Goal: Feedback & Contribution: Contribute content

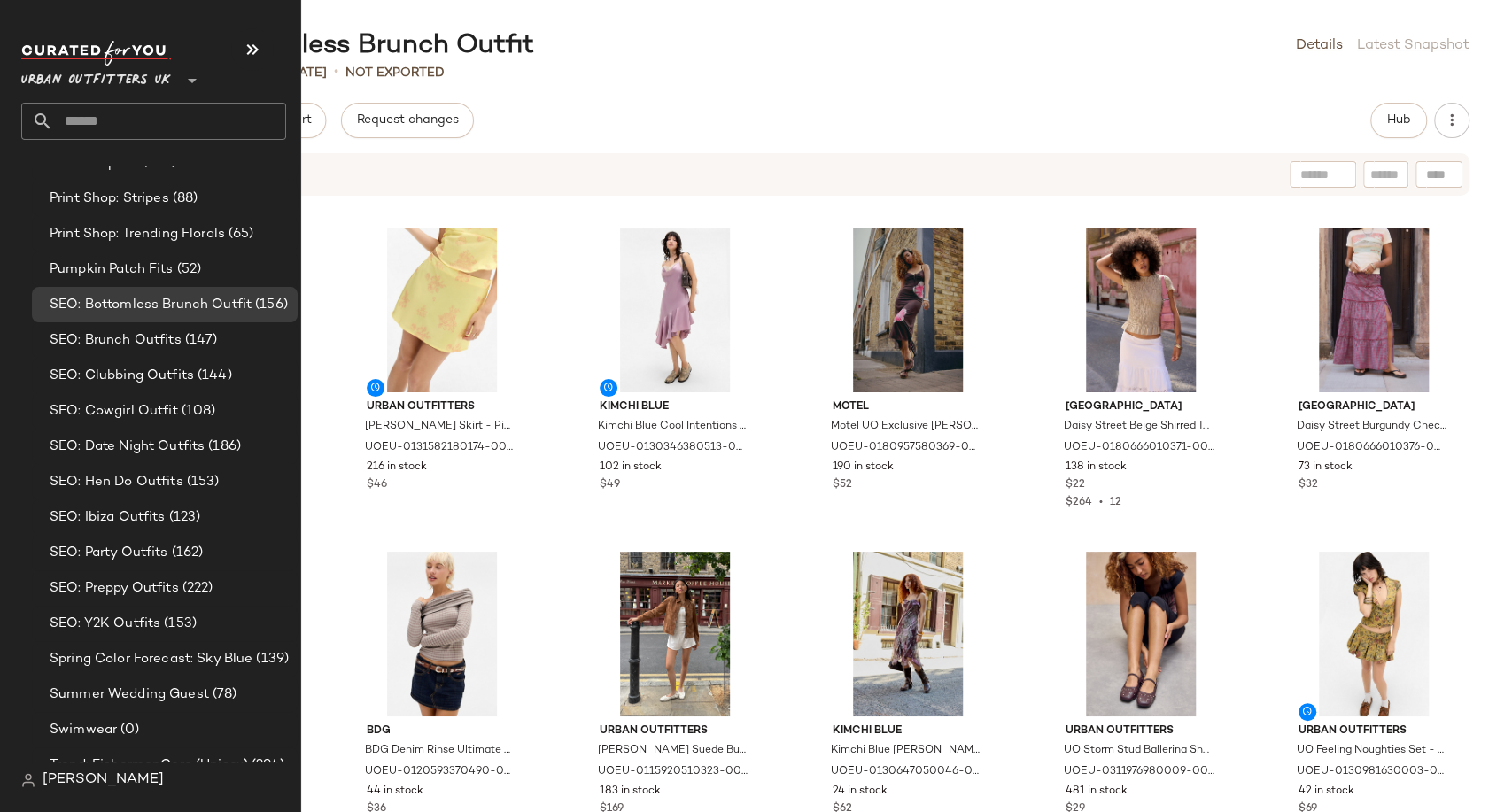
scroll to position [4754, 0]
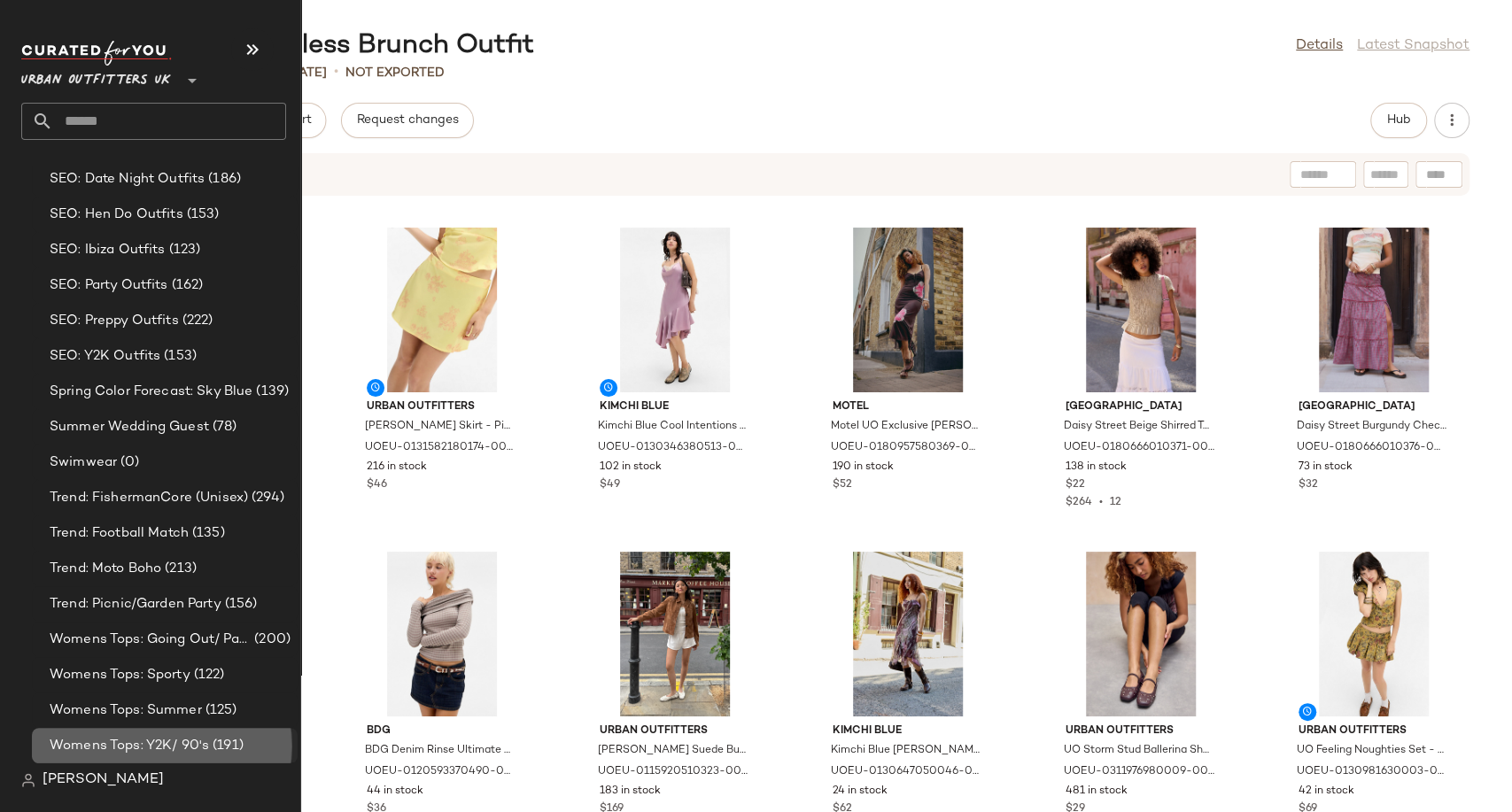
click at [130, 740] on span "Womens Tops: Y2K/ 90's" at bounding box center [128, 745] width 159 height 20
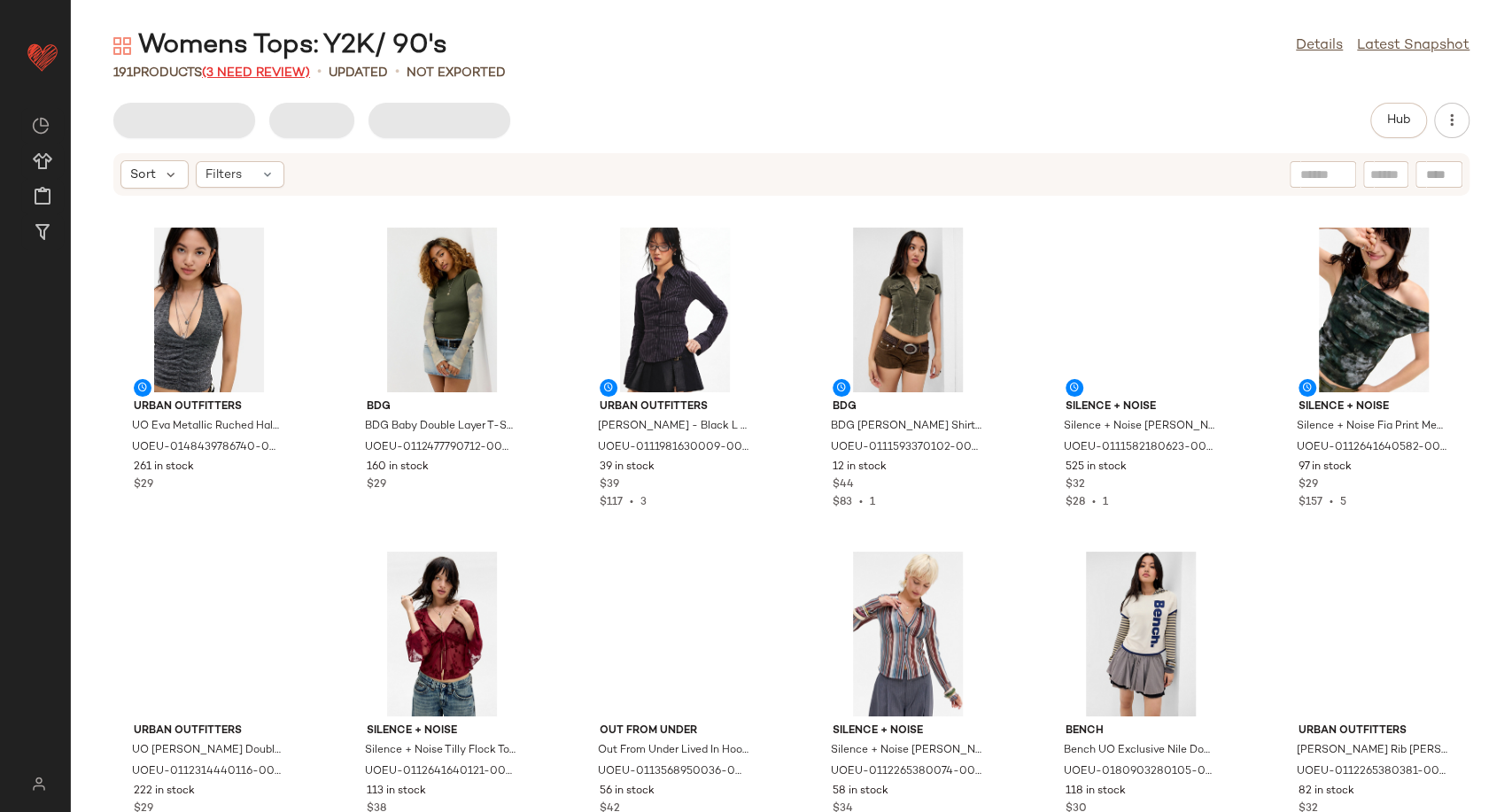
click at [256, 67] on span "(3 Need Review)" at bounding box center [256, 73] width 108 height 14
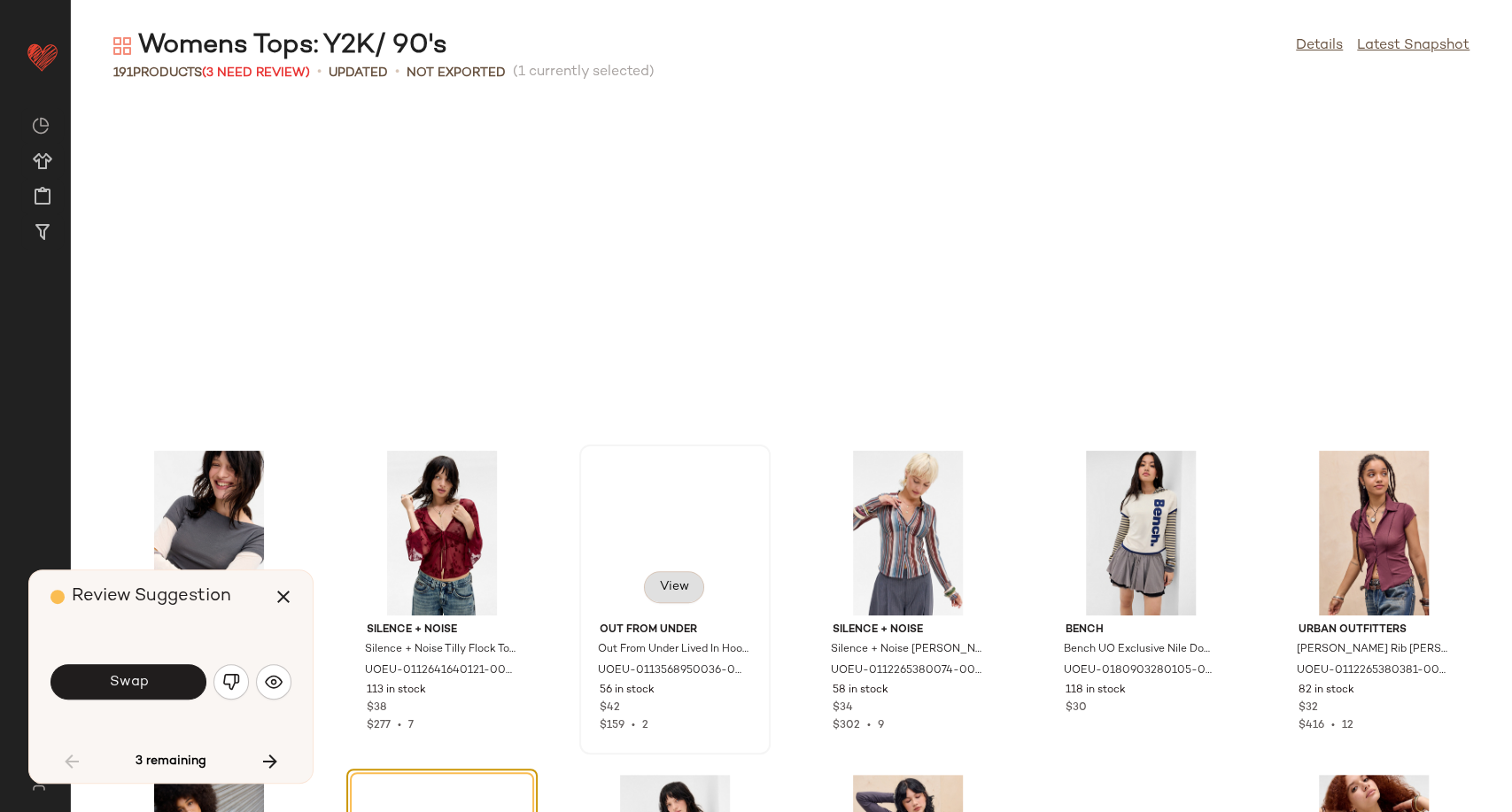
scroll to position [338, 0]
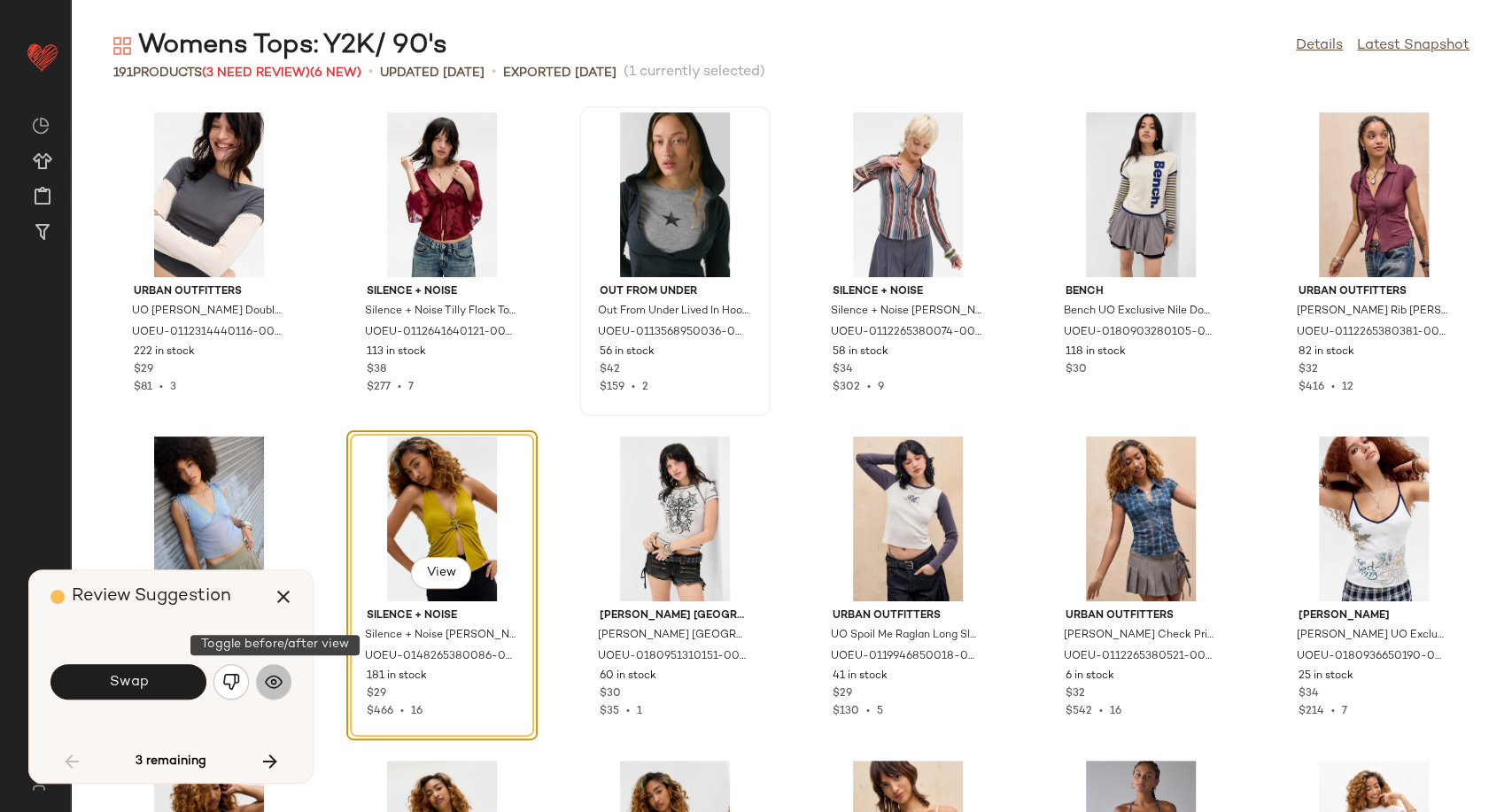
click at [271, 682] on img "button" at bounding box center [274, 682] width 17 height 17
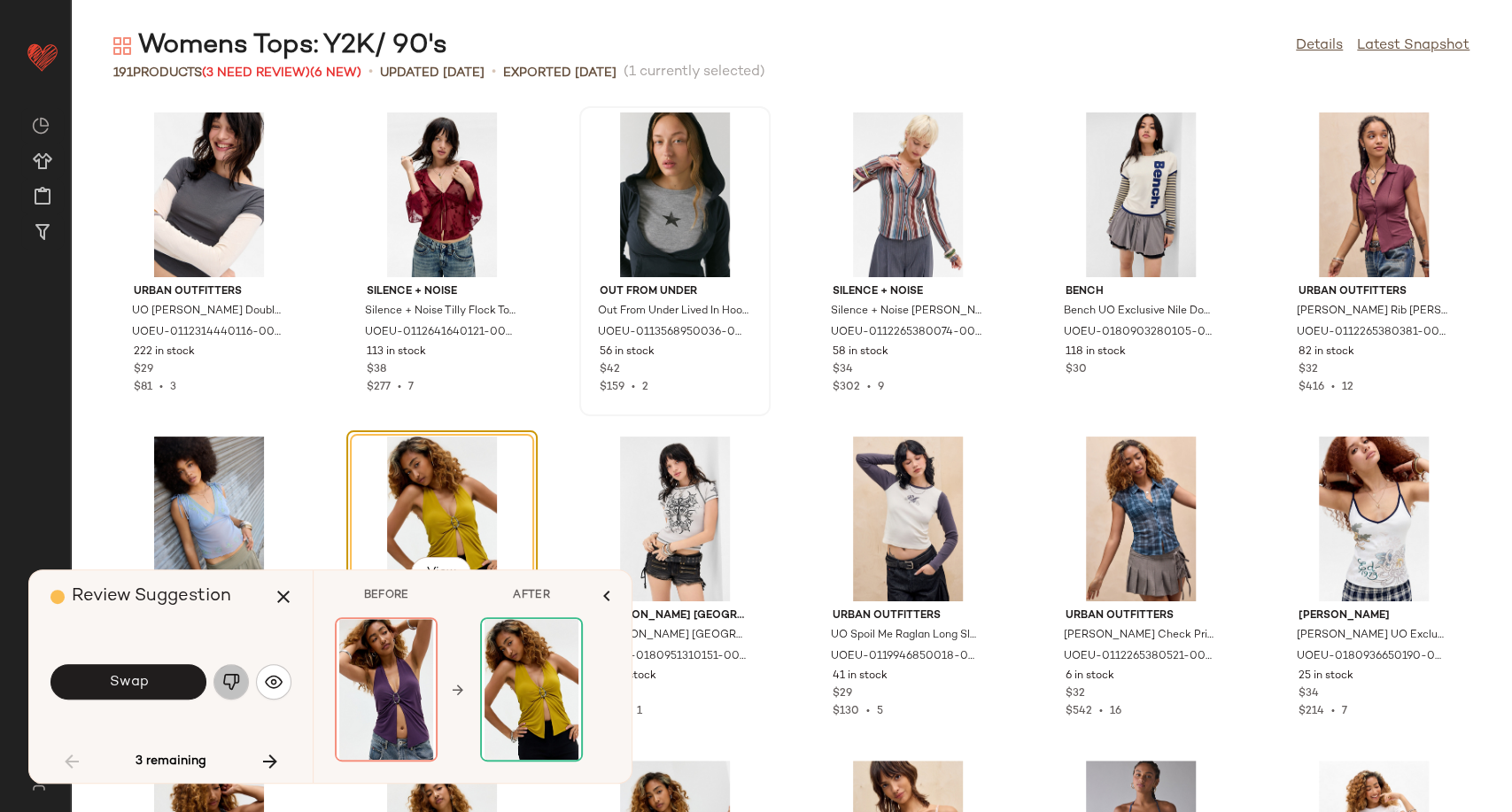
click at [230, 686] on img "button" at bounding box center [231, 682] width 17 height 17
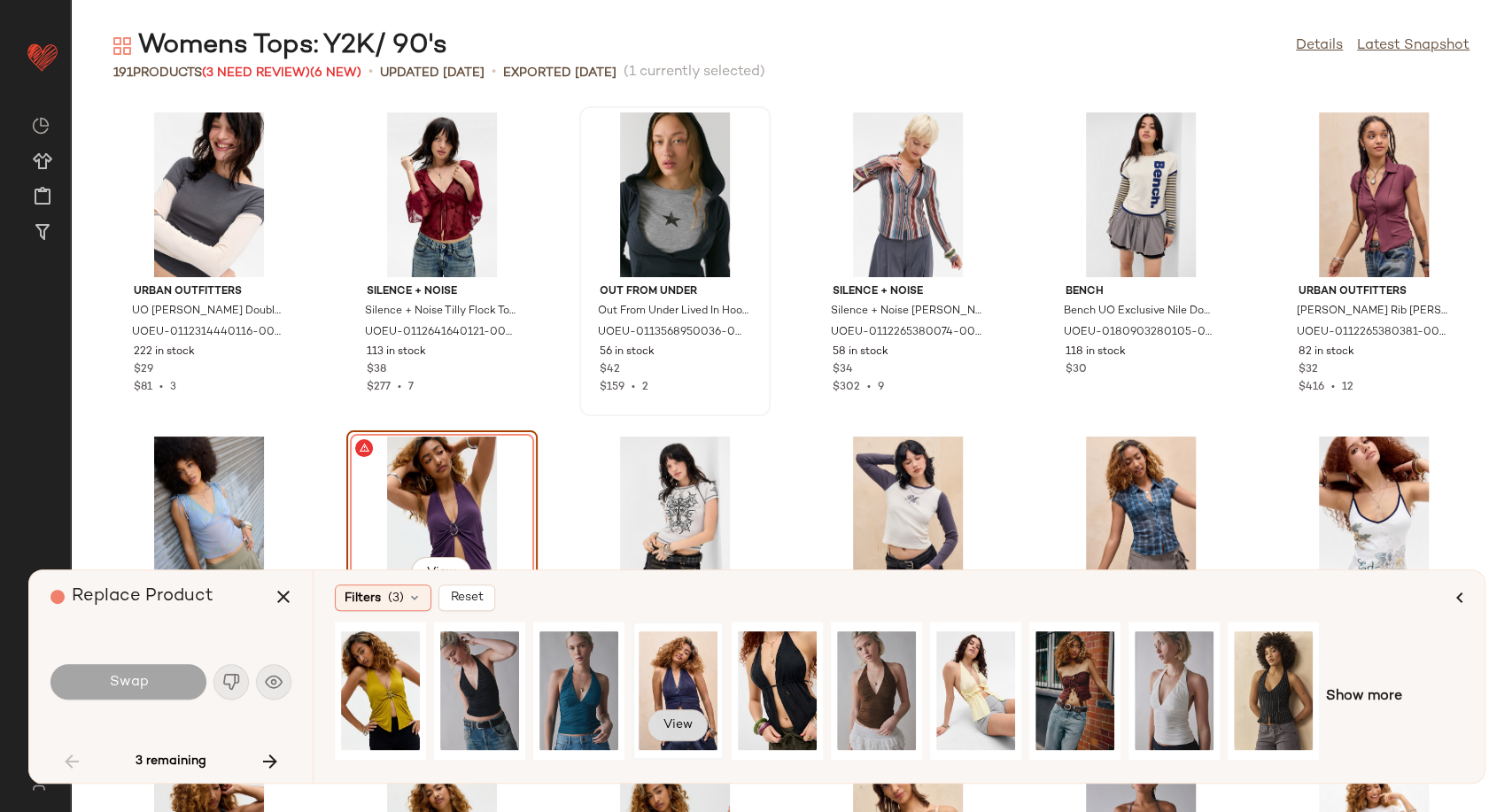
click at [697, 720] on button "View" at bounding box center [678, 725] width 60 height 32
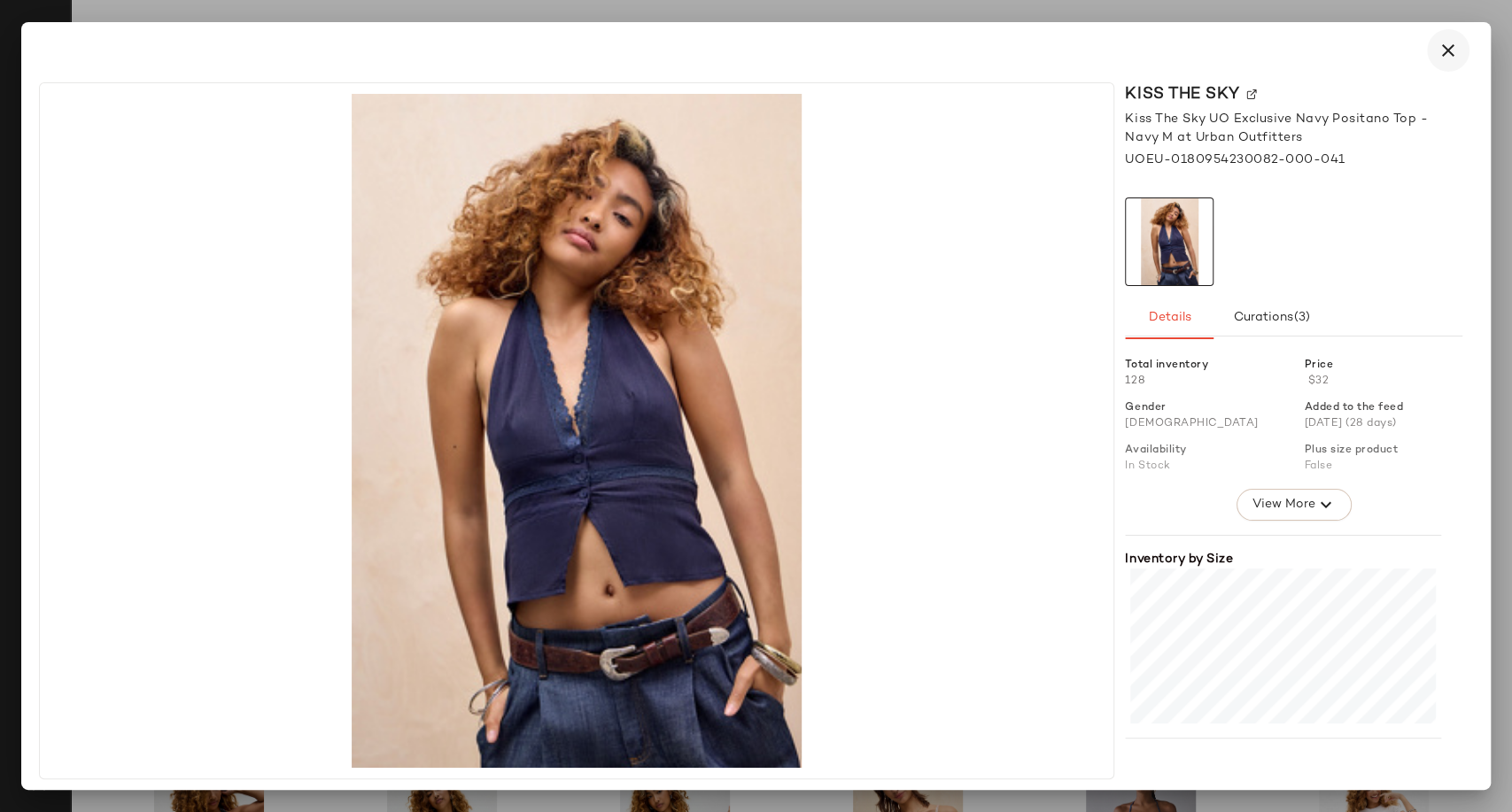
click at [1444, 58] on icon "button" at bounding box center [1448, 50] width 21 height 21
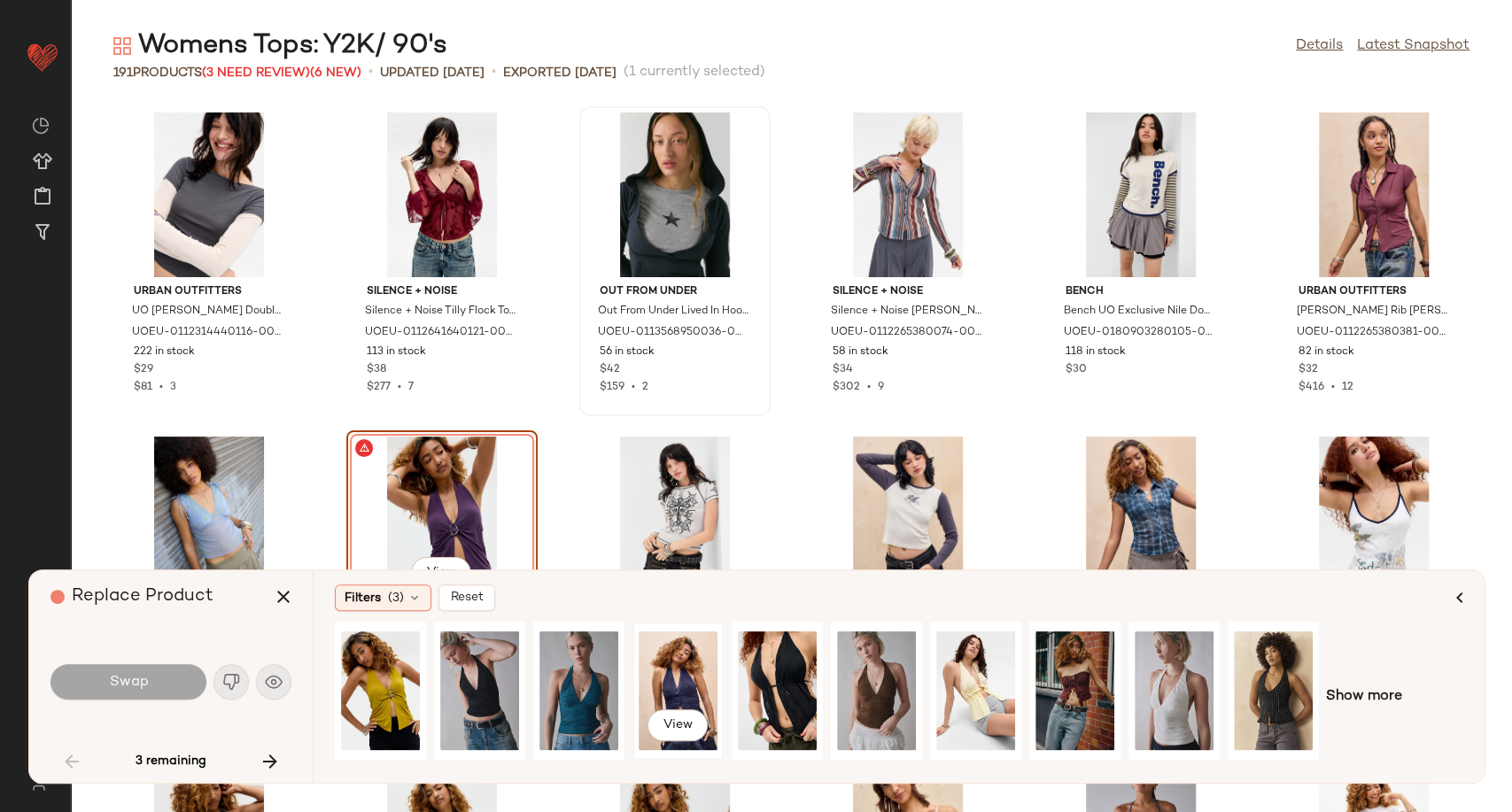
click at [671, 676] on div "View" at bounding box center [678, 690] width 79 height 125
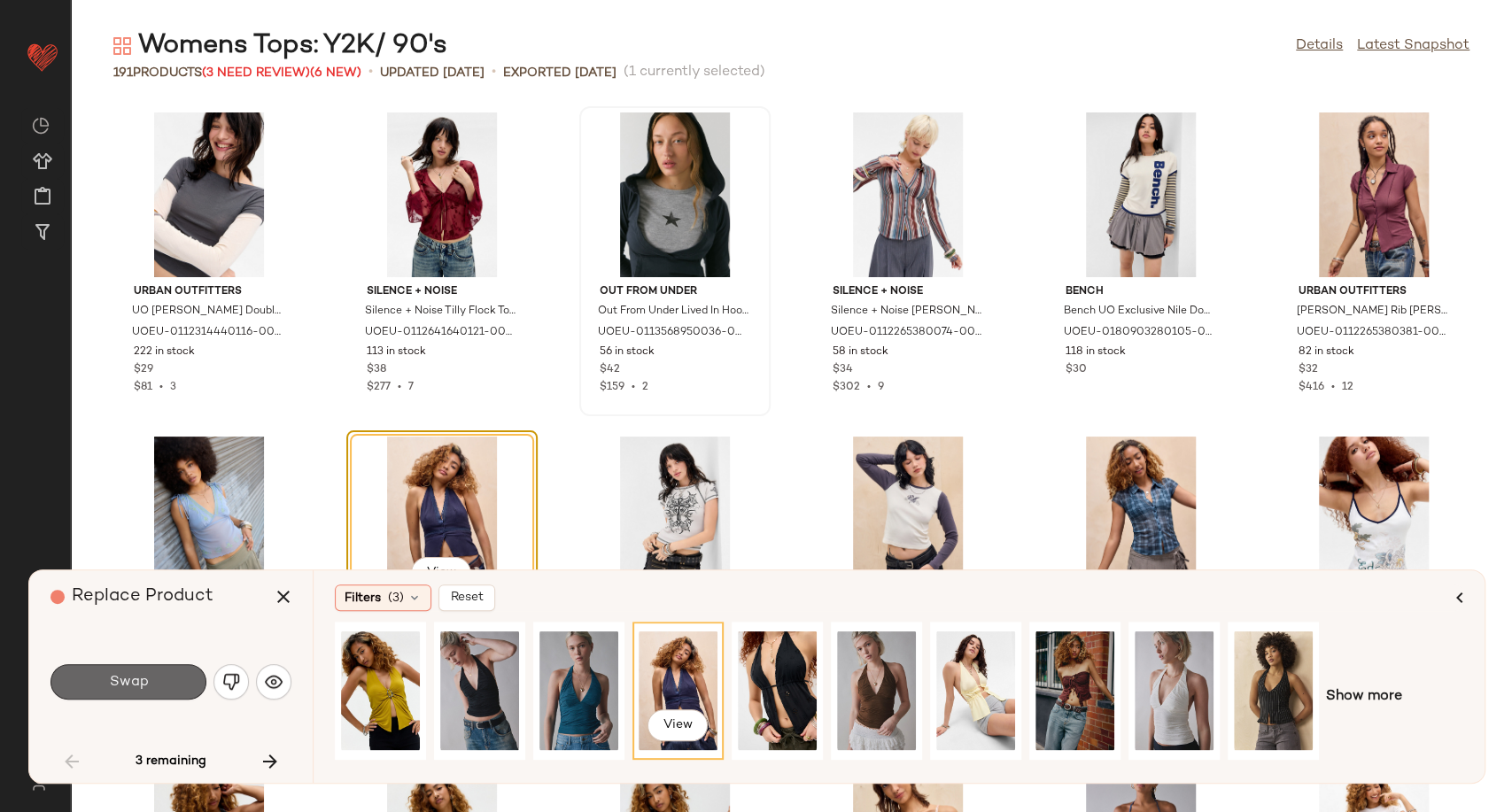
click at [172, 678] on button "Swap" at bounding box center [128, 682] width 156 height 36
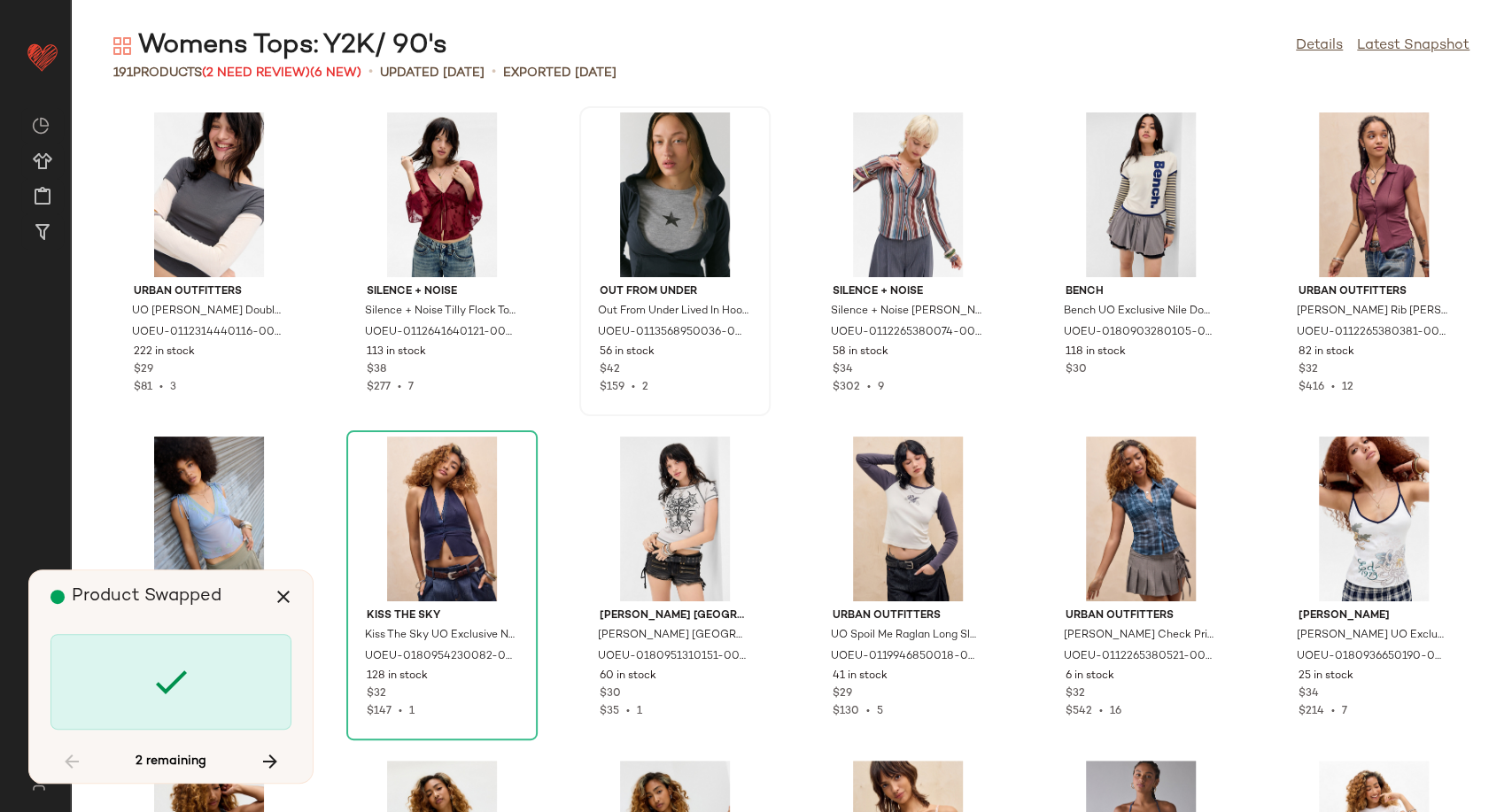
scroll to position [4540, 0]
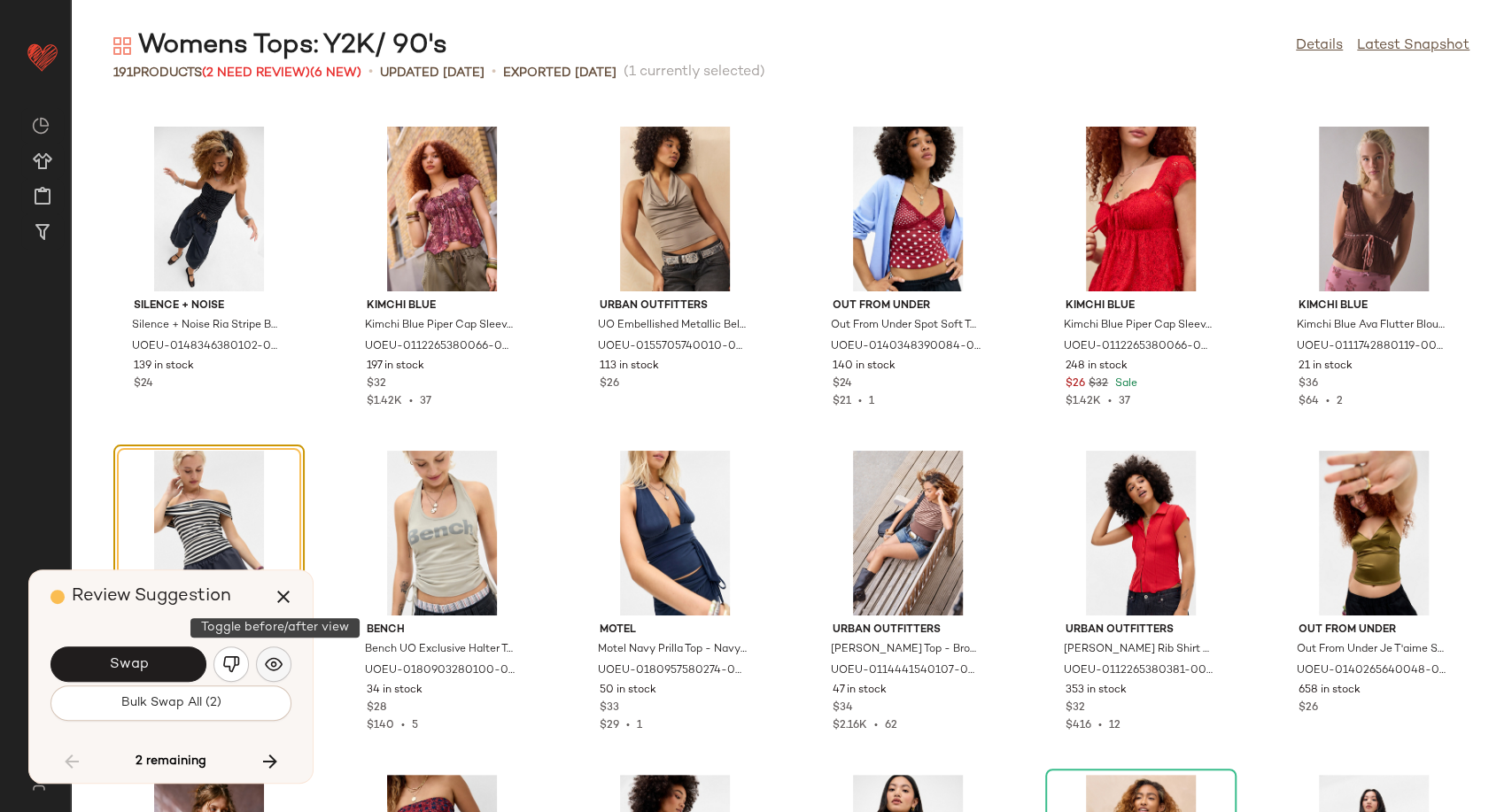
click at [281, 668] on img "button" at bounding box center [274, 664] width 17 height 17
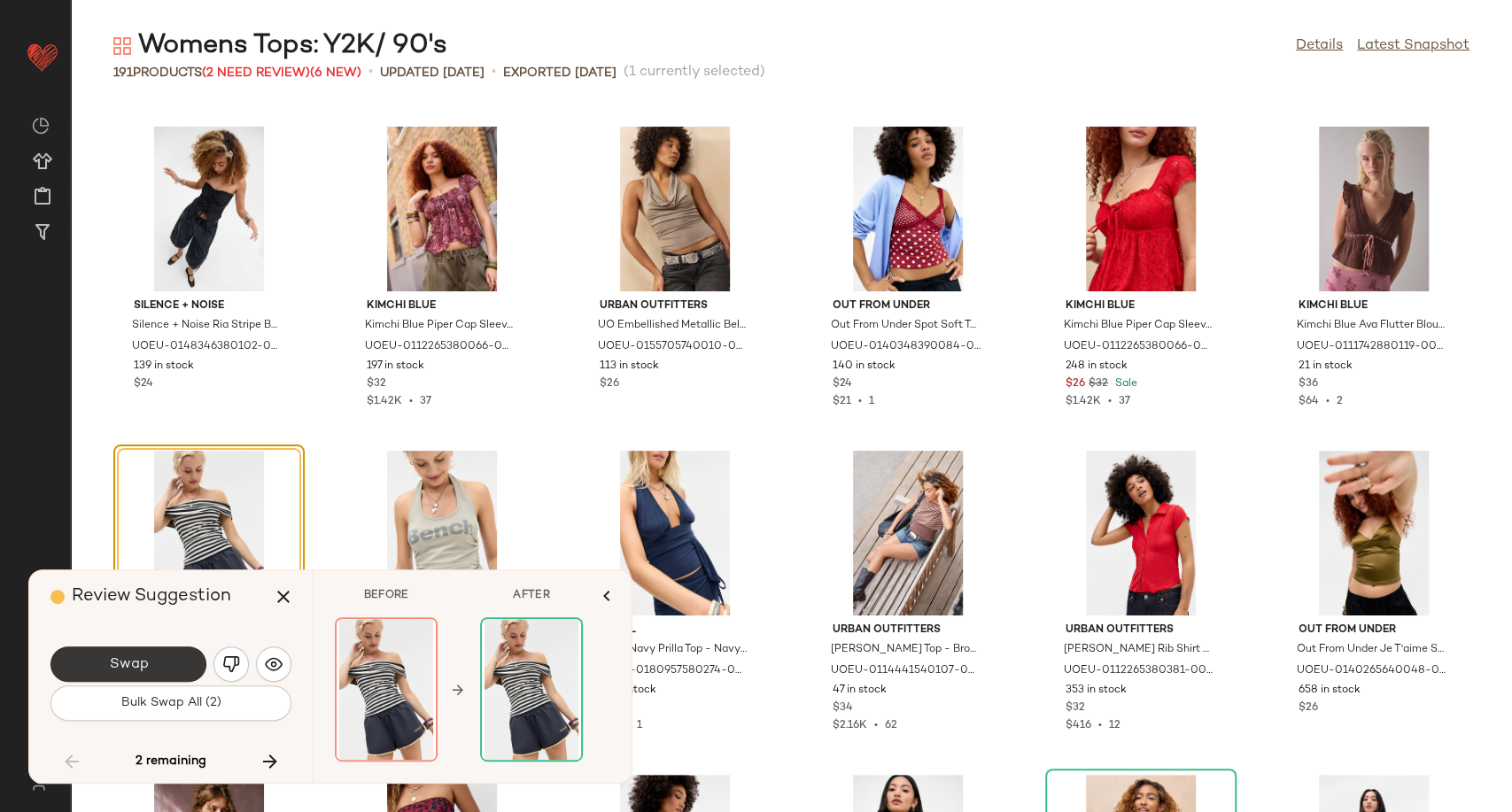
click at [180, 660] on button "Swap" at bounding box center [128, 664] width 156 height 36
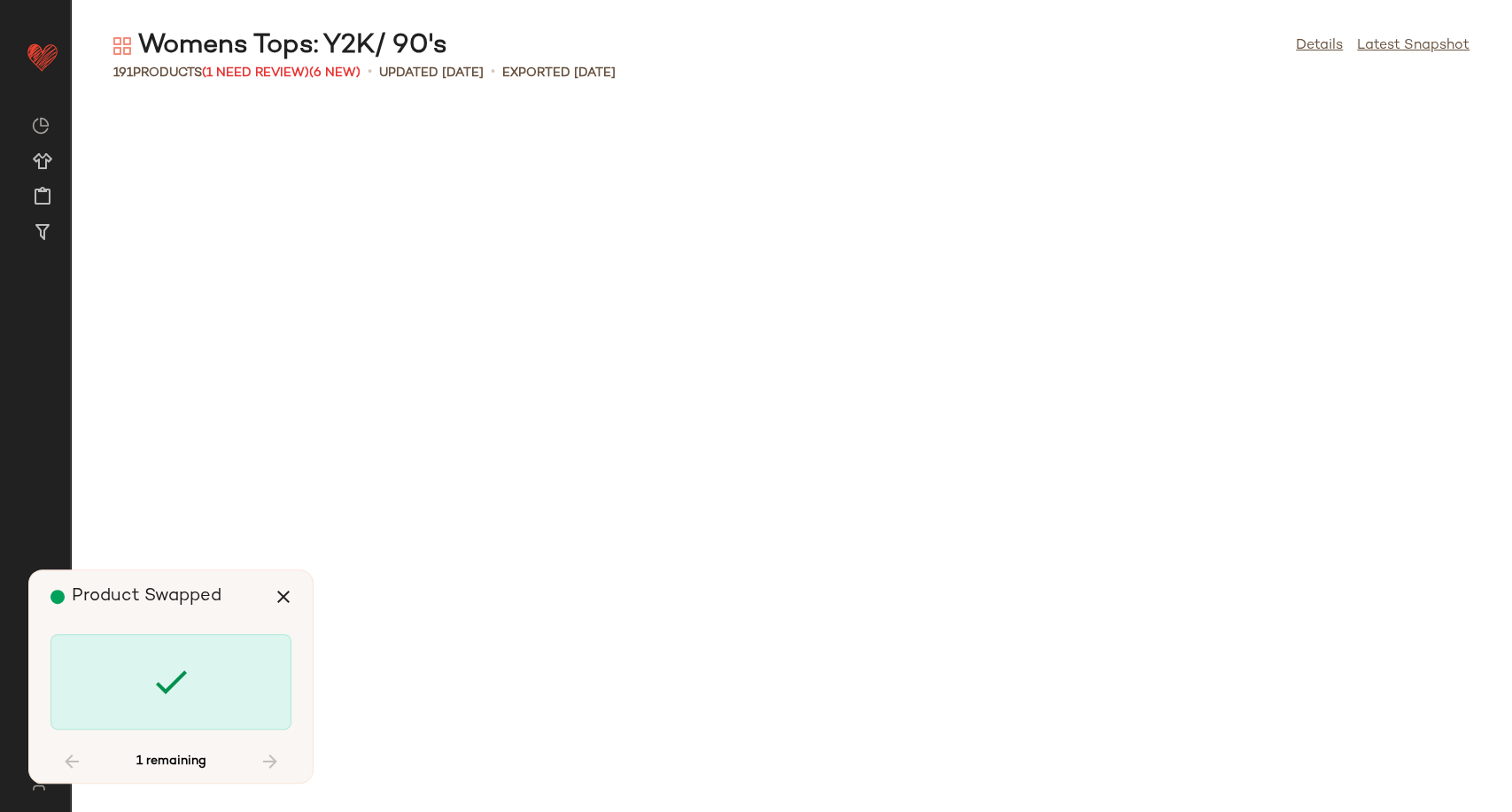
scroll to position [6810, 0]
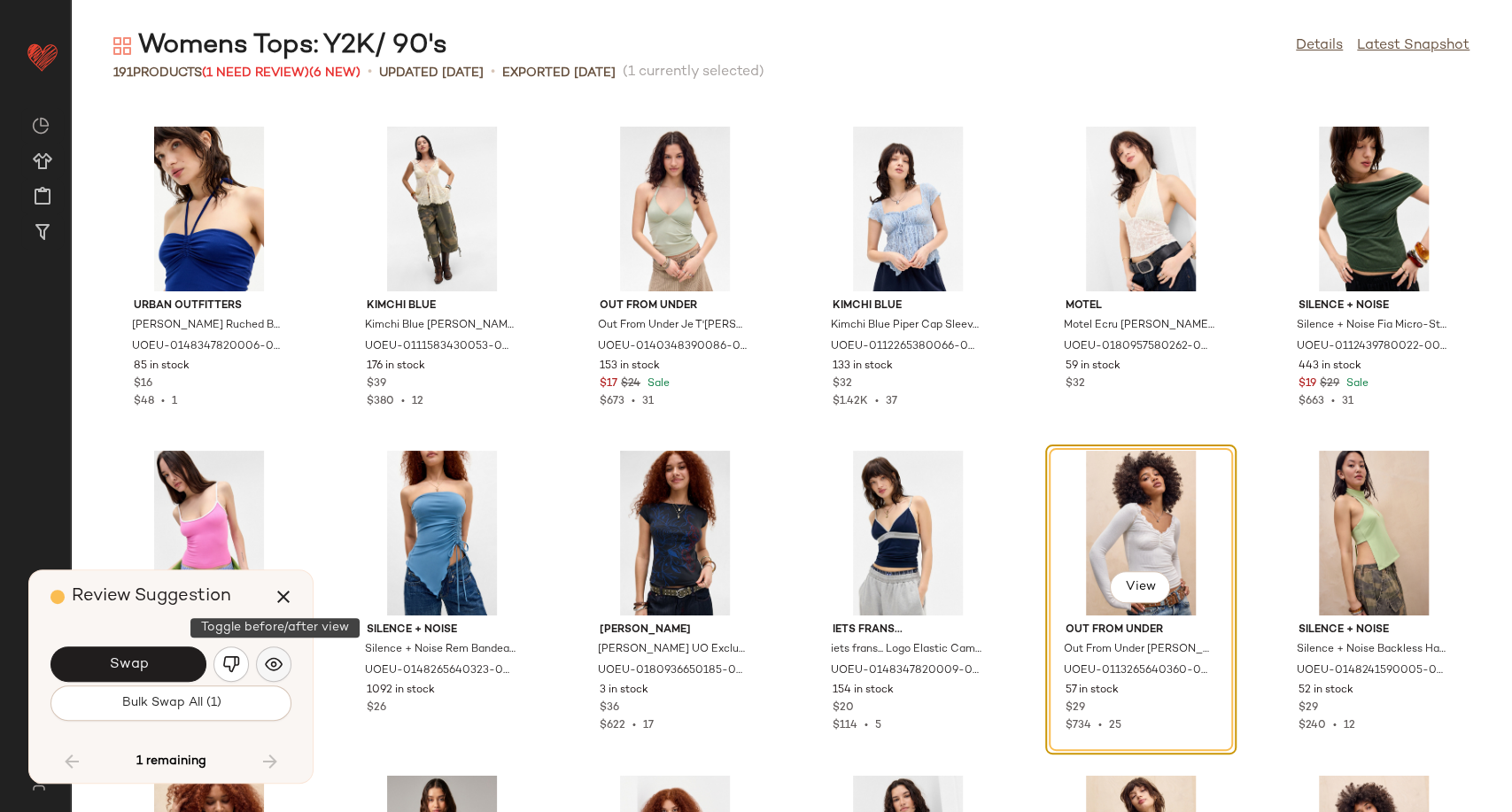
click at [267, 672] on img "button" at bounding box center [274, 664] width 17 height 17
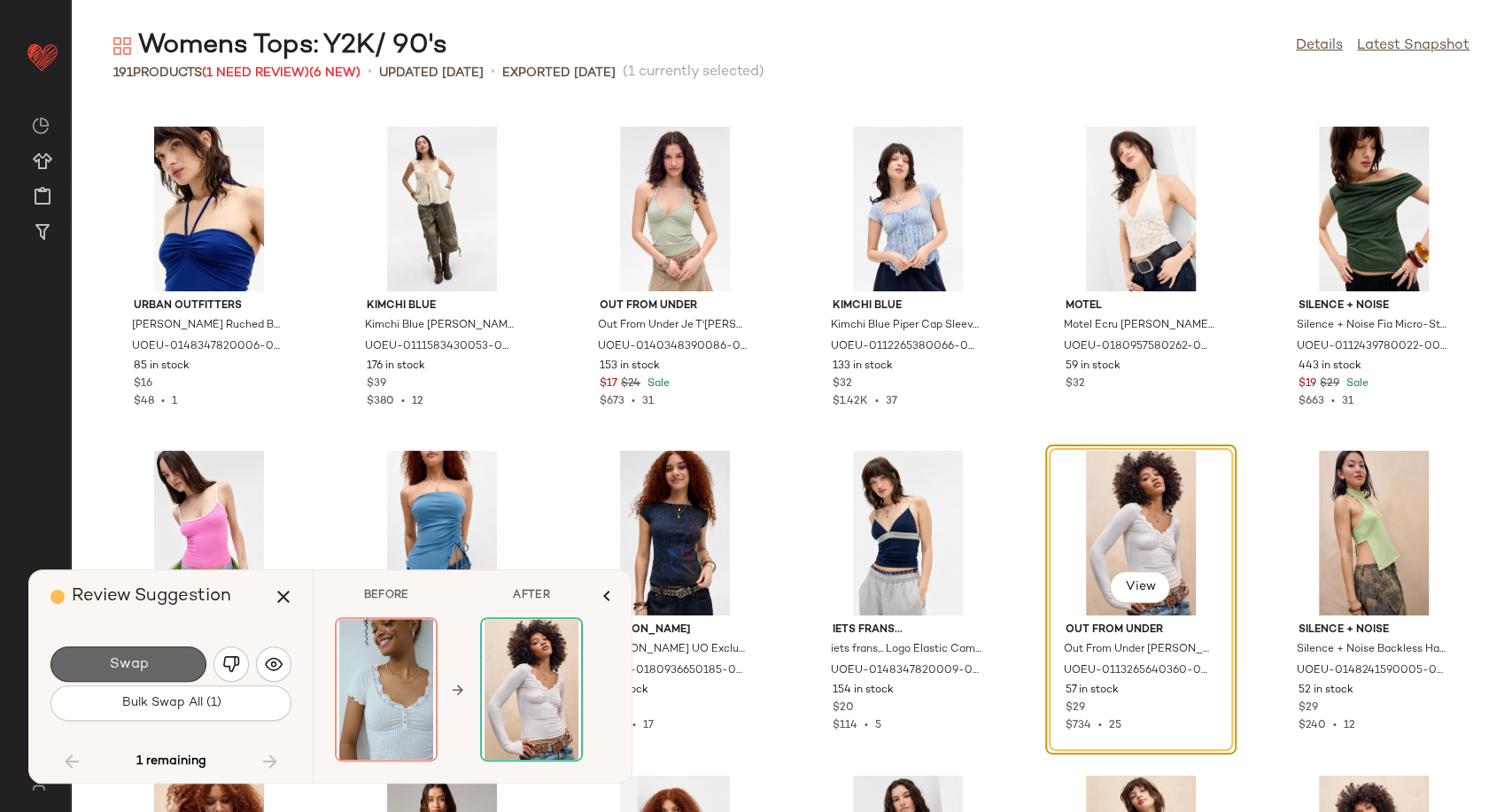
click at [106, 670] on button "Swap" at bounding box center [128, 664] width 156 height 36
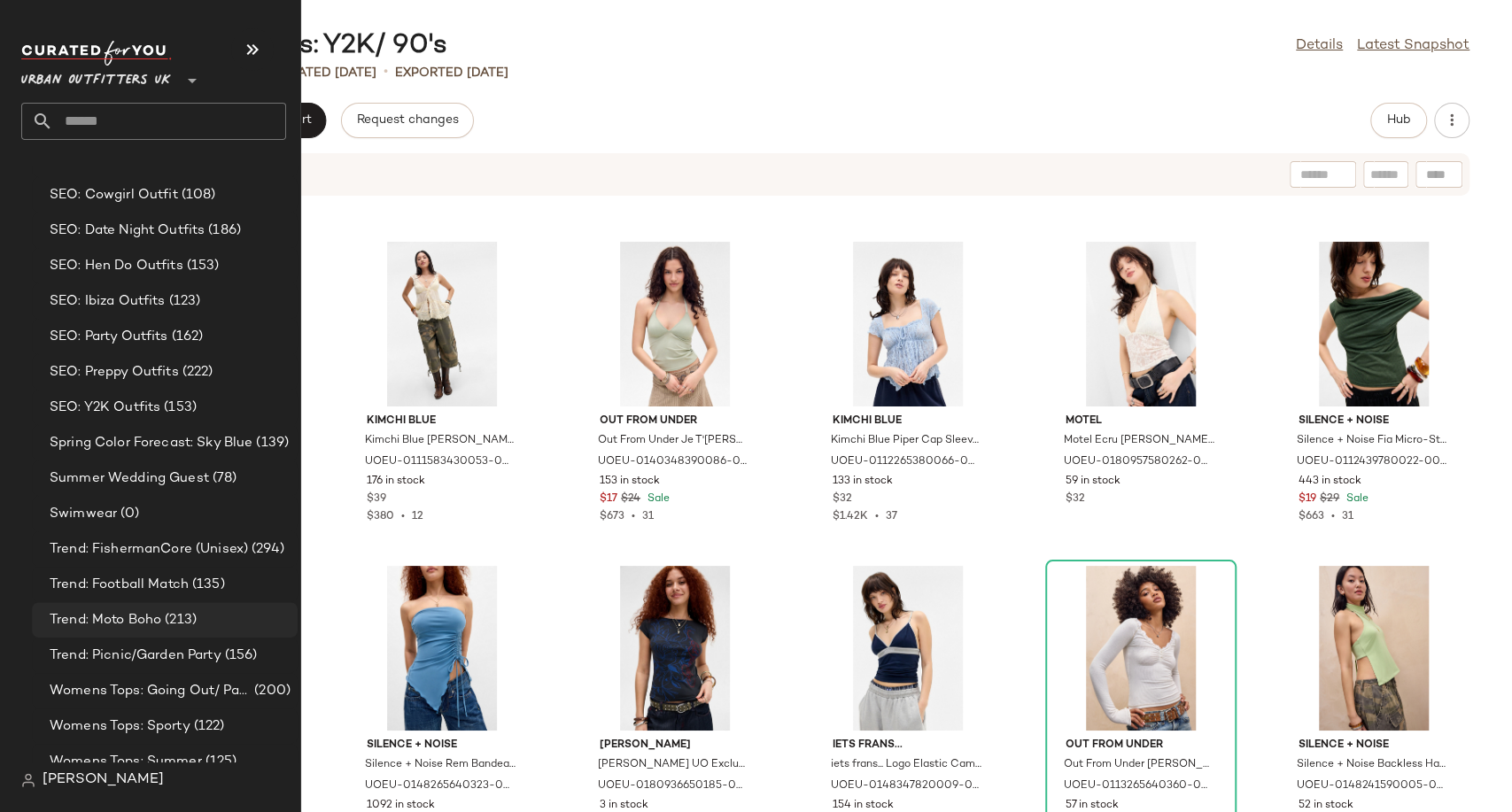
scroll to position [4754, 0]
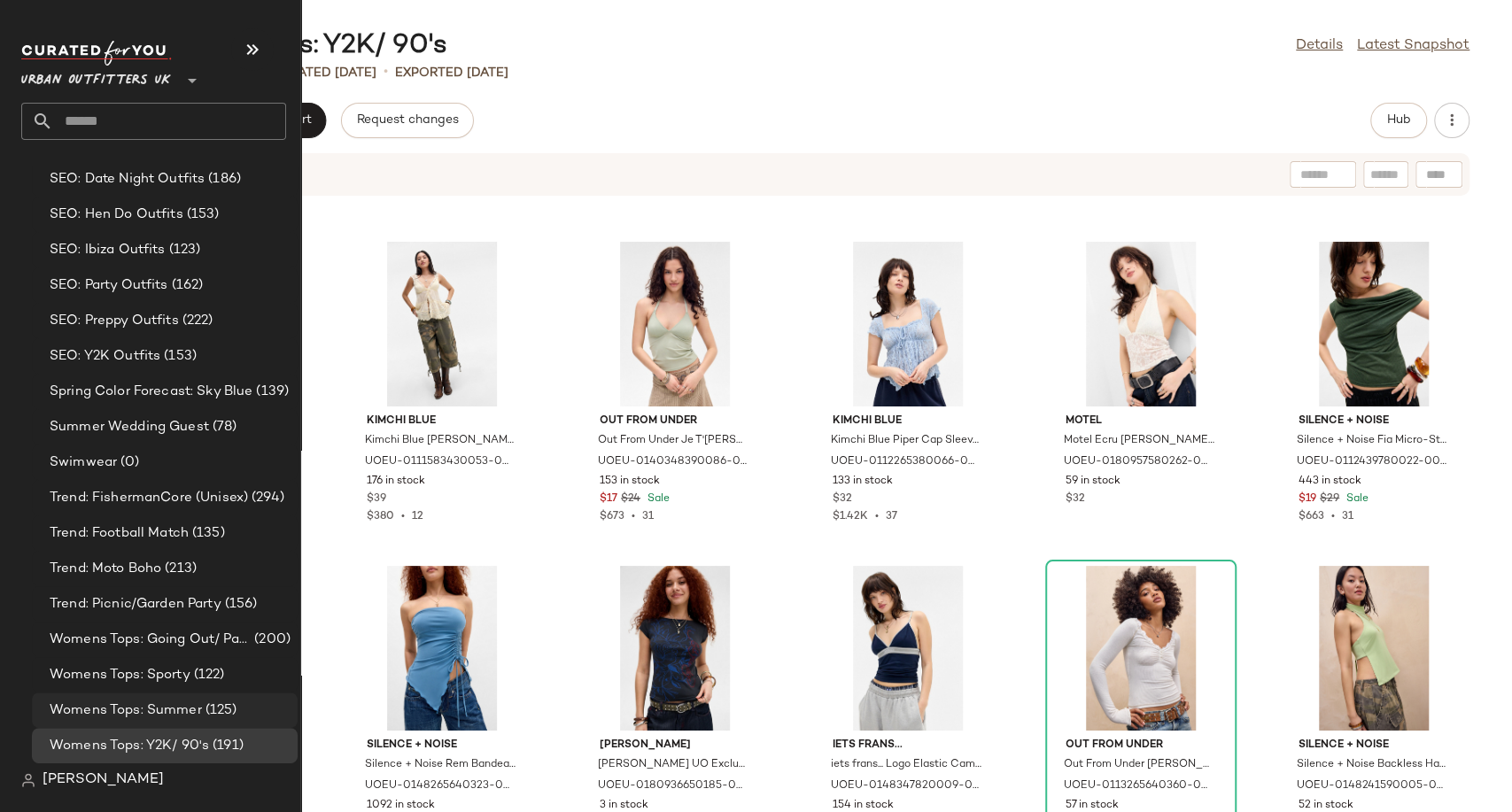
click at [158, 706] on span "Womens Tops: Summer" at bounding box center [125, 711] width 152 height 20
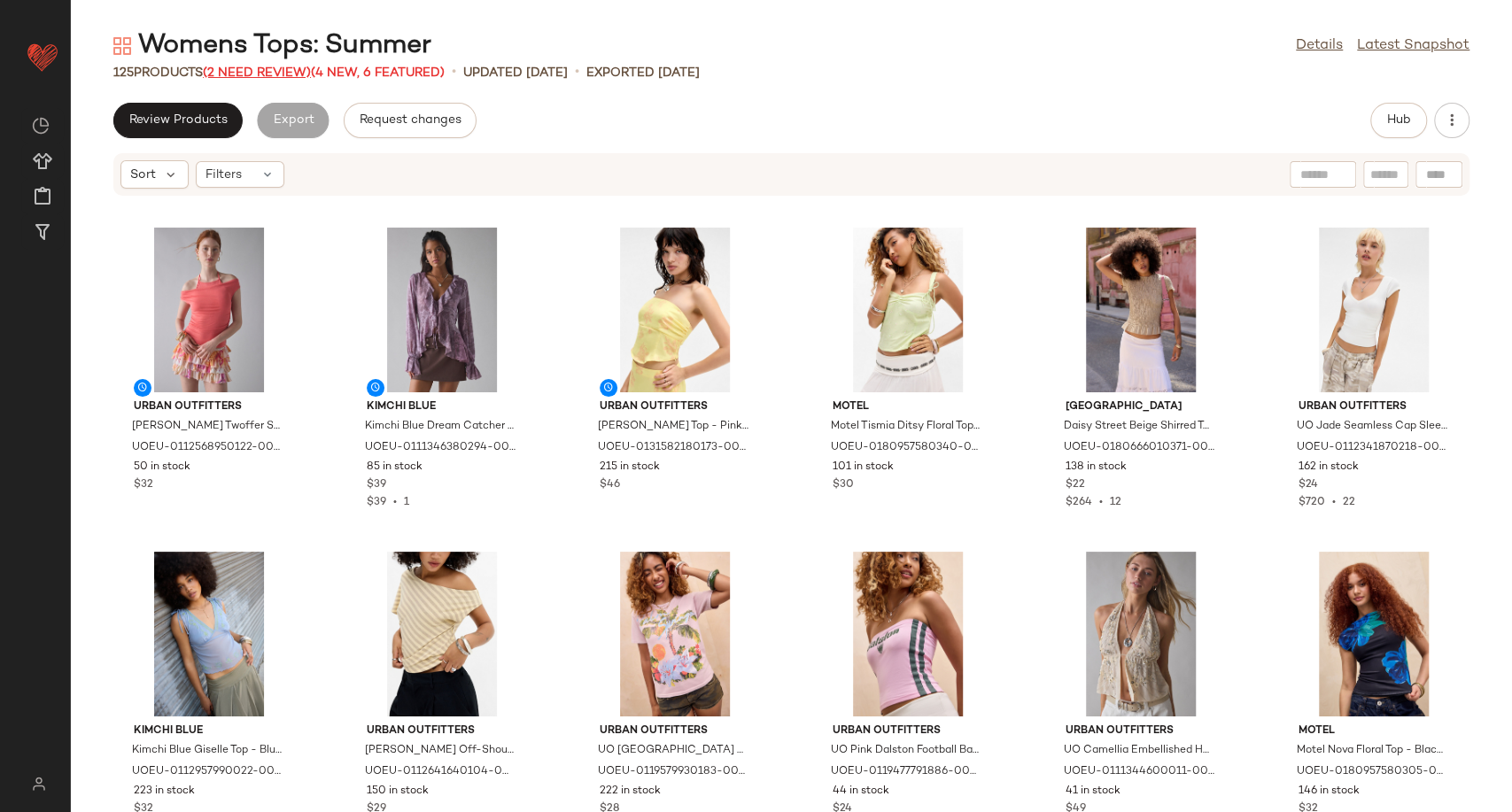
click at [267, 71] on span "(2 Need Review)" at bounding box center [256, 73] width 108 height 14
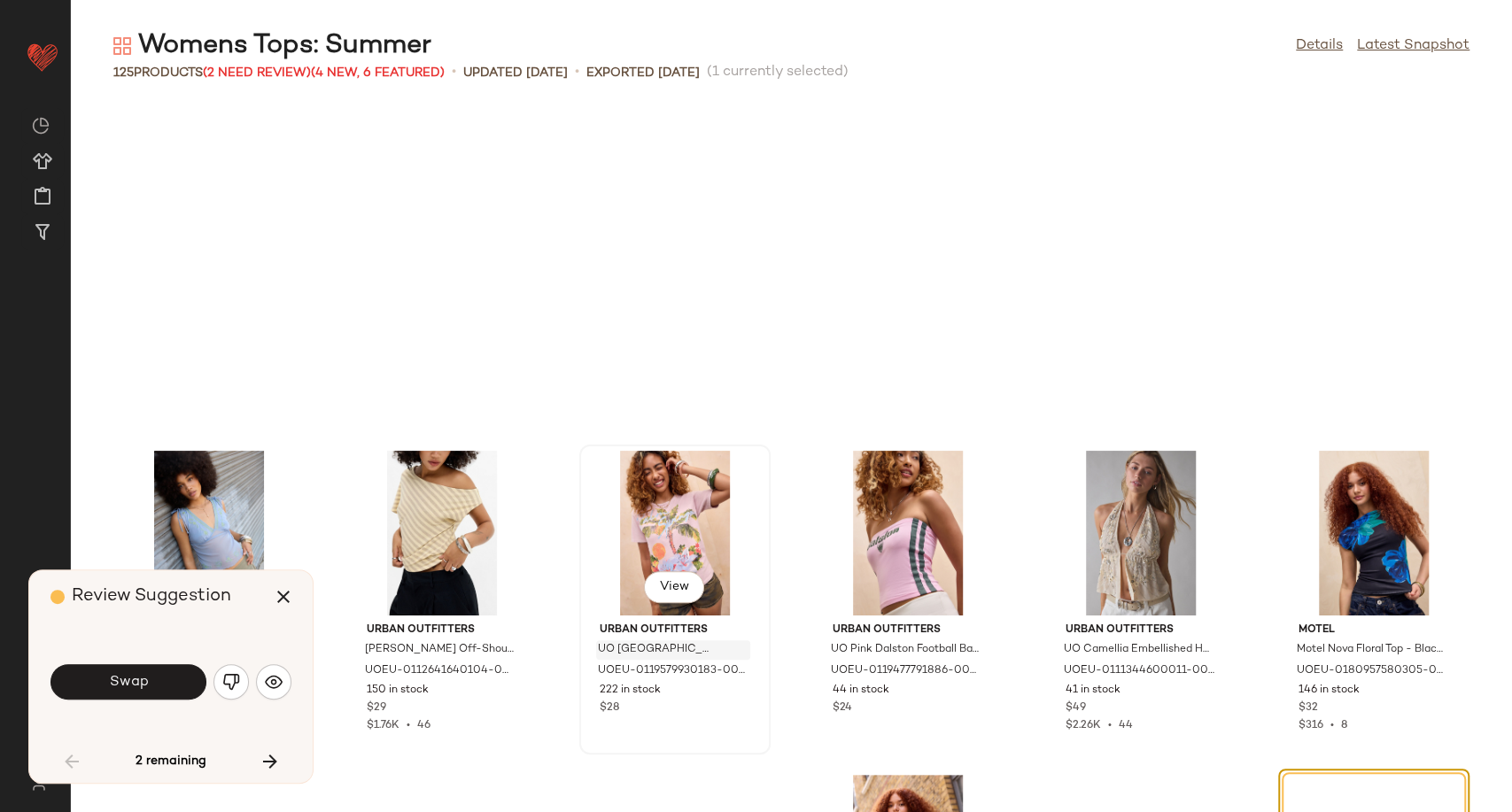
scroll to position [338, 0]
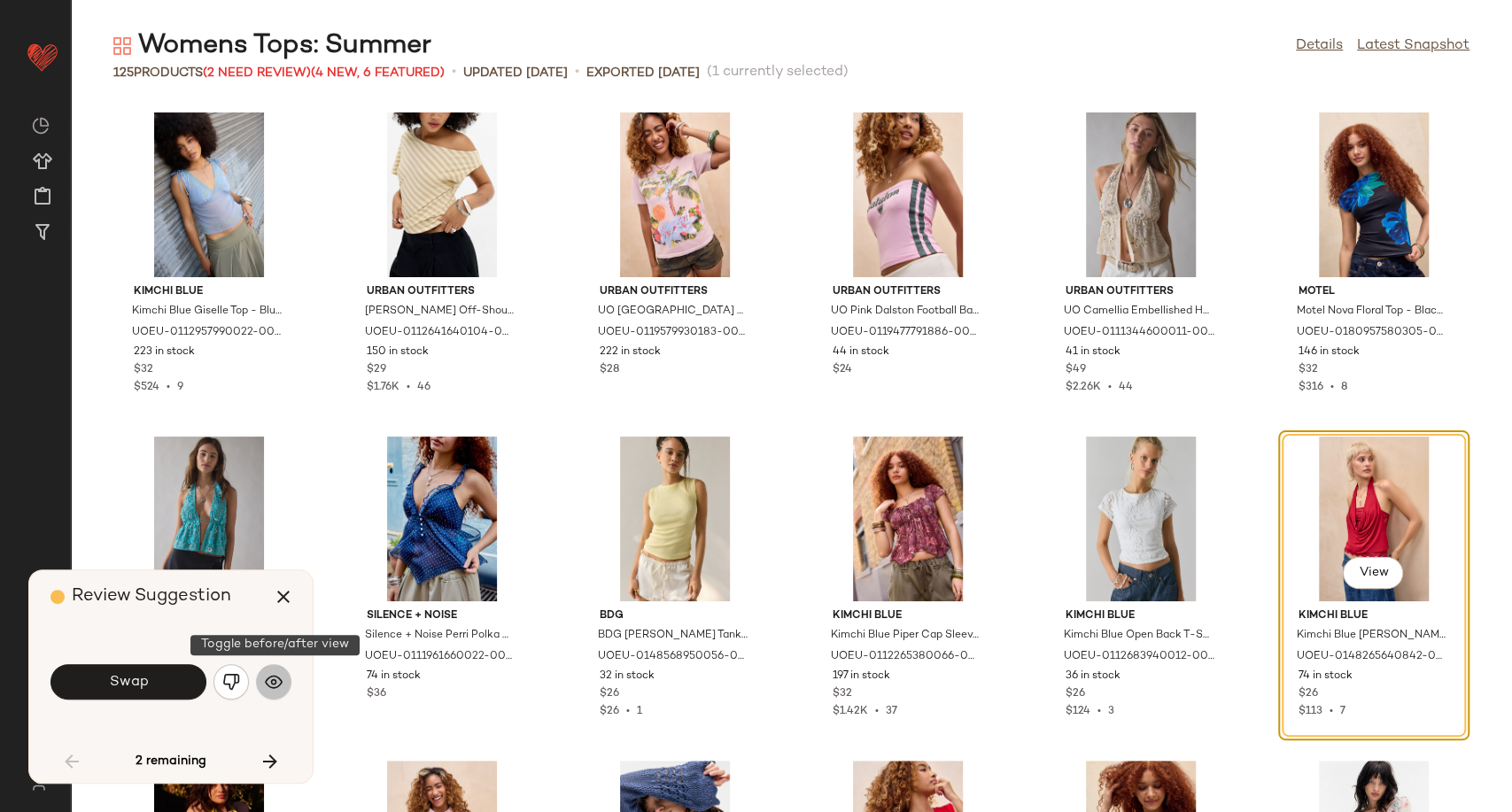
click at [278, 678] on img "button" at bounding box center [274, 682] width 17 height 17
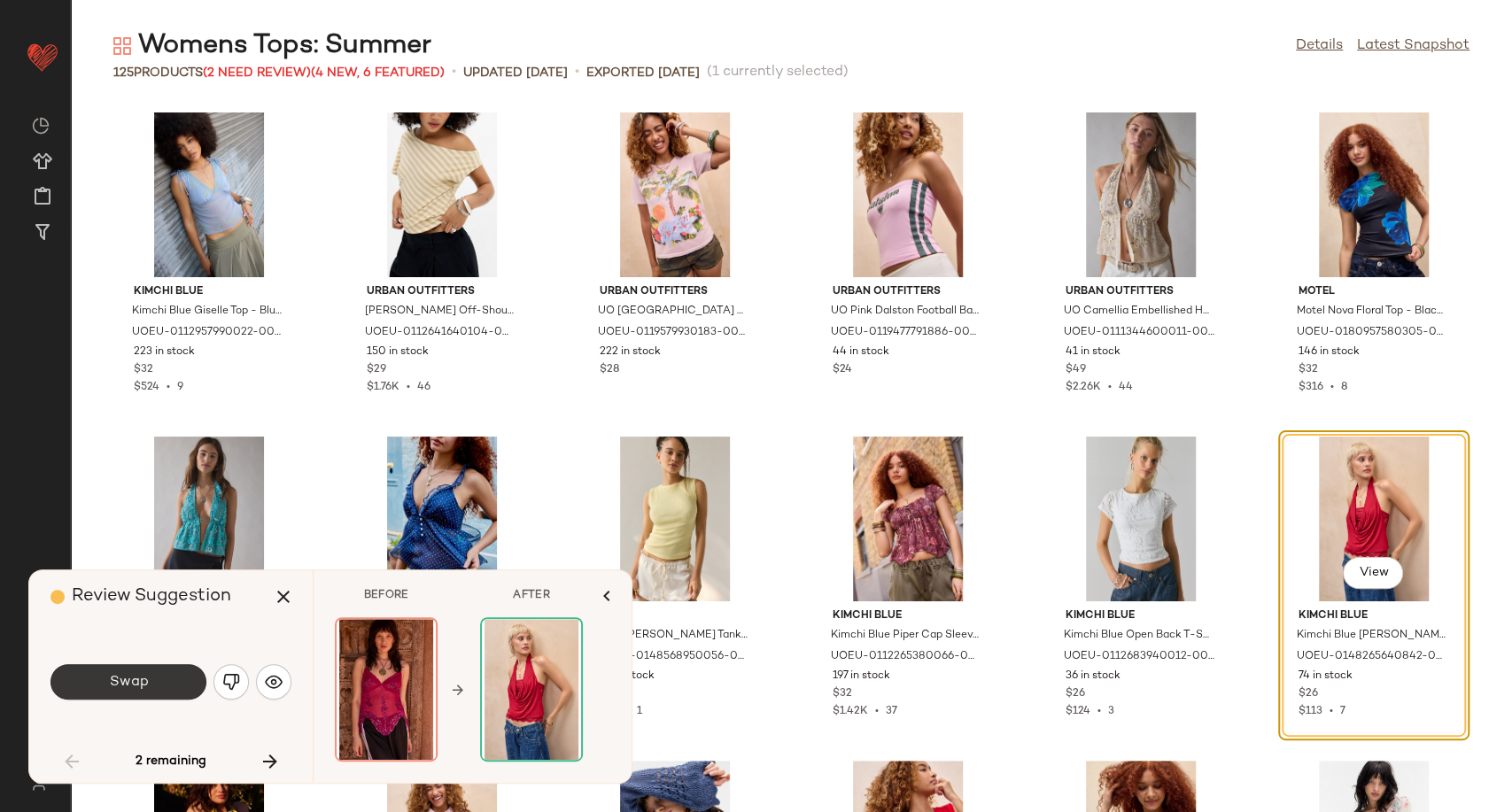
click at [113, 692] on button "Swap" at bounding box center [128, 682] width 156 height 36
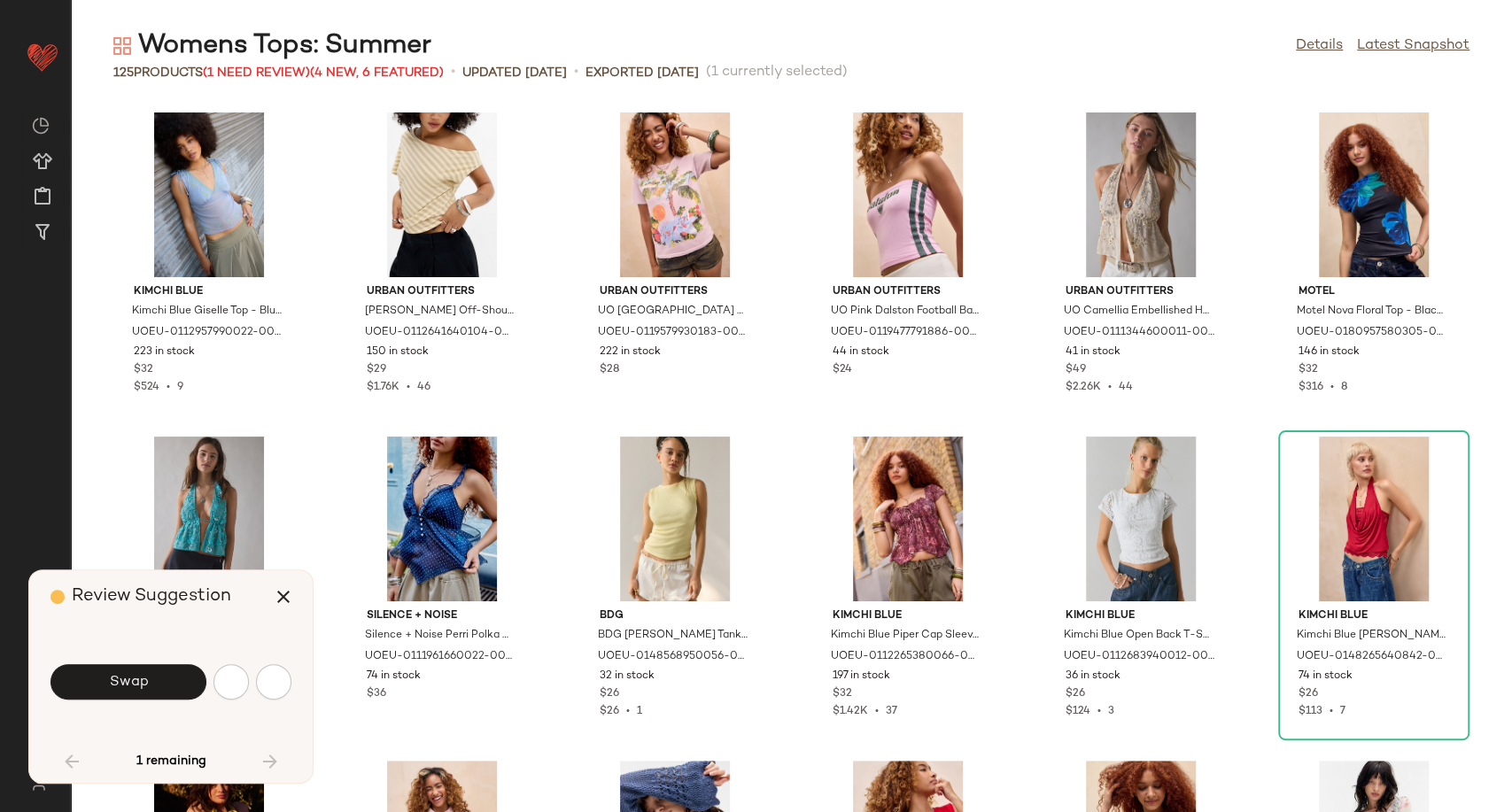
scroll to position [1297, 0]
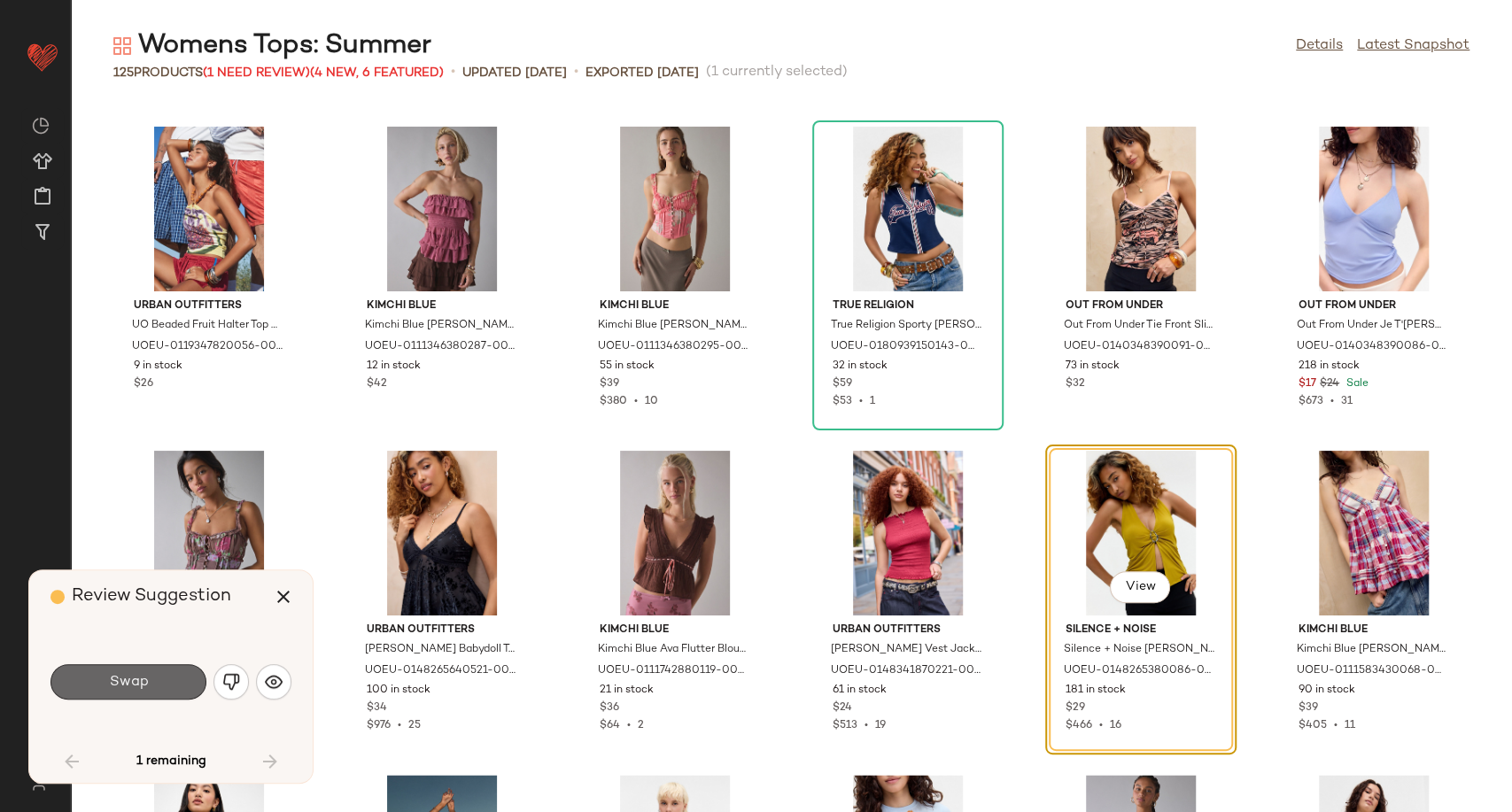
click at [177, 690] on button "Swap" at bounding box center [128, 682] width 156 height 36
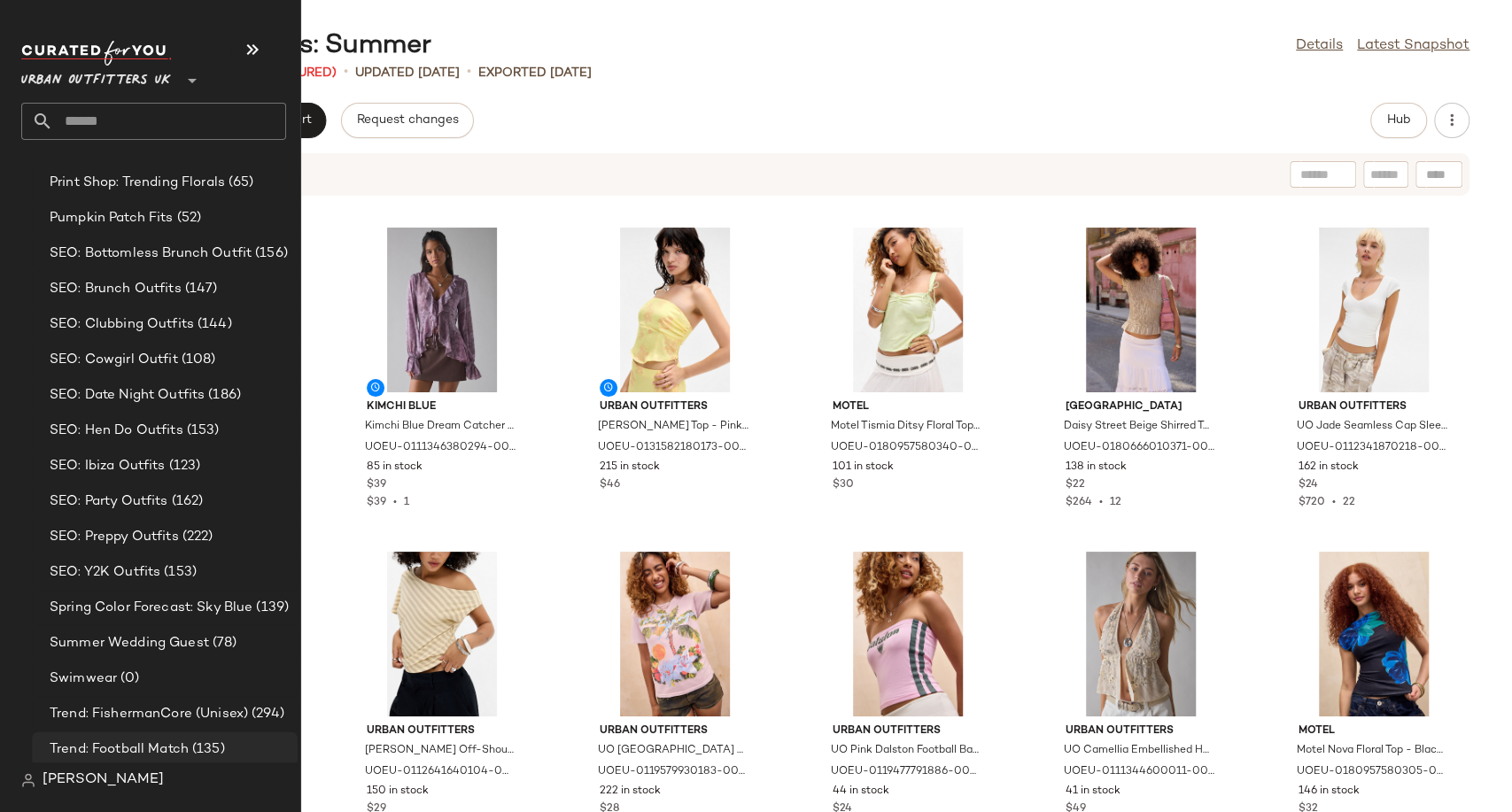
scroll to position [4754, 0]
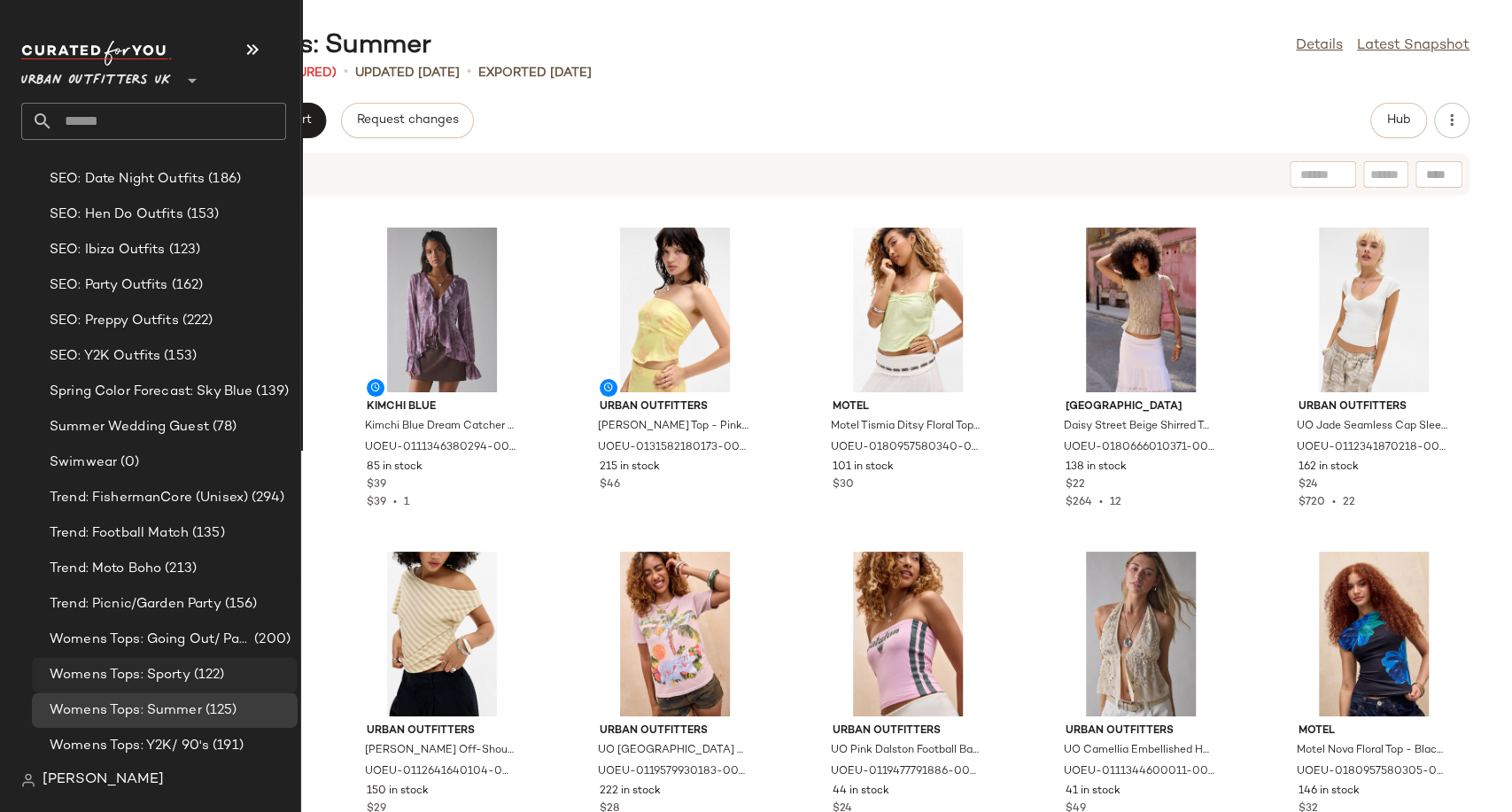
click at [163, 677] on span "Womens Tops: Sporty" at bounding box center [120, 675] width 141 height 20
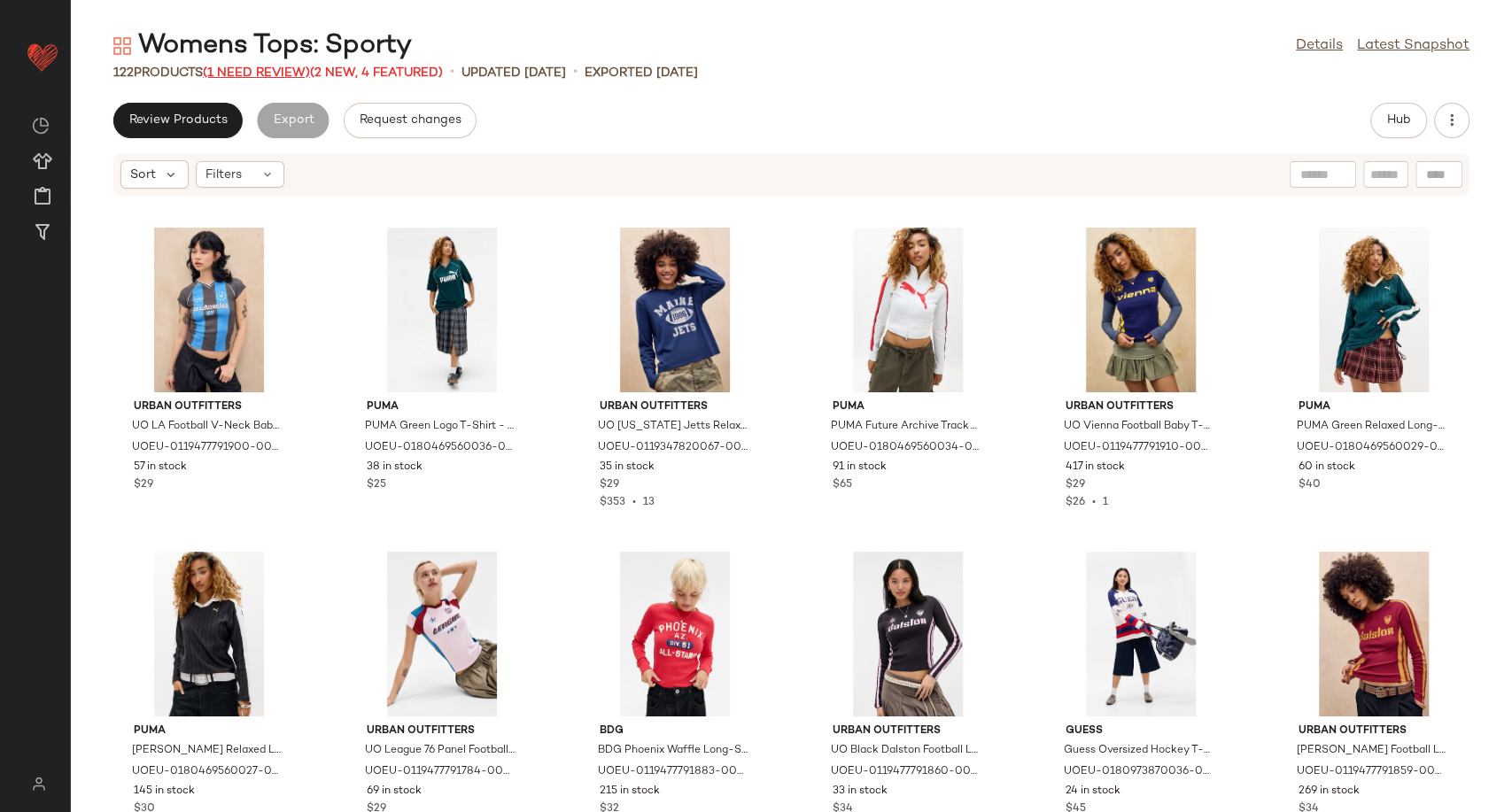
click at [241, 71] on span "(1 Need Review)" at bounding box center [256, 73] width 107 height 14
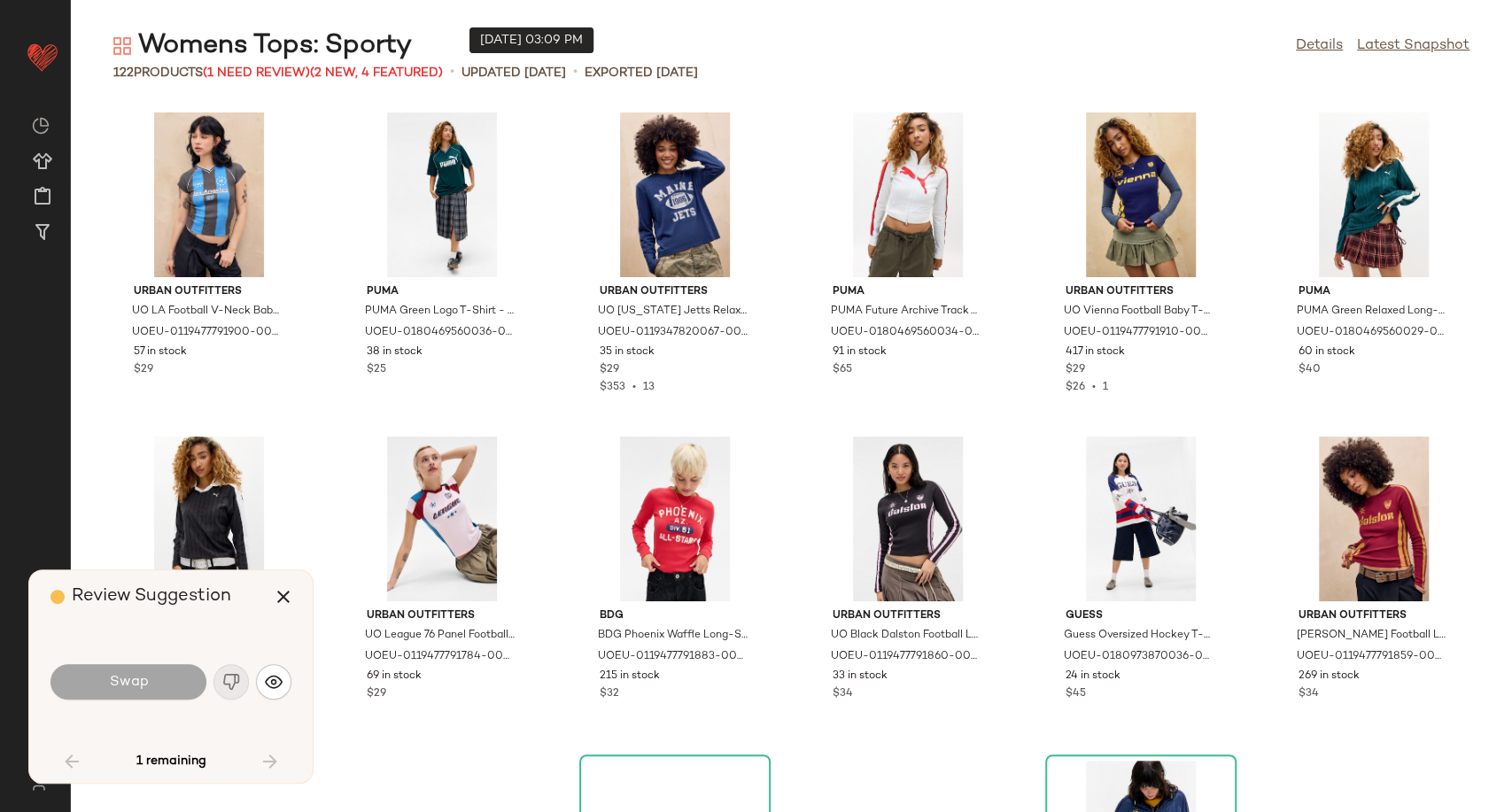
scroll to position [1946, 0]
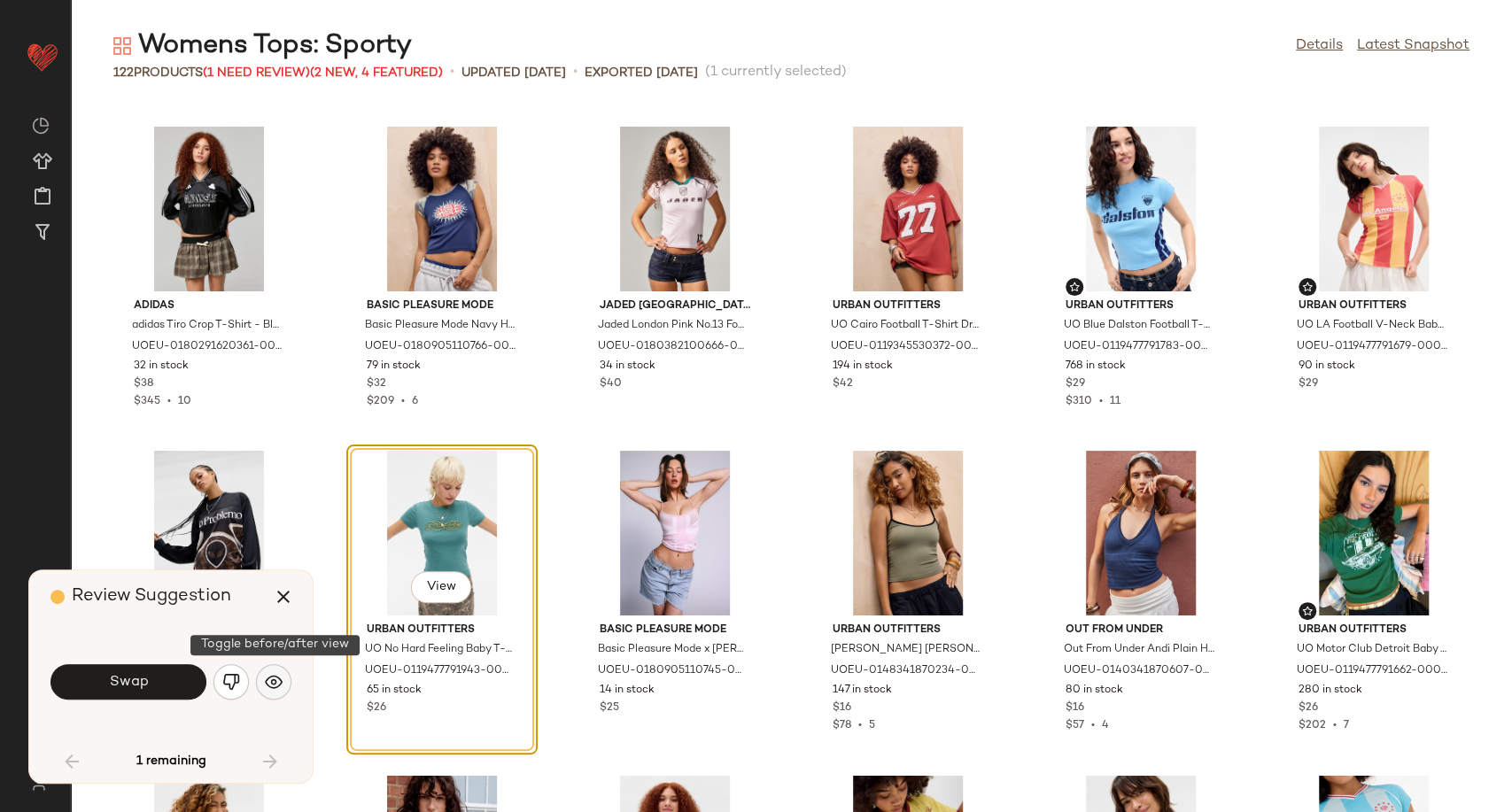
click at [275, 674] on img "button" at bounding box center [274, 682] width 17 height 17
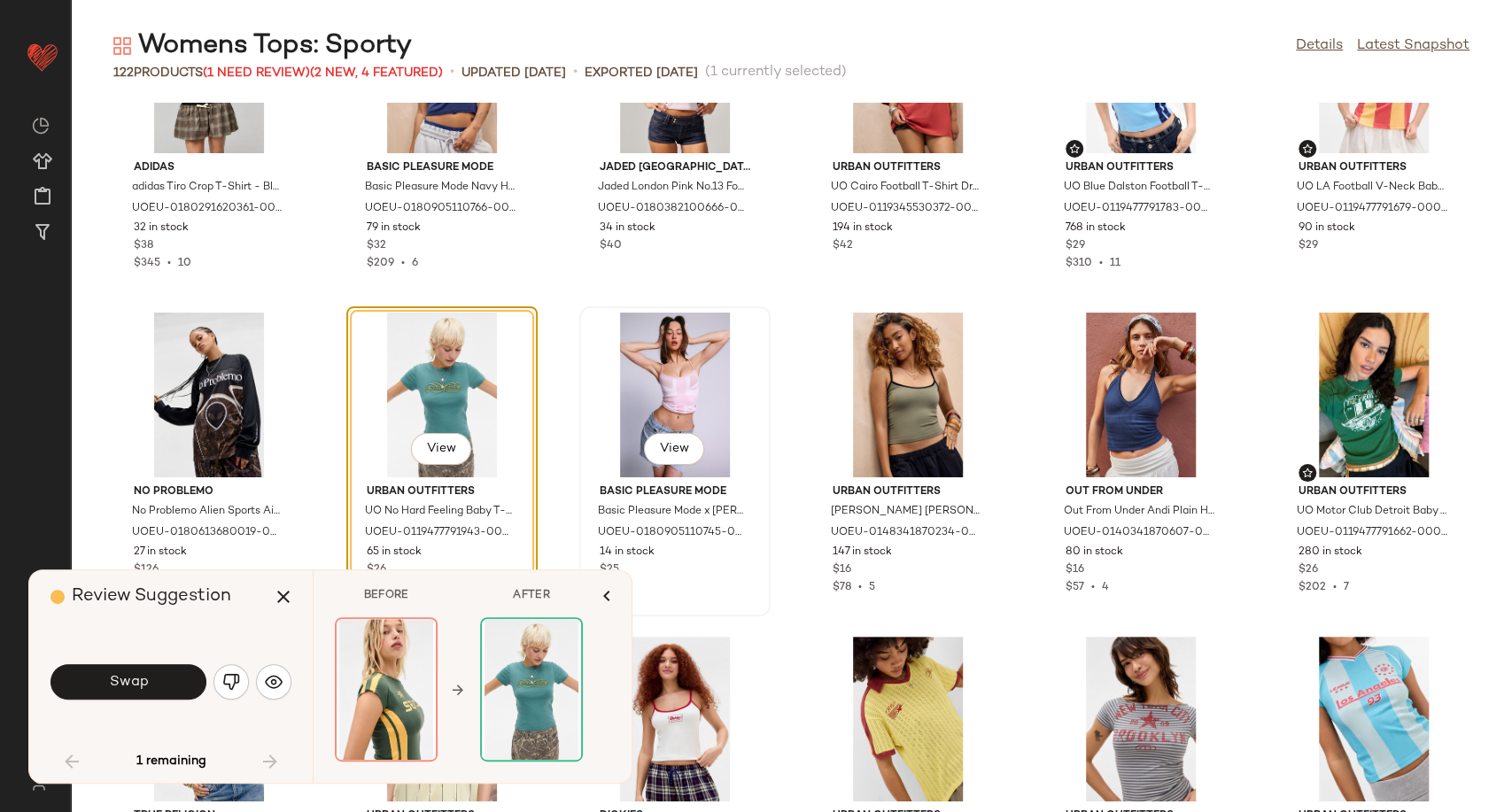
scroll to position [2241, 0]
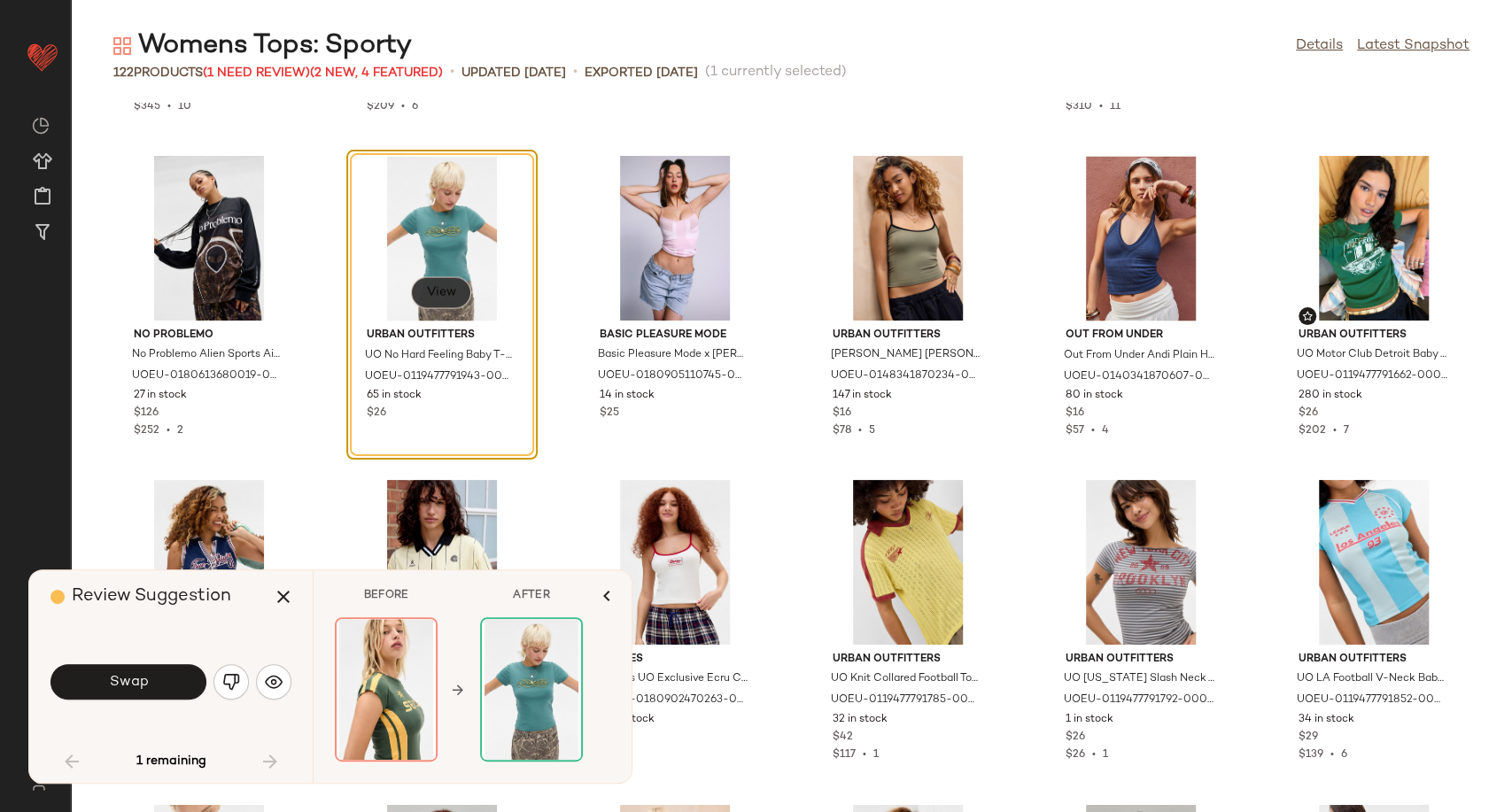
click at [426, 292] on span "View" at bounding box center [441, 292] width 30 height 14
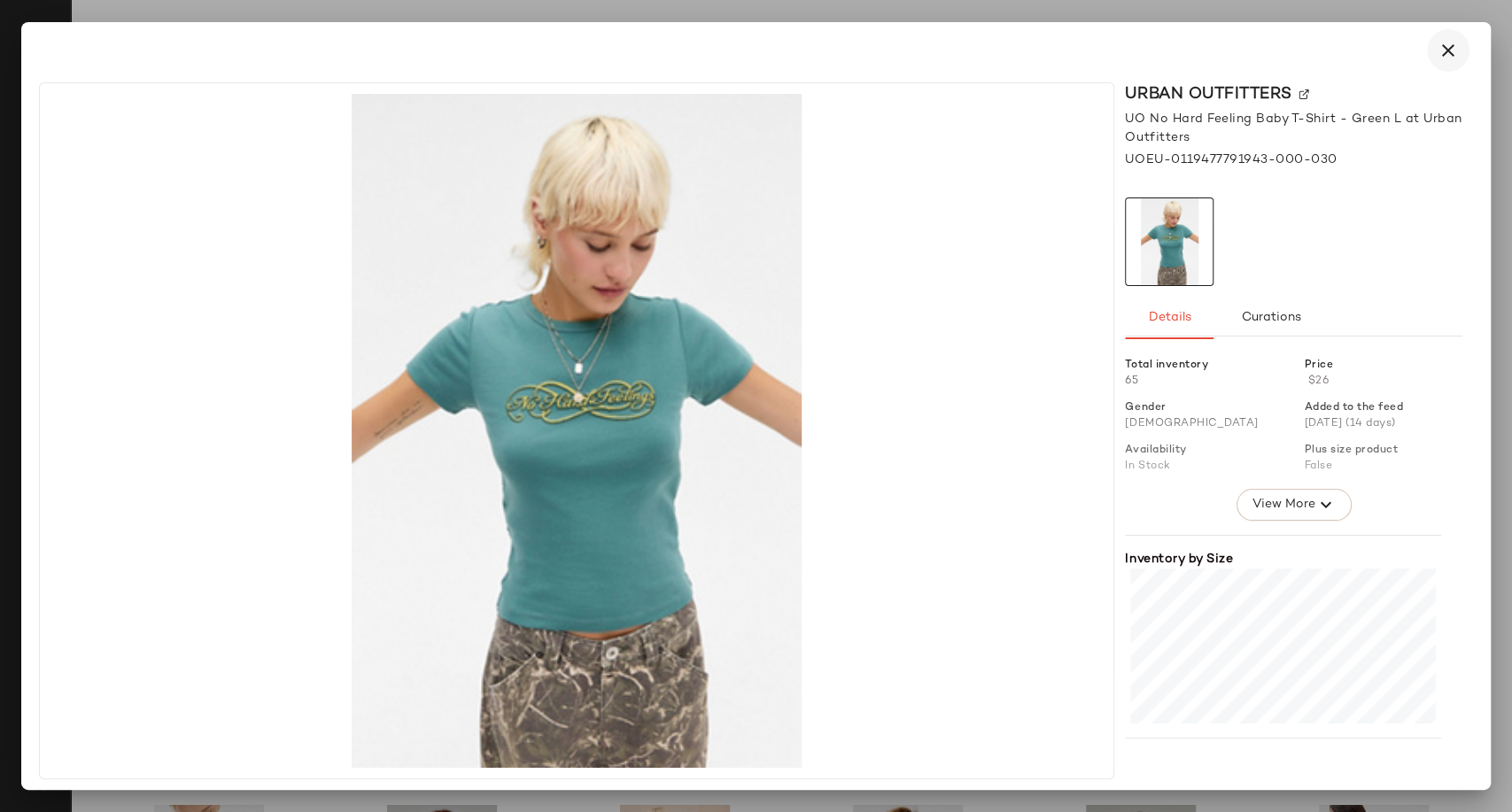
click at [1438, 44] on icon "button" at bounding box center [1448, 50] width 21 height 21
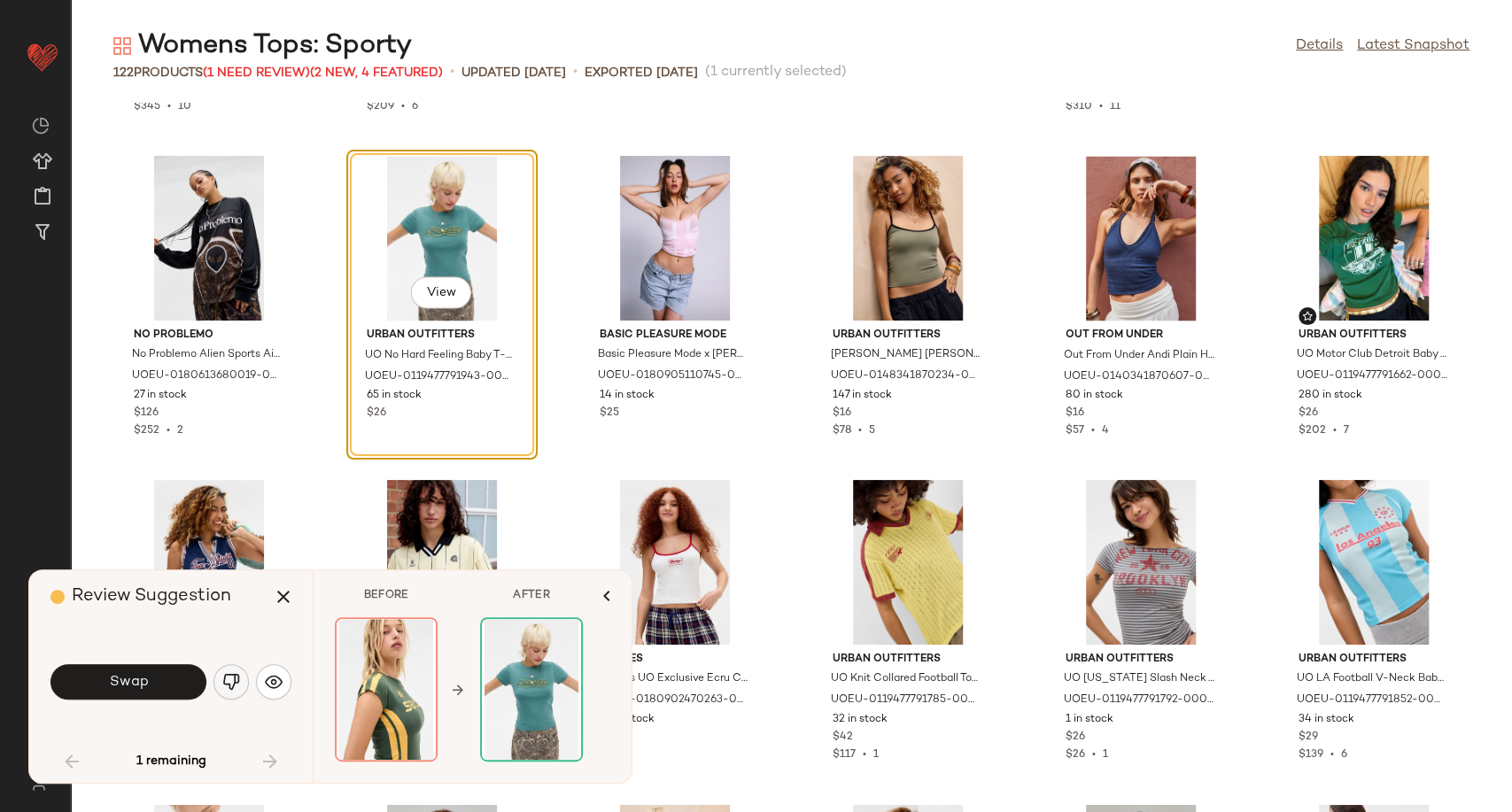
click at [220, 686] on button "button" at bounding box center [230, 682] width 36 height 36
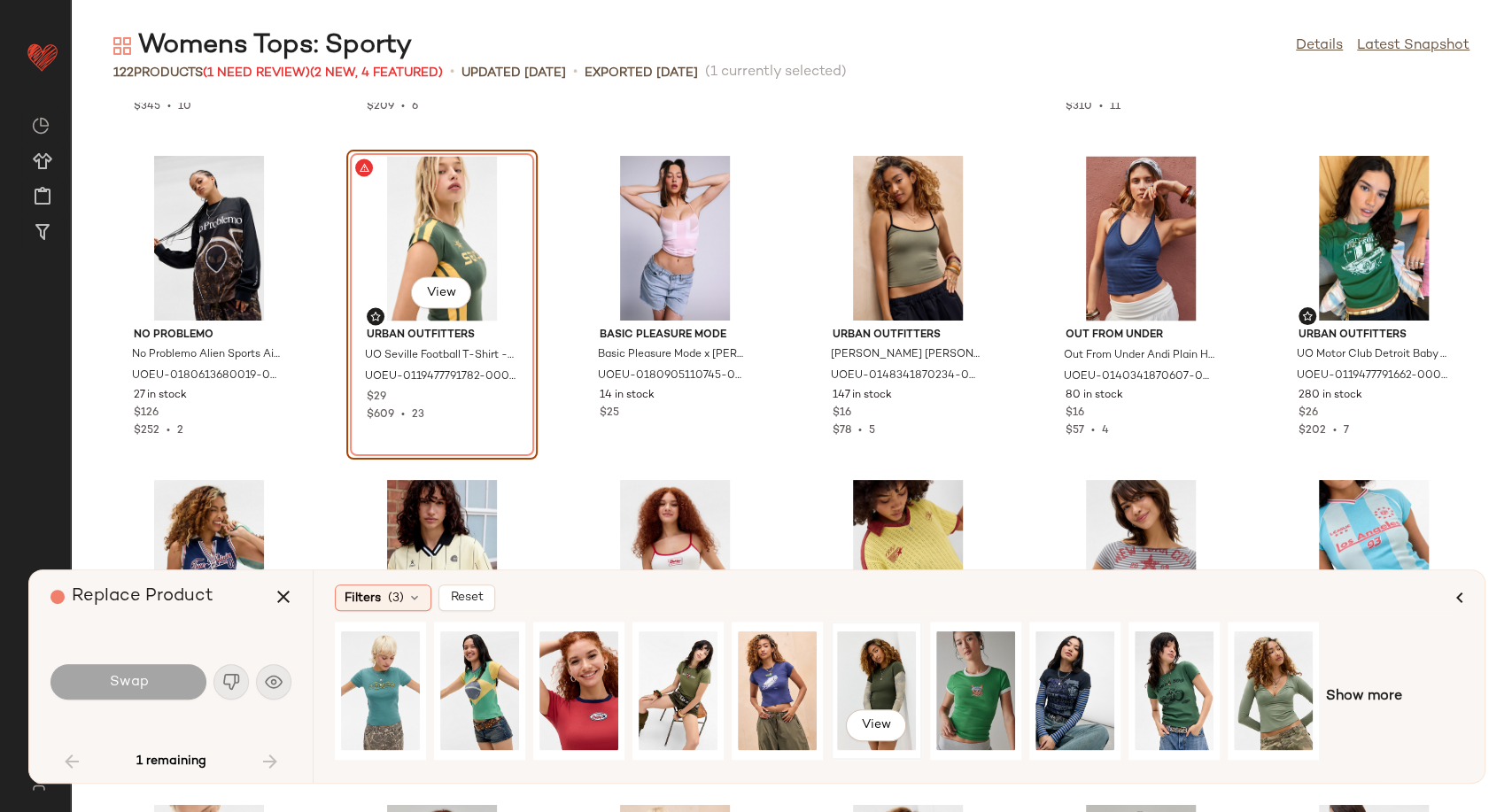
click at [888, 680] on div "View" at bounding box center [877, 690] width 79 height 125
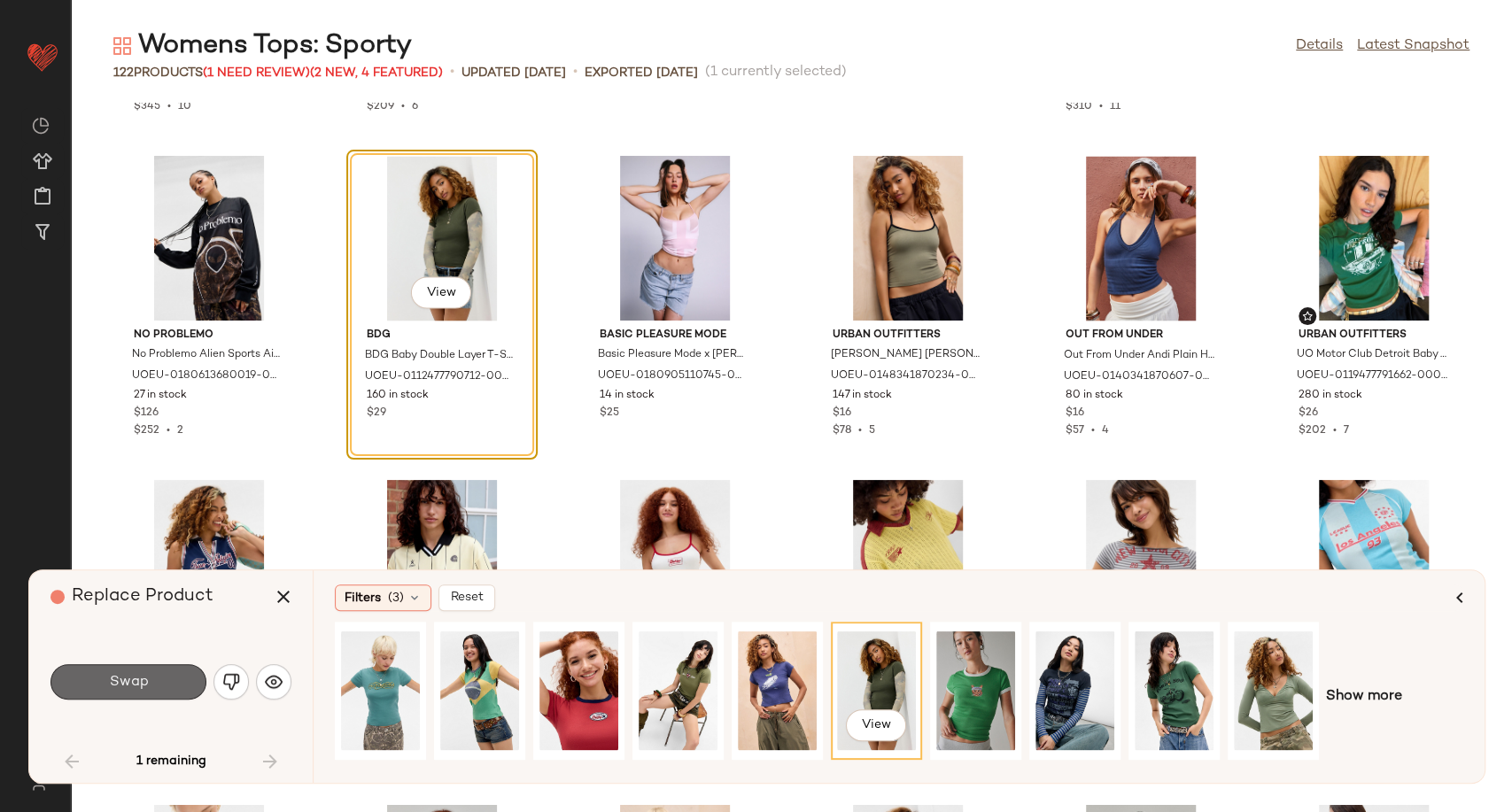
click at [158, 693] on button "Swap" at bounding box center [128, 682] width 156 height 36
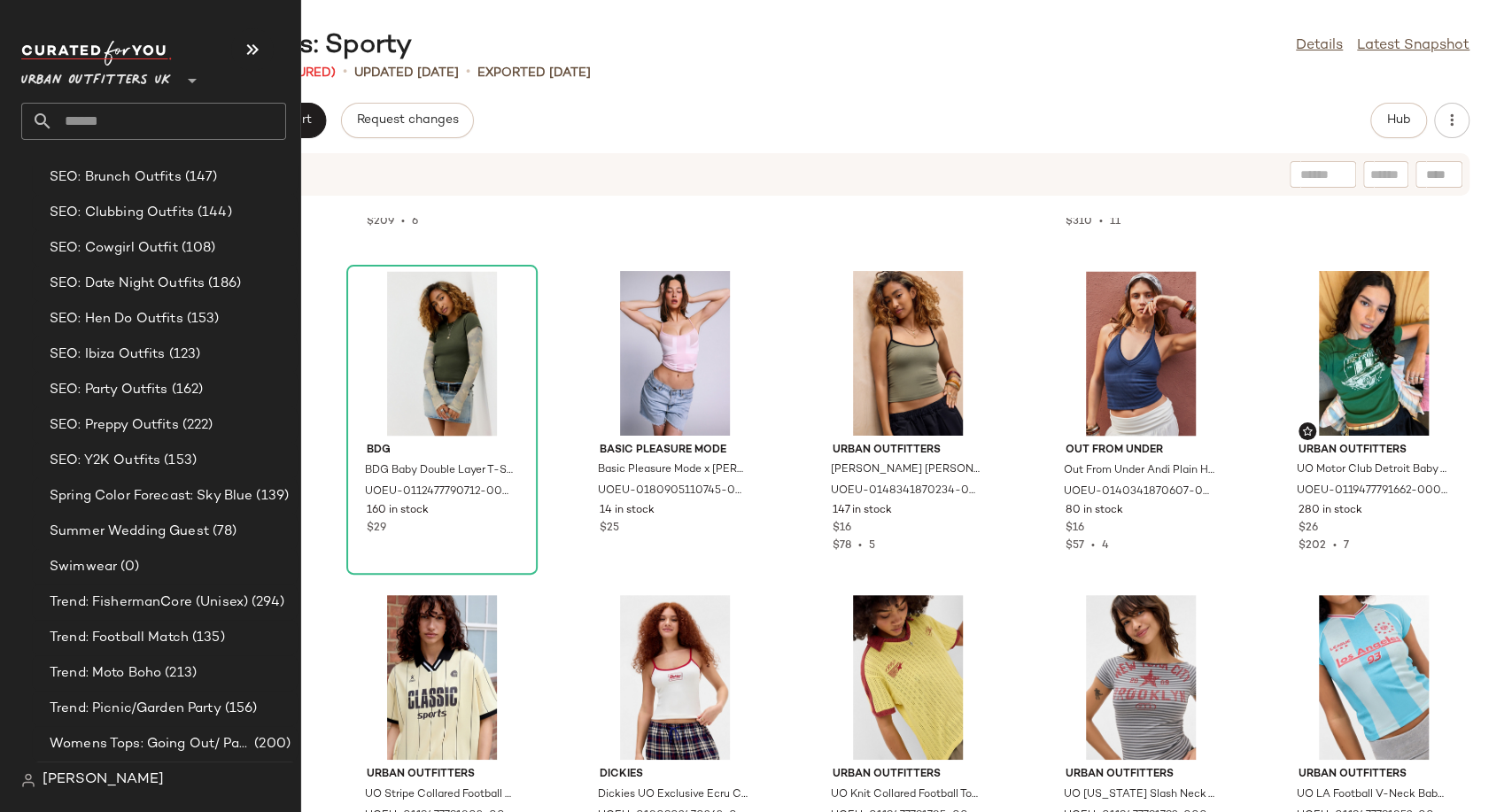
scroll to position [4754, 0]
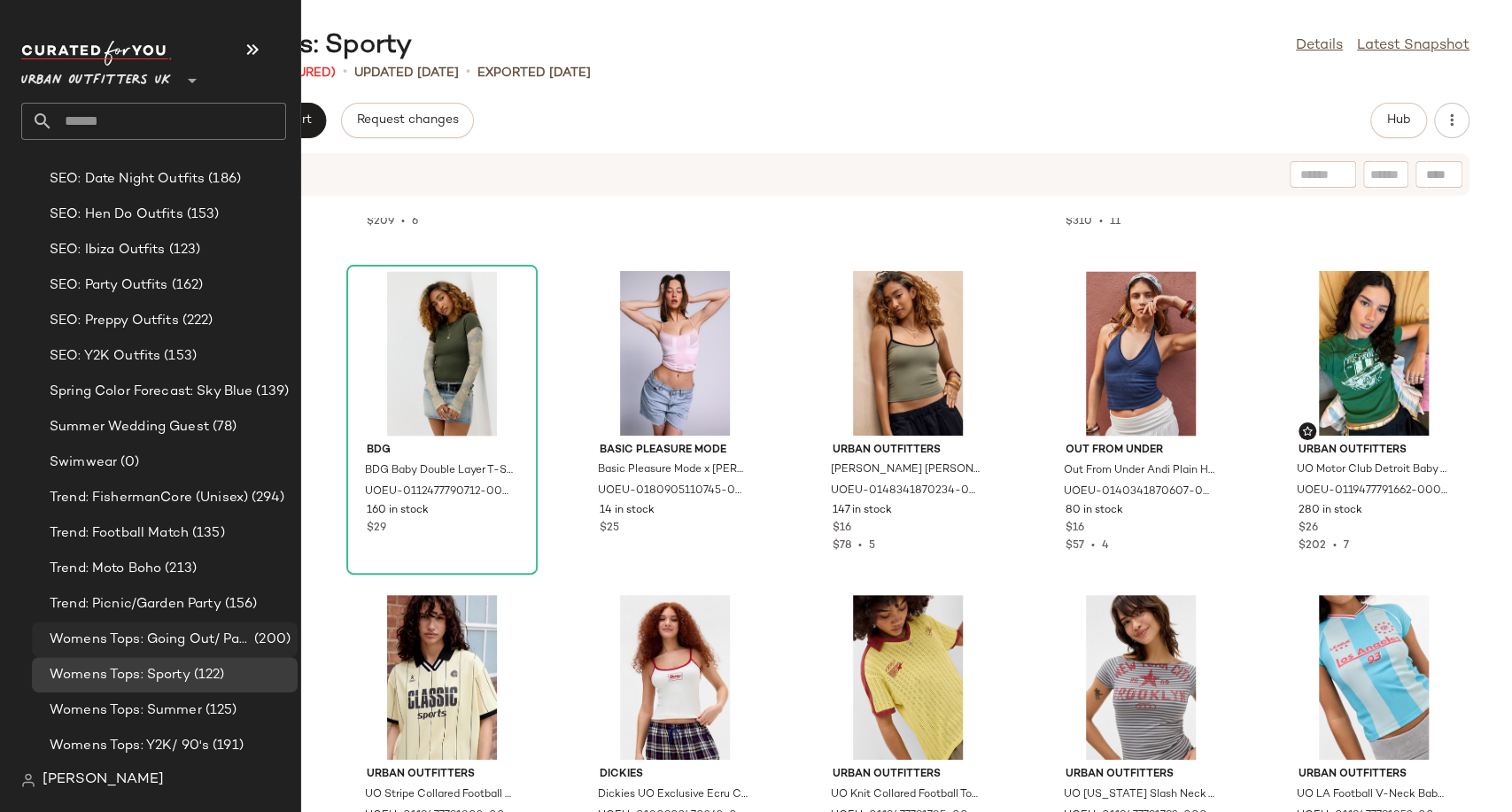
click at [191, 639] on span "Womens Tops: Going Out/ Party" at bounding box center [149, 639] width 202 height 20
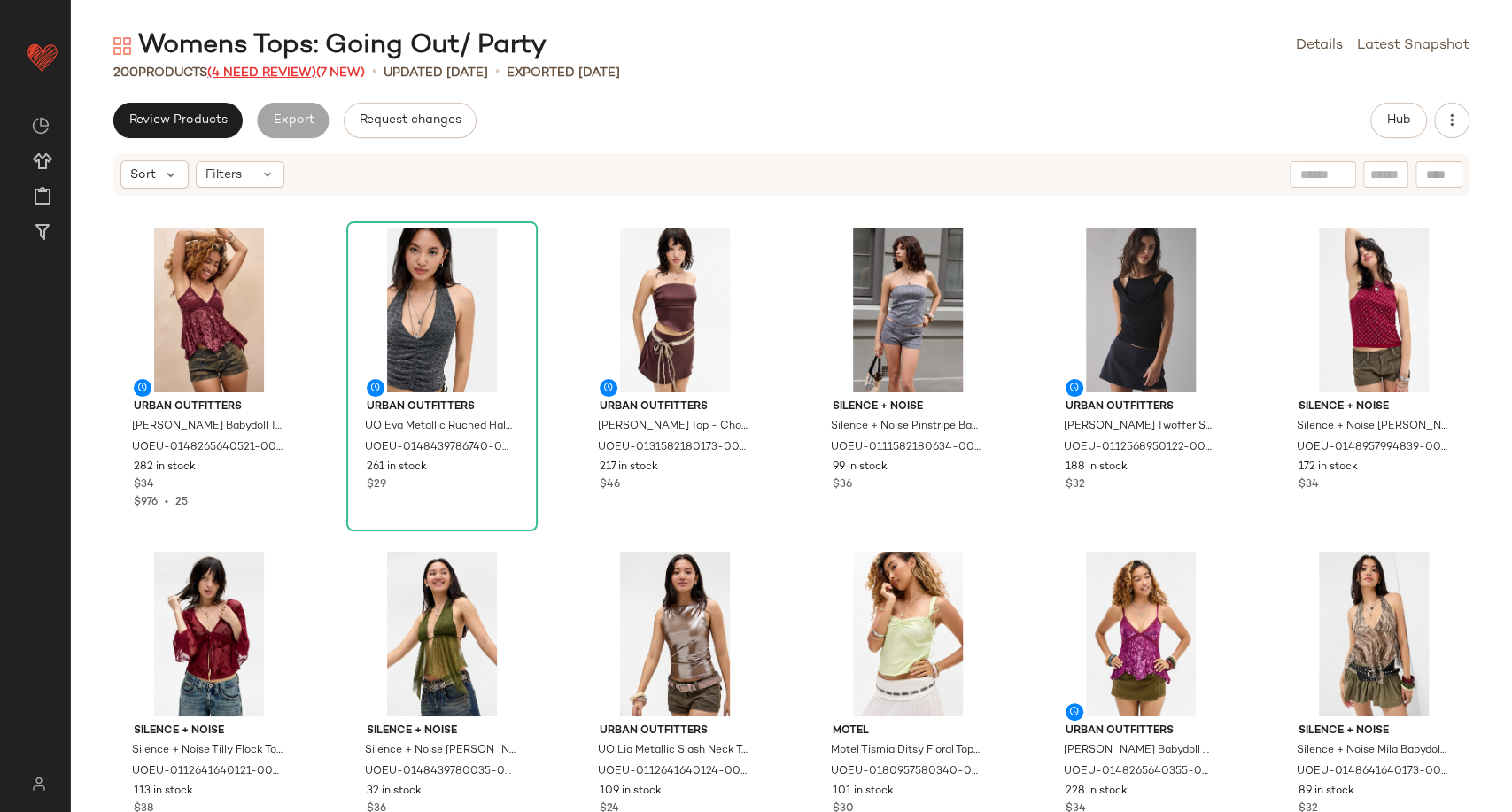
click at [254, 72] on span "(4 Need Review)" at bounding box center [261, 73] width 109 height 14
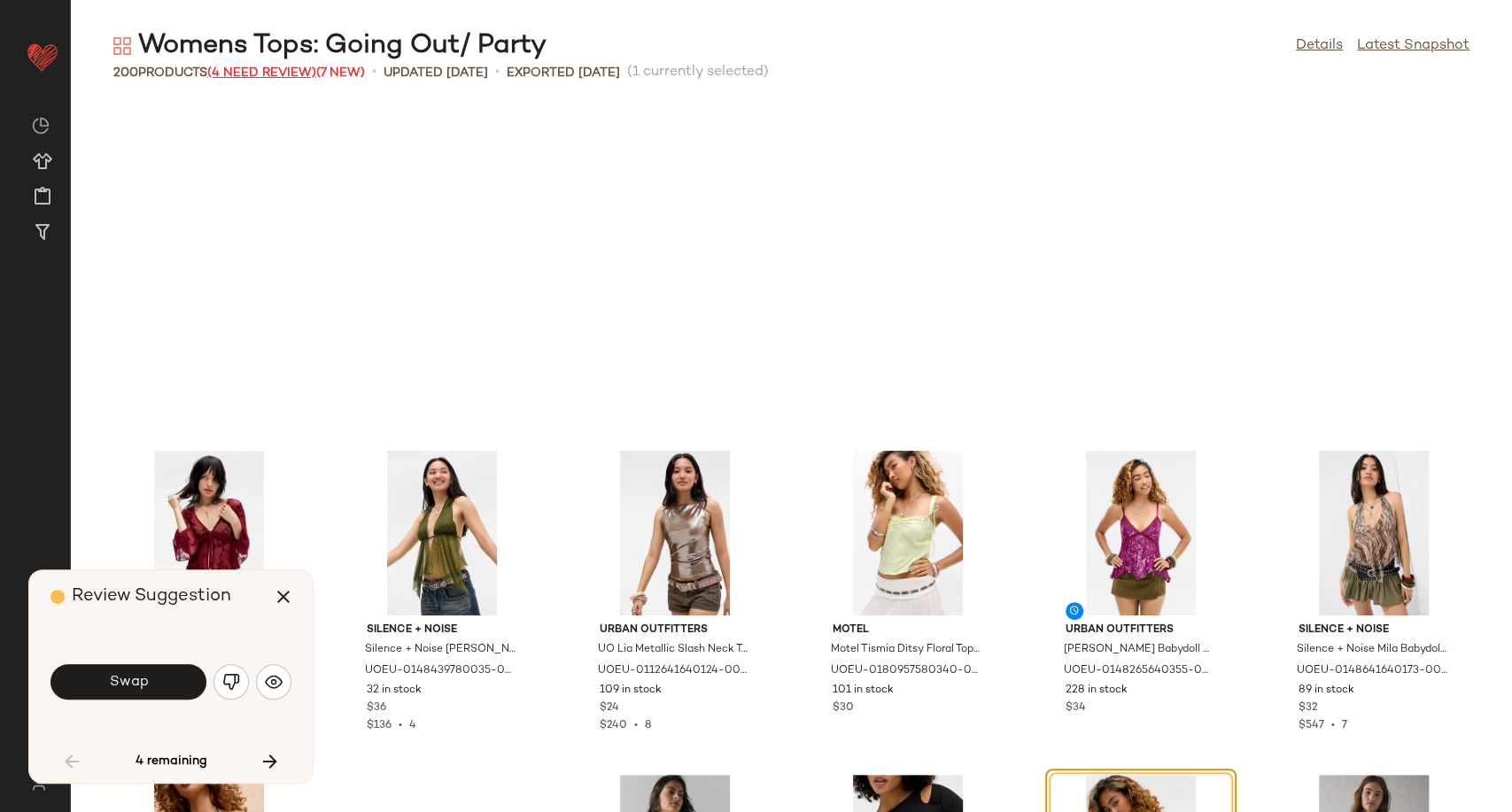
scroll to position [338, 0]
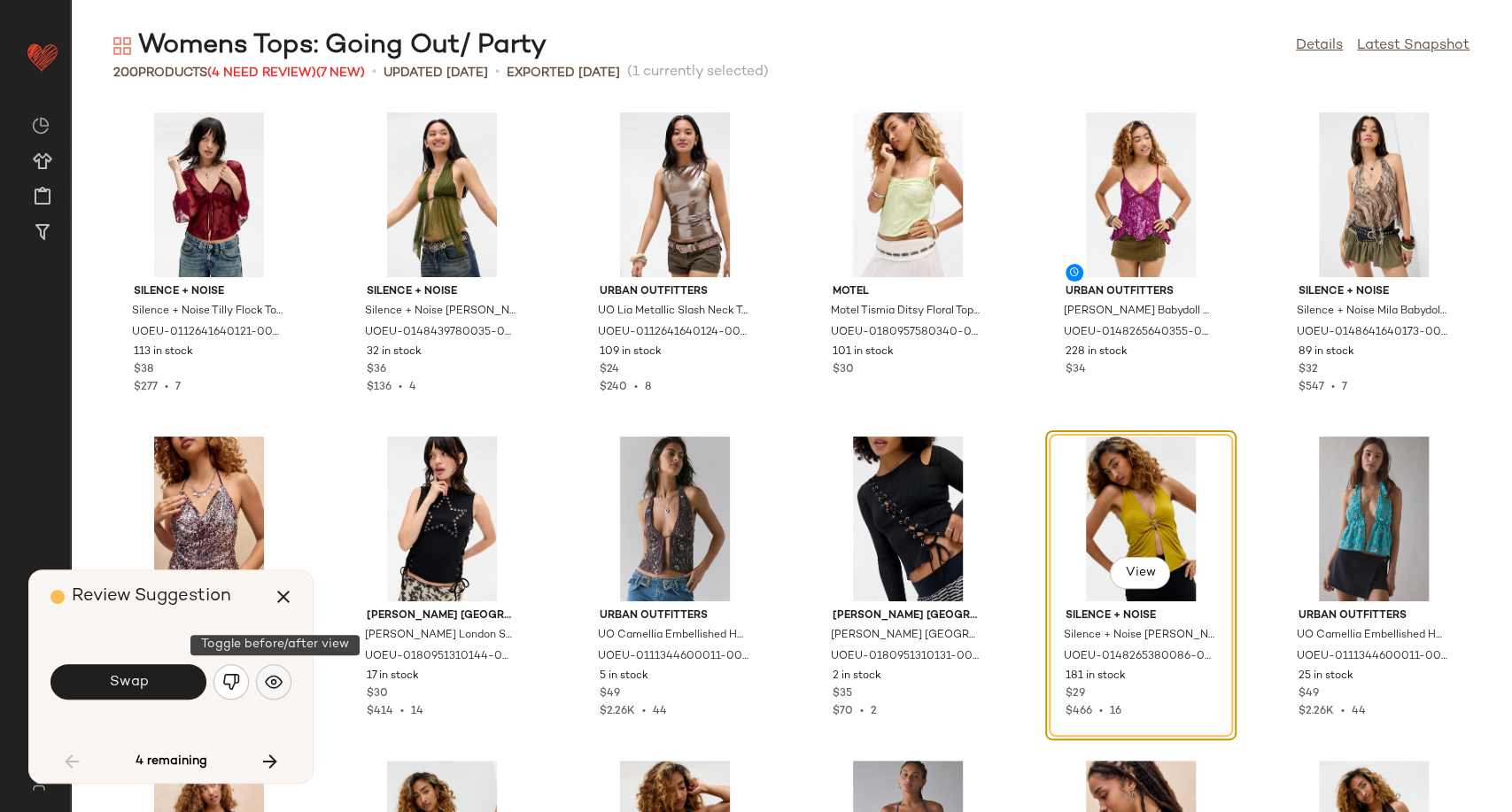
click at [284, 690] on button "button" at bounding box center [274, 682] width 36 height 36
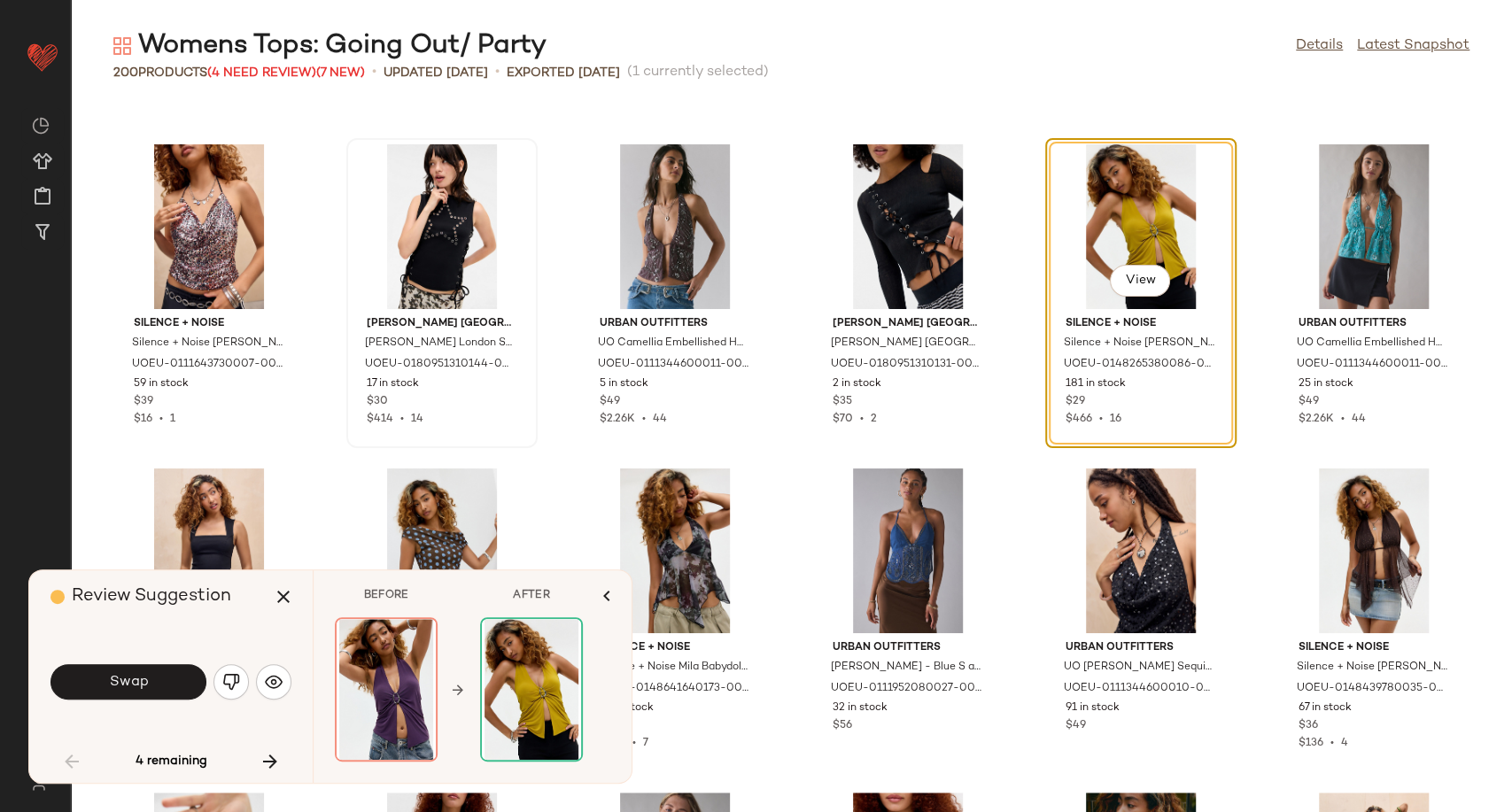
scroll to position [535, 0]
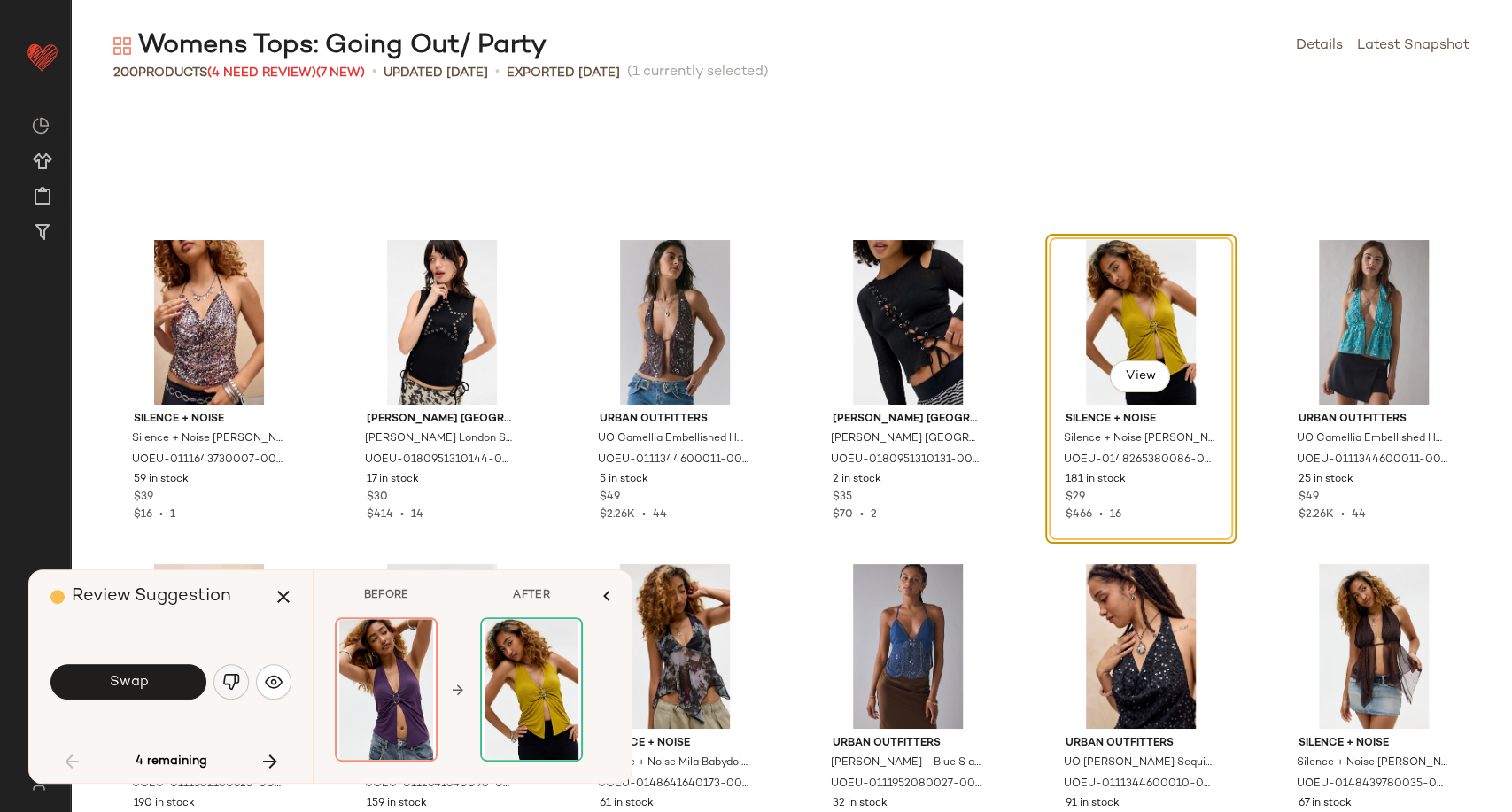
click at [226, 694] on button "button" at bounding box center [230, 682] width 36 height 36
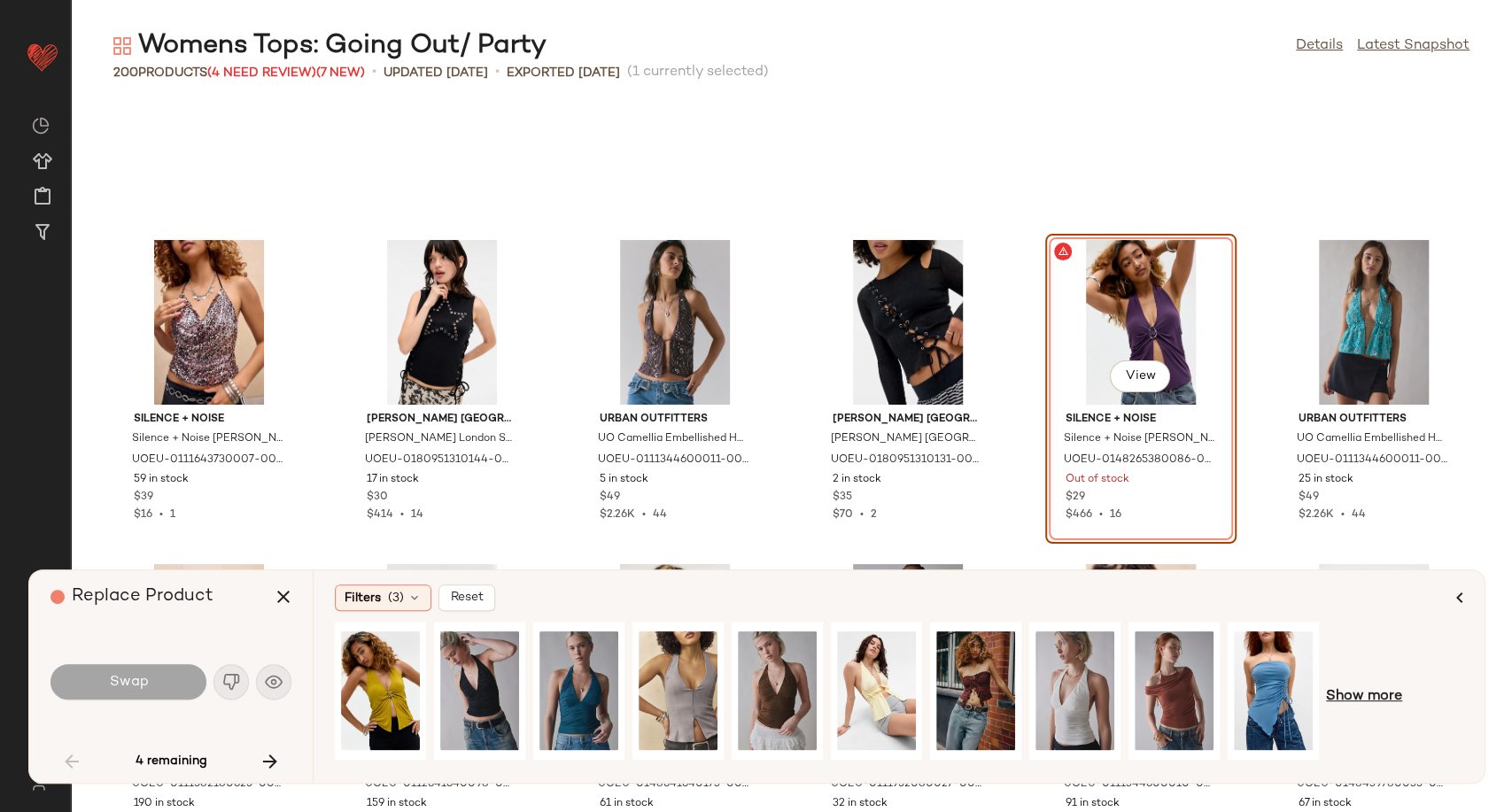
click at [1360, 705] on span "Show more" at bounding box center [1364, 697] width 76 height 21
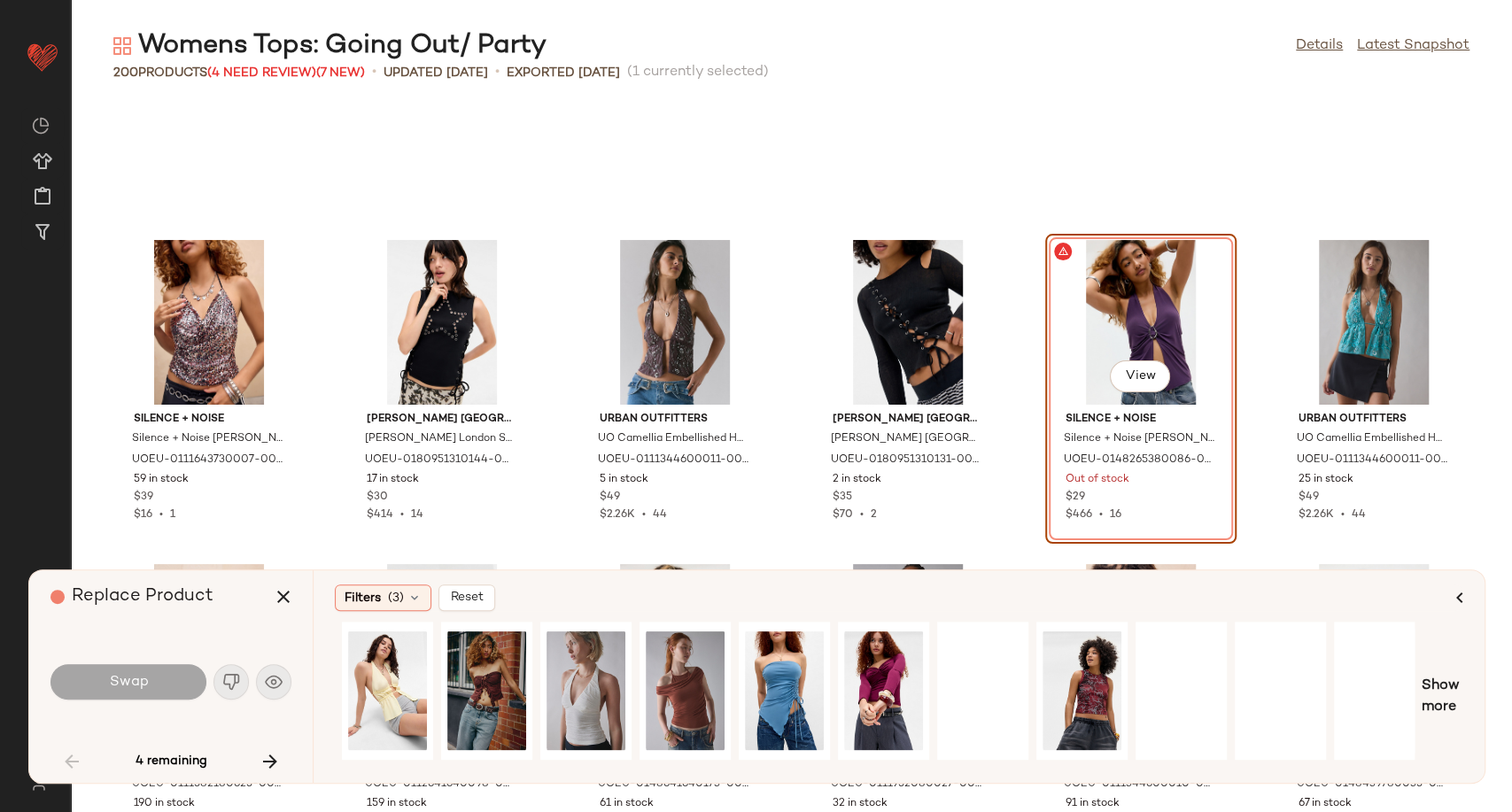
scroll to position [0, 896]
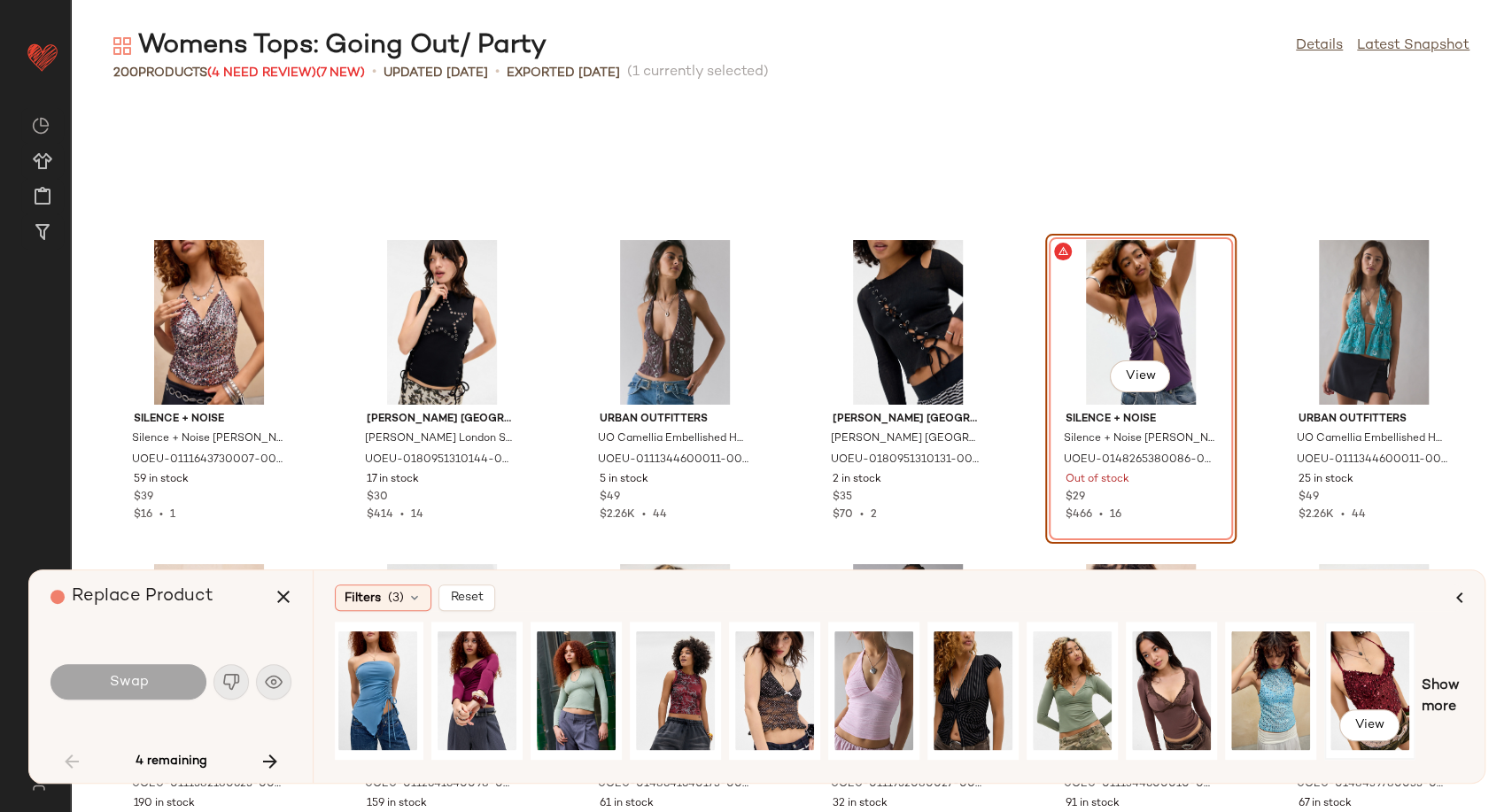
click at [1355, 662] on div "View" at bounding box center [1370, 690] width 79 height 125
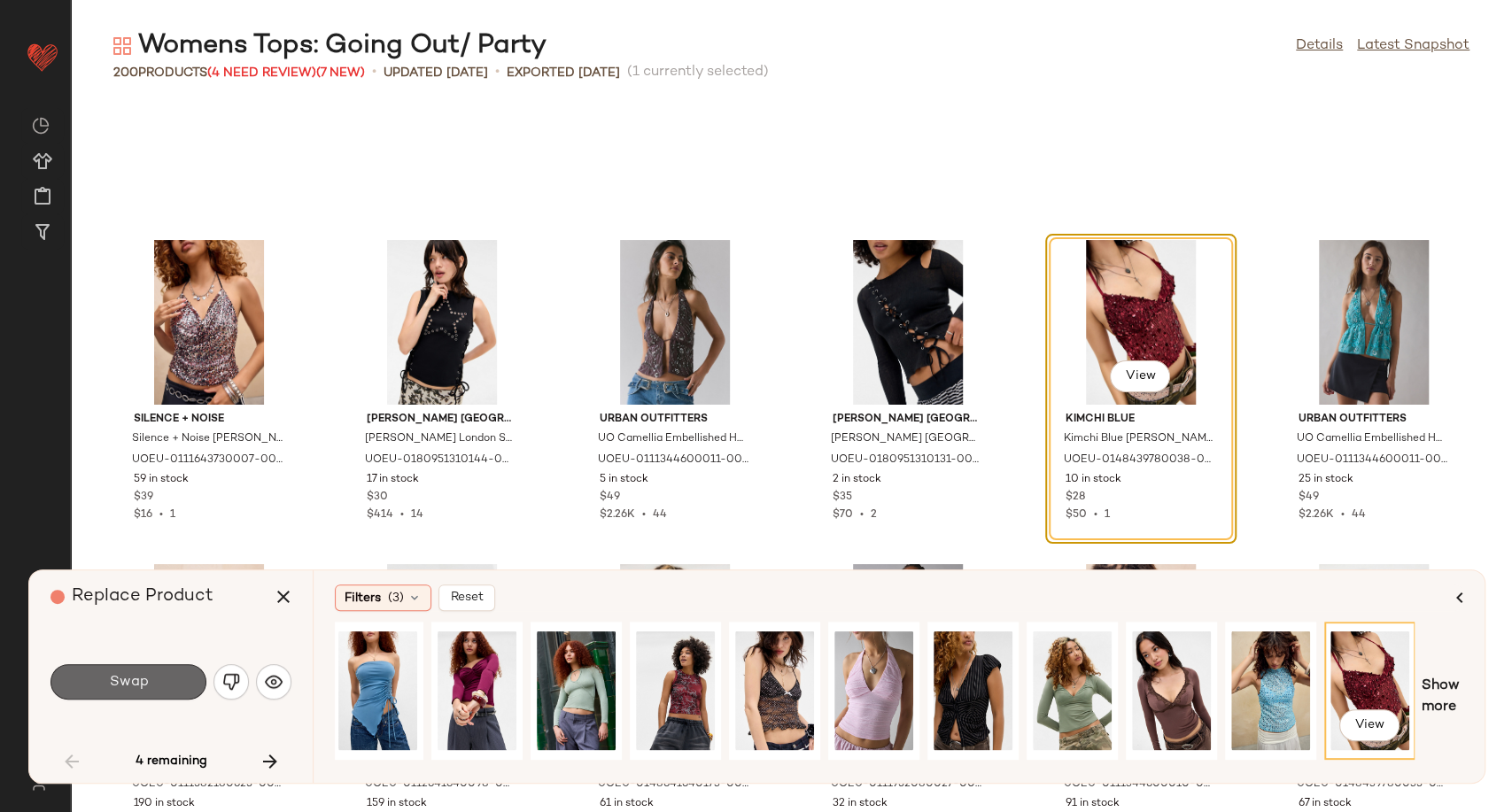
click at [118, 686] on span "Swap" at bounding box center [127, 682] width 40 height 16
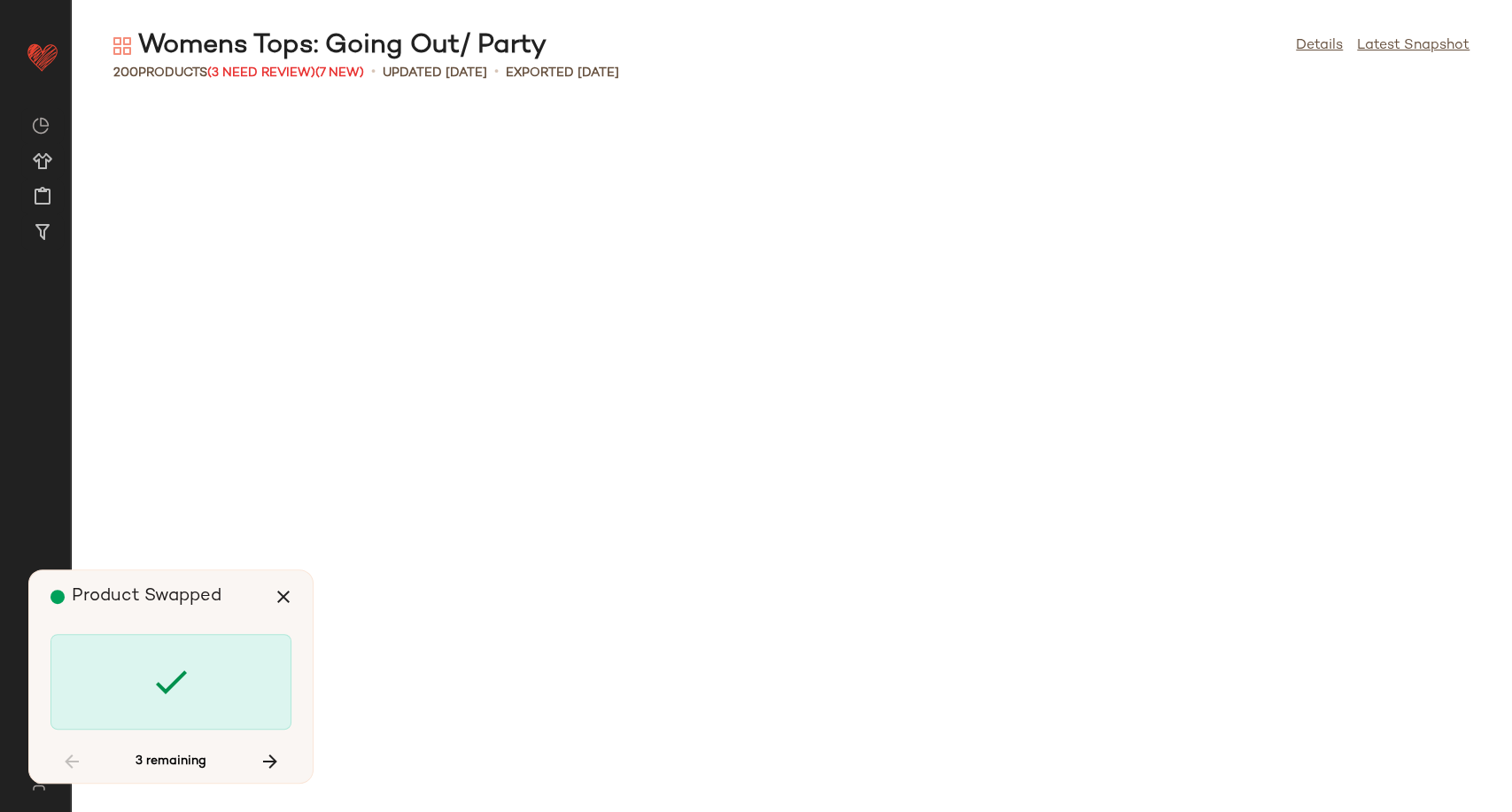
scroll to position [4215, 0]
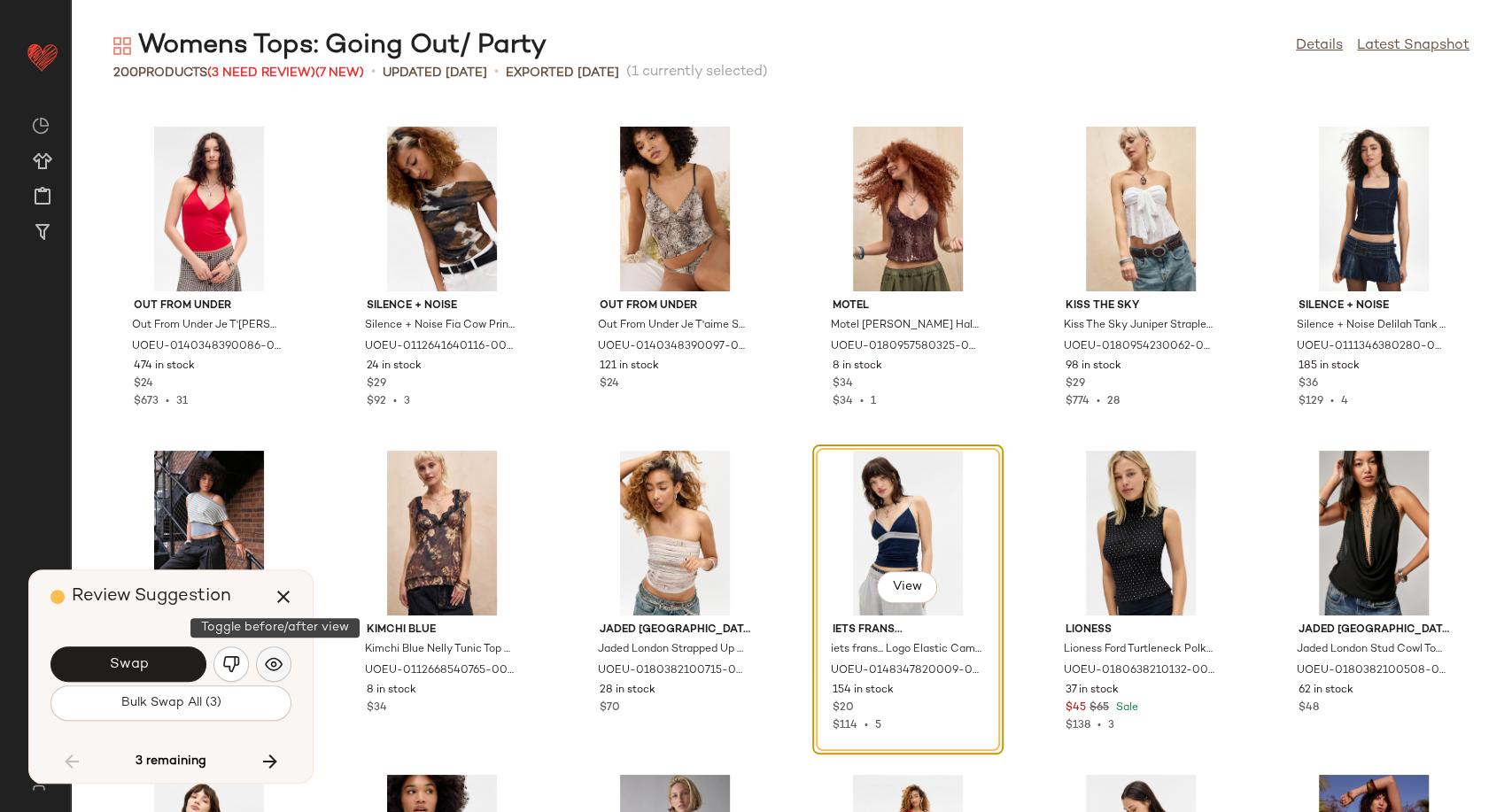
click at [265, 661] on img "button" at bounding box center [274, 664] width 17 height 17
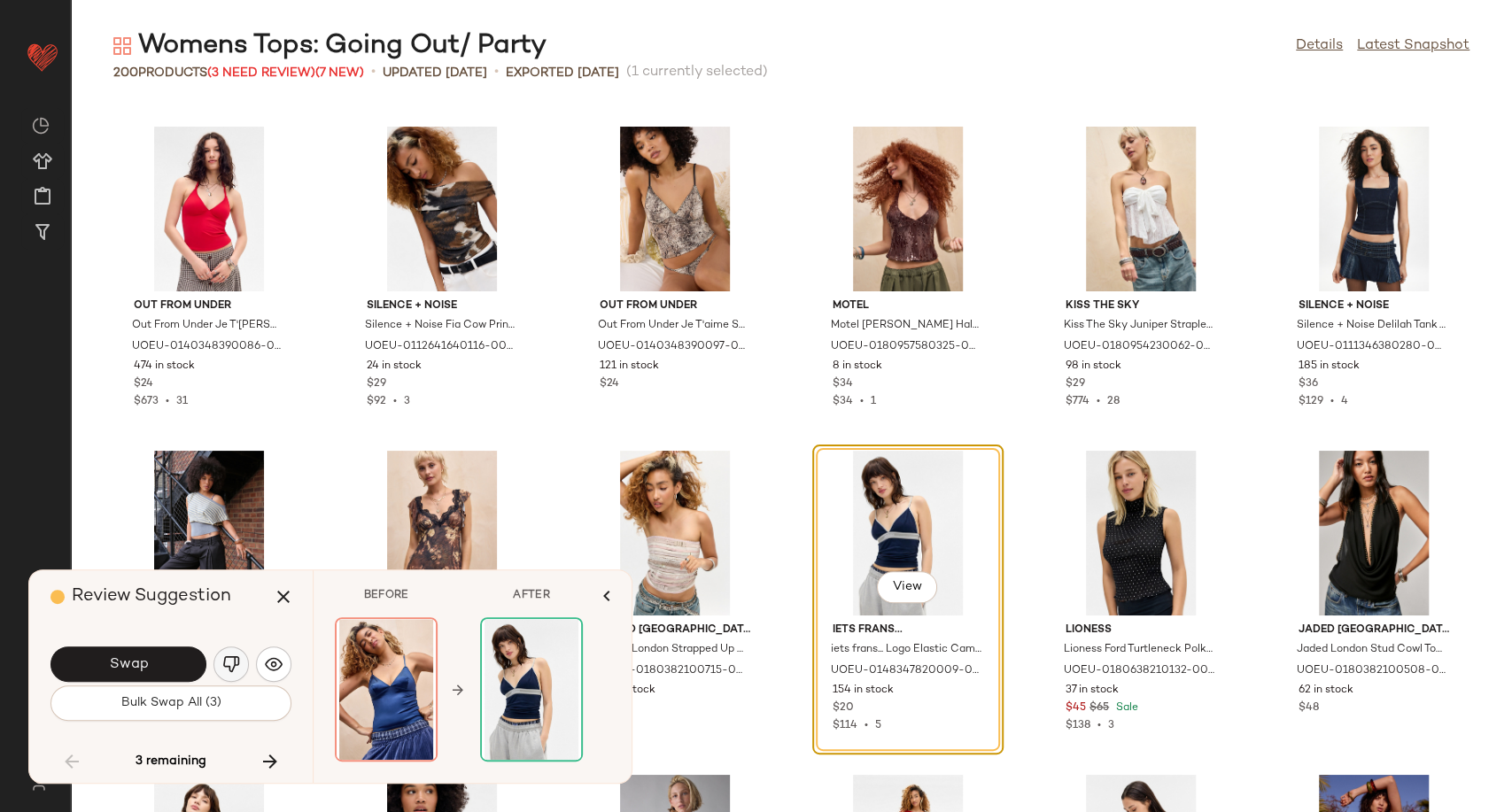
click at [235, 656] on img "button" at bounding box center [231, 664] width 17 height 17
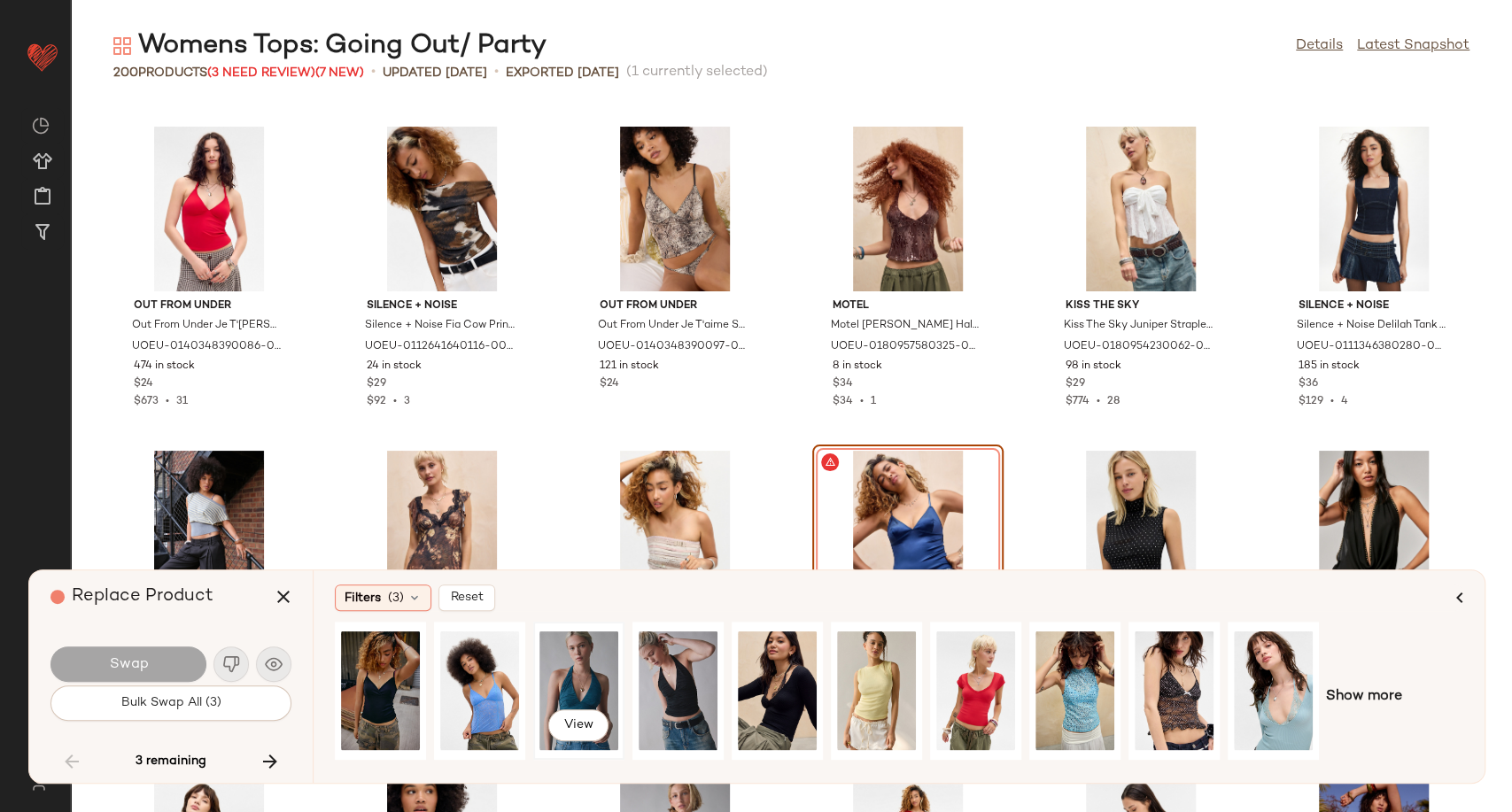
click at [570, 647] on div "View" at bounding box center [580, 690] width 79 height 125
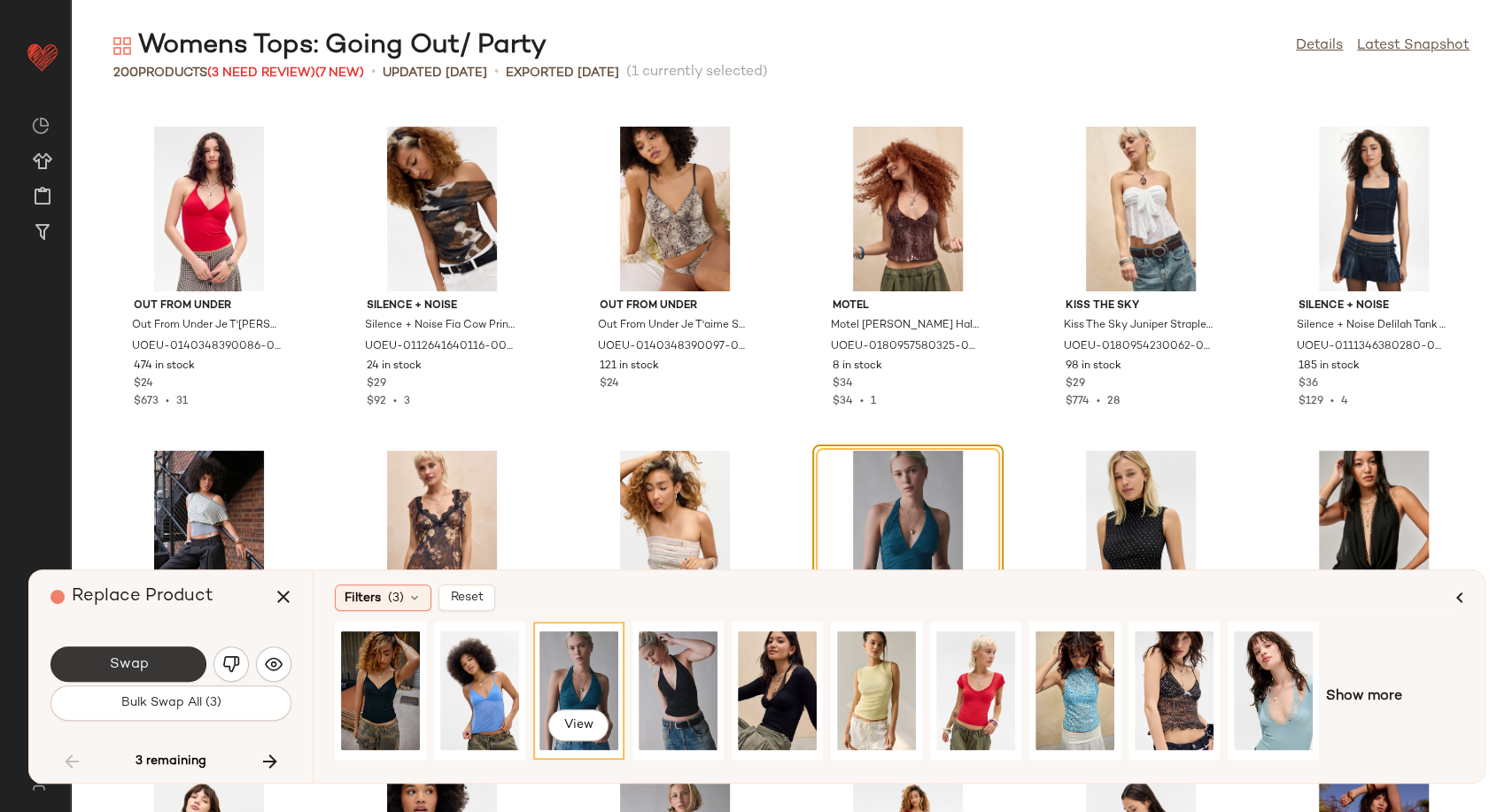
click at [158, 658] on button "Swap" at bounding box center [128, 664] width 156 height 36
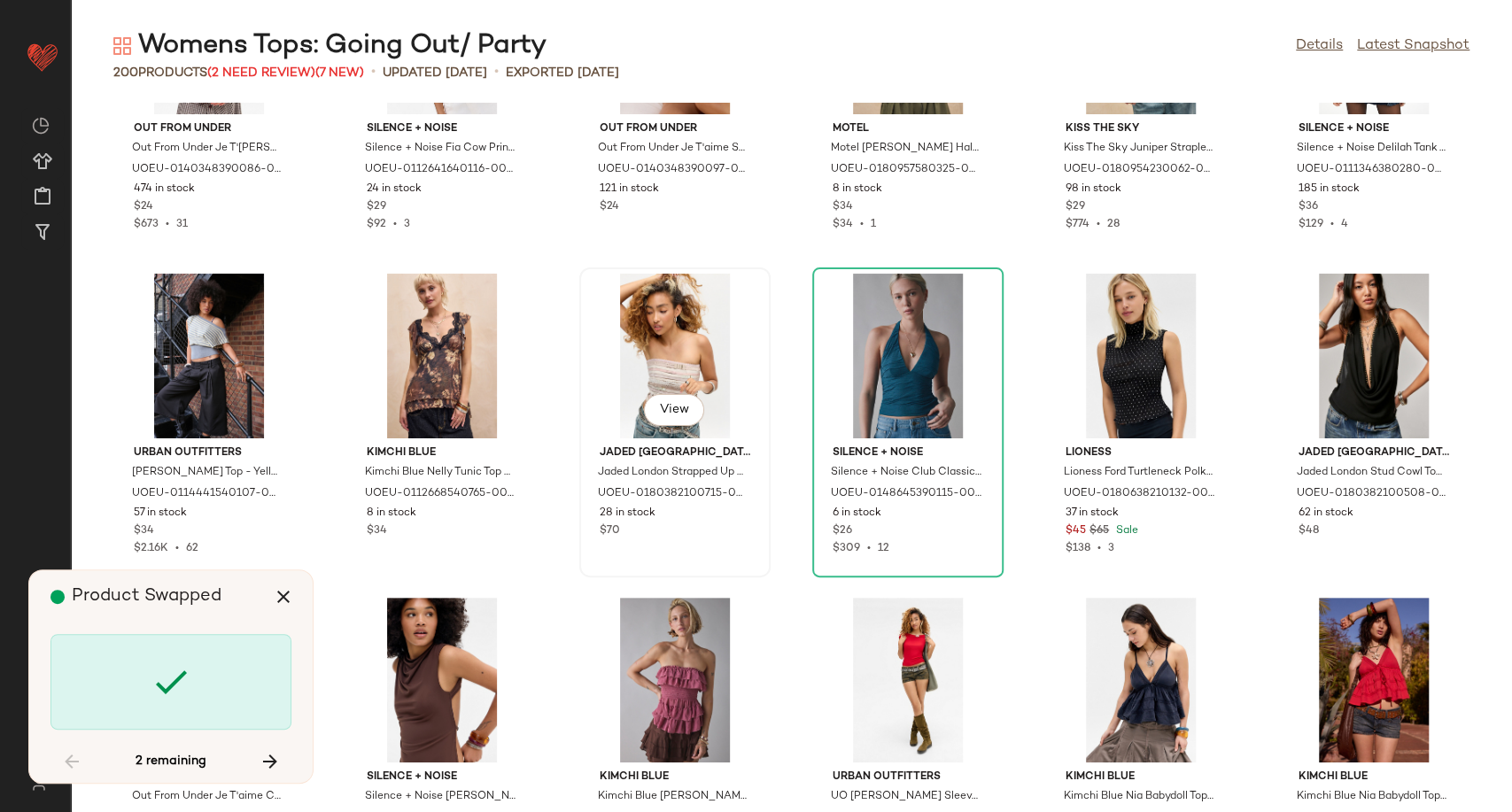
scroll to position [4609, 0]
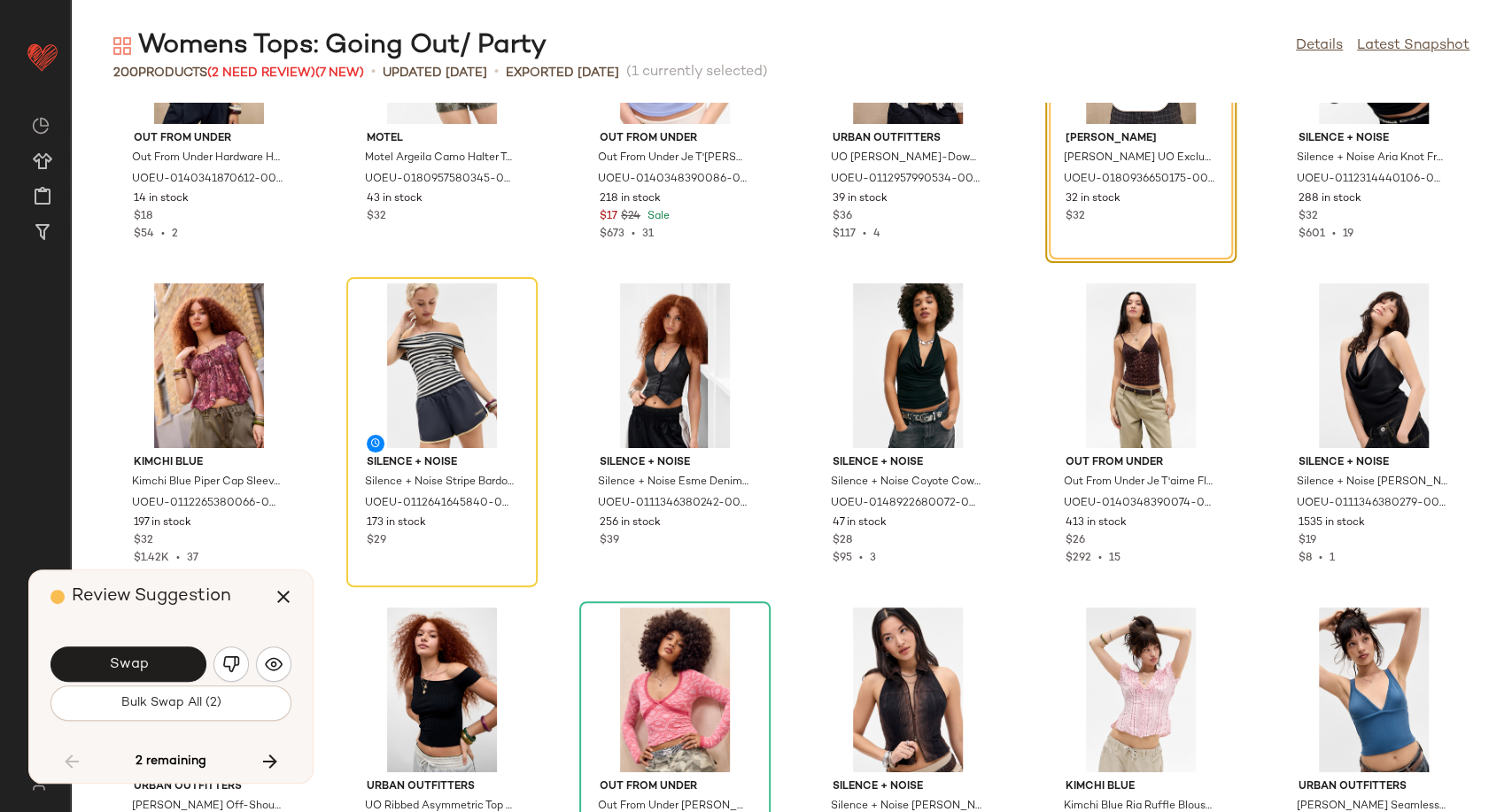
scroll to position [6682, 0]
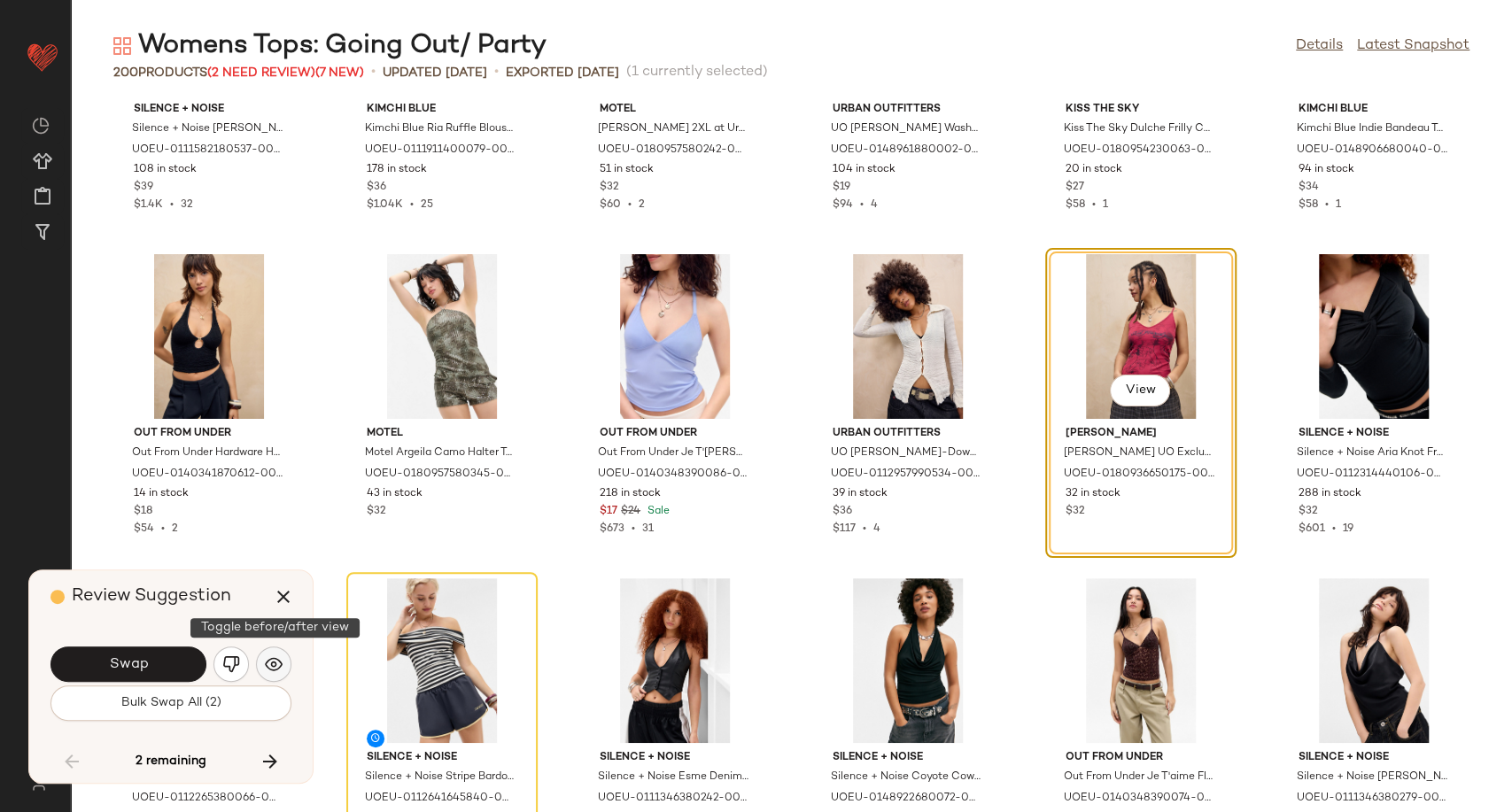
click at [270, 657] on img "button" at bounding box center [274, 664] width 17 height 17
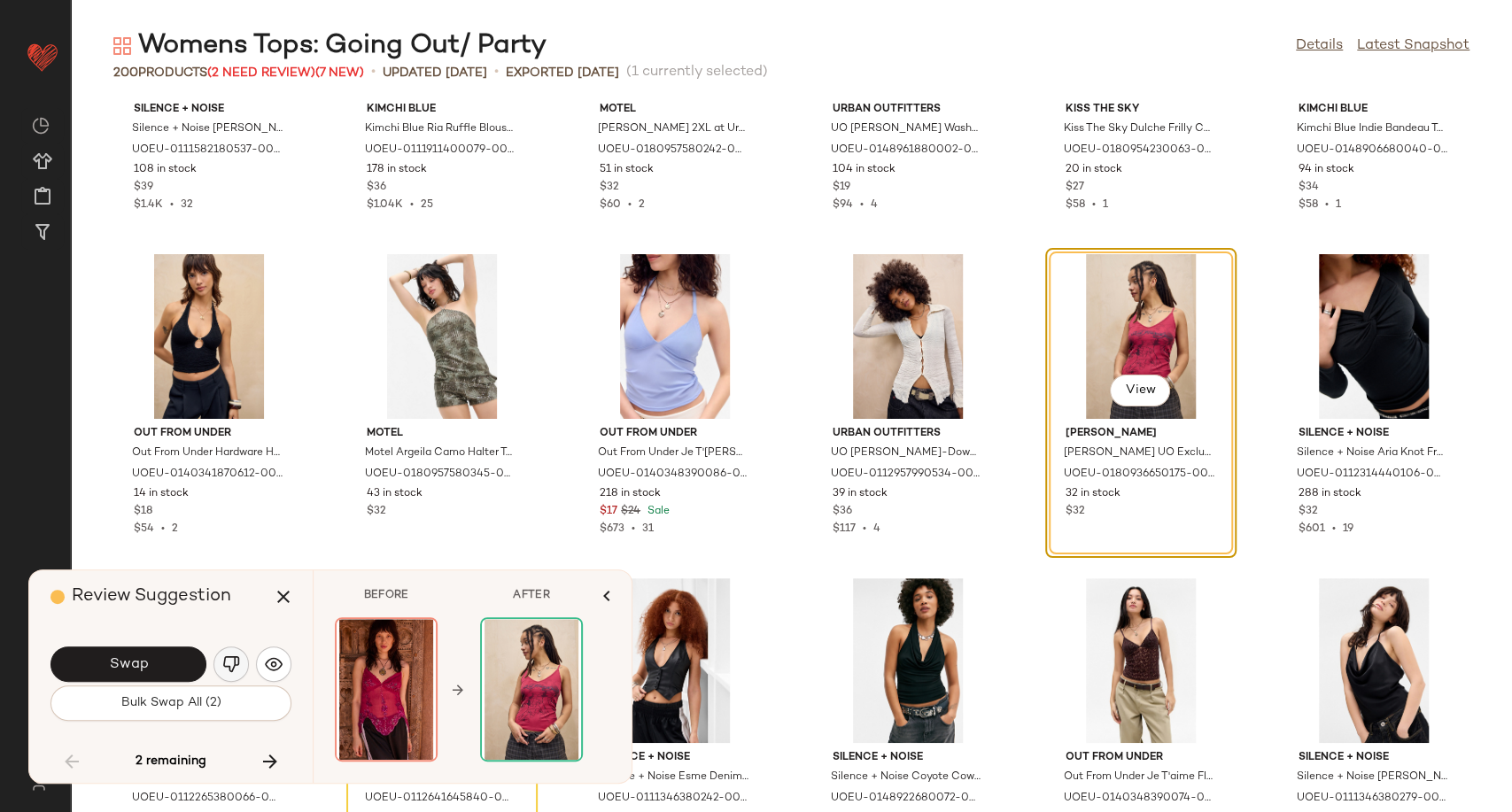
click at [228, 663] on img "button" at bounding box center [231, 664] width 17 height 17
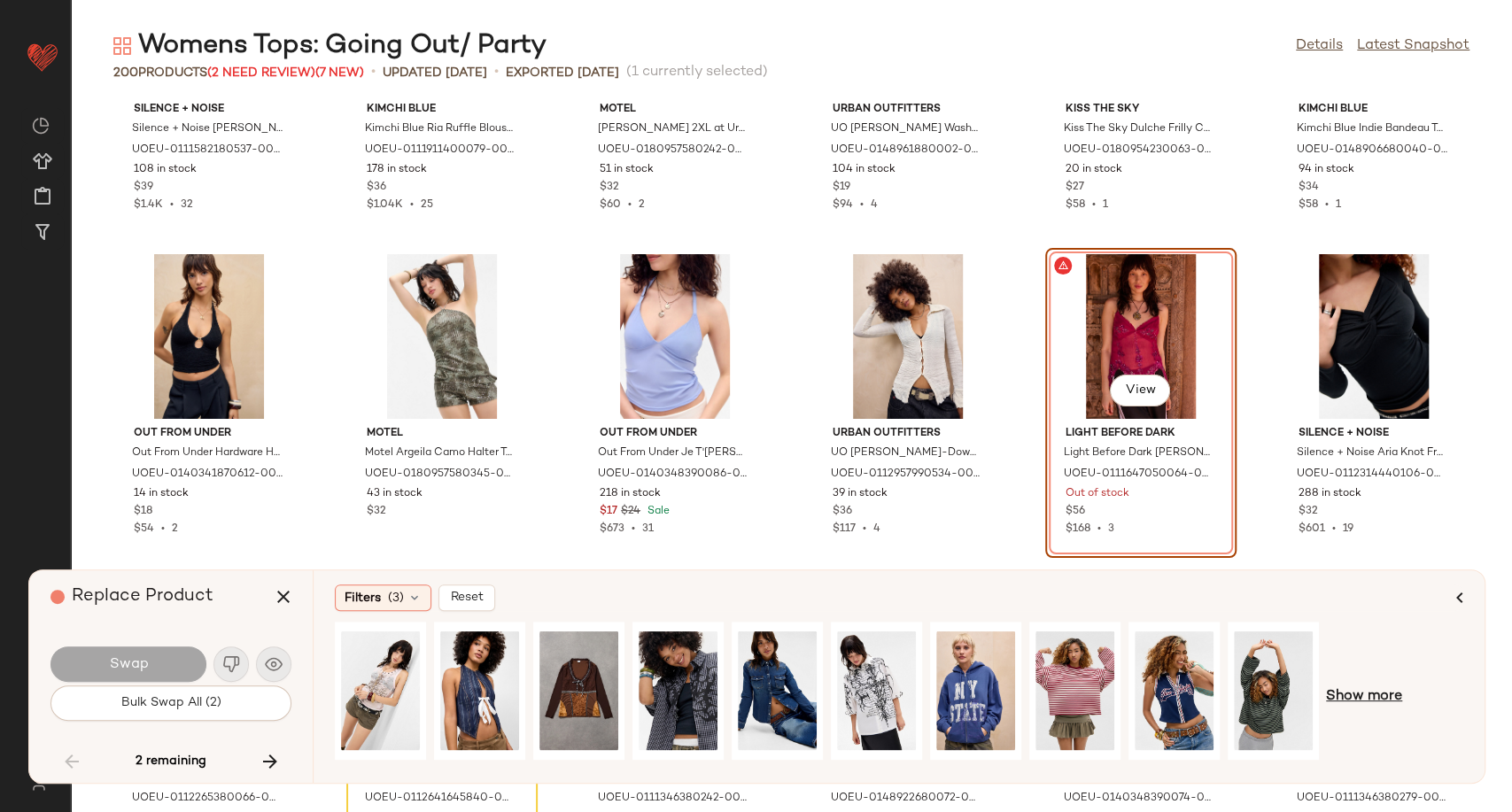
click at [1360, 692] on span "Show more" at bounding box center [1364, 697] width 76 height 21
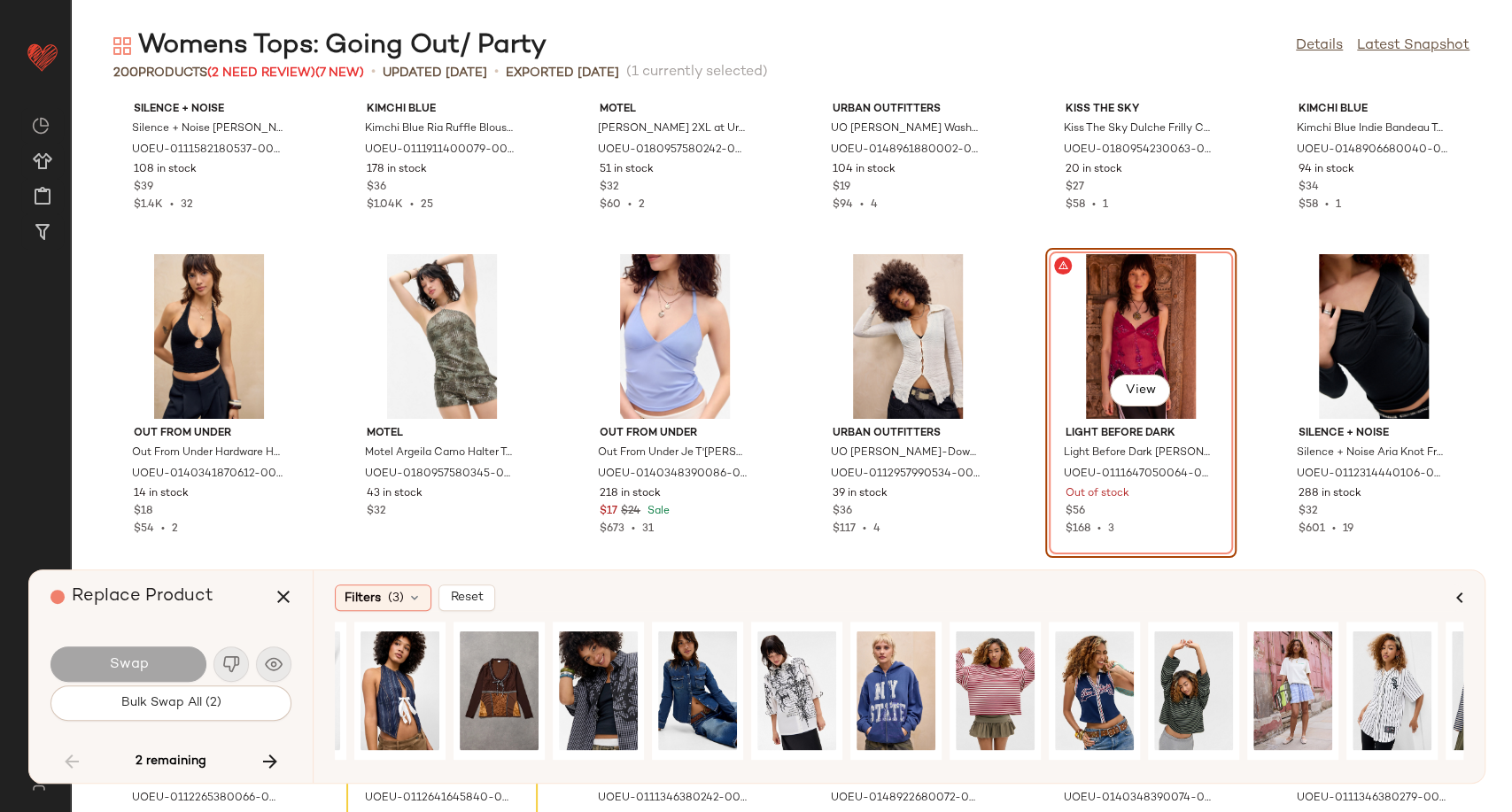
scroll to position [0, 0]
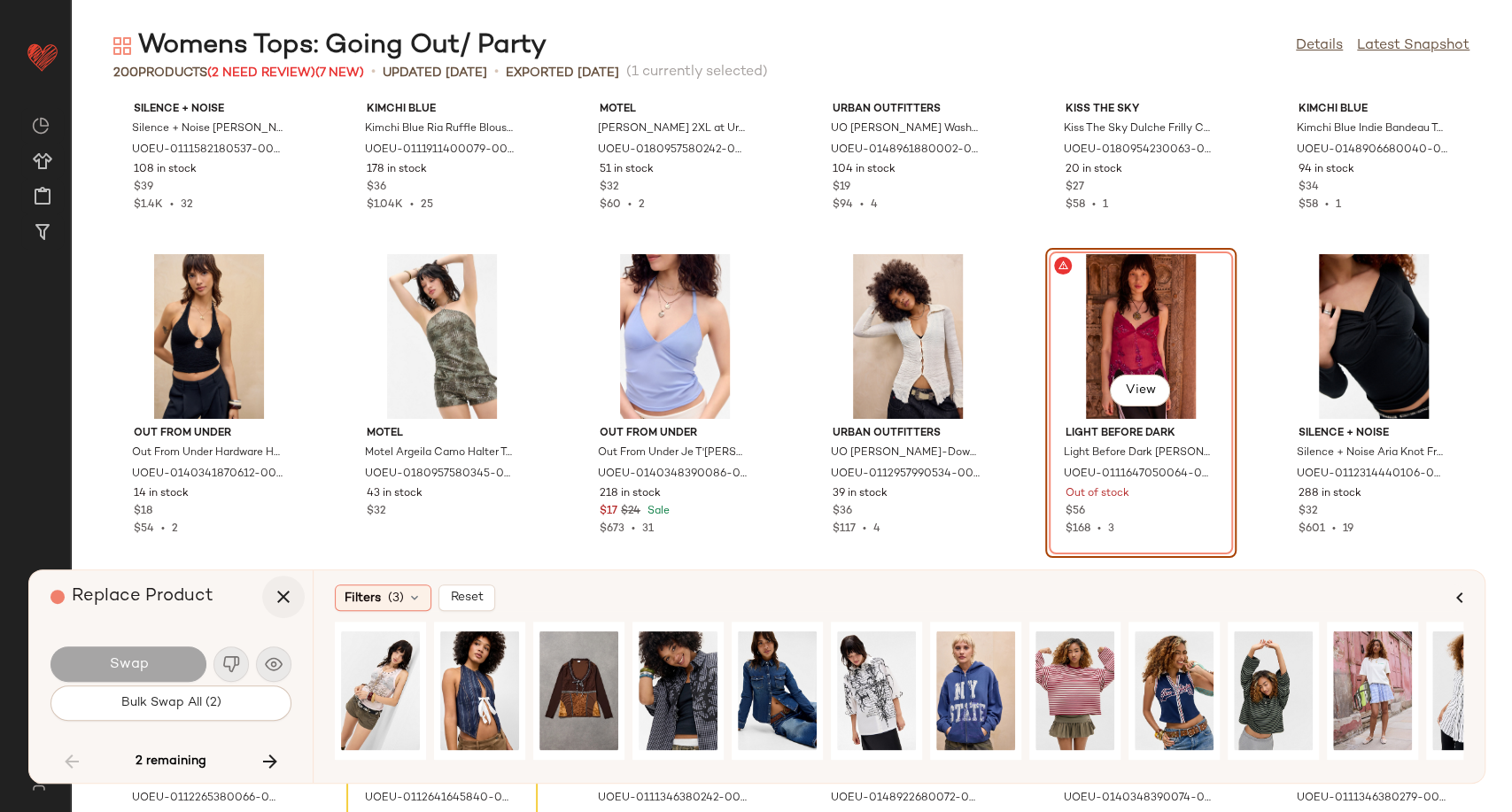
click at [276, 595] on icon "button" at bounding box center [284, 597] width 21 height 21
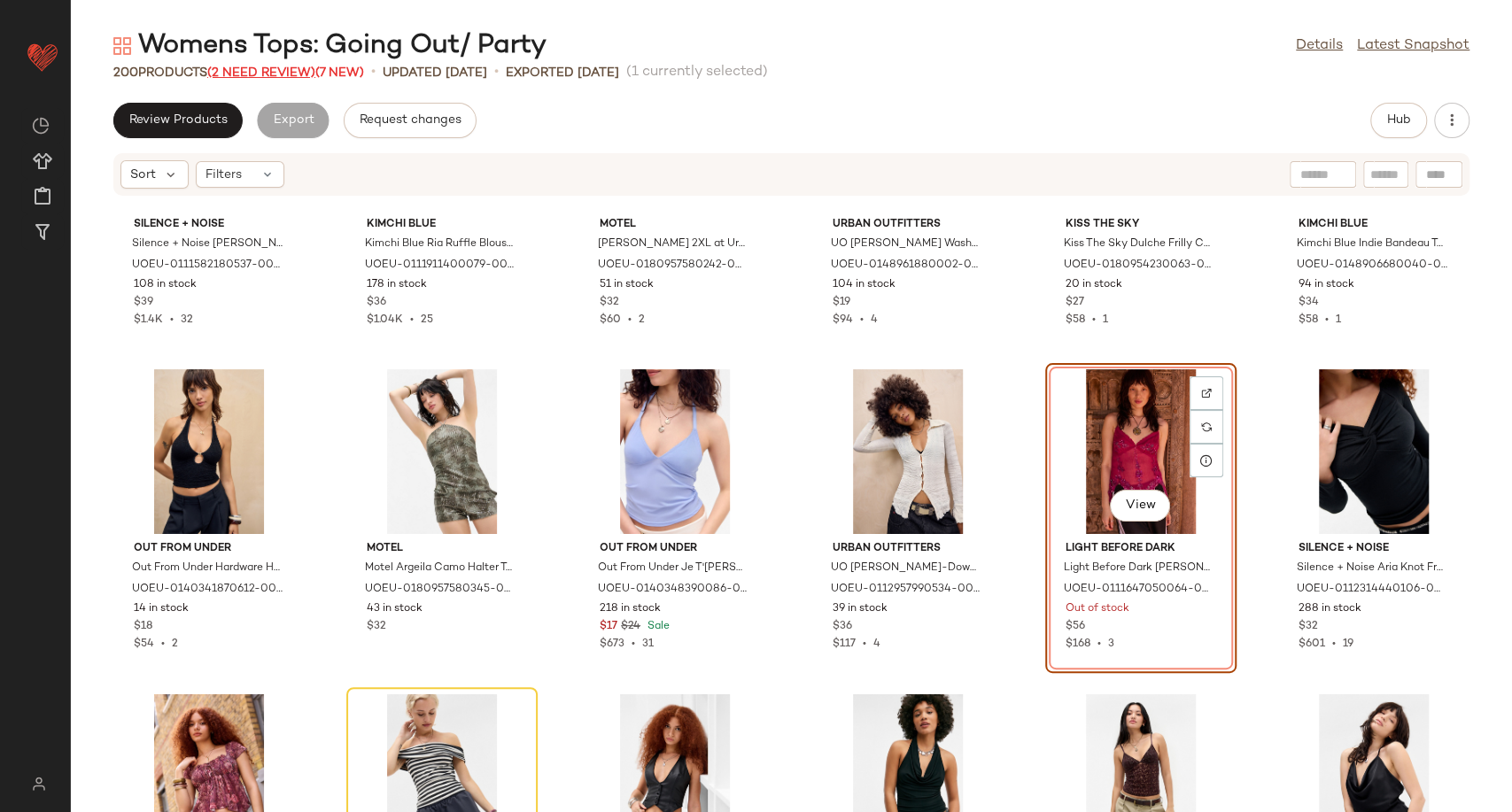
click at [264, 68] on span "(2 Need Review)" at bounding box center [261, 73] width 108 height 14
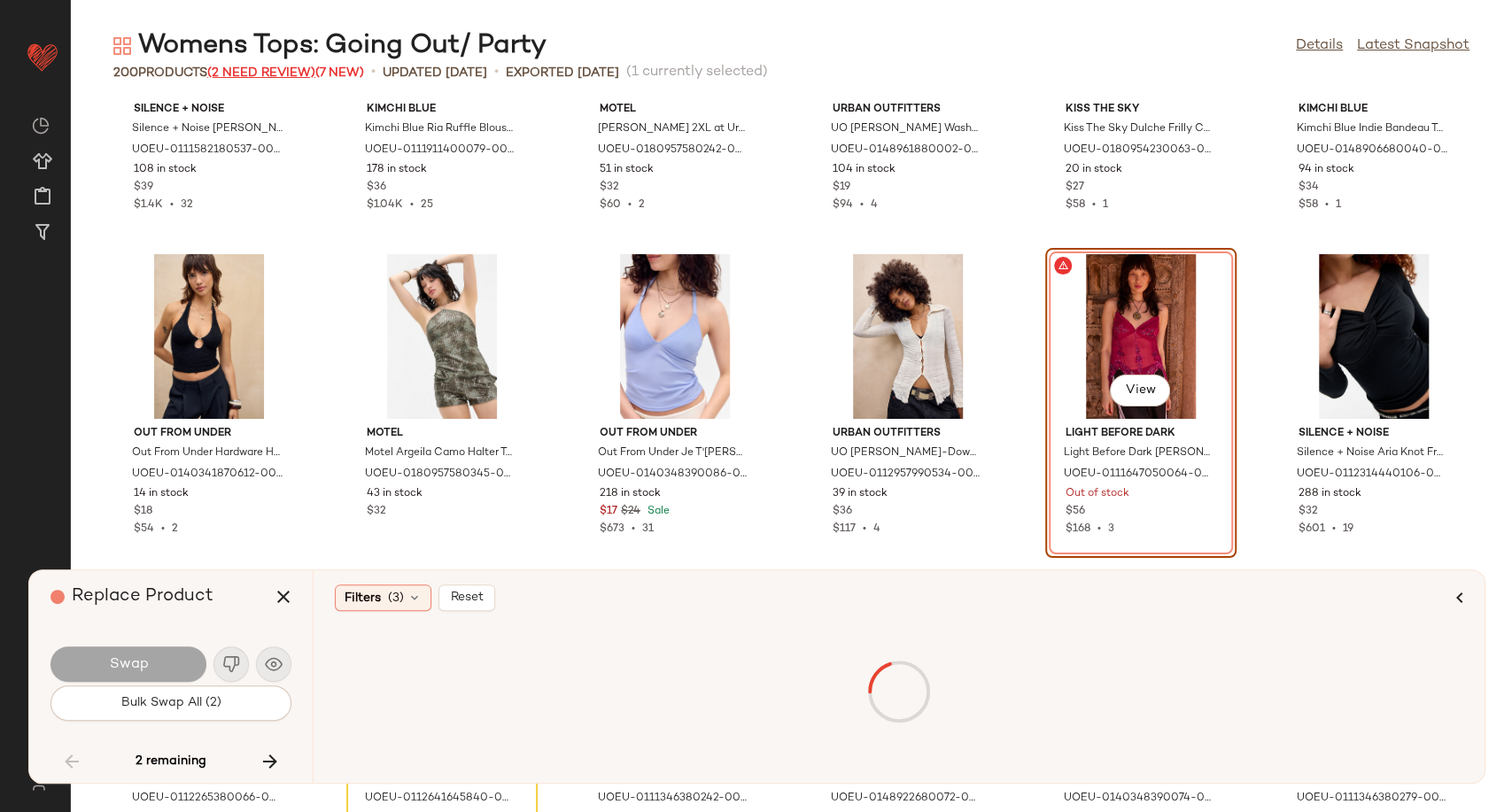
scroll to position [6485, 0]
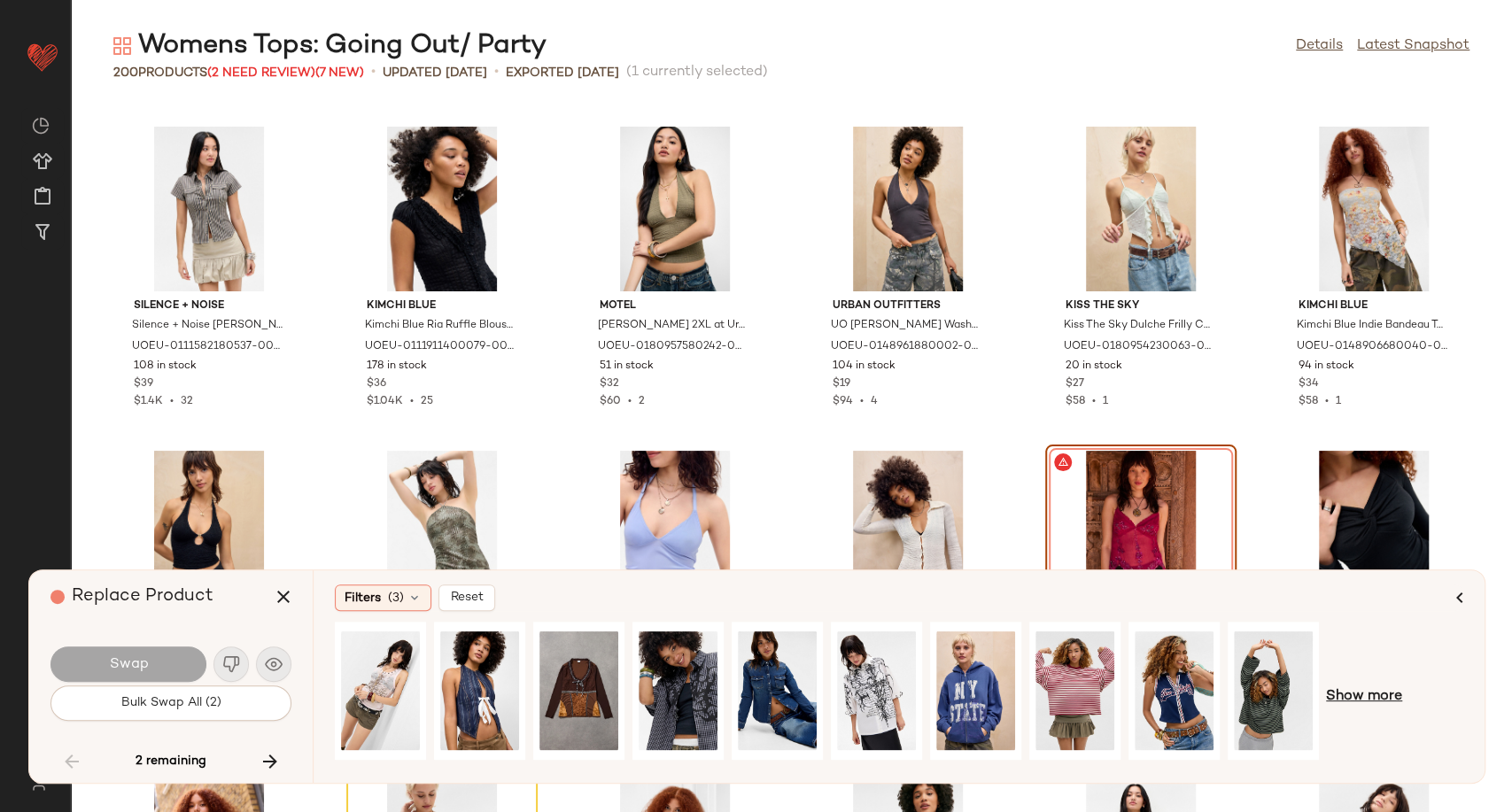
click at [1345, 696] on span "Show more" at bounding box center [1364, 697] width 76 height 21
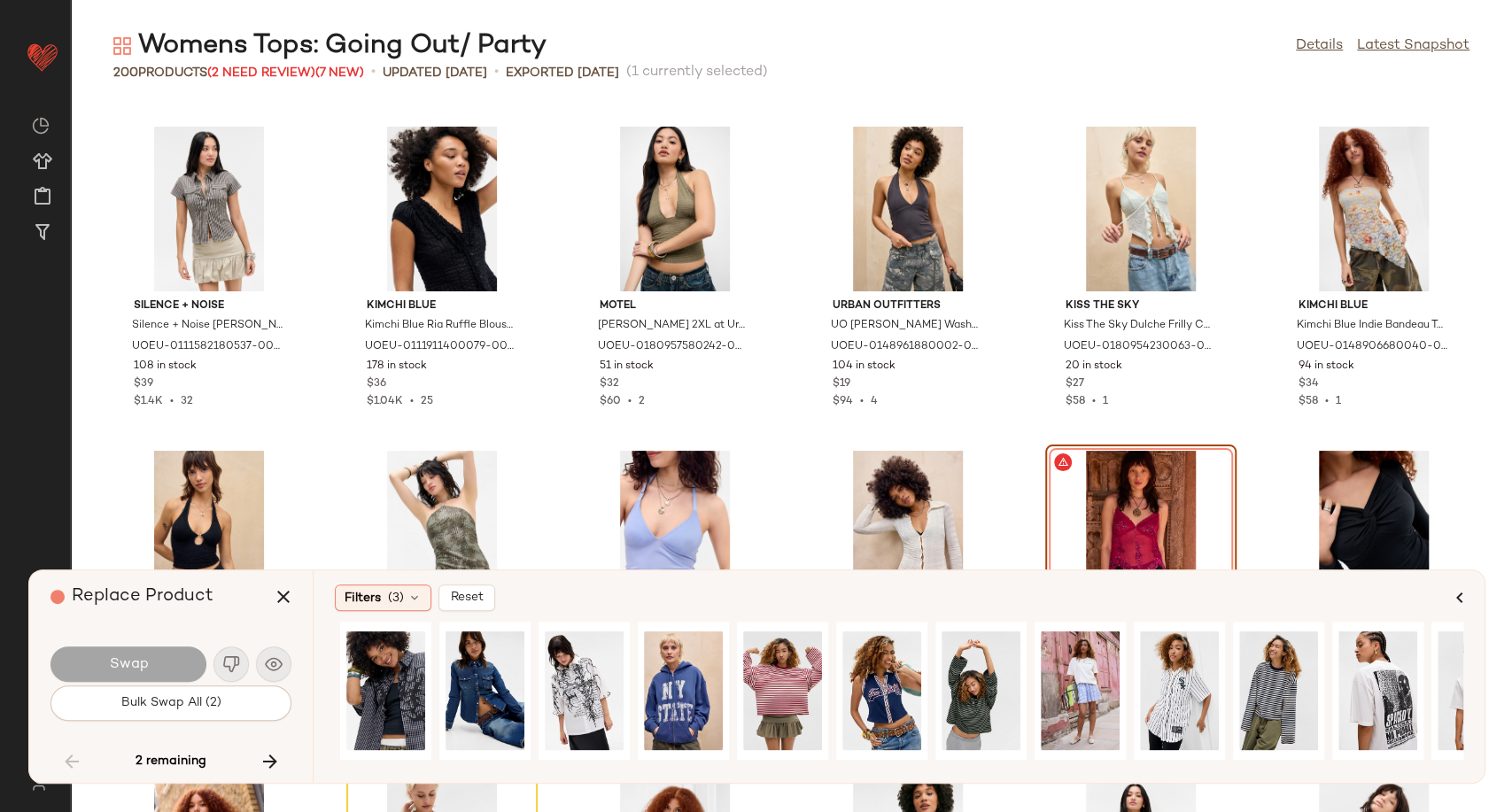
scroll to position [0, 551]
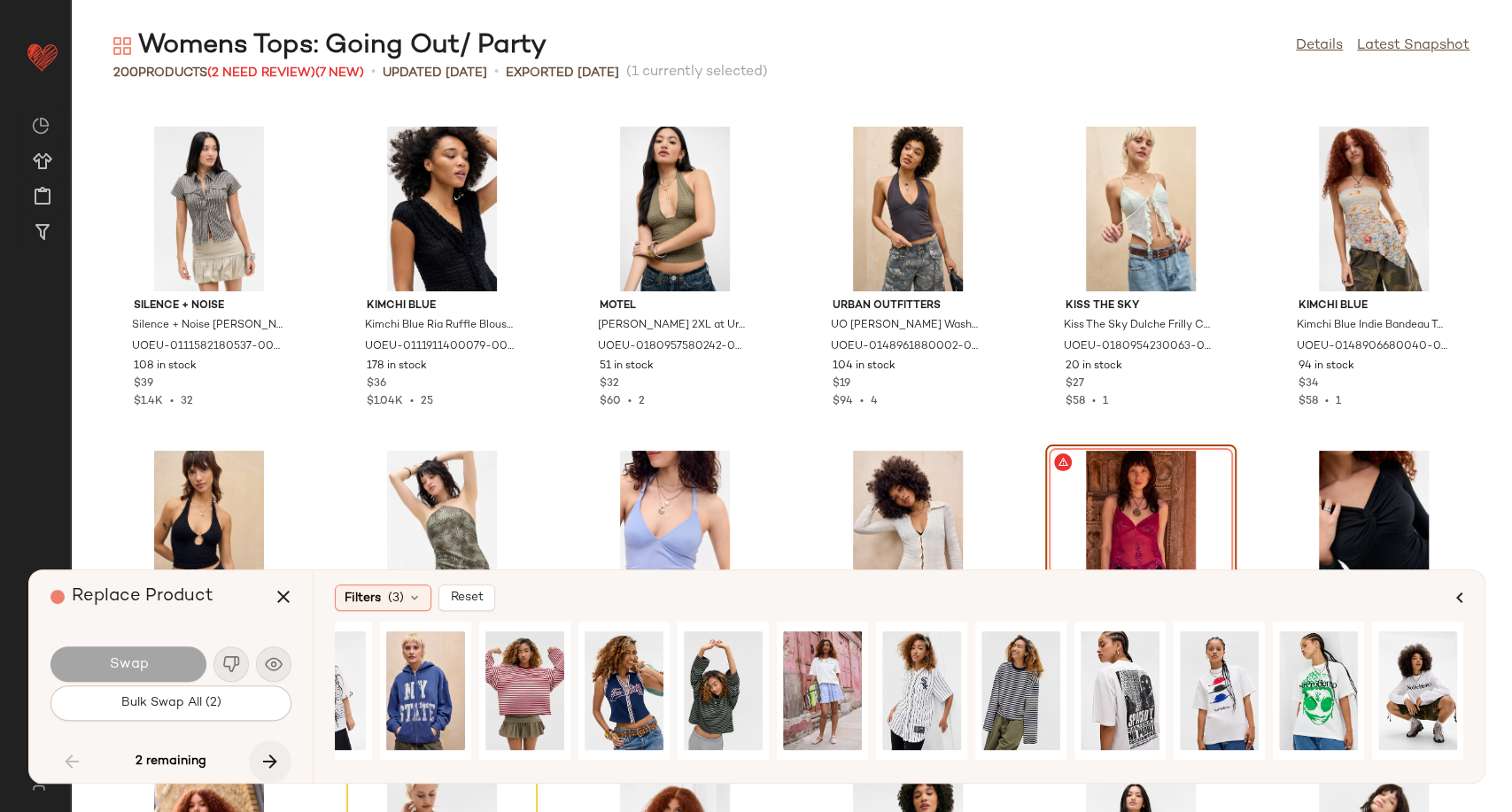
click at [269, 767] on icon "button" at bounding box center [270, 762] width 21 height 21
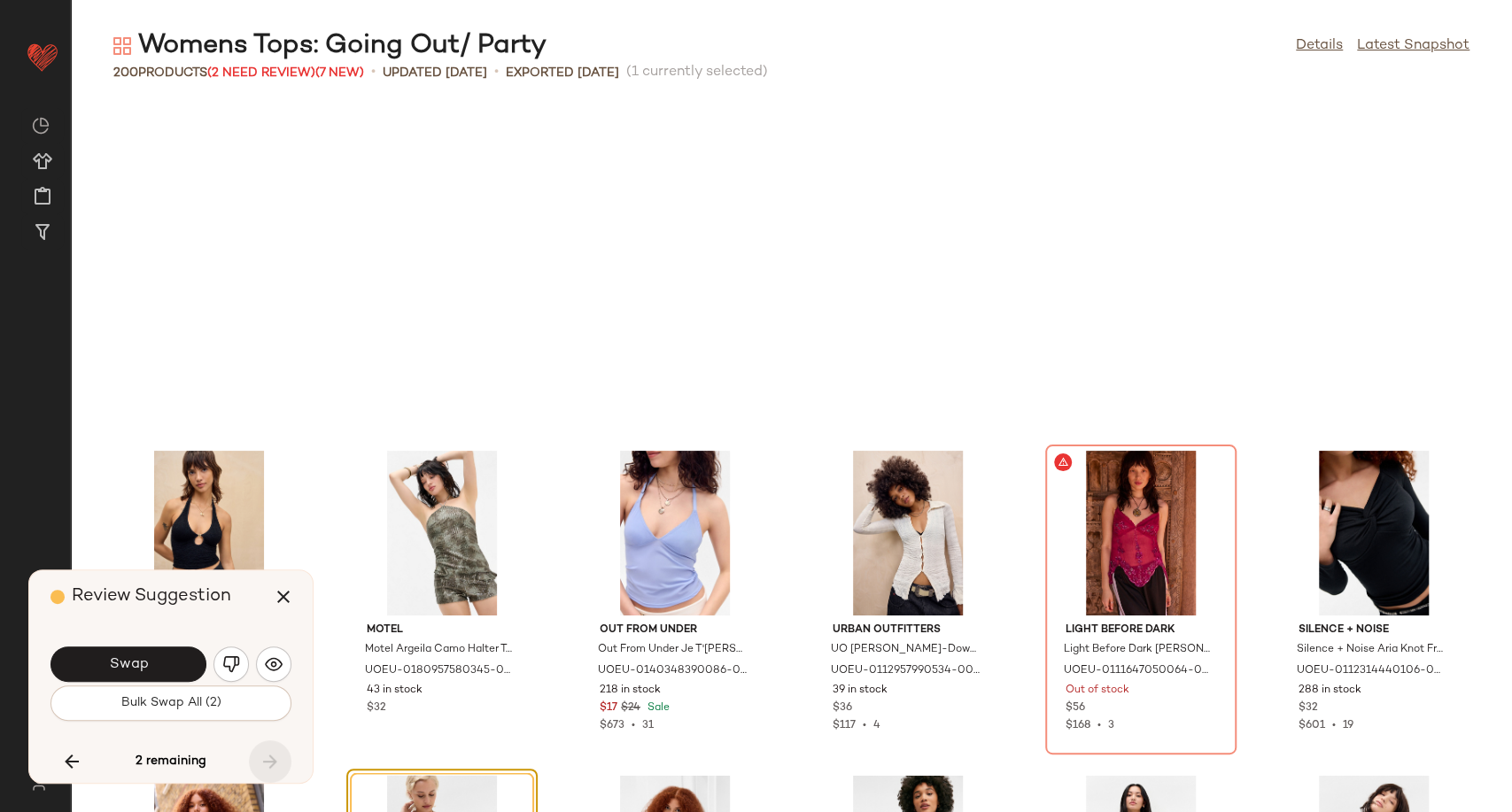
scroll to position [6810, 0]
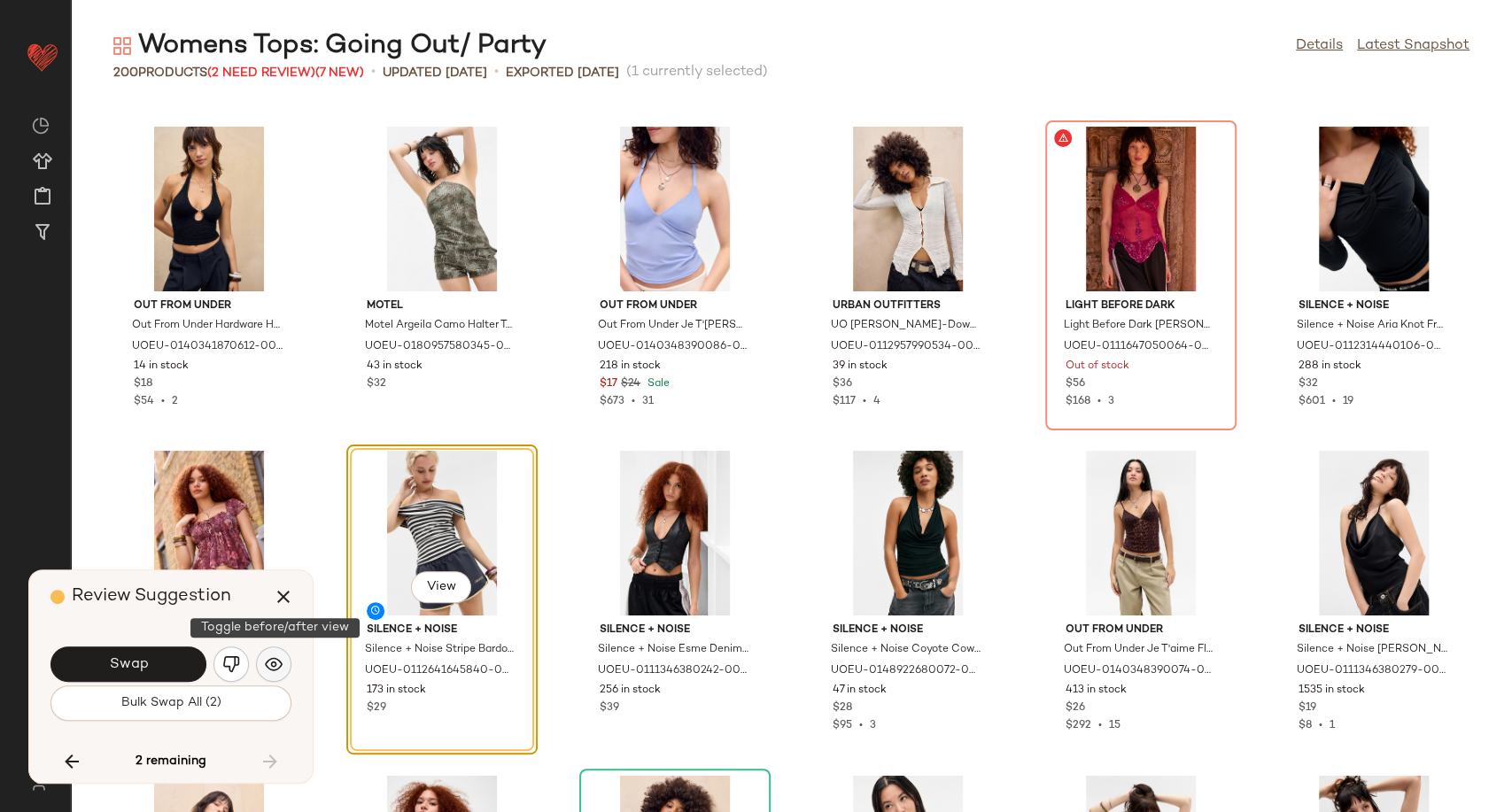
click at [284, 666] on button "button" at bounding box center [274, 664] width 36 height 36
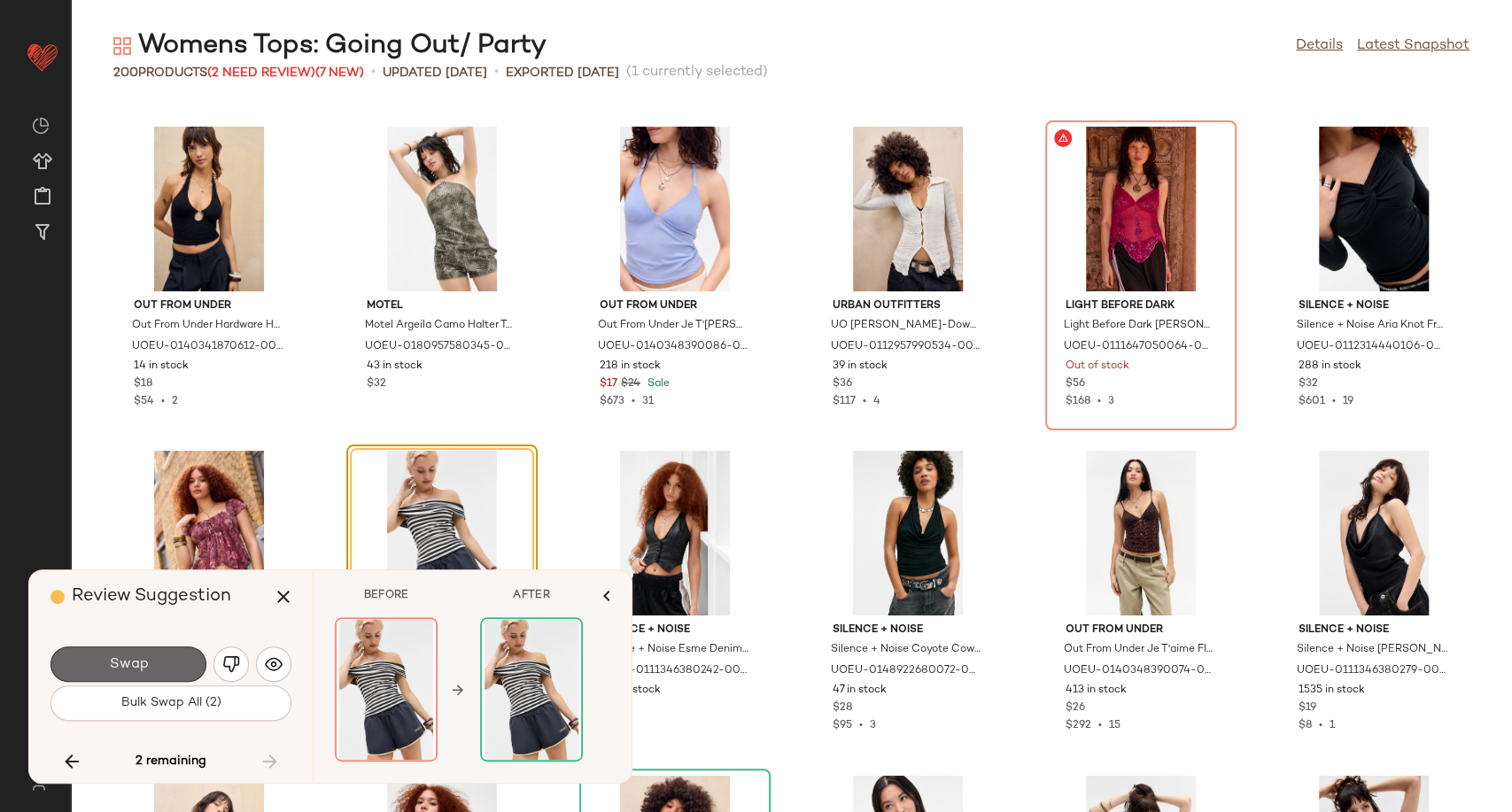
click at [180, 649] on button "Swap" at bounding box center [128, 664] width 156 height 36
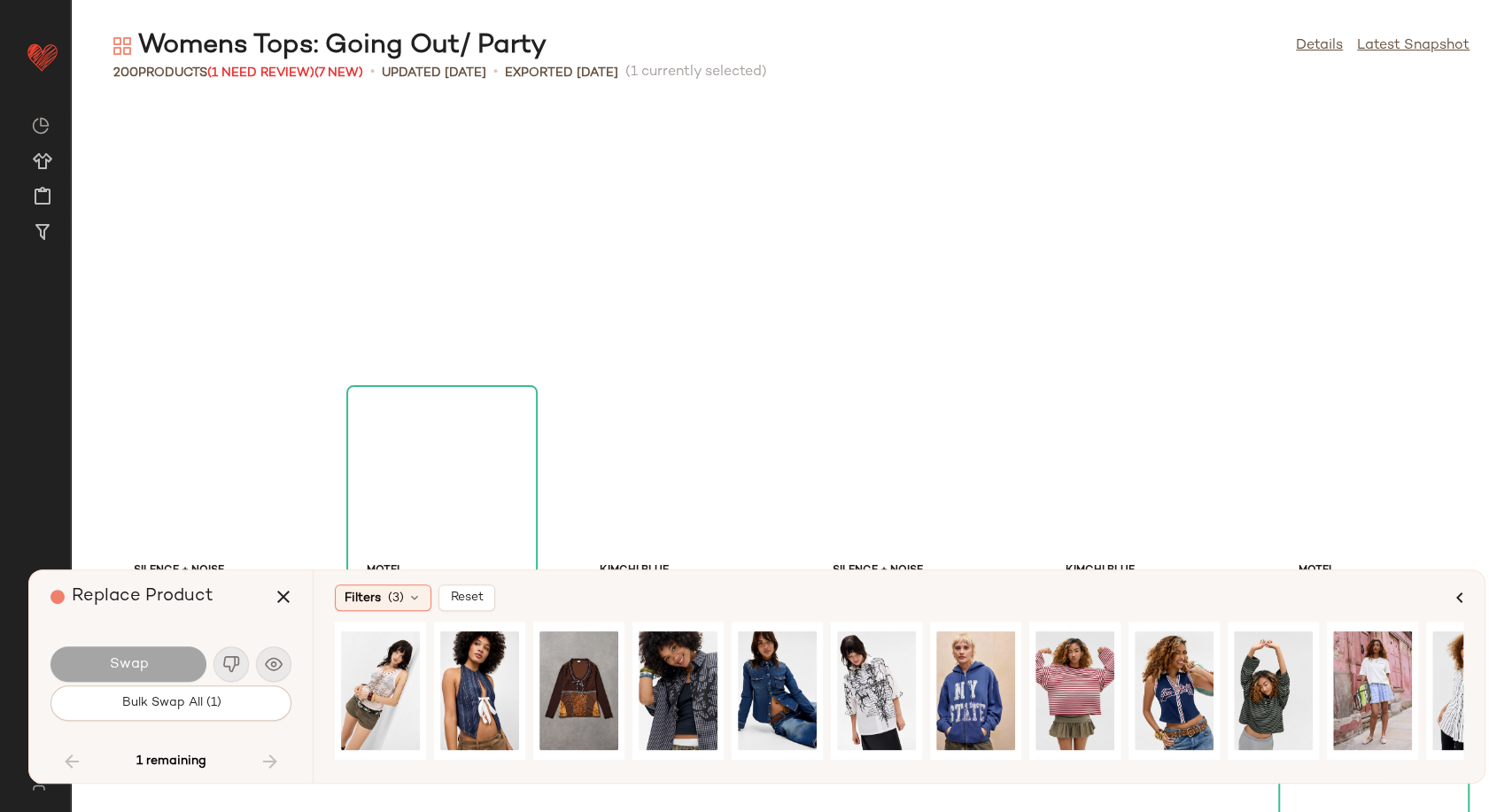
scroll to position [3566, 0]
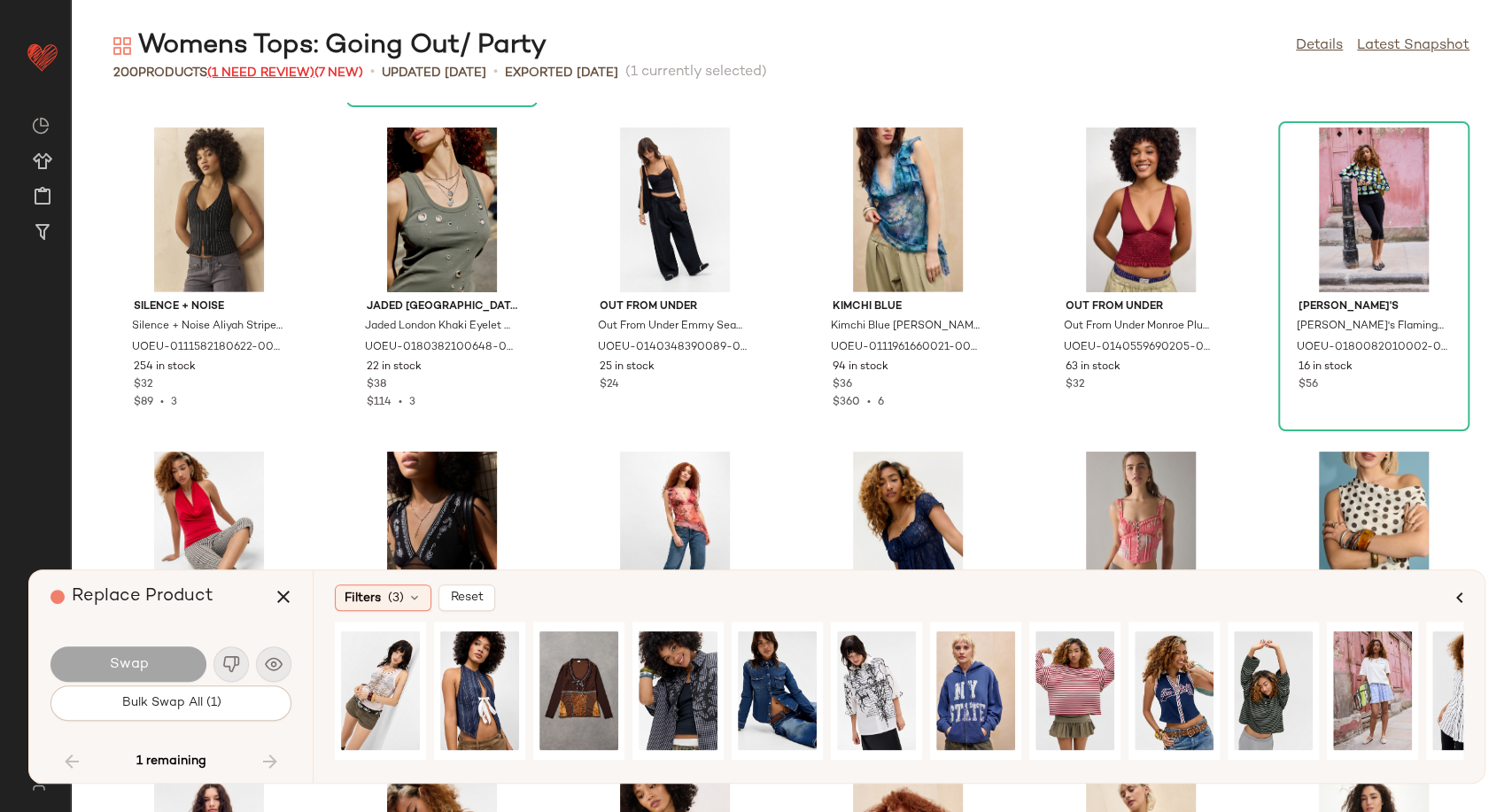
click at [284, 67] on span "(1 Need Review)" at bounding box center [260, 73] width 107 height 14
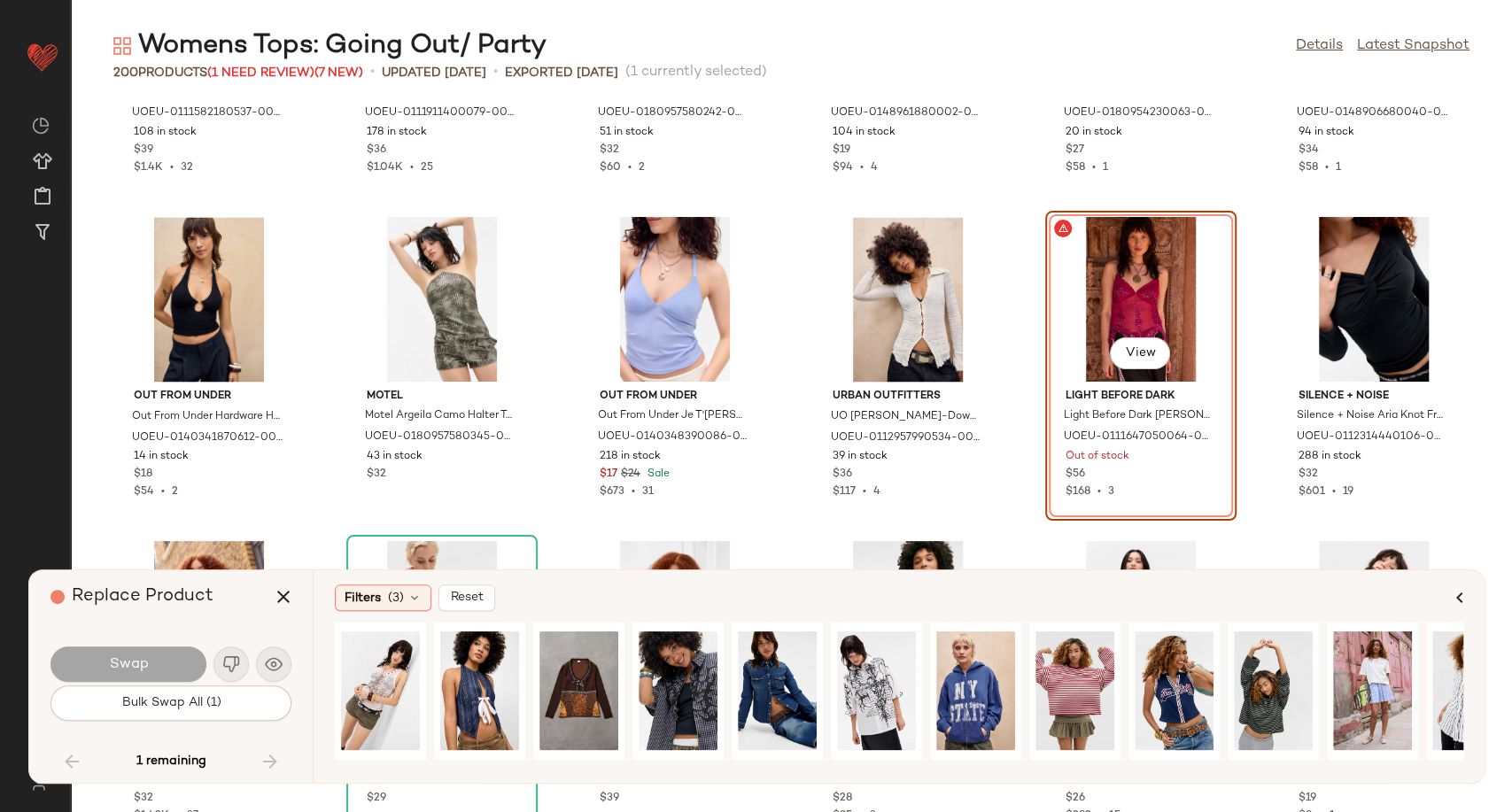
scroll to position [6717, 0]
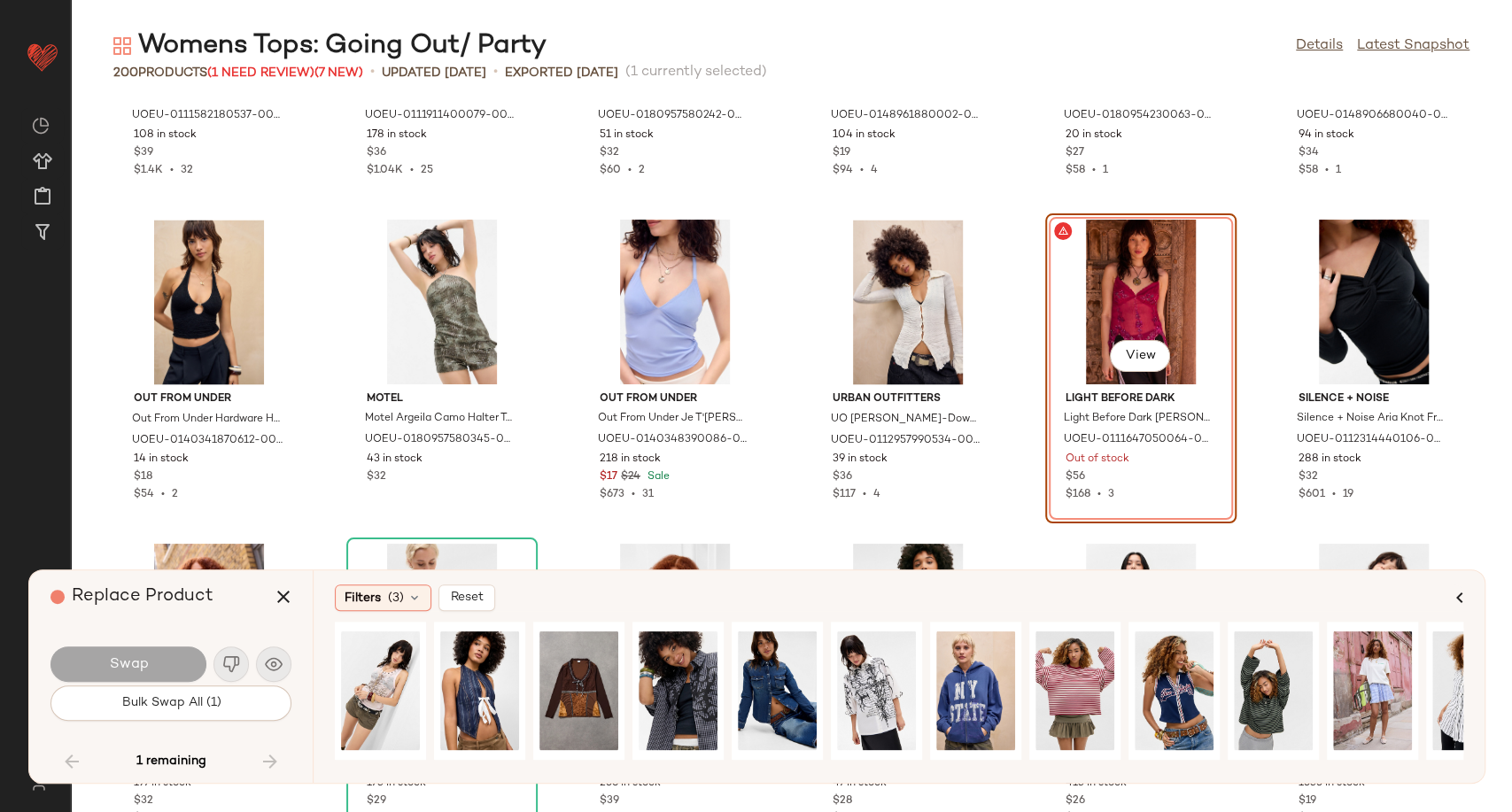
click at [1143, 305] on div "View" at bounding box center [1142, 302] width 179 height 165
click at [285, 596] on icon "button" at bounding box center [284, 597] width 21 height 21
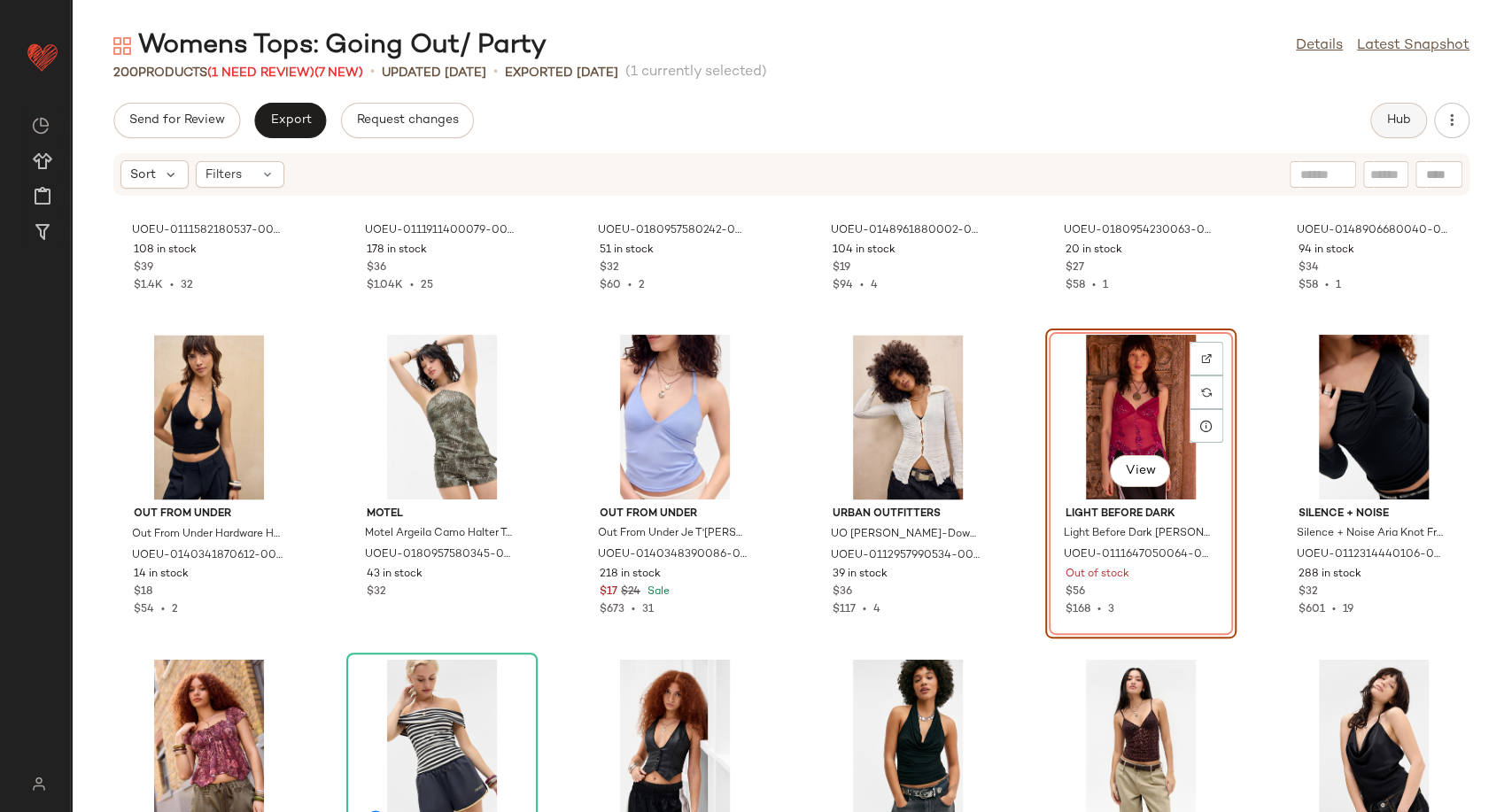
click at [1413, 129] on button "Hub" at bounding box center [1398, 121] width 57 height 36
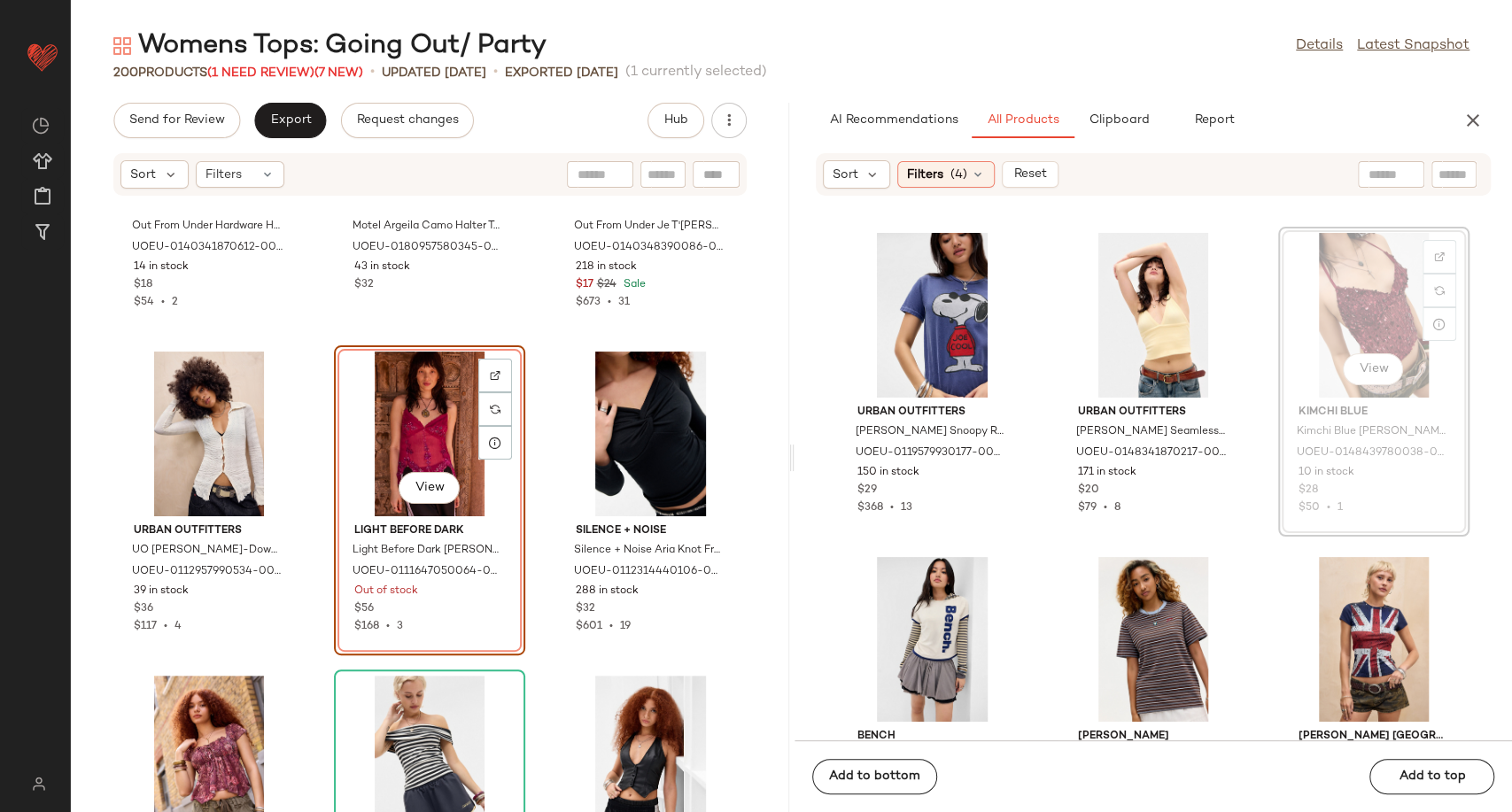
scroll to position [13301, 0]
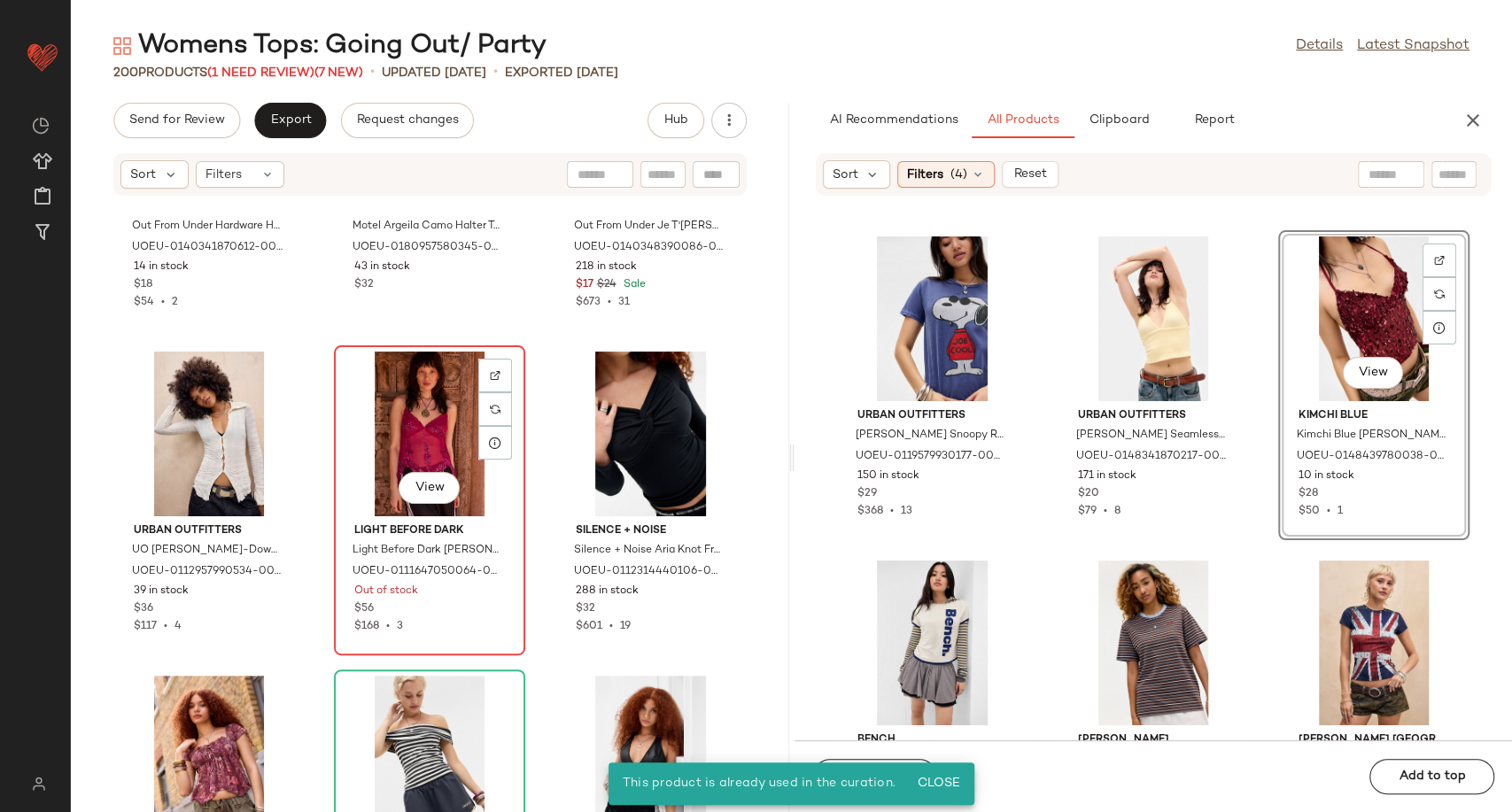
click at [414, 428] on div "View" at bounding box center [430, 434] width 179 height 165
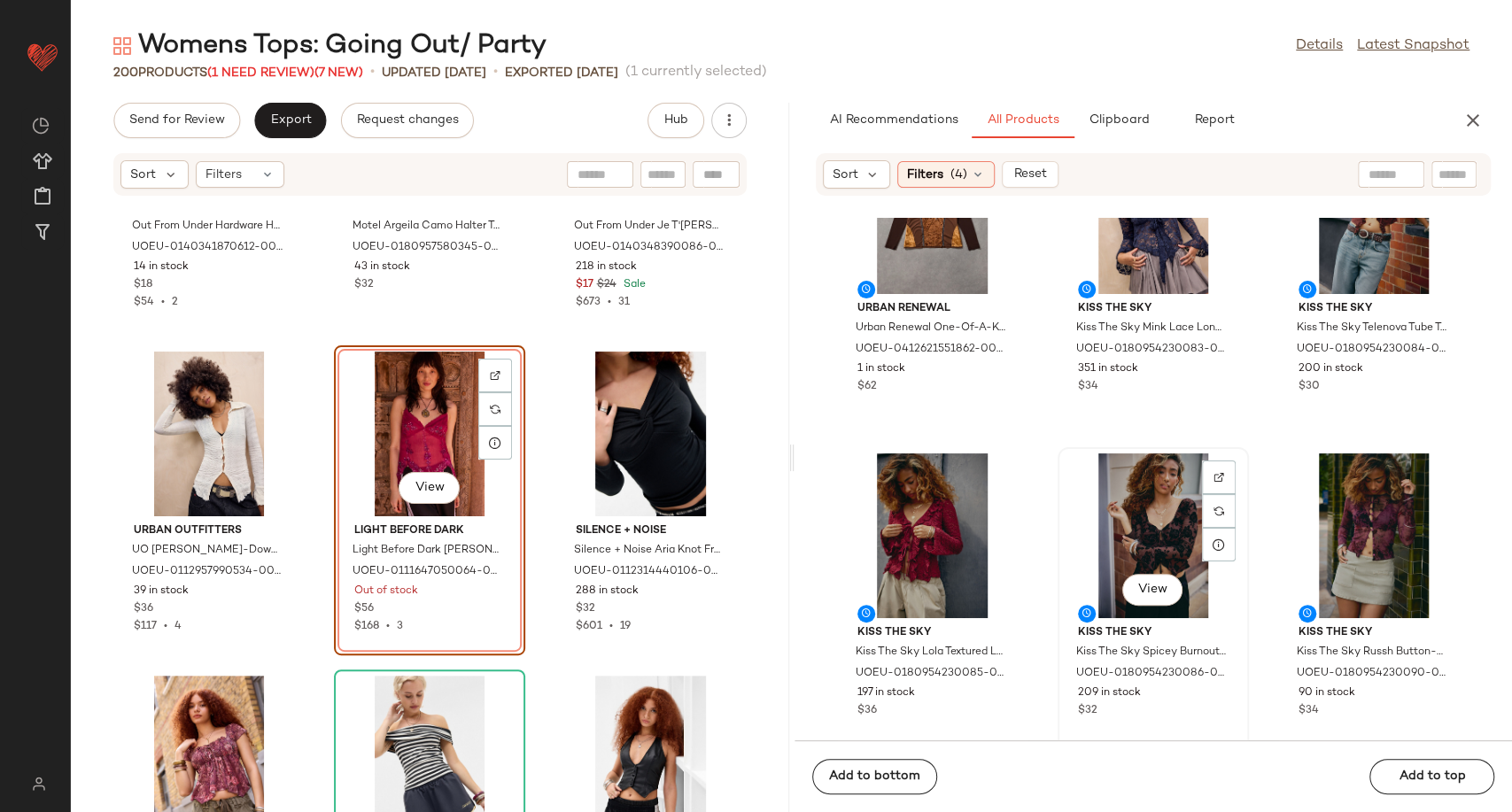
scroll to position [197, 0]
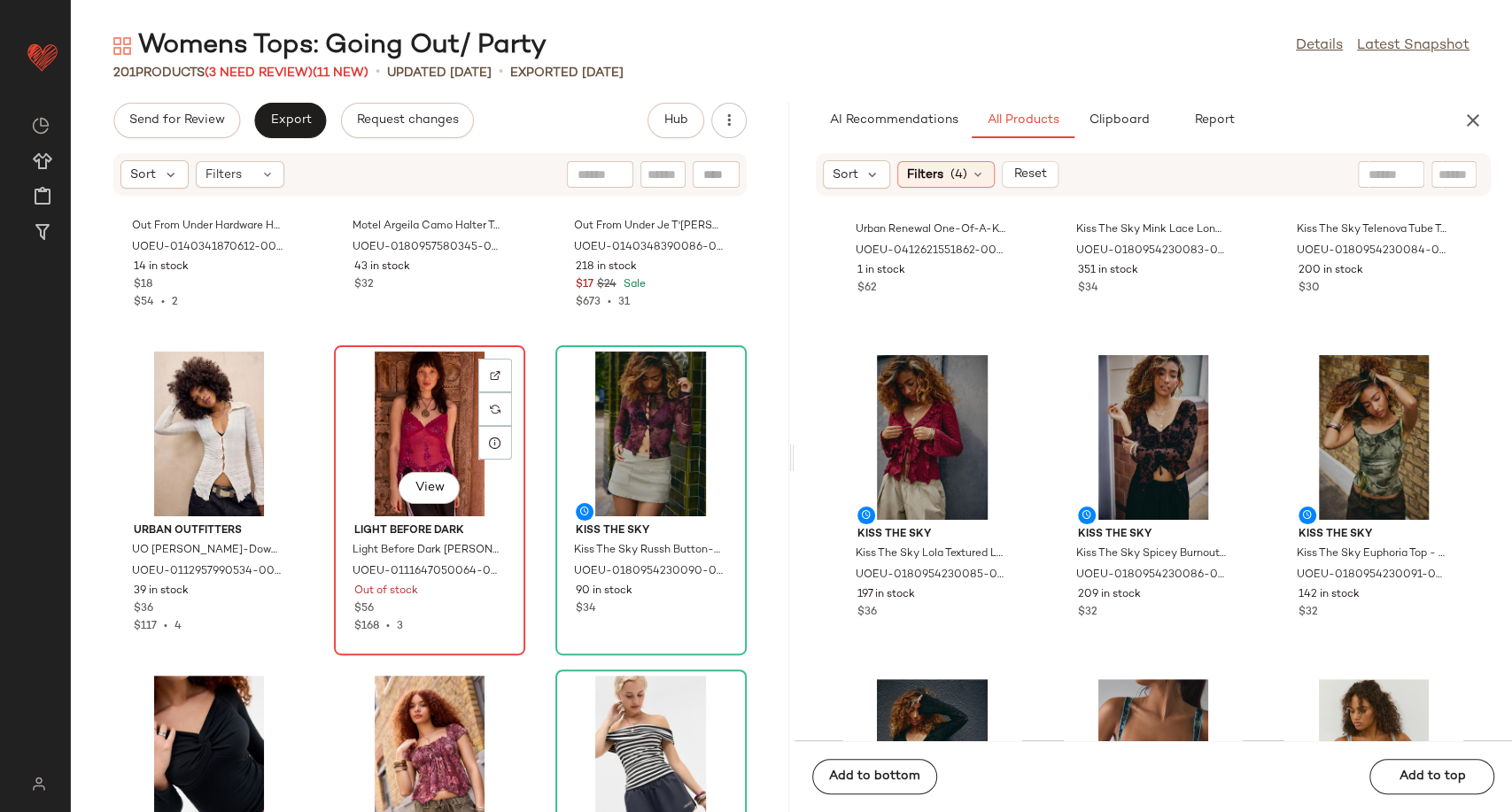
click at [409, 426] on div "View" at bounding box center [430, 434] width 179 height 165
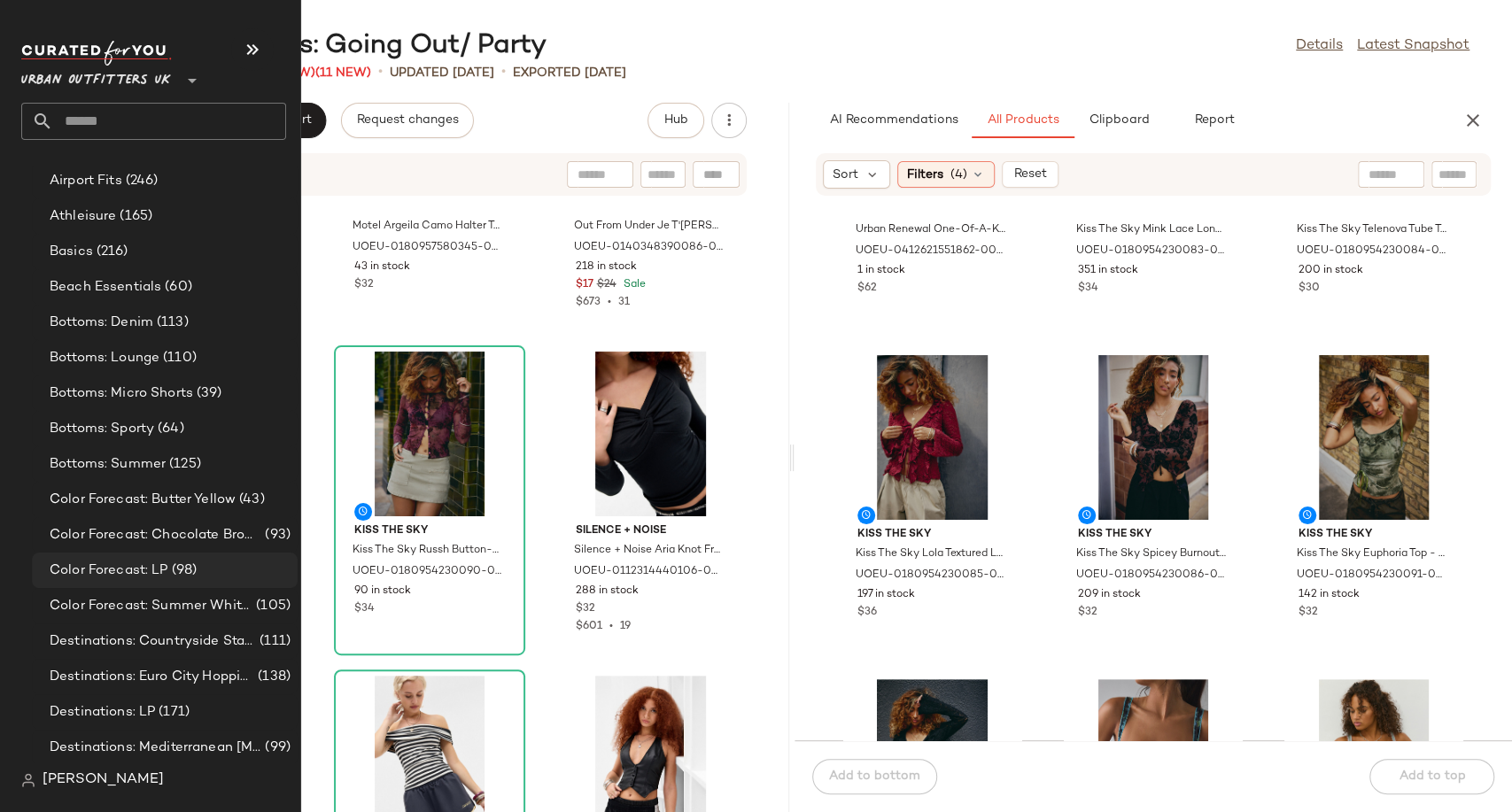
scroll to position [3445, 0]
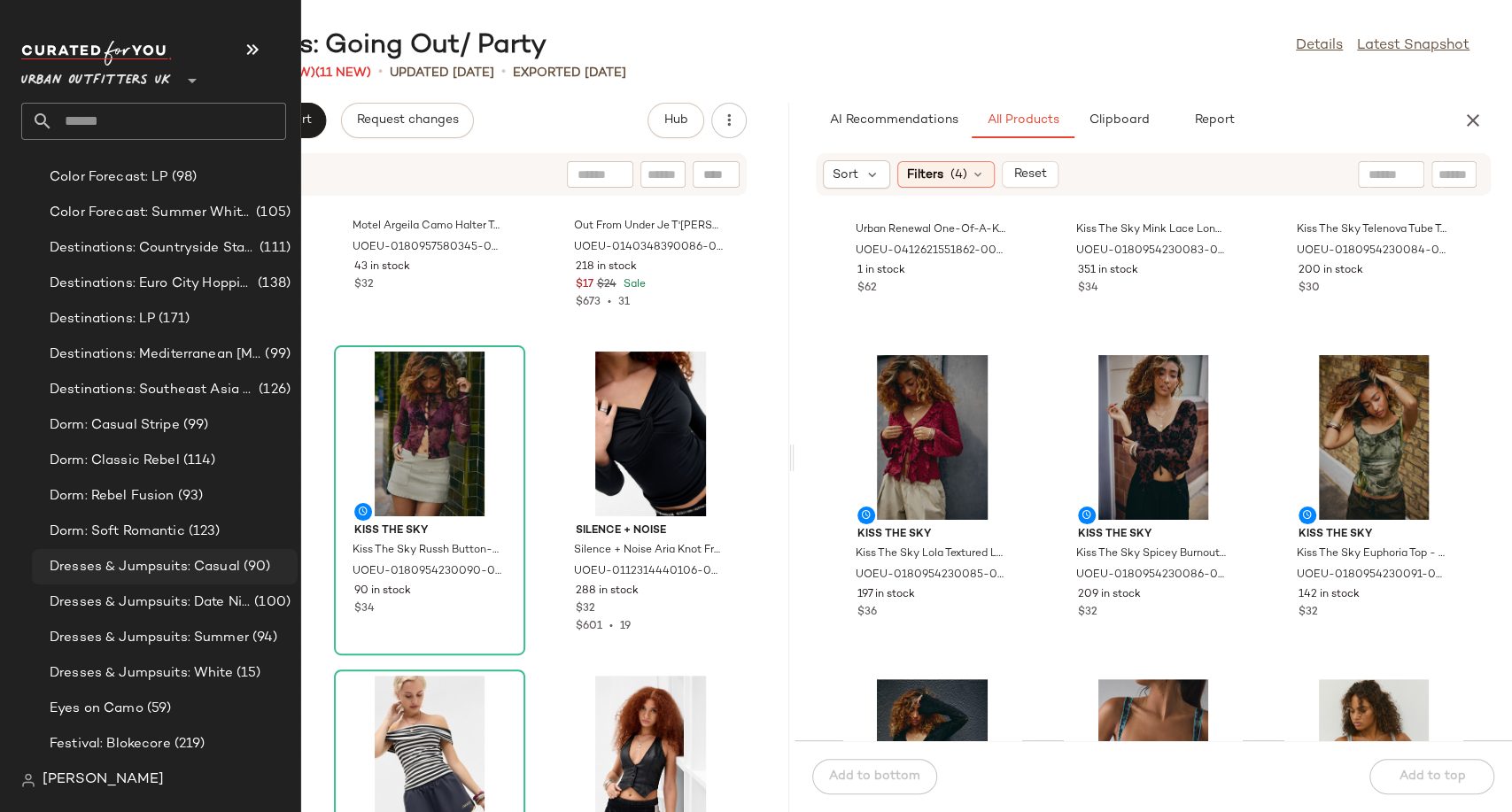
click at [146, 569] on span "Dresses & Jumpsuits: Casual" at bounding box center [145, 567] width 191 height 20
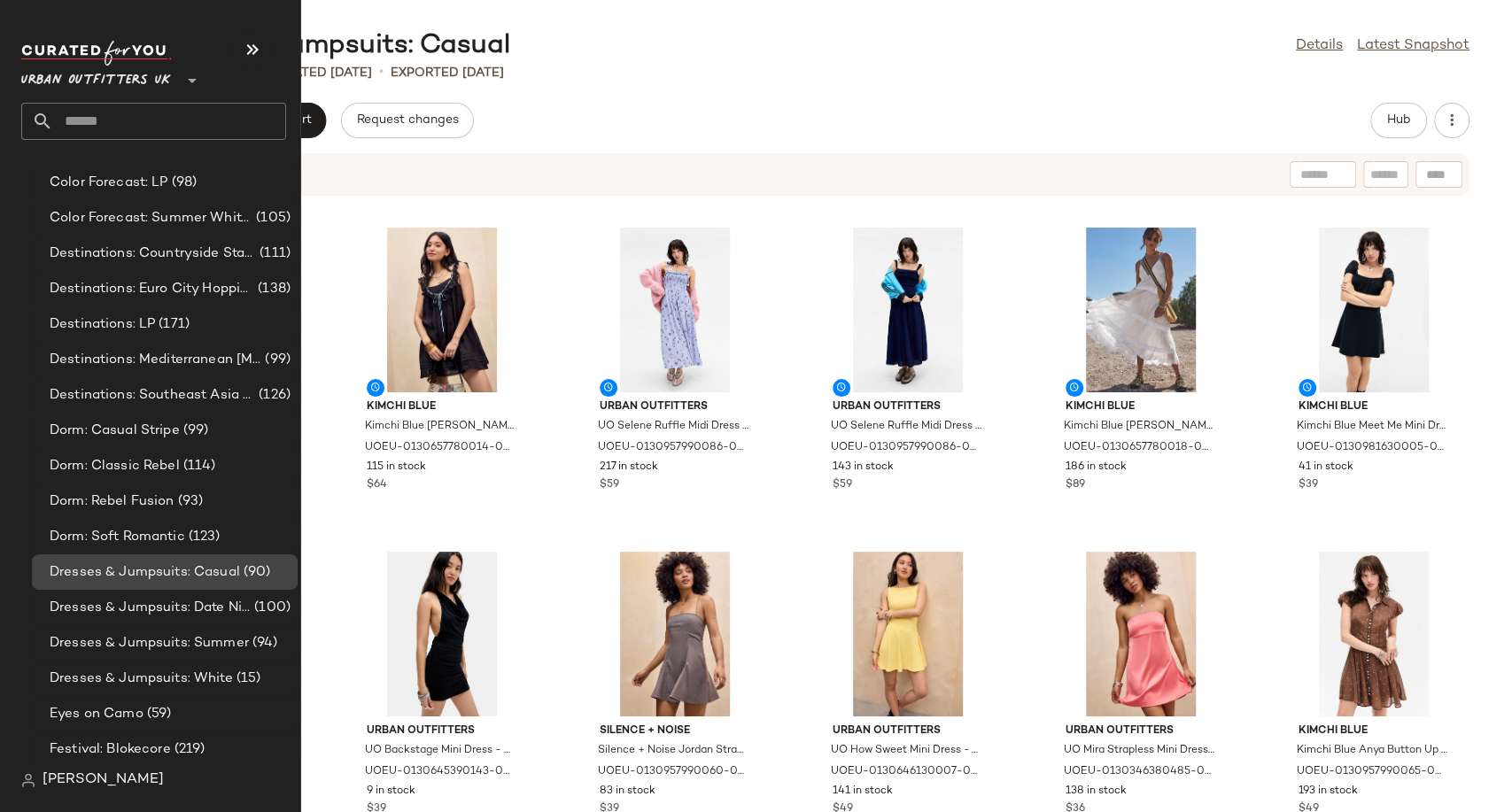
scroll to position [3445, 0]
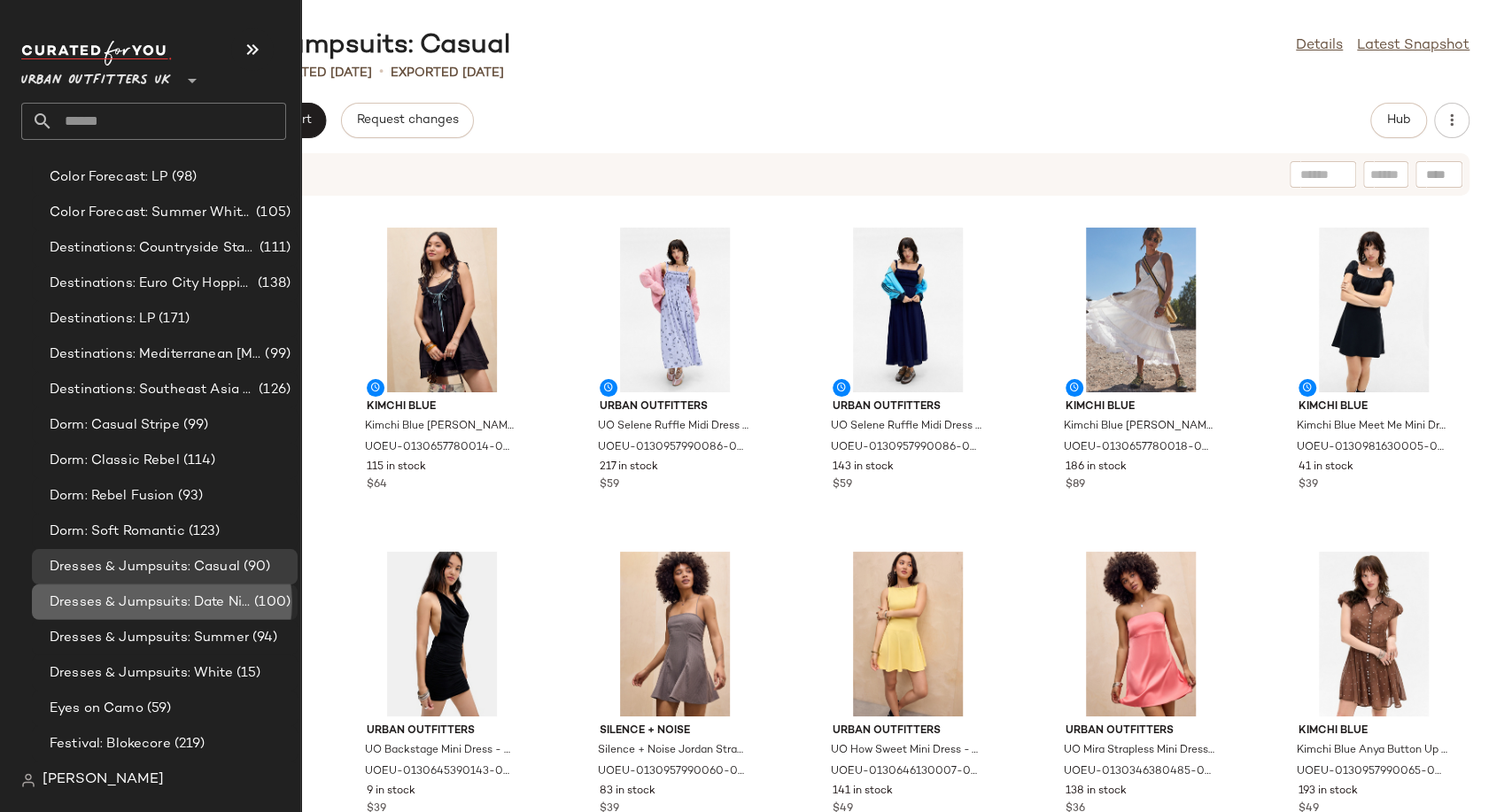
click at [155, 593] on span "Dresses & Jumpsuits: Date Night/ Night Out" at bounding box center [149, 603] width 202 height 20
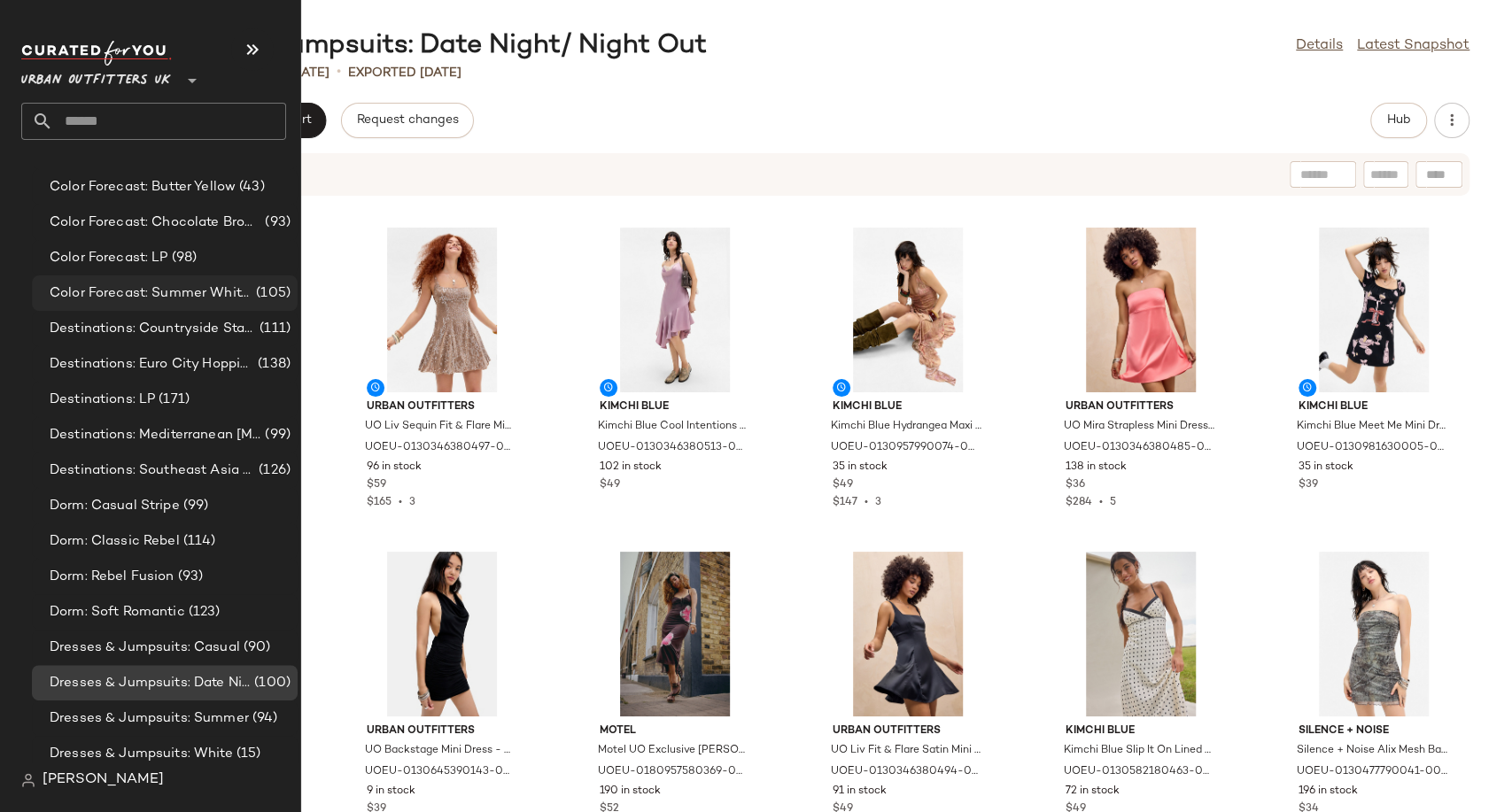
scroll to position [3642, 0]
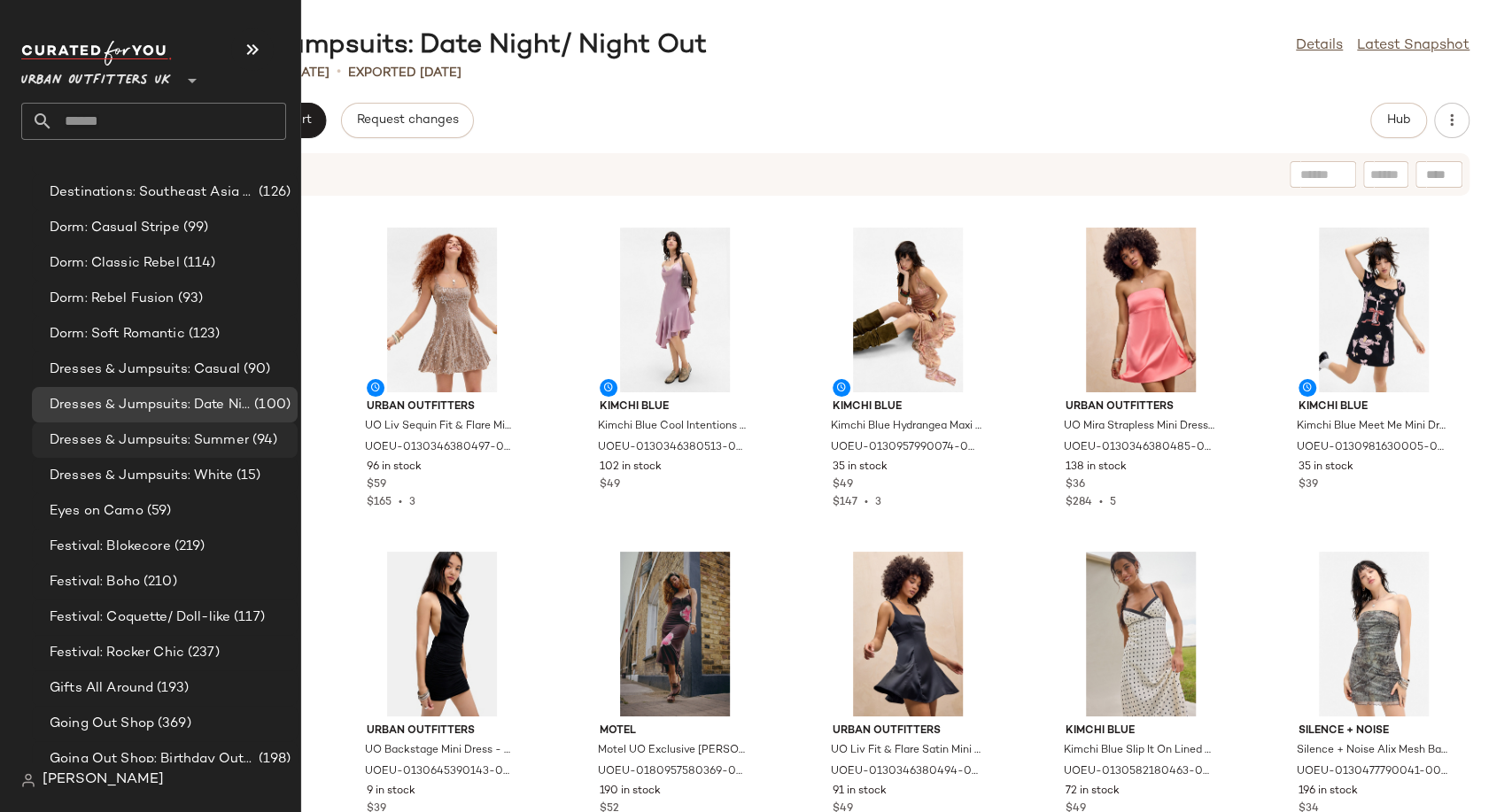
click at [201, 446] on span "Dresses & Jumpsuits: Summer" at bounding box center [148, 441] width 200 height 20
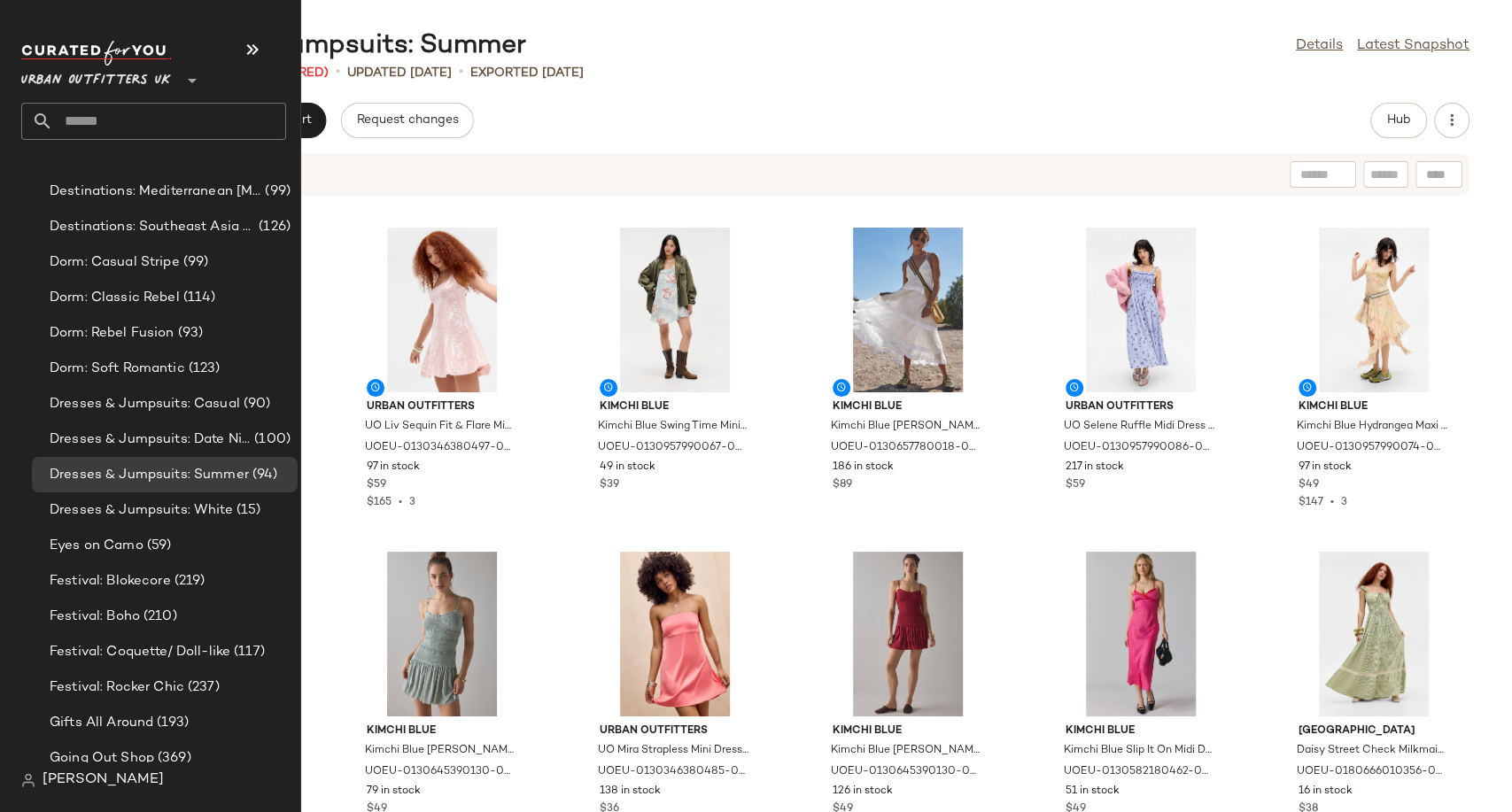
scroll to position [3642, 0]
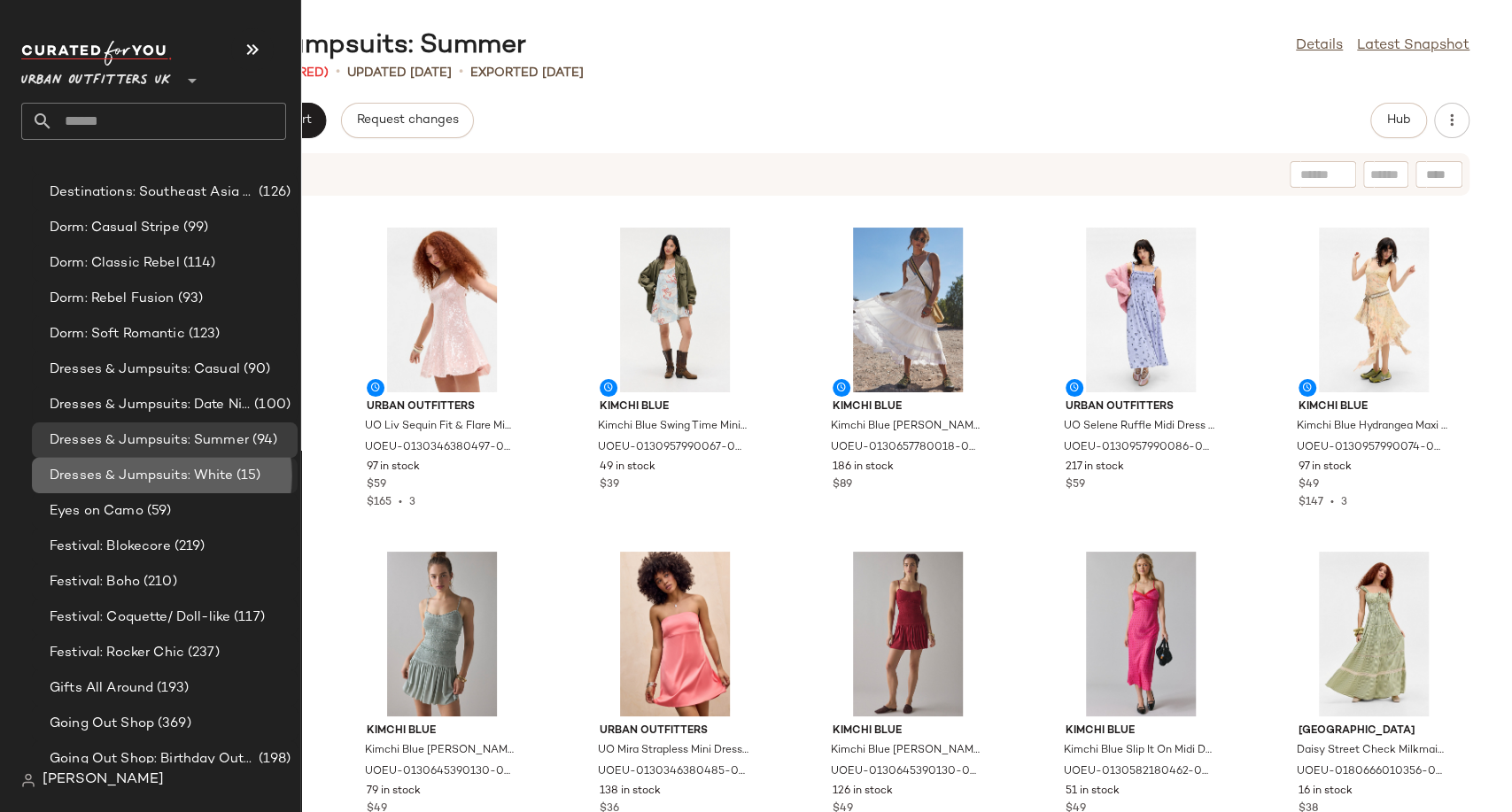
click at [144, 479] on span "Dresses & Jumpsuits: White" at bounding box center [141, 475] width 183 height 20
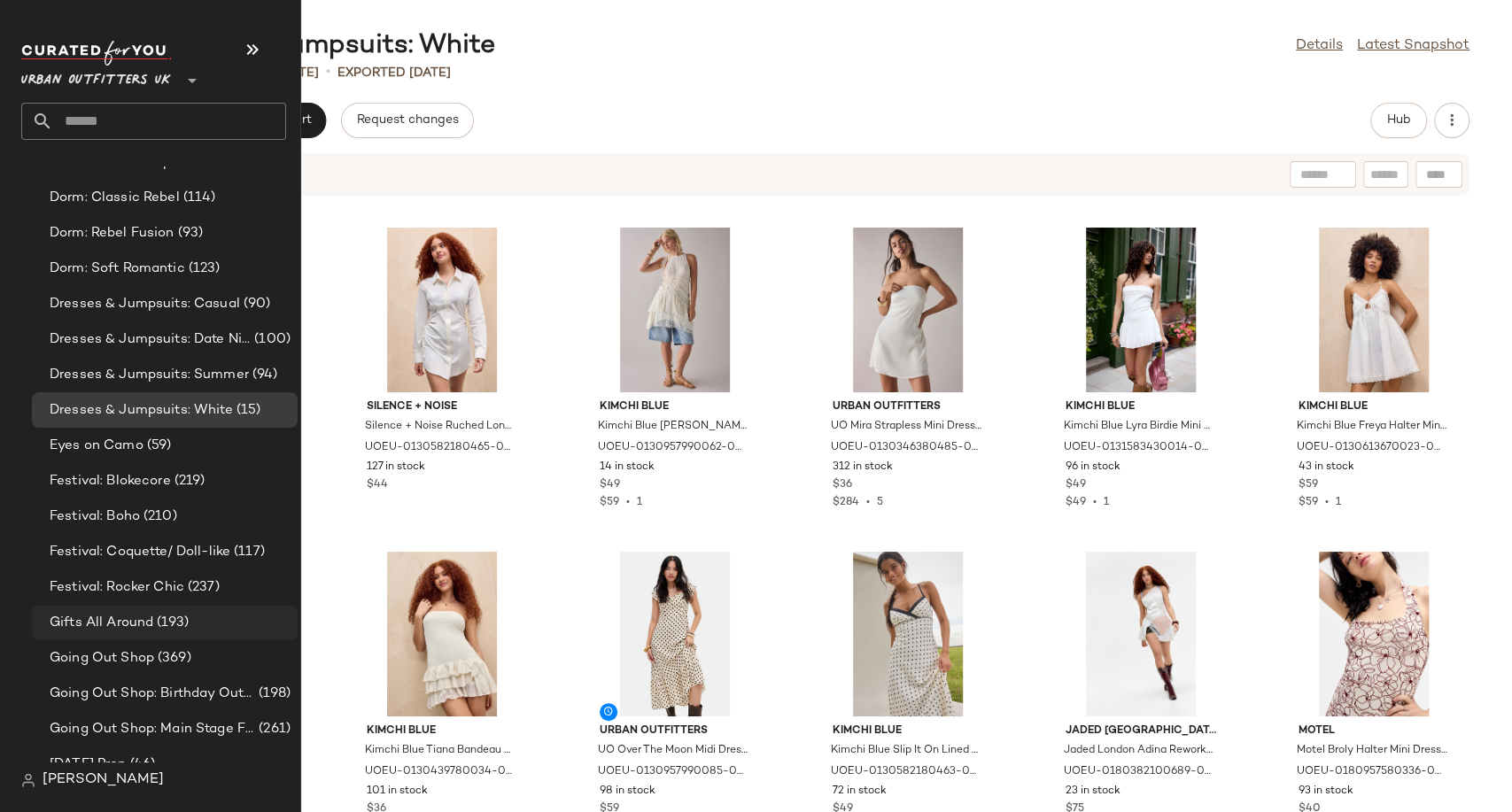
scroll to position [3741, 0]
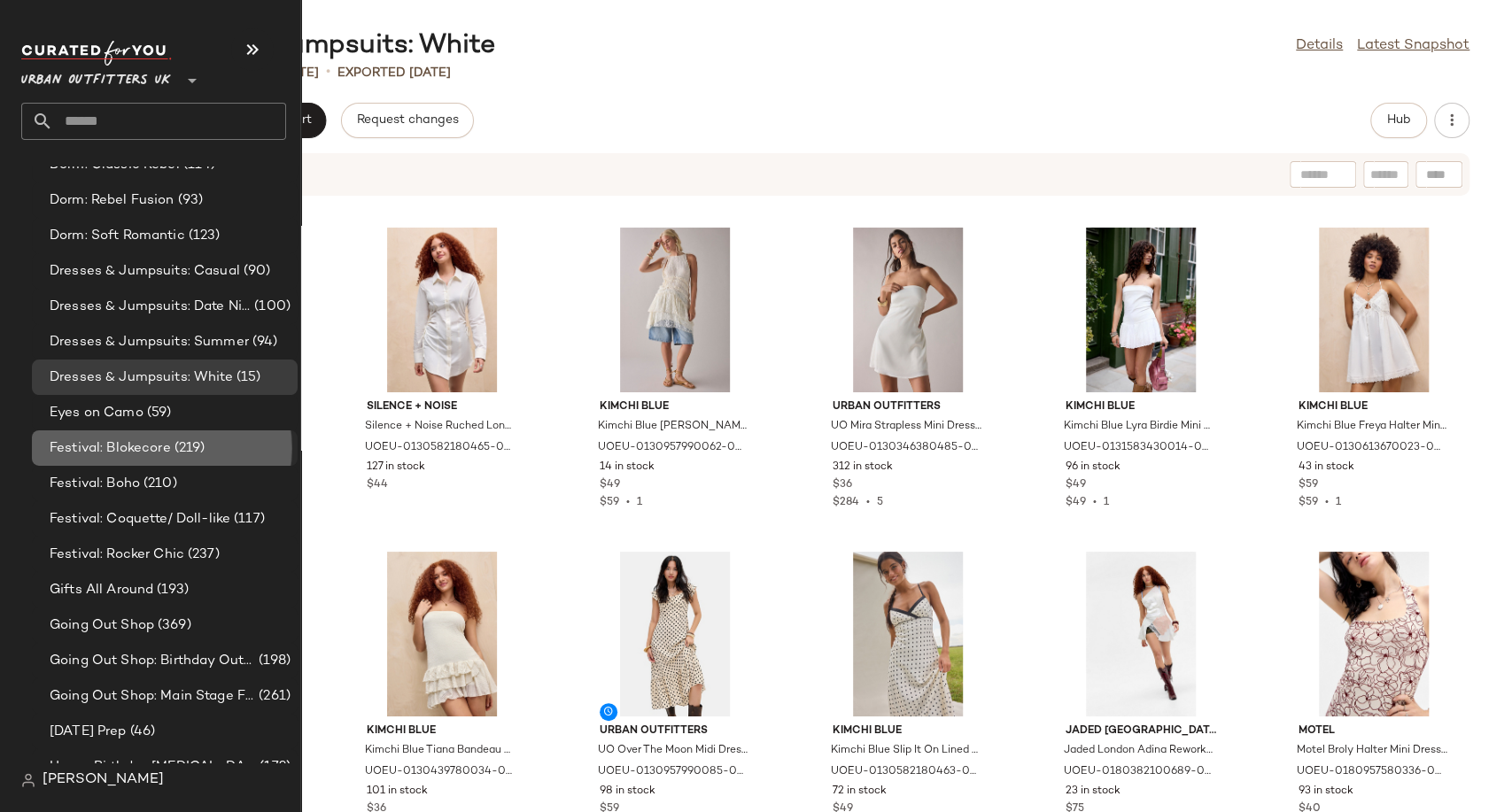
click at [116, 453] on span "Festival: Blokecore" at bounding box center [110, 448] width 122 height 20
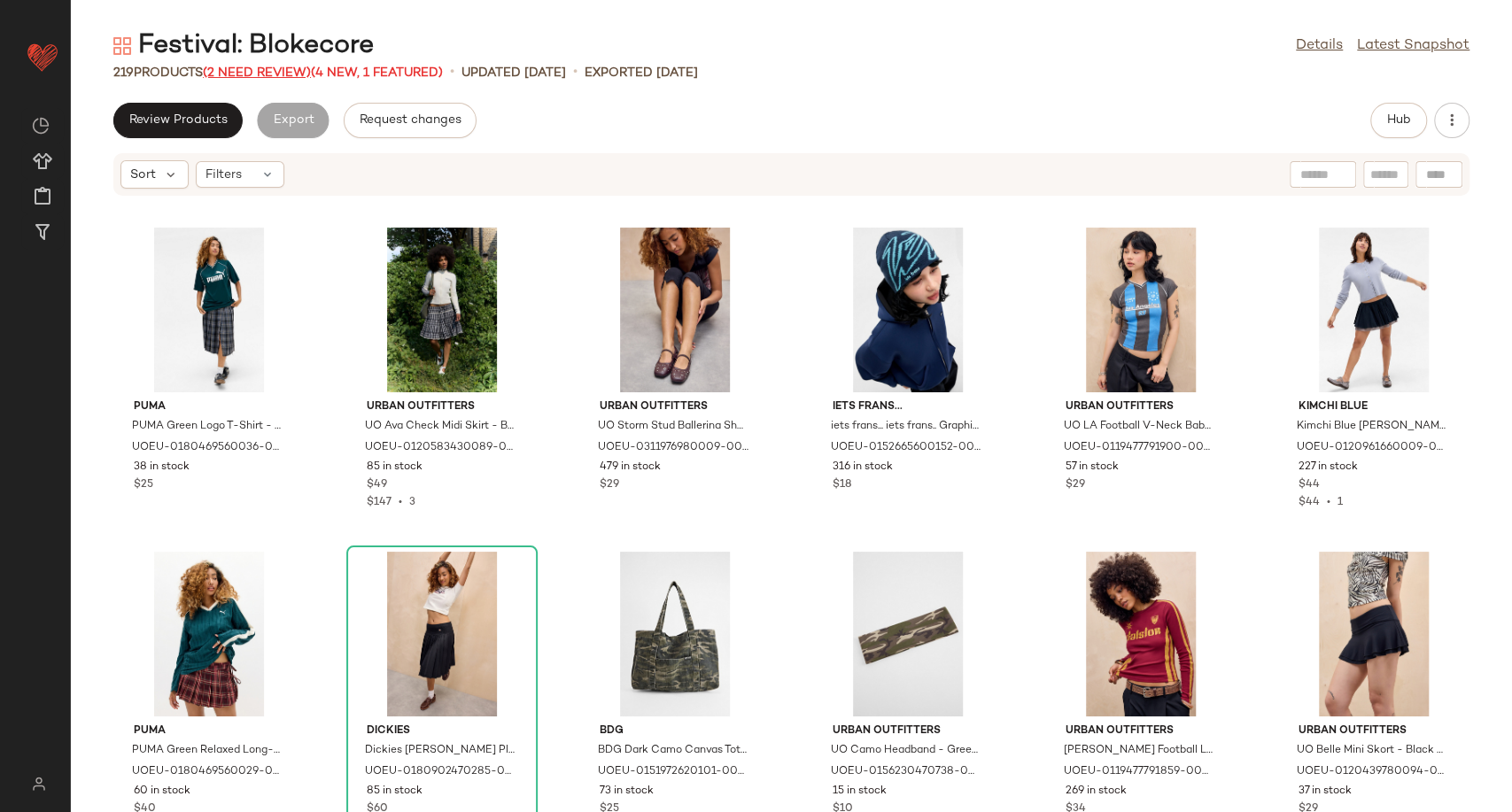
click at [284, 67] on span "(2 Need Review)" at bounding box center [256, 73] width 108 height 14
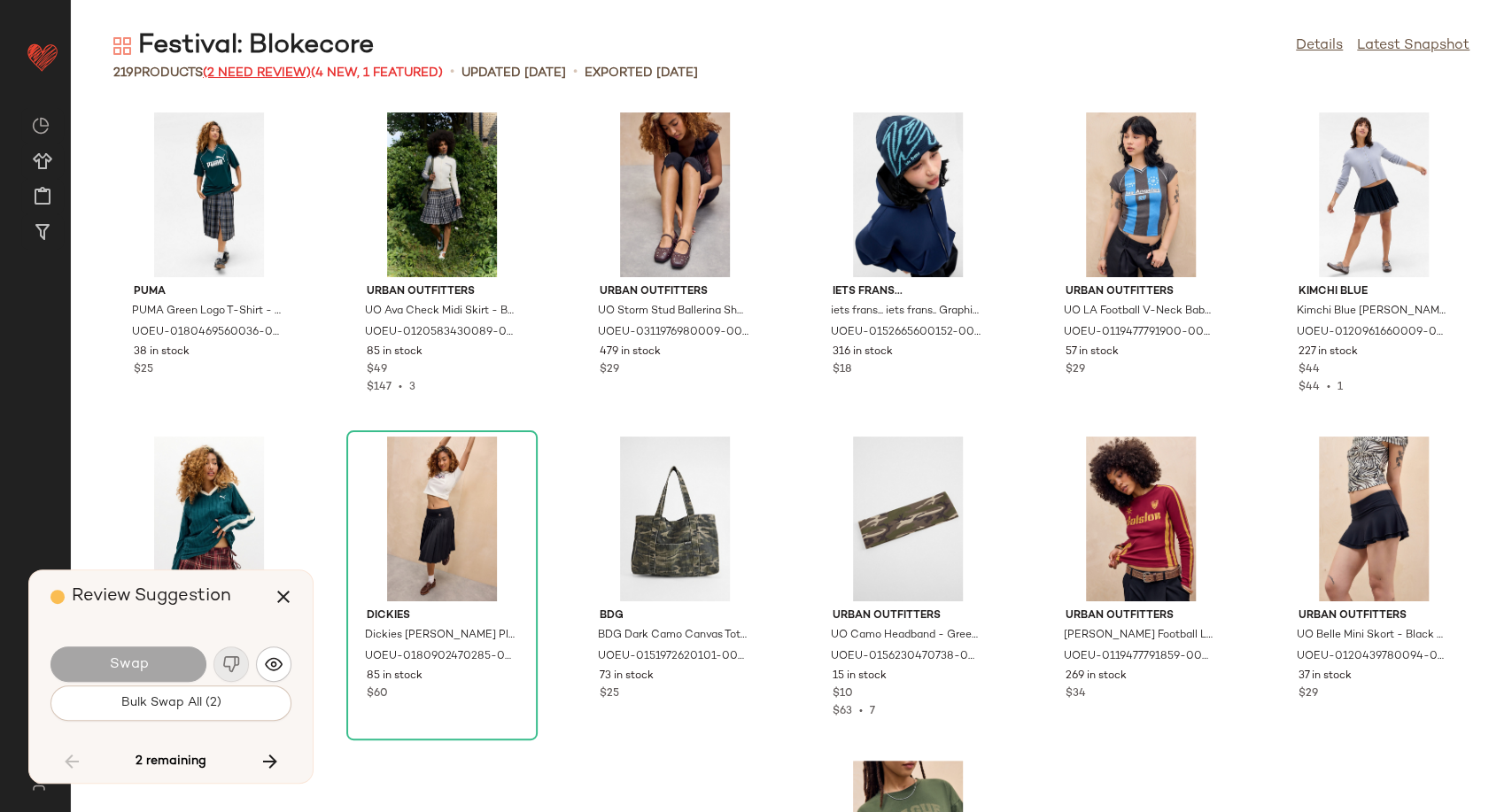
scroll to position [8755, 0]
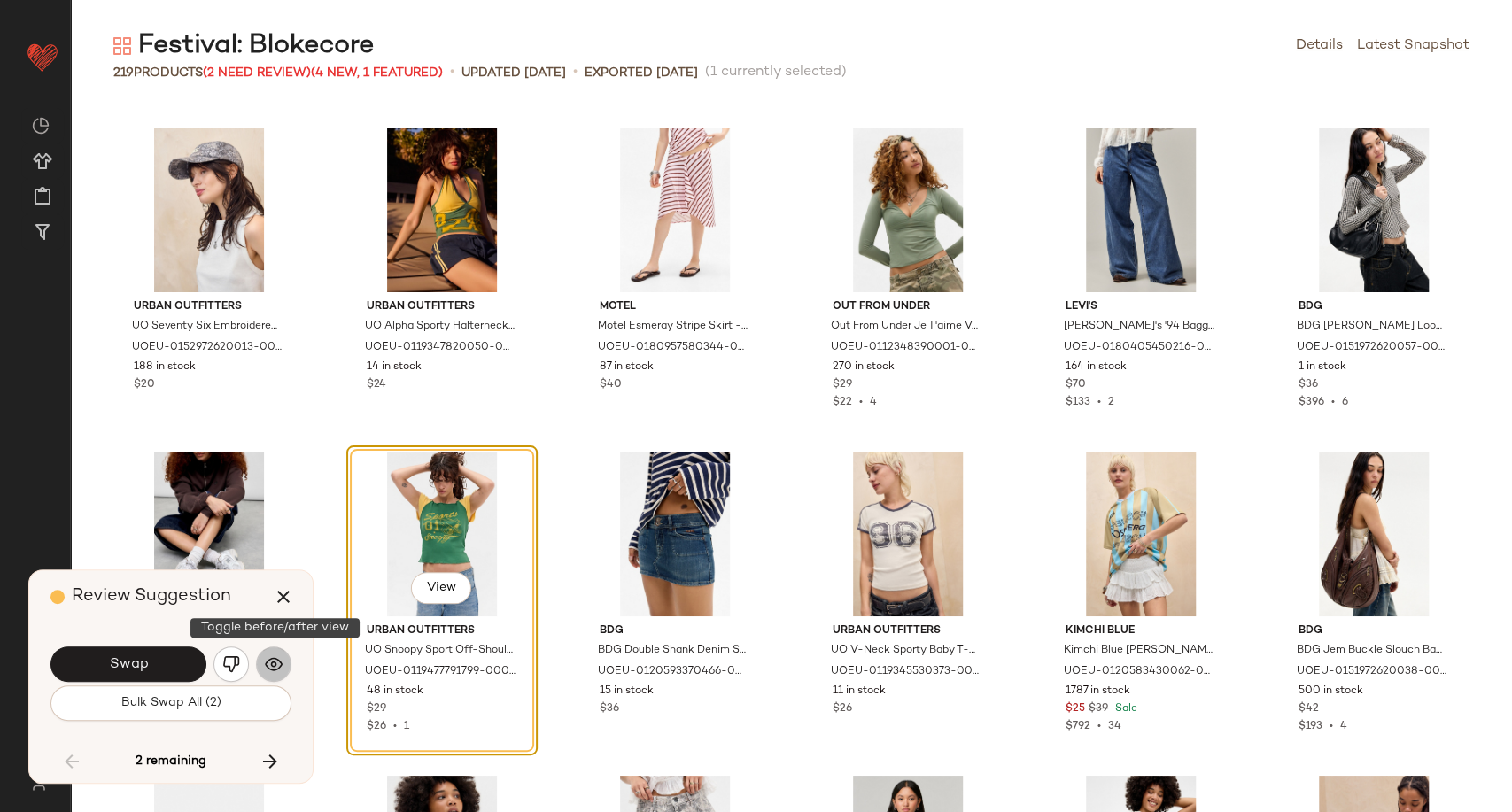
click at [271, 670] on img "button" at bounding box center [274, 664] width 17 height 17
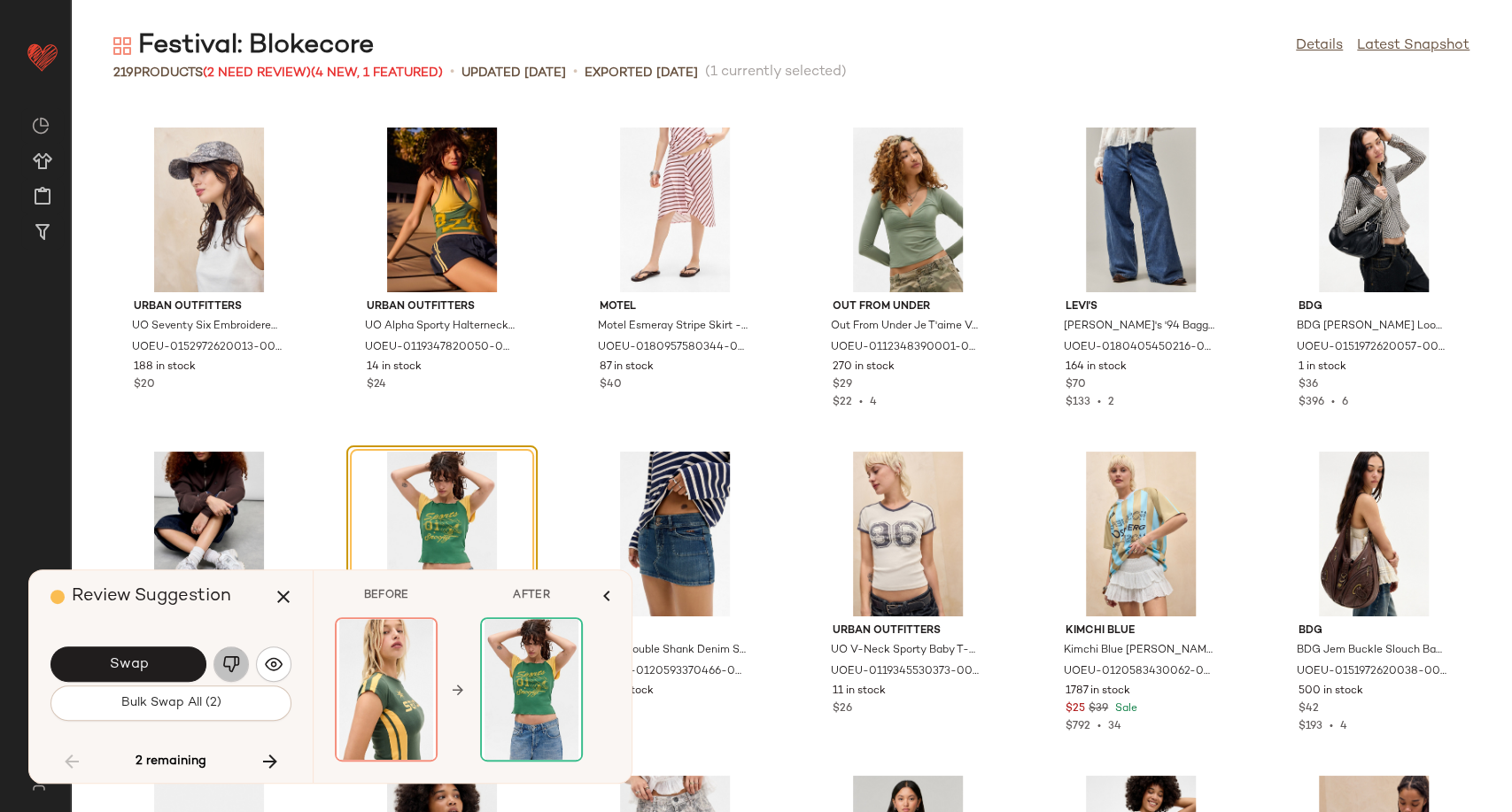
click at [227, 668] on img "button" at bounding box center [231, 664] width 17 height 17
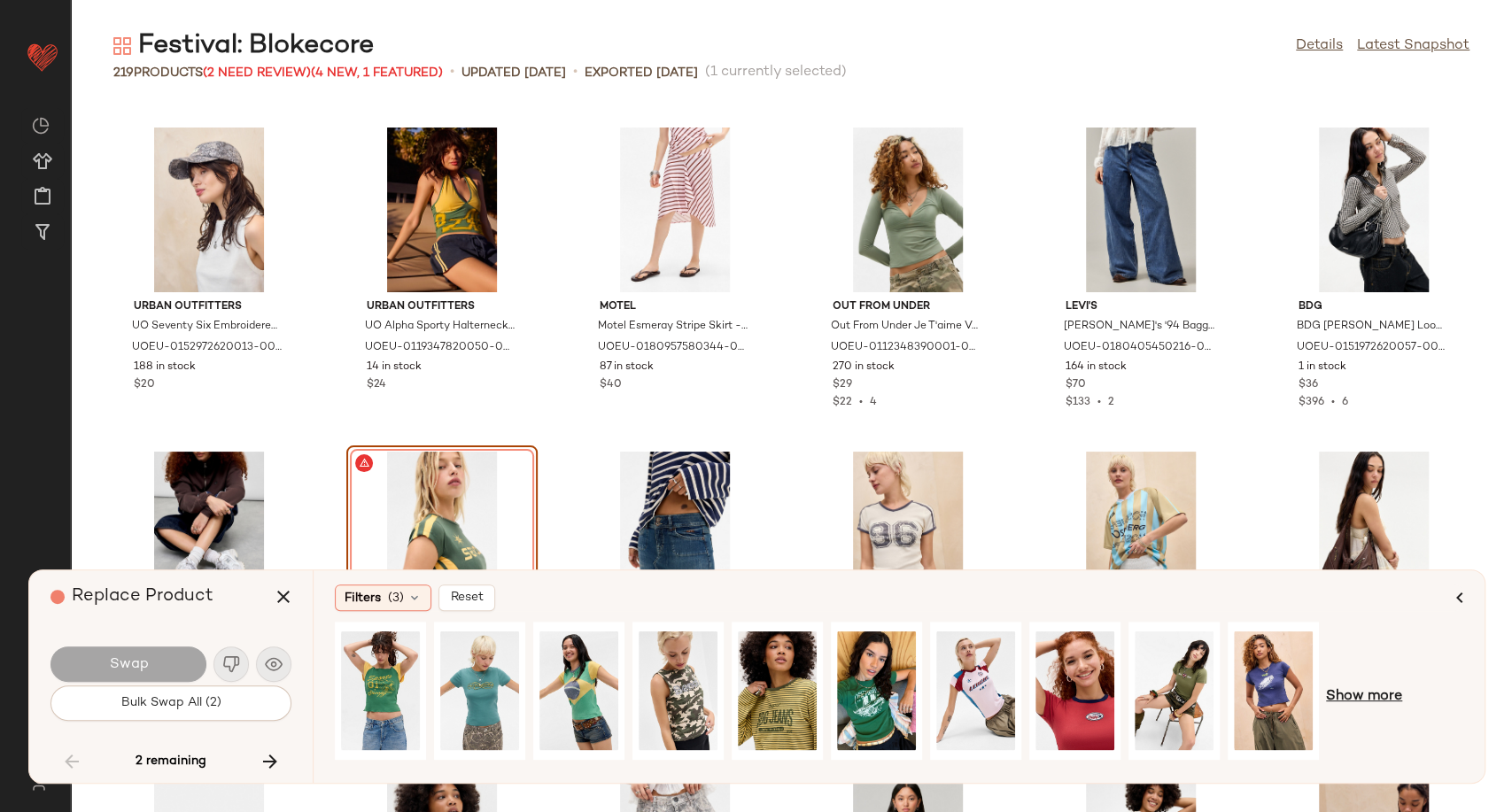
click at [1354, 703] on span "Show more" at bounding box center [1364, 697] width 76 height 21
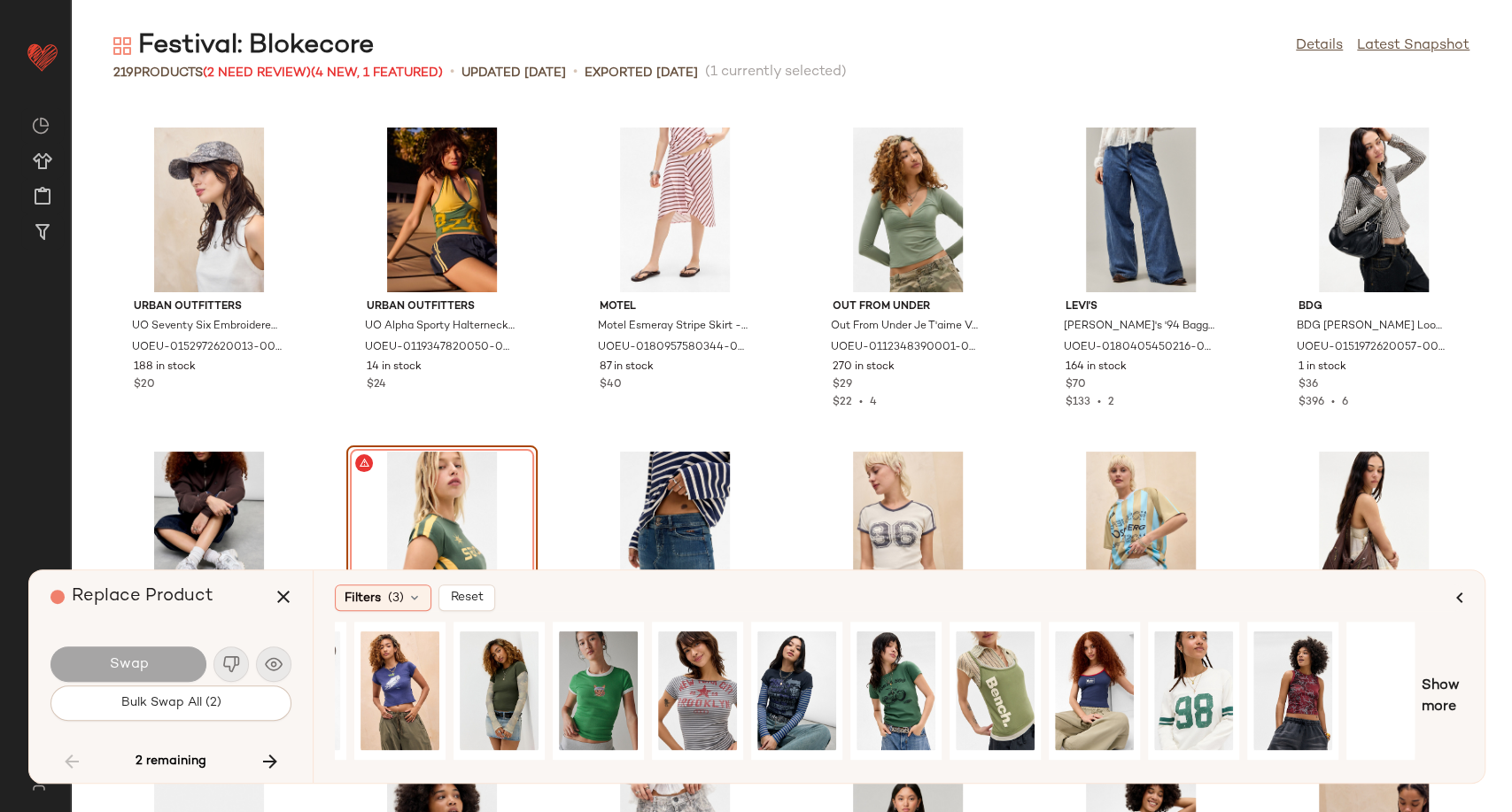
scroll to position [0, 896]
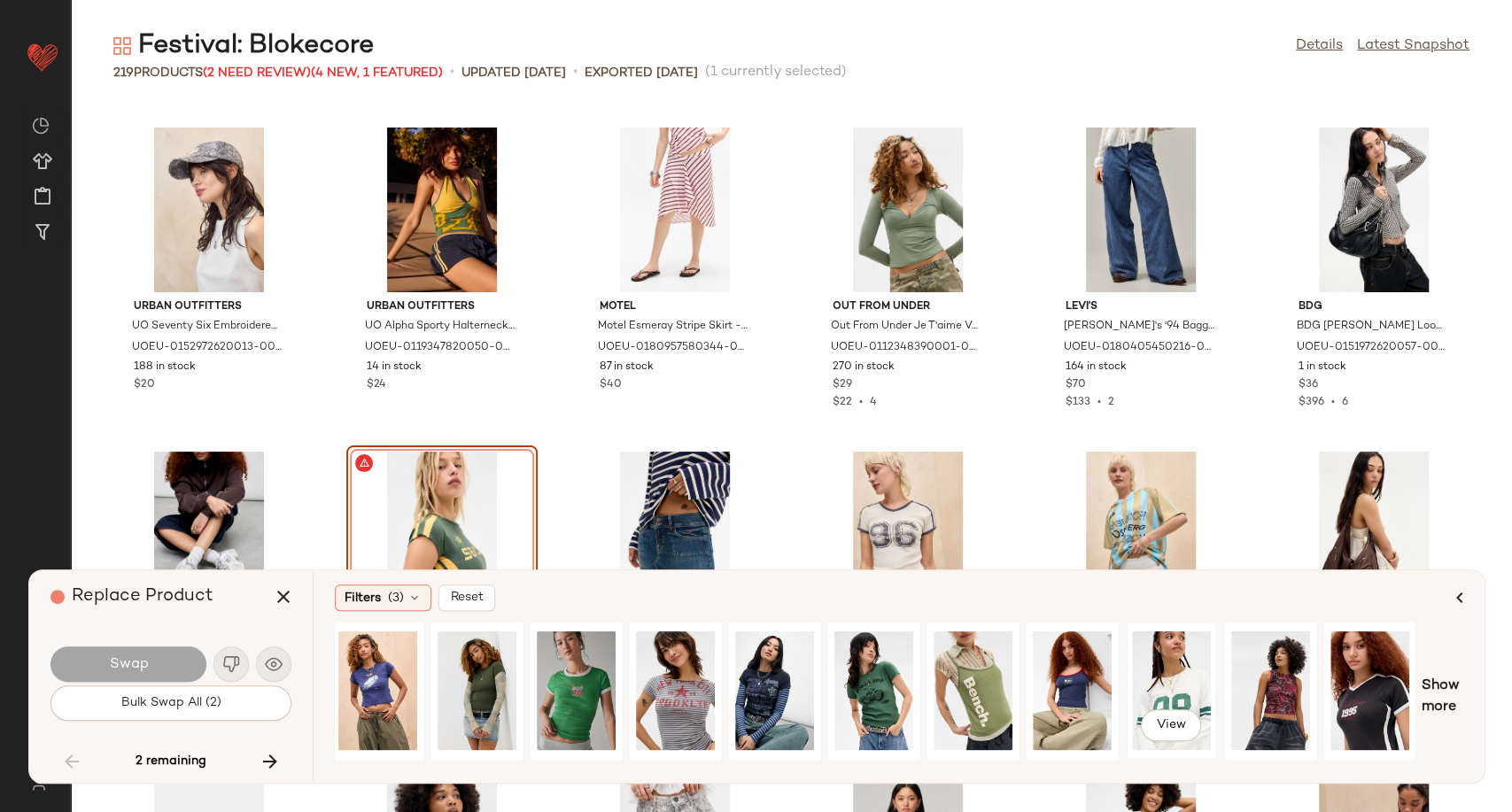
click at [1191, 692] on div "View" at bounding box center [1172, 690] width 79 height 125
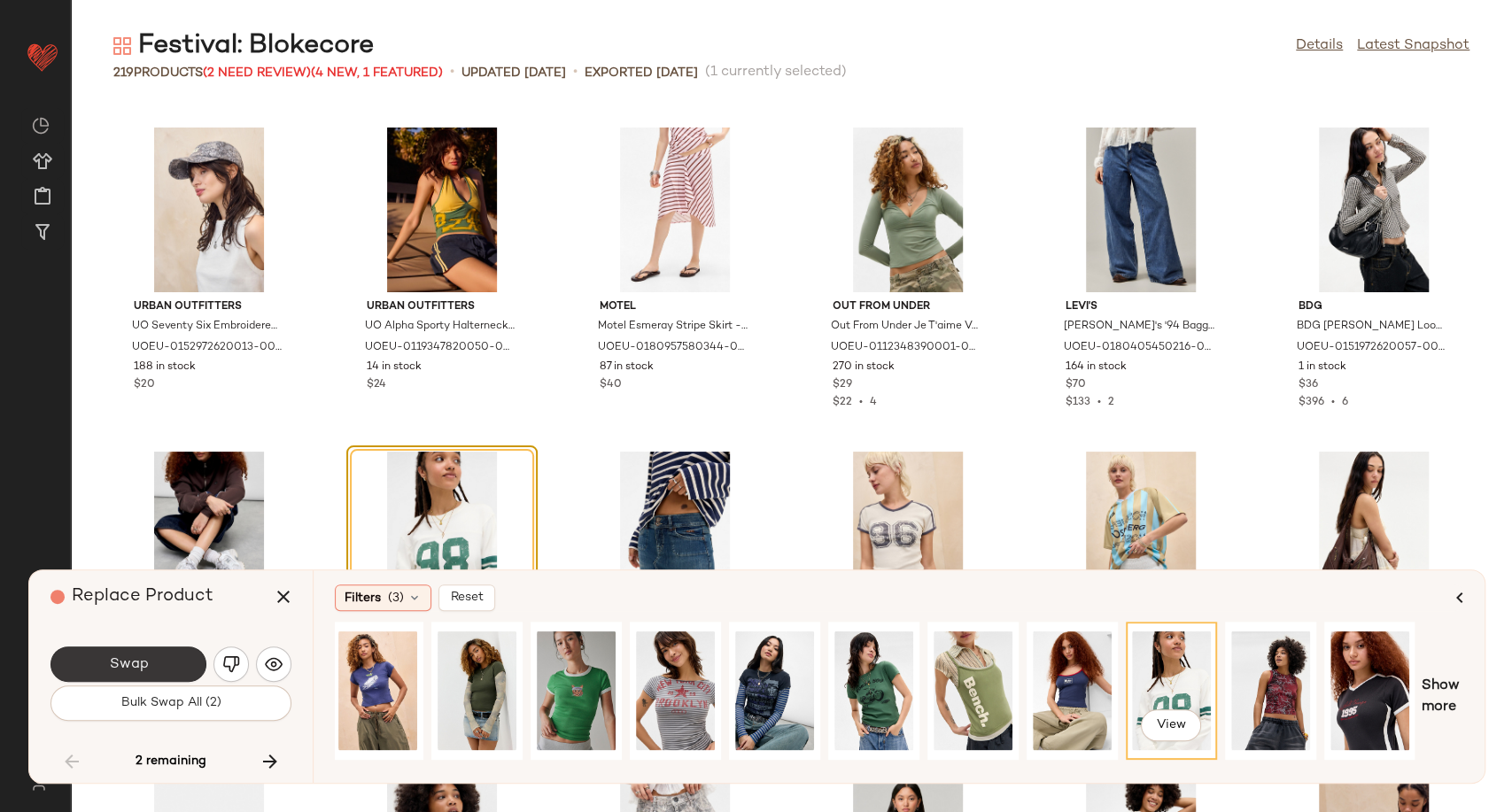
click at [180, 666] on button "Swap" at bounding box center [128, 664] width 156 height 36
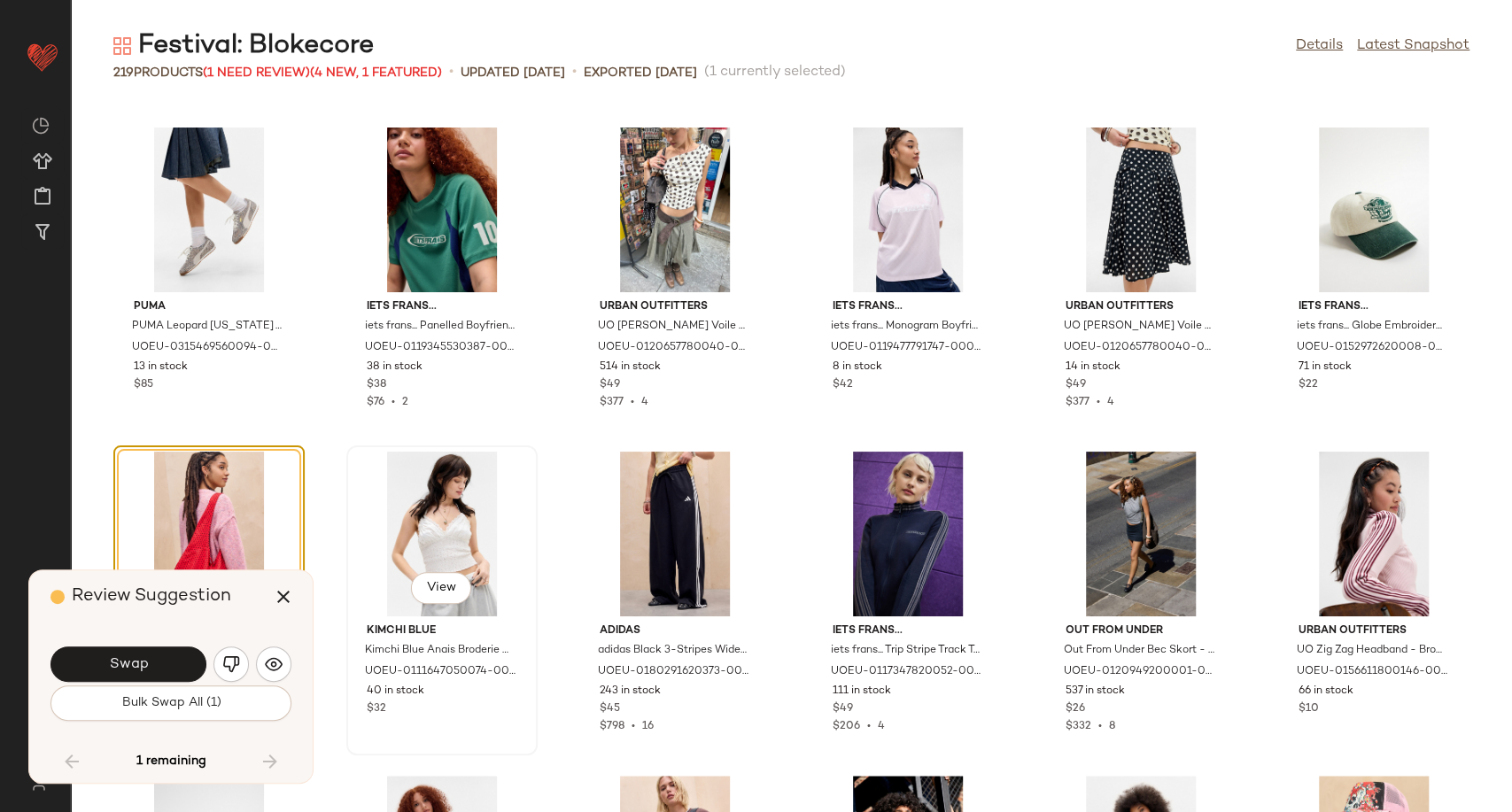
scroll to position [10150, 0]
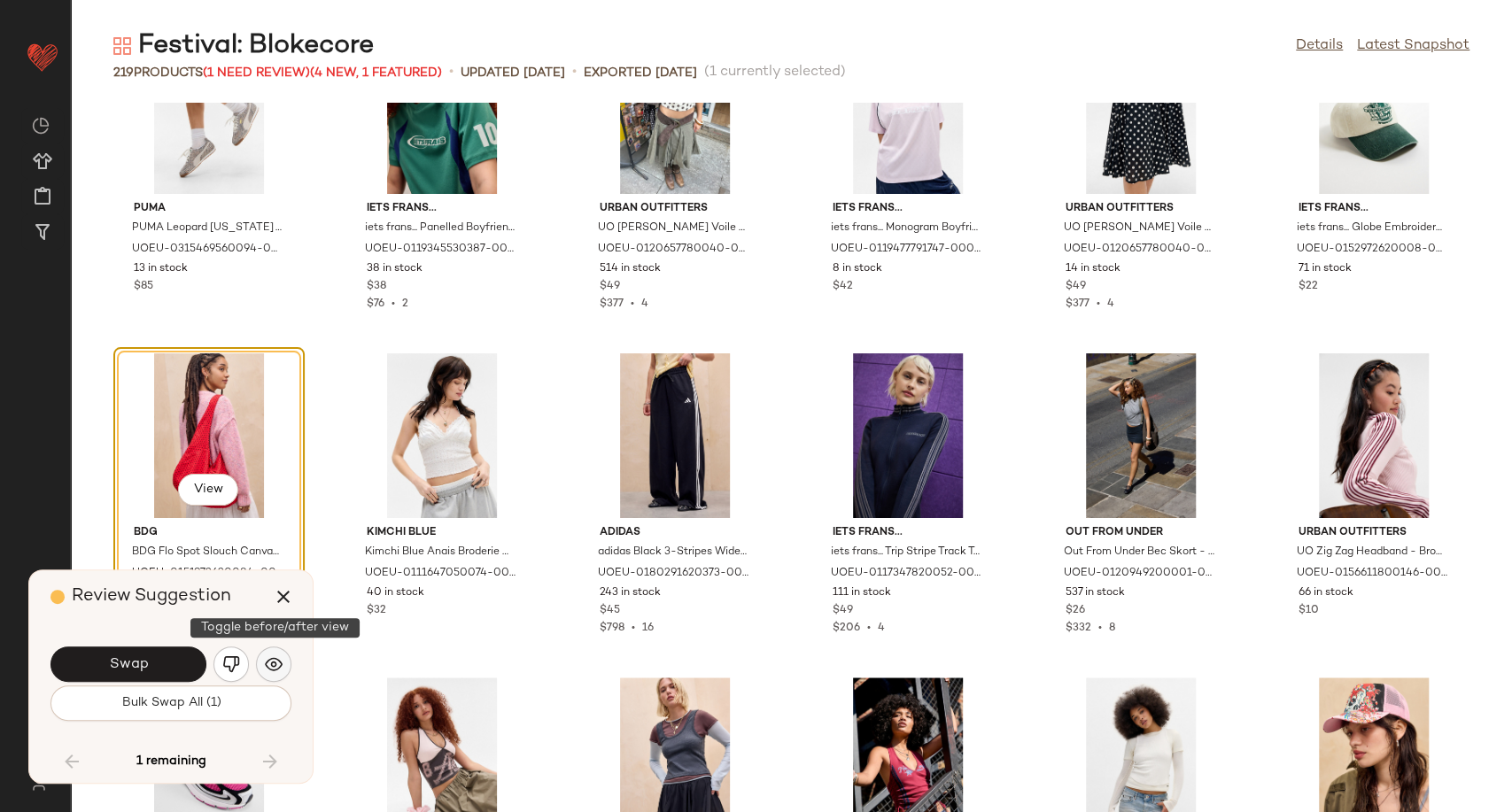
click at [275, 663] on img "button" at bounding box center [274, 664] width 17 height 17
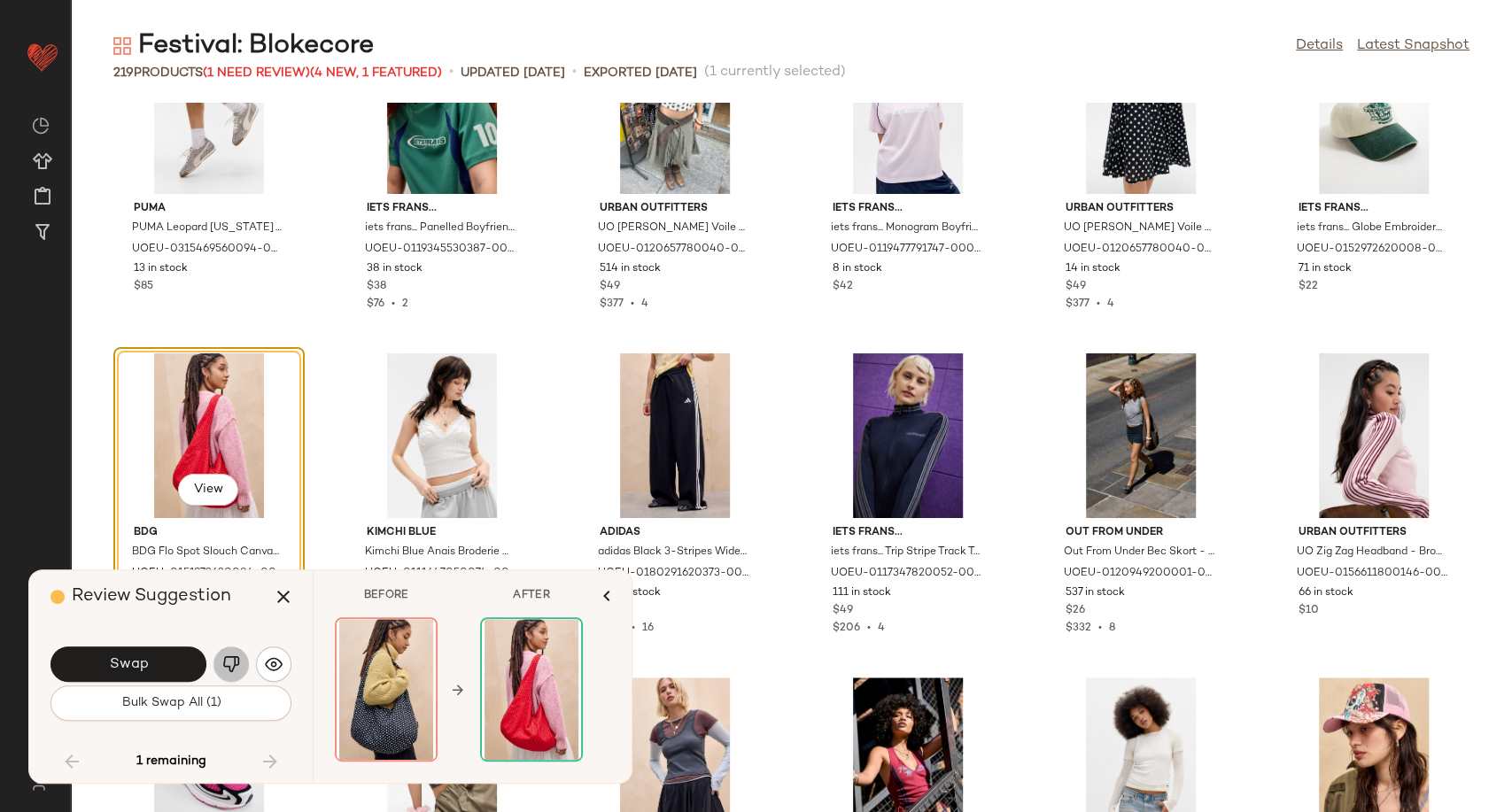
click at [236, 661] on img "button" at bounding box center [231, 664] width 17 height 17
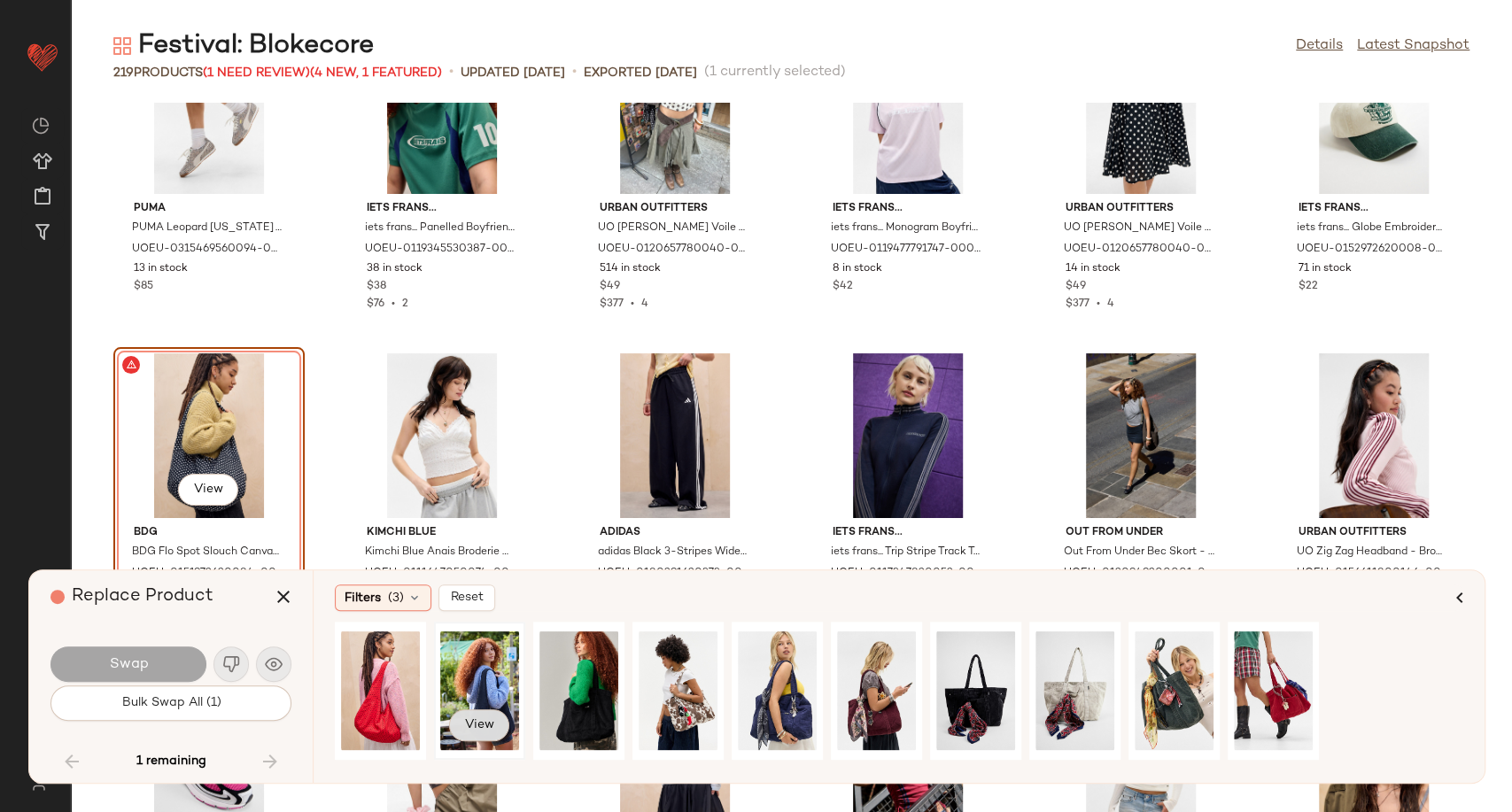
click at [482, 719] on span "View" at bounding box center [478, 725] width 30 height 14
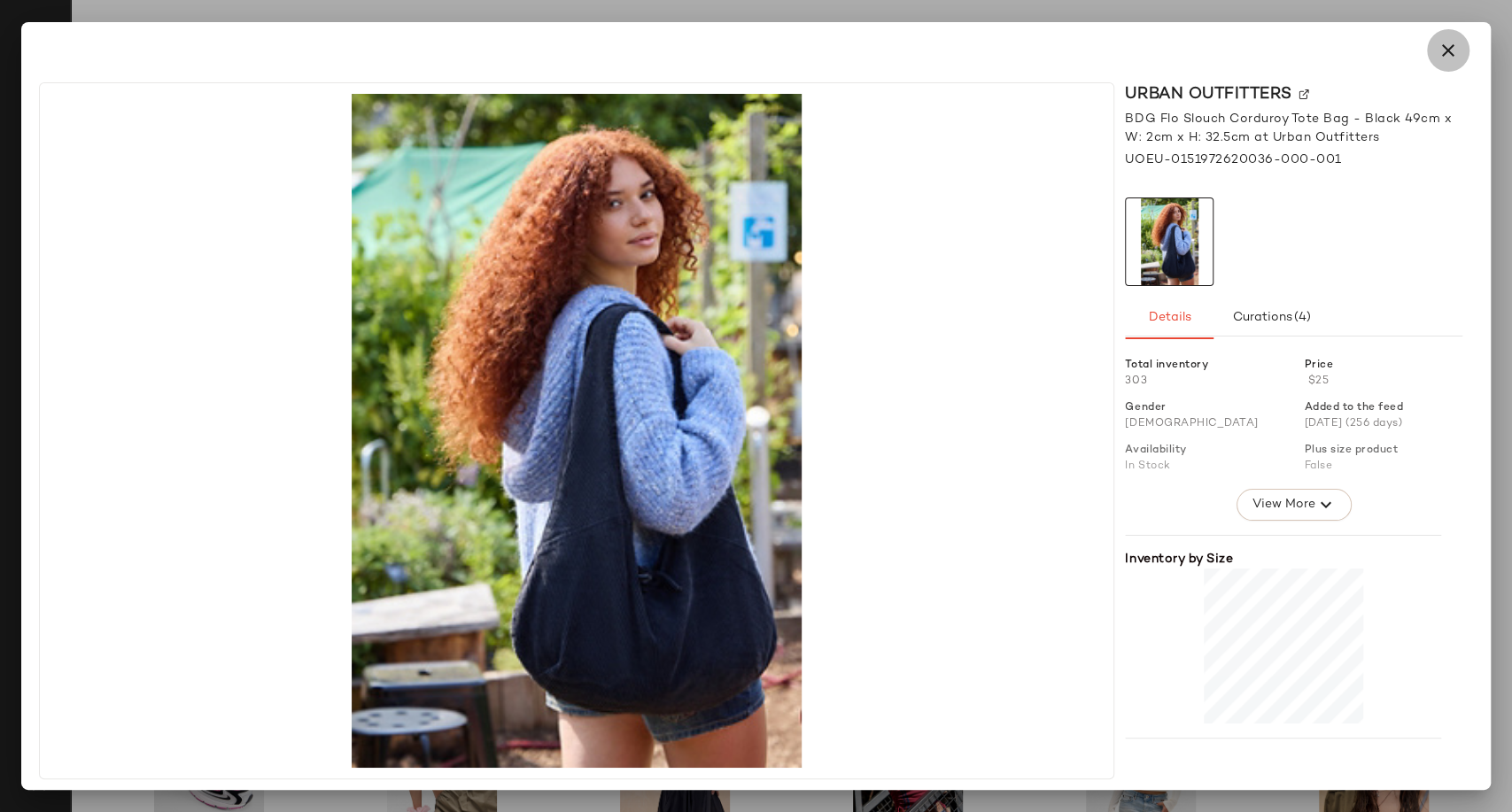
click at [1439, 56] on icon "button" at bounding box center [1448, 50] width 21 height 21
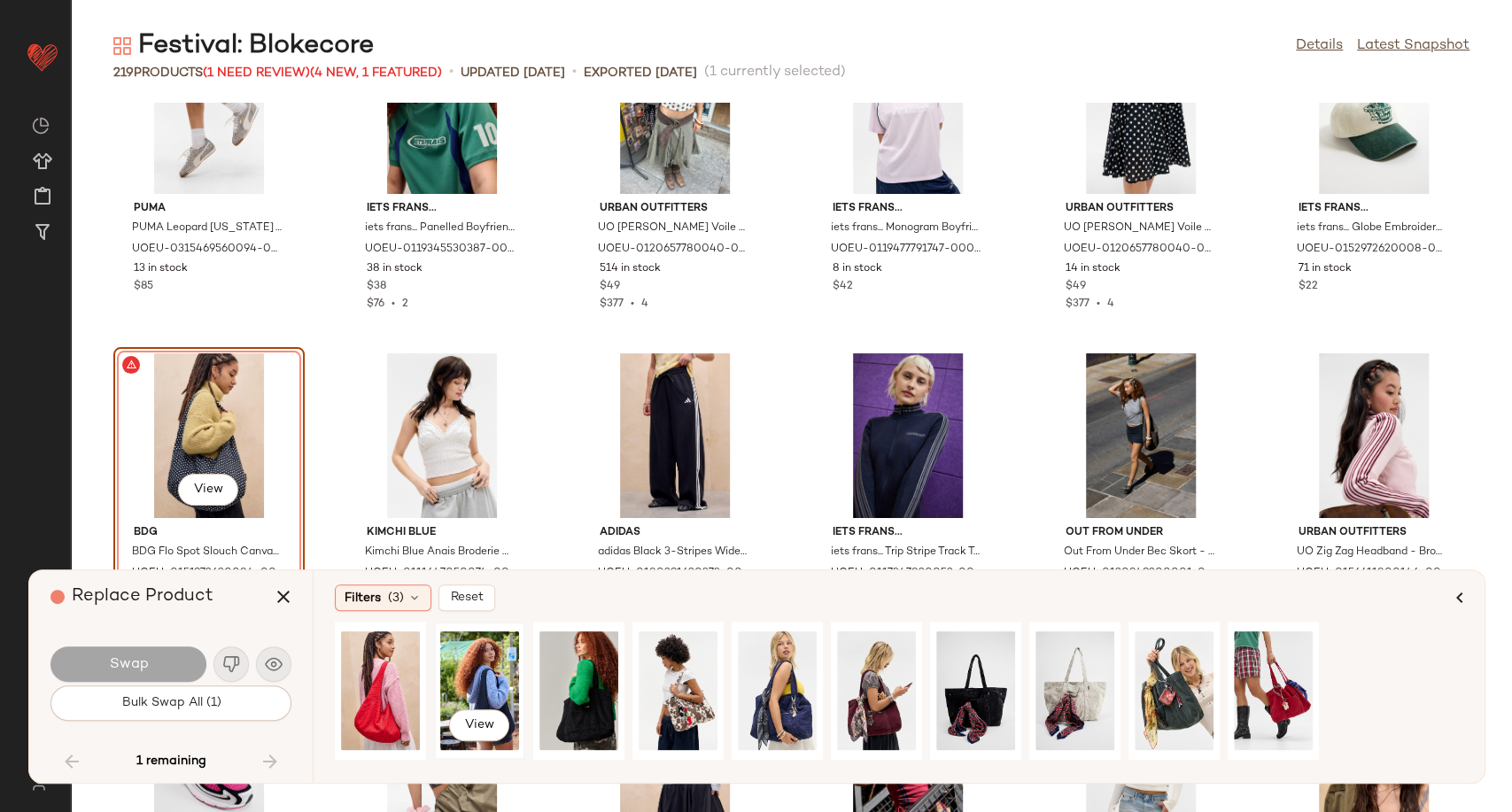
click at [486, 690] on div "View" at bounding box center [480, 690] width 79 height 125
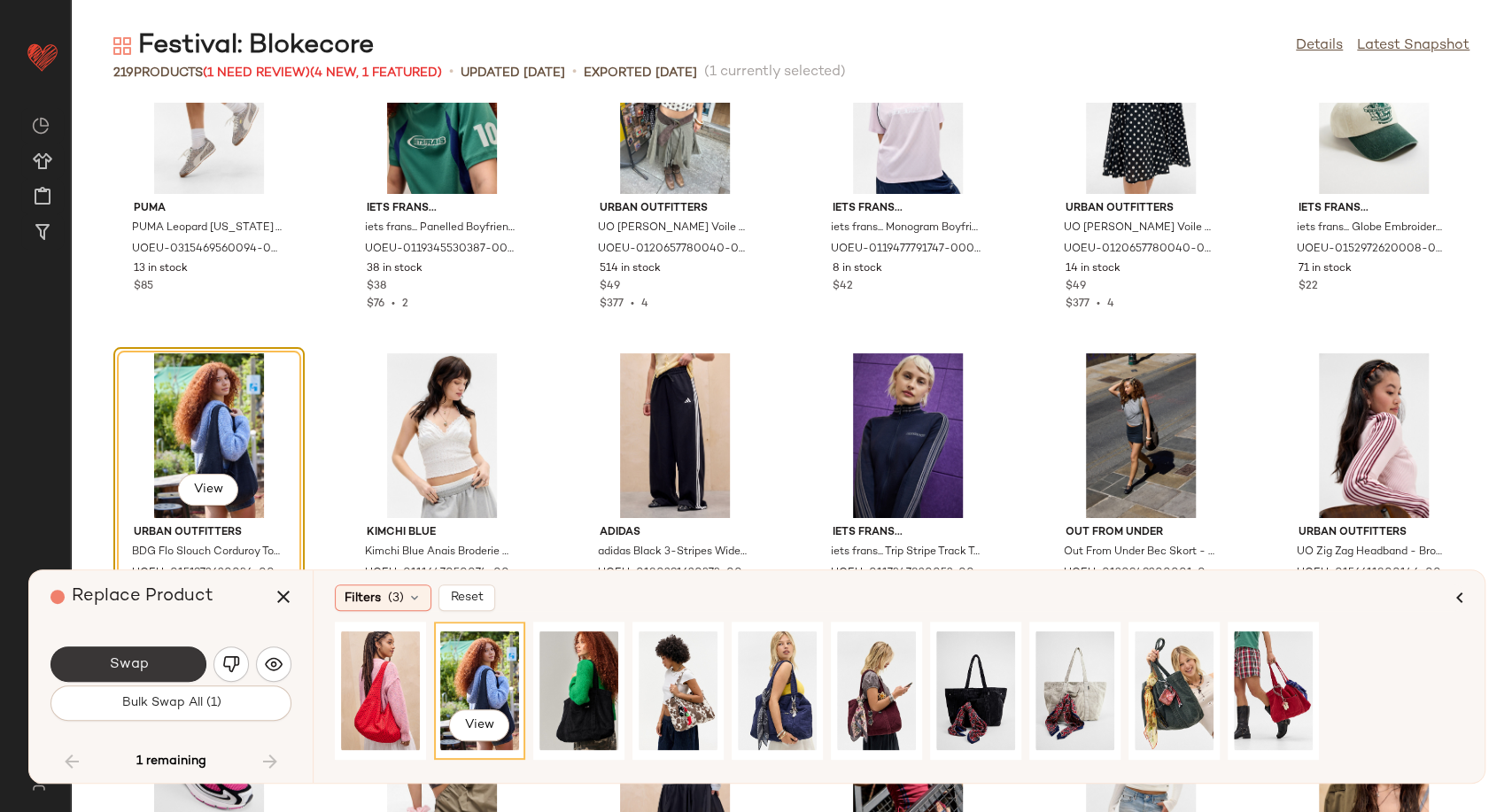
click at [156, 669] on button "Swap" at bounding box center [128, 664] width 156 height 36
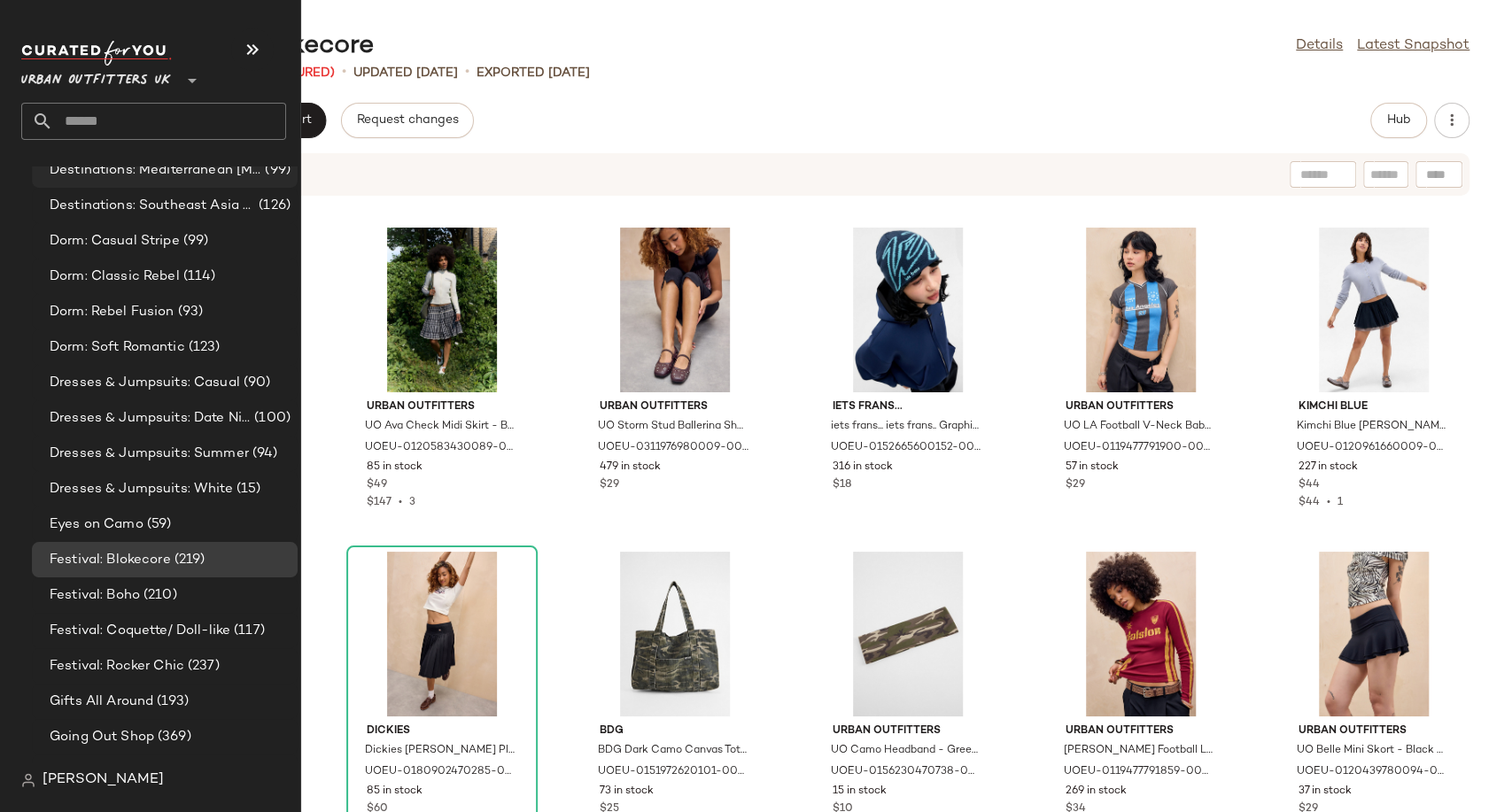
scroll to position [3642, 0]
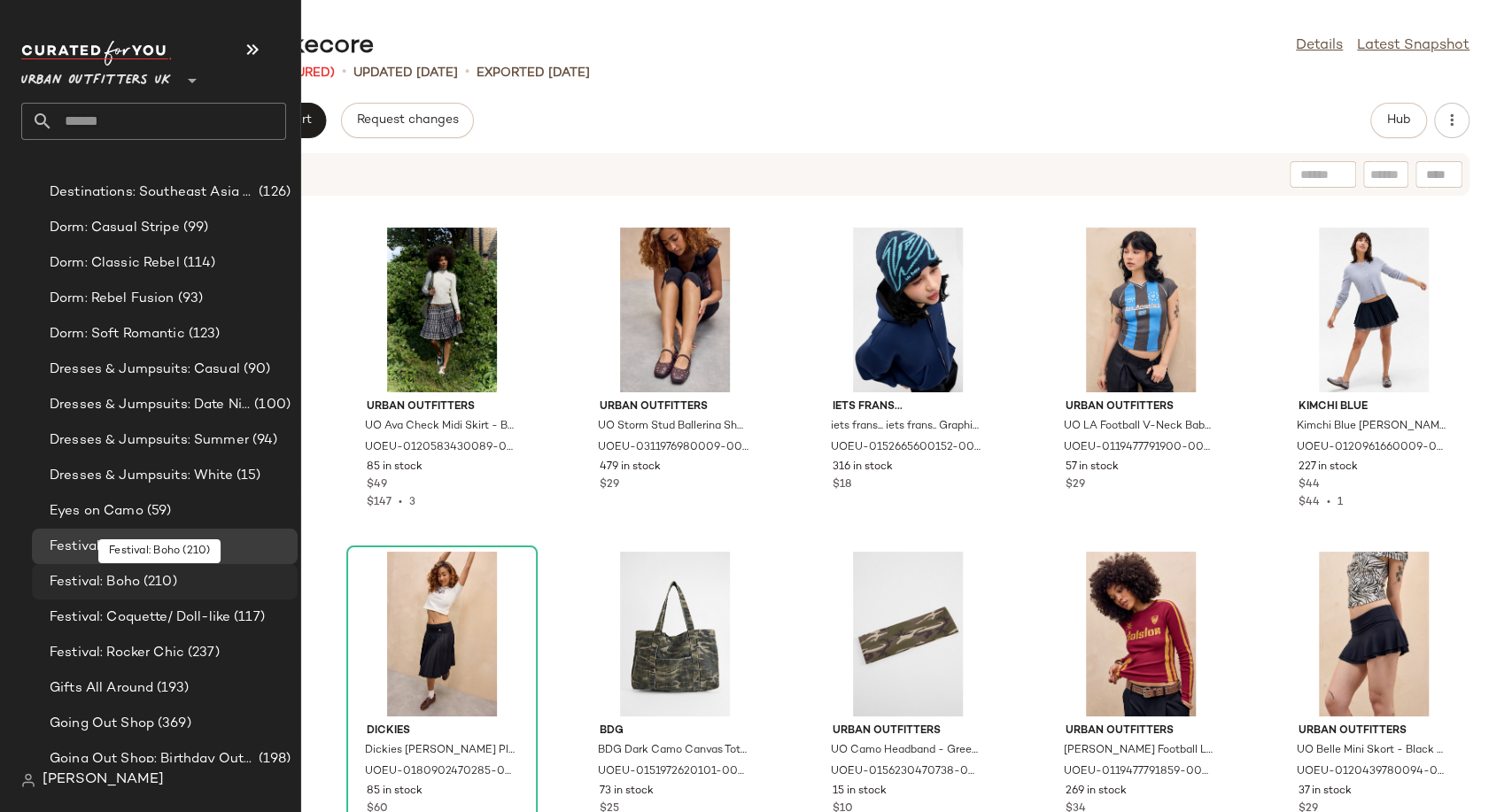
click at [83, 585] on span "Festival: Boho" at bounding box center [94, 582] width 91 height 20
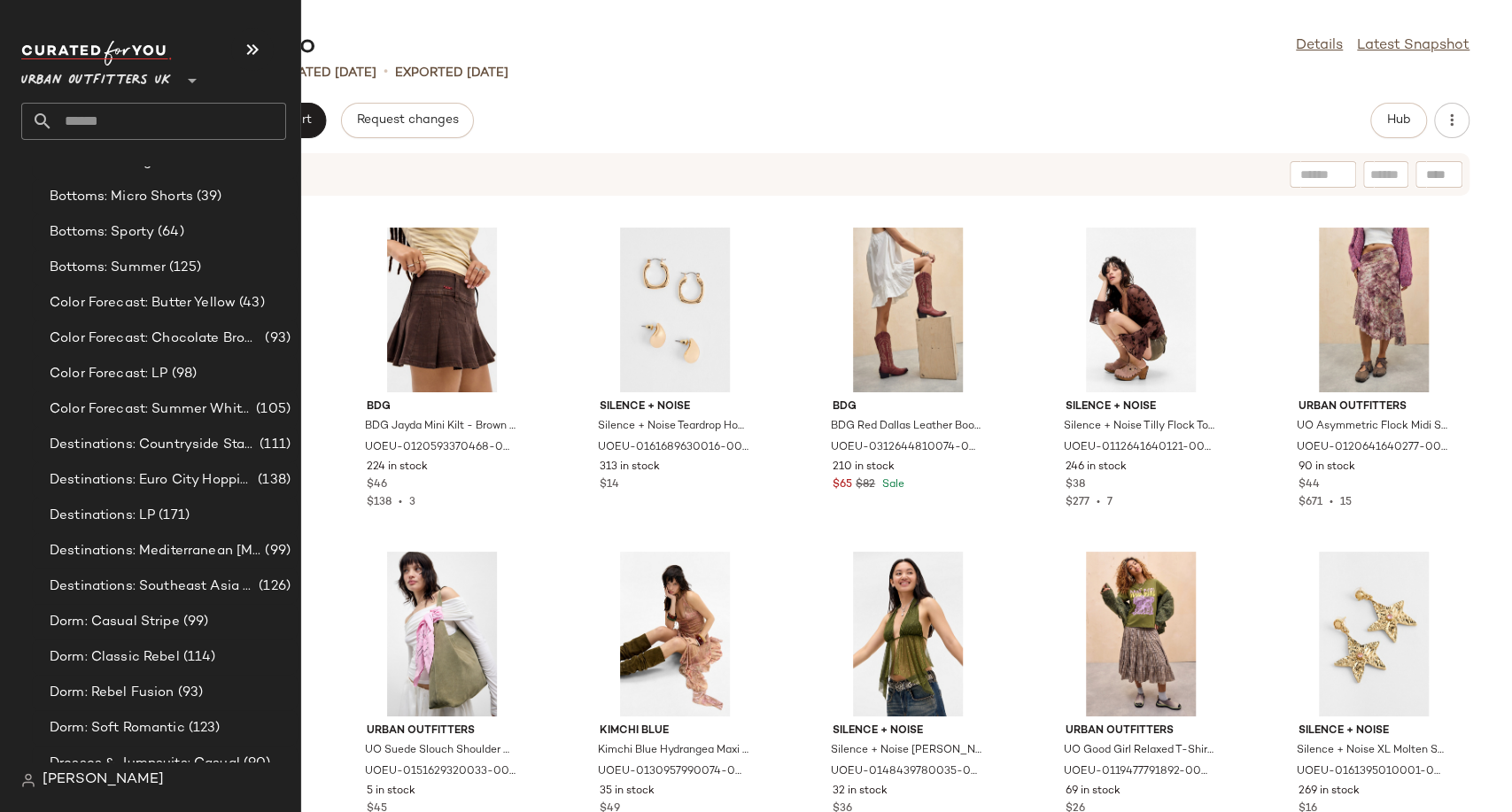
scroll to position [3938, 0]
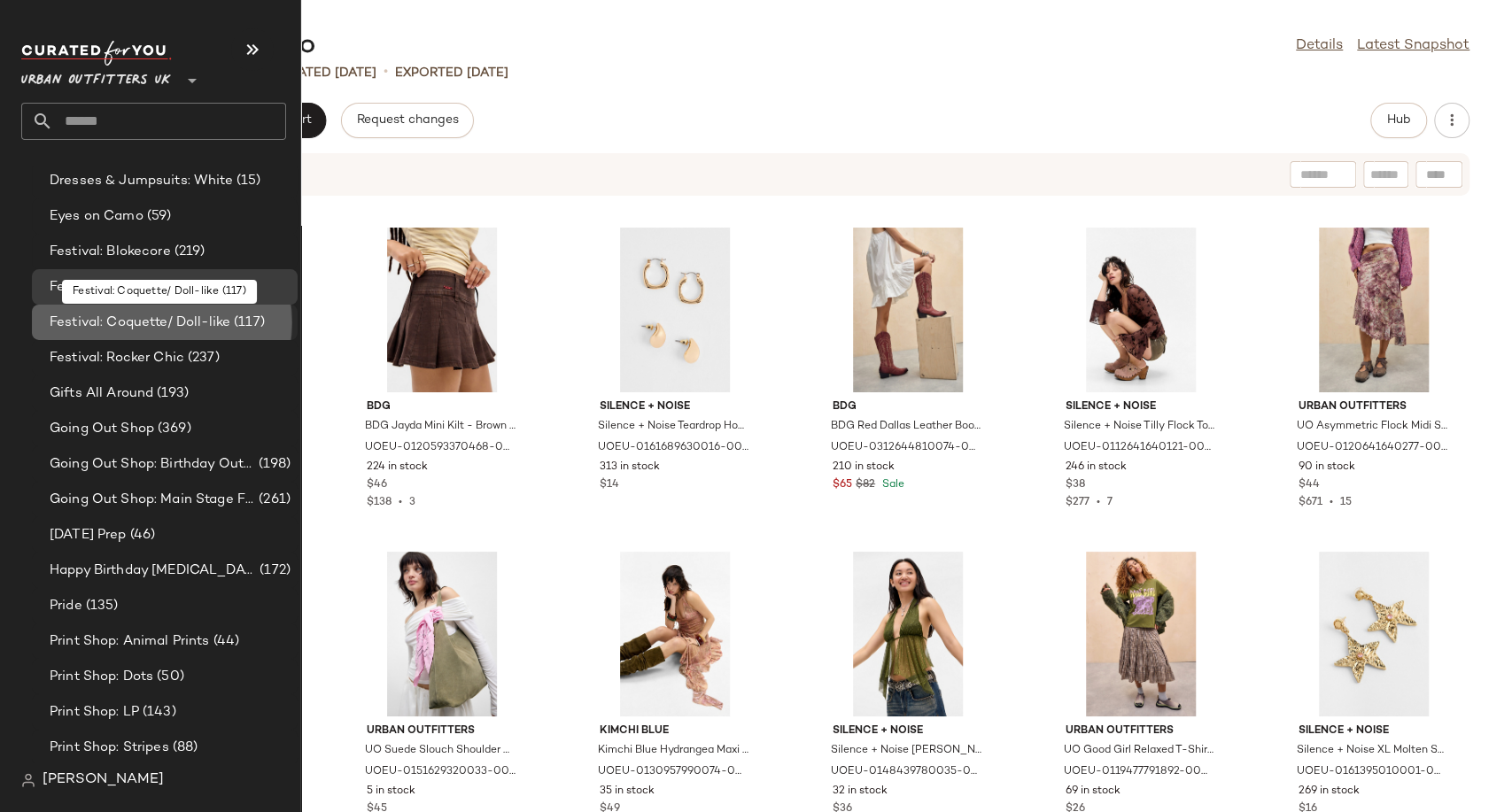
click at [106, 322] on span "Festival: Coquette/ Doll-like" at bounding box center [139, 322] width 180 height 20
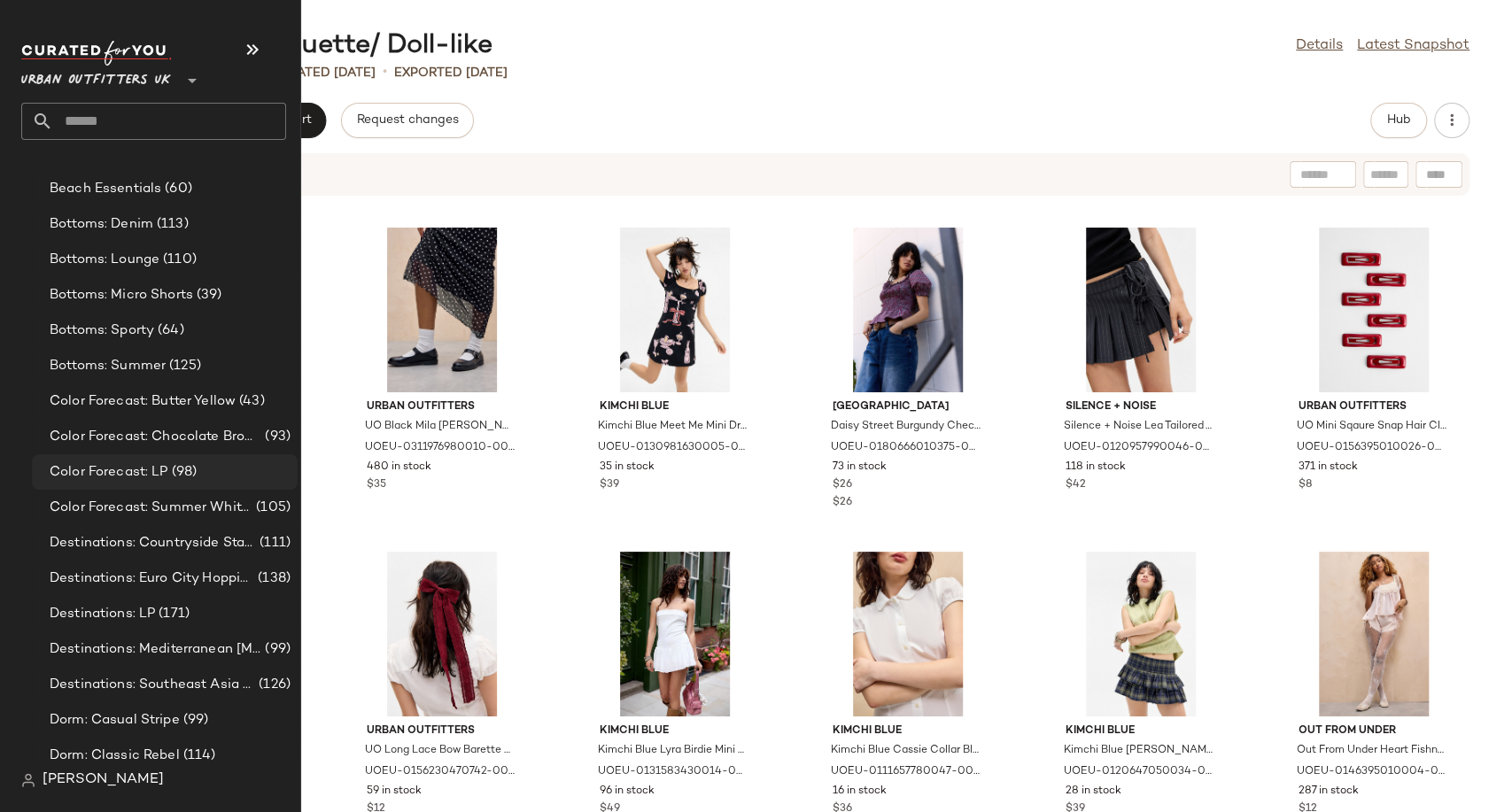
scroll to position [3642, 0]
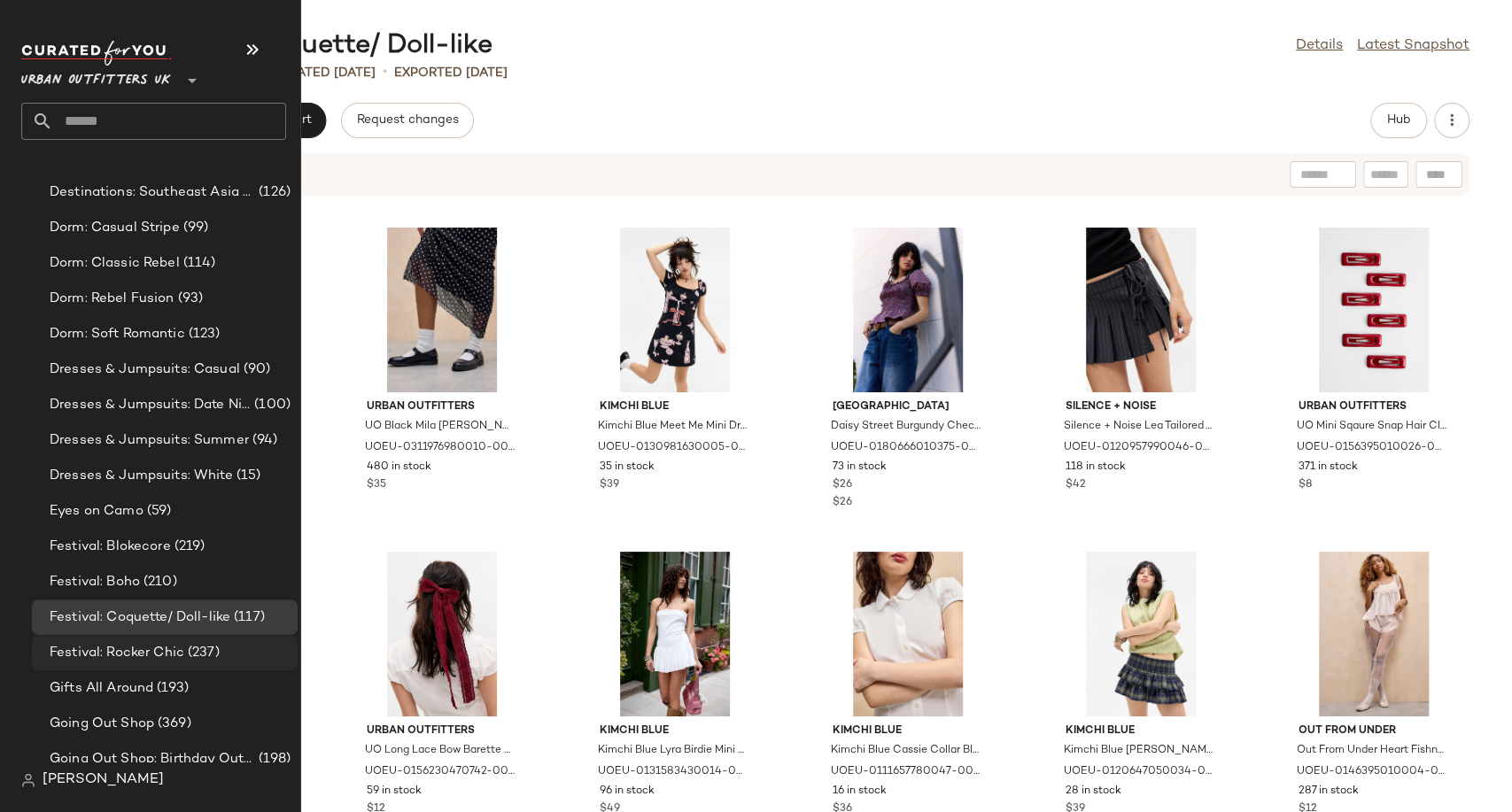
click at [148, 650] on span "Festival: Rocker Chic" at bounding box center [117, 653] width 135 height 20
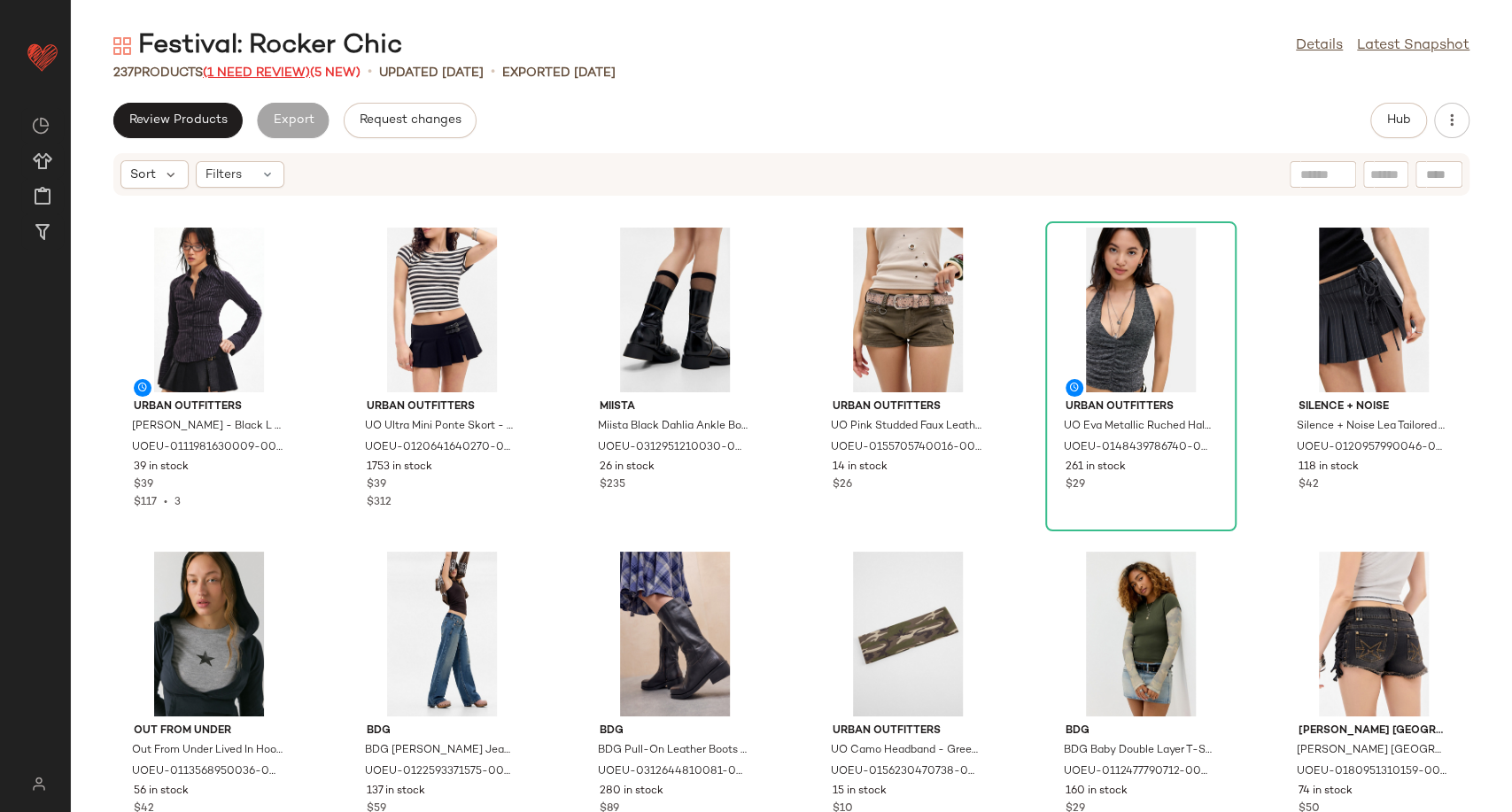
click at [286, 74] on span "(1 Need Review)" at bounding box center [256, 73] width 107 height 14
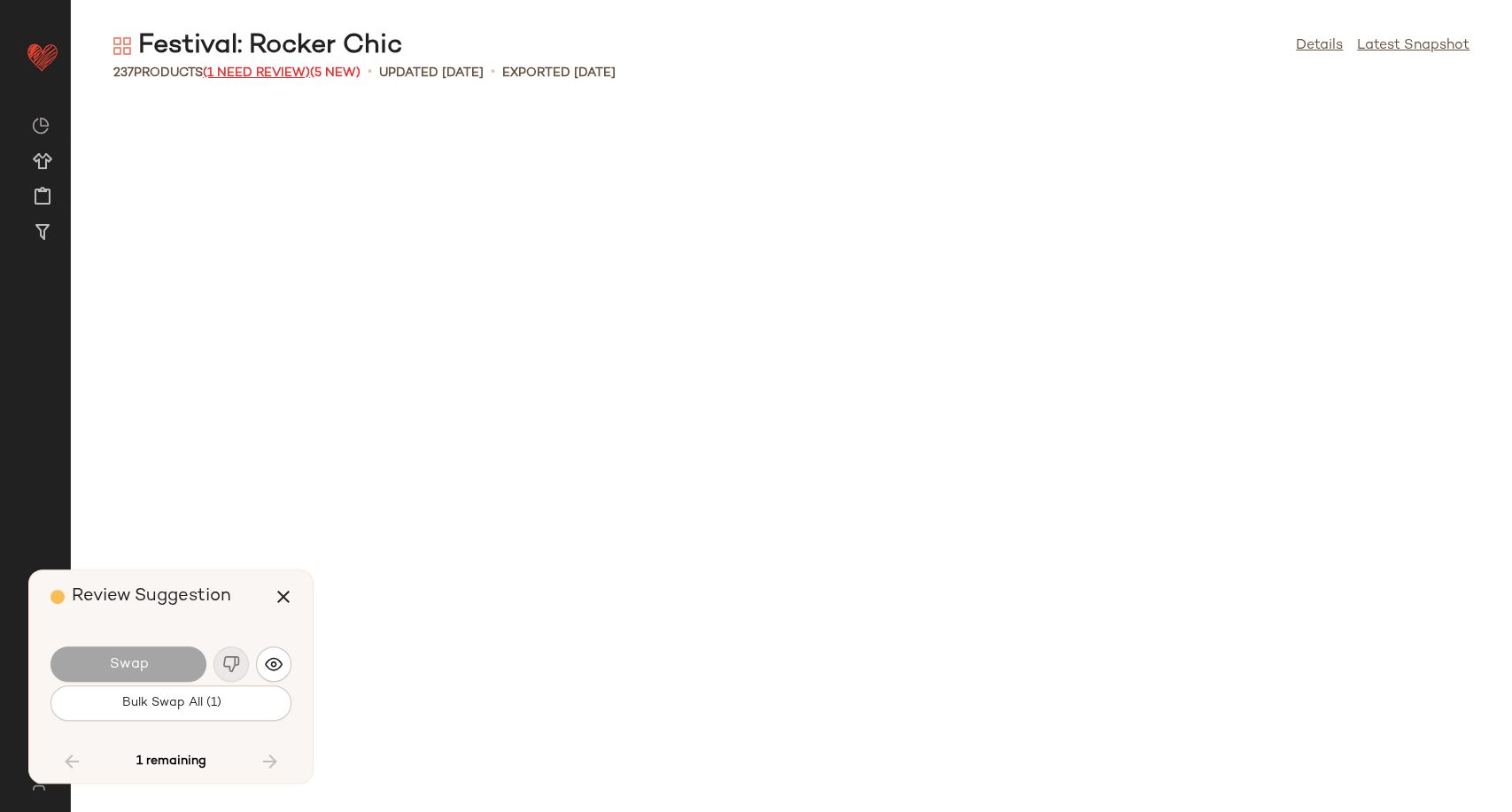
scroll to position [3891, 0]
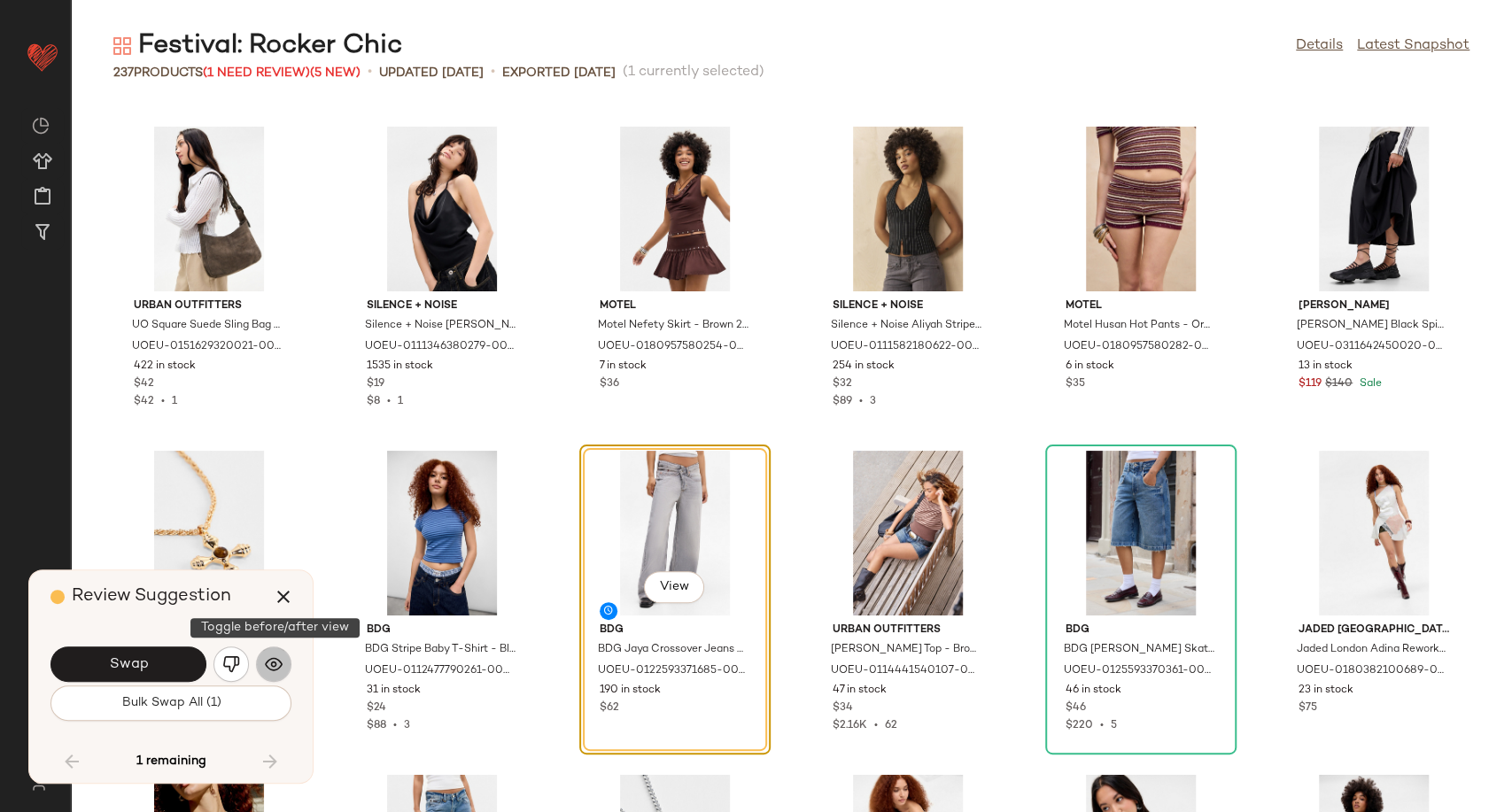
click at [270, 663] on img "button" at bounding box center [274, 664] width 17 height 17
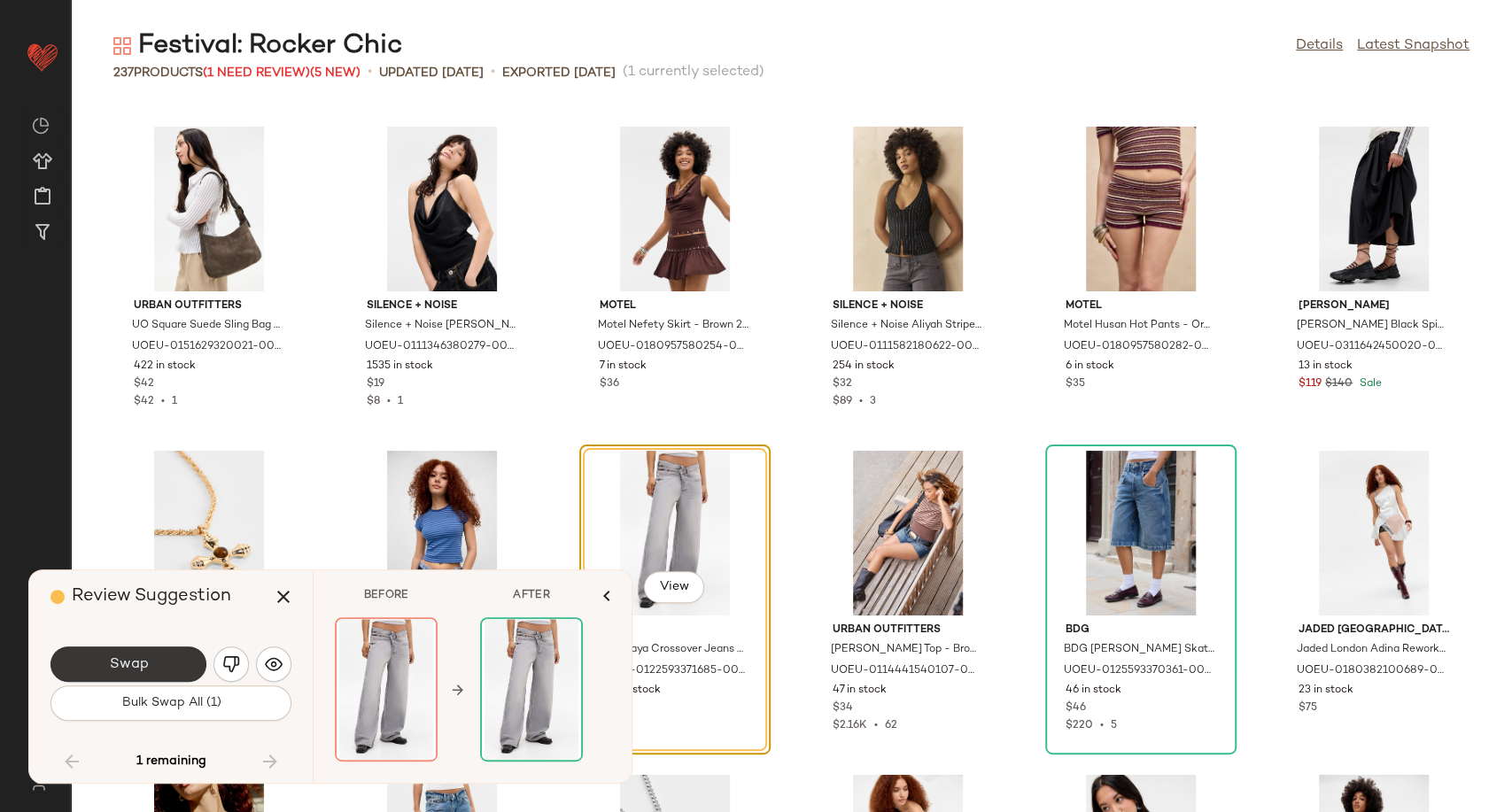
click at [156, 660] on button "Swap" at bounding box center [128, 664] width 156 height 36
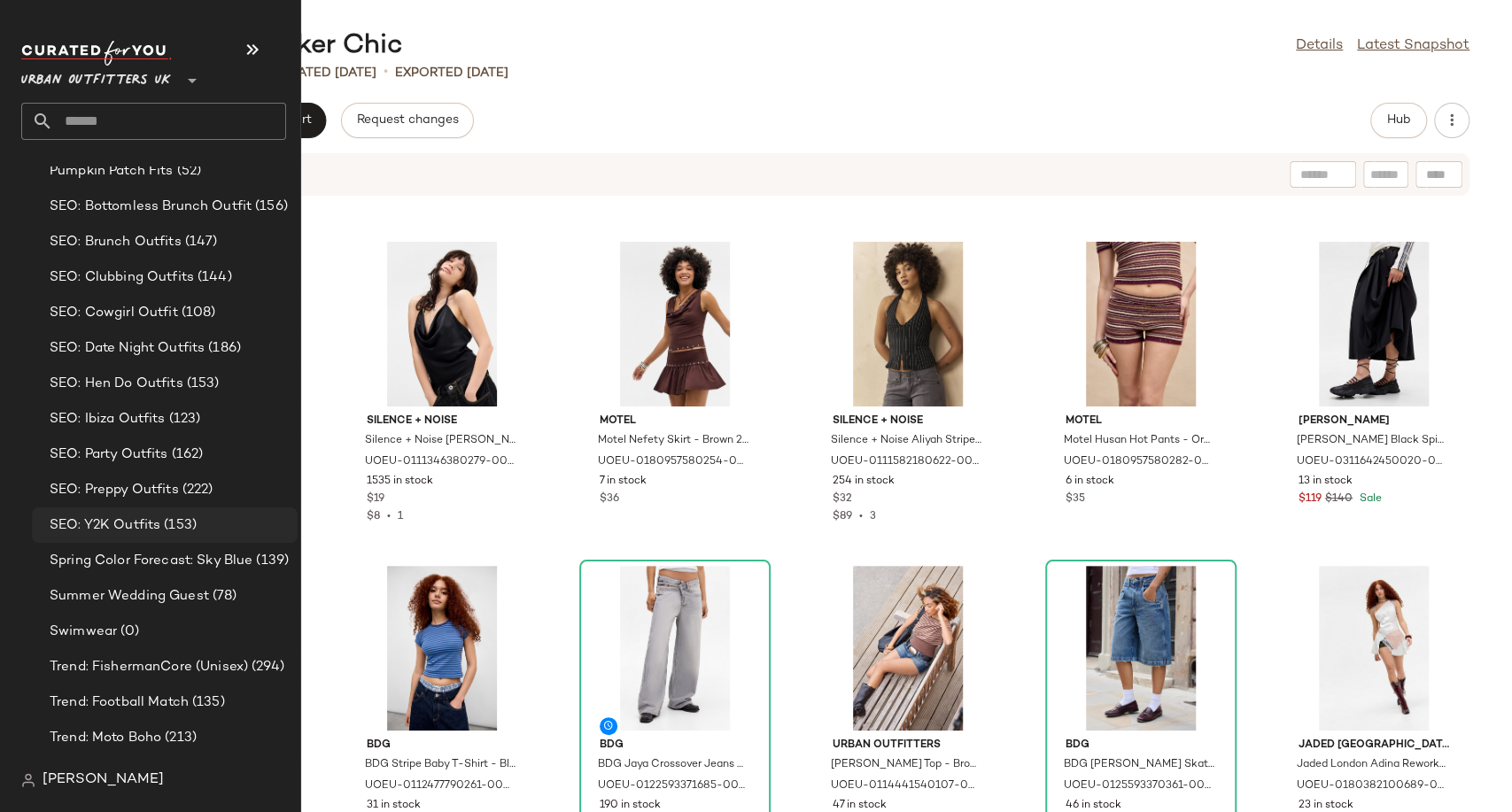
scroll to position [4627, 0]
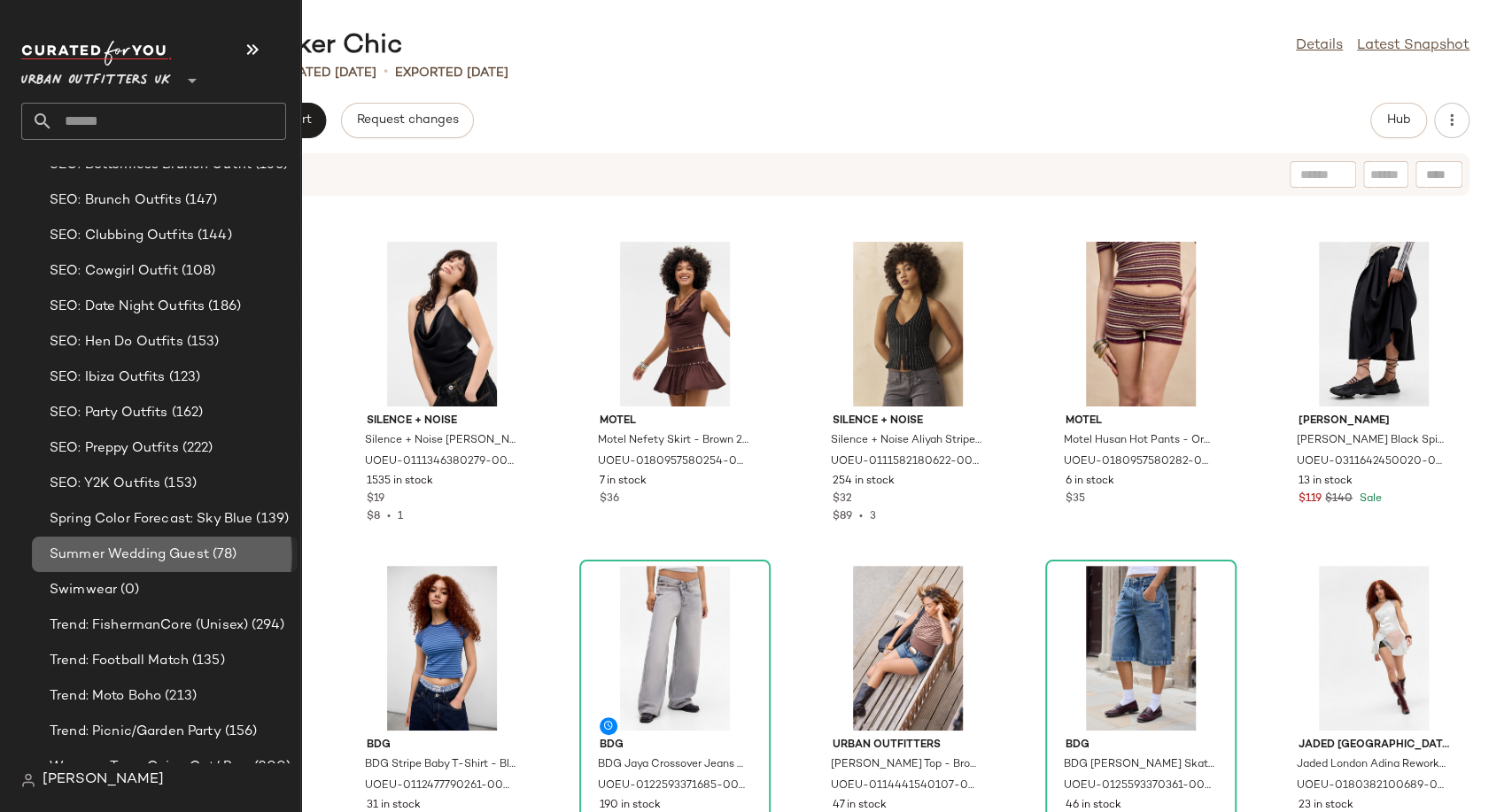
click at [98, 552] on span "Summer Wedding Guest" at bounding box center [128, 555] width 159 height 20
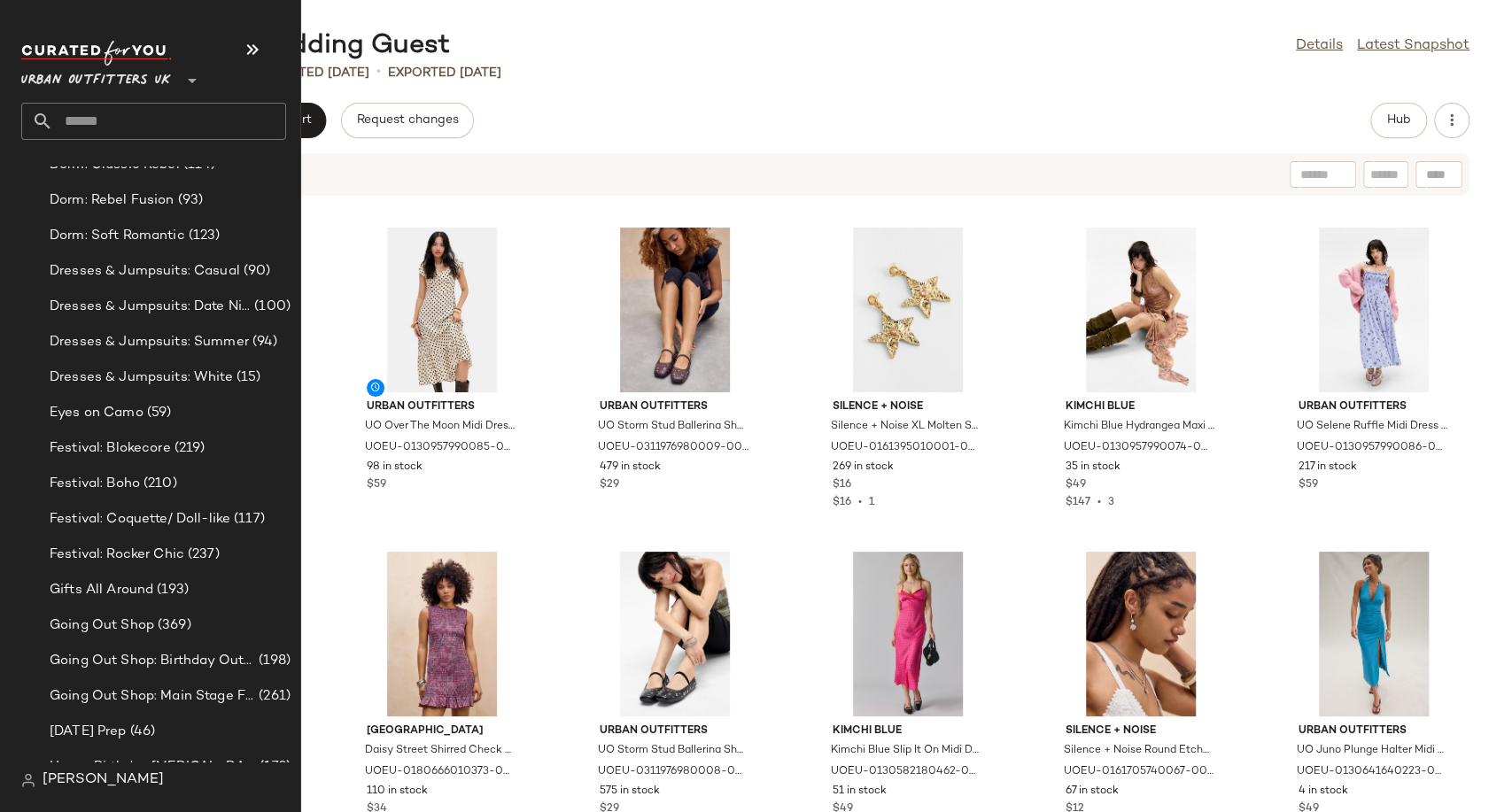
scroll to position [3445, 0]
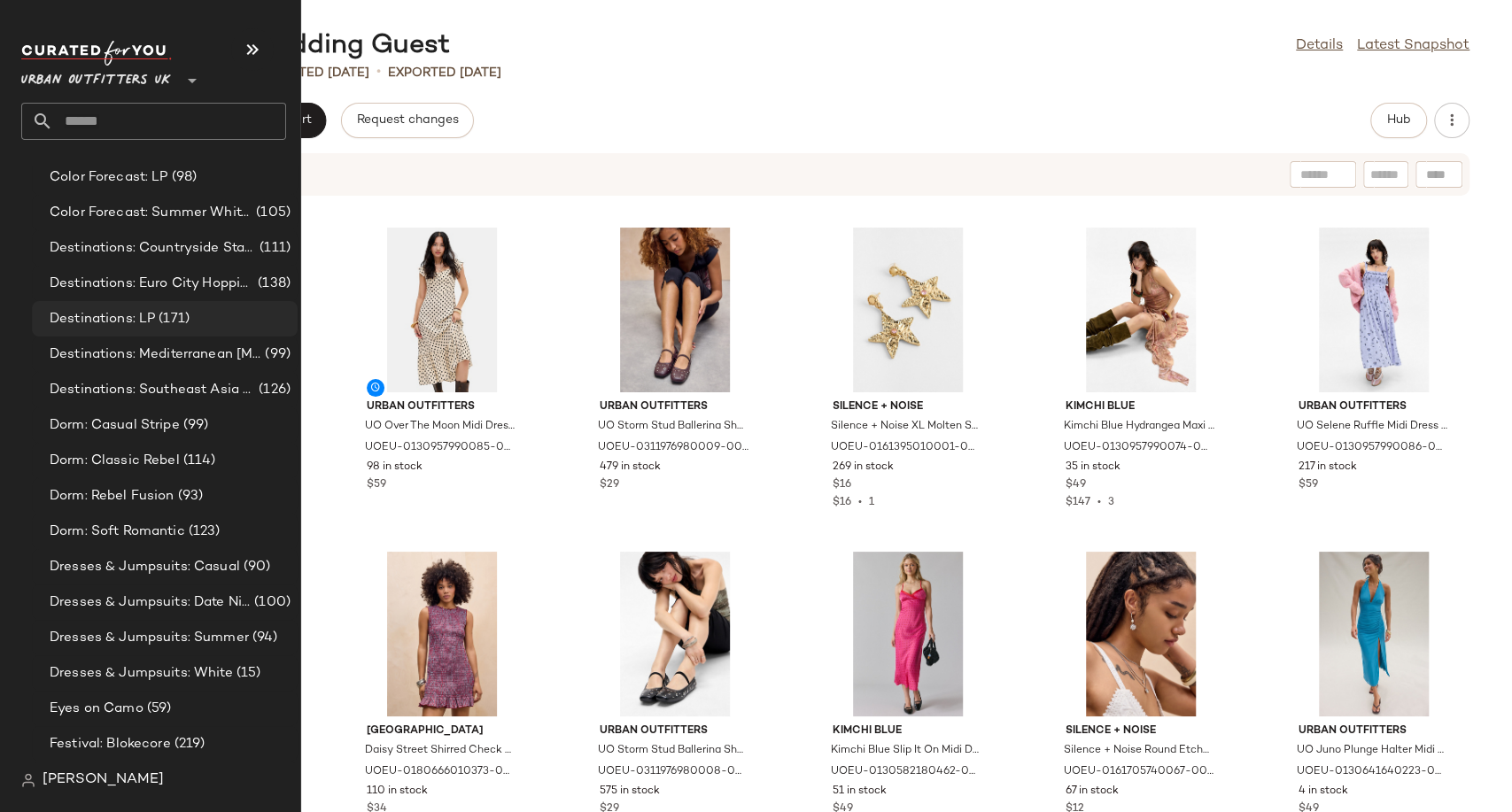
click at [121, 318] on span "Destinations: LP" at bounding box center [101, 319] width 105 height 20
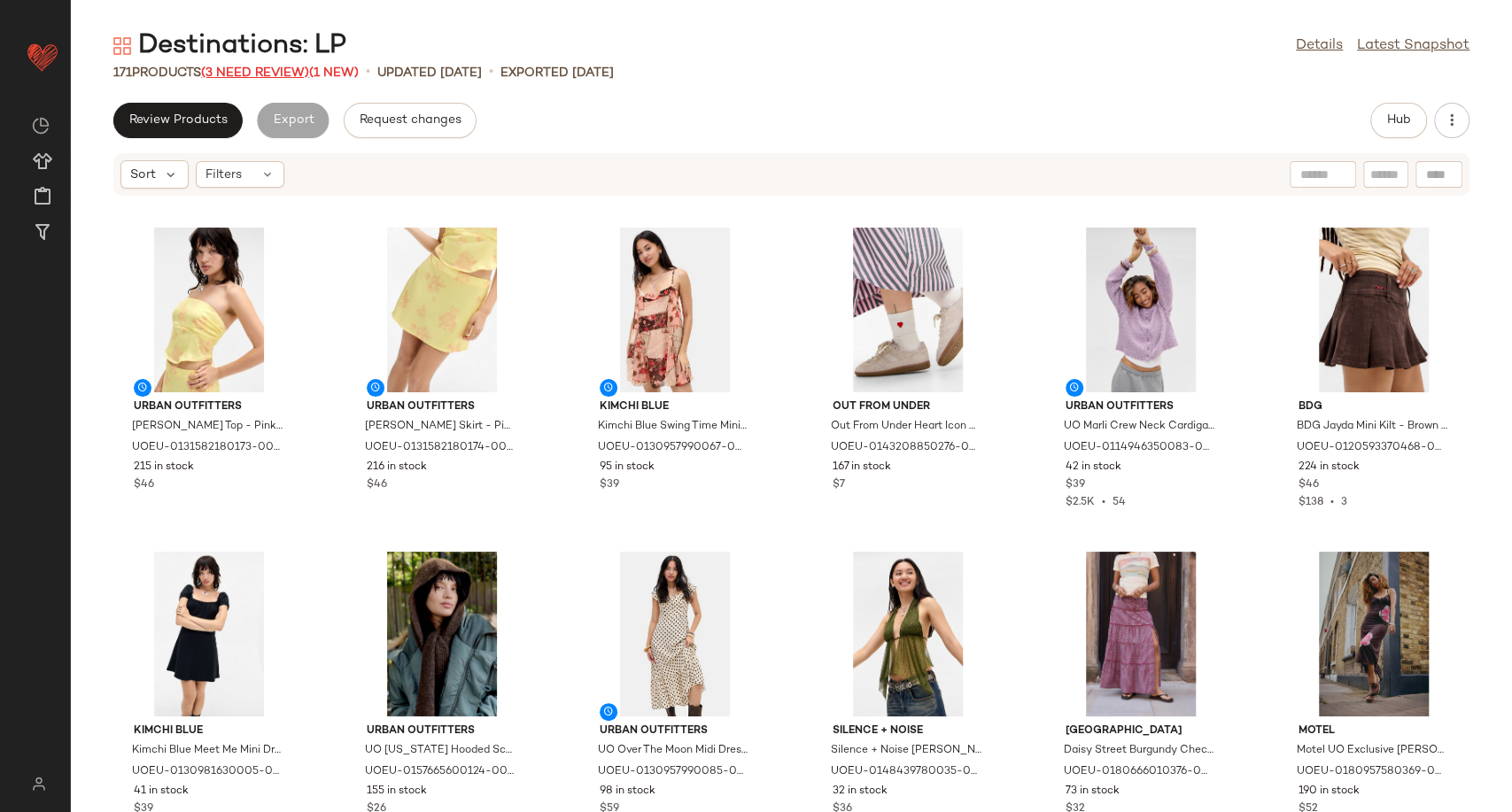
click at [267, 72] on span "(3 Need Review)" at bounding box center [256, 73] width 108 height 14
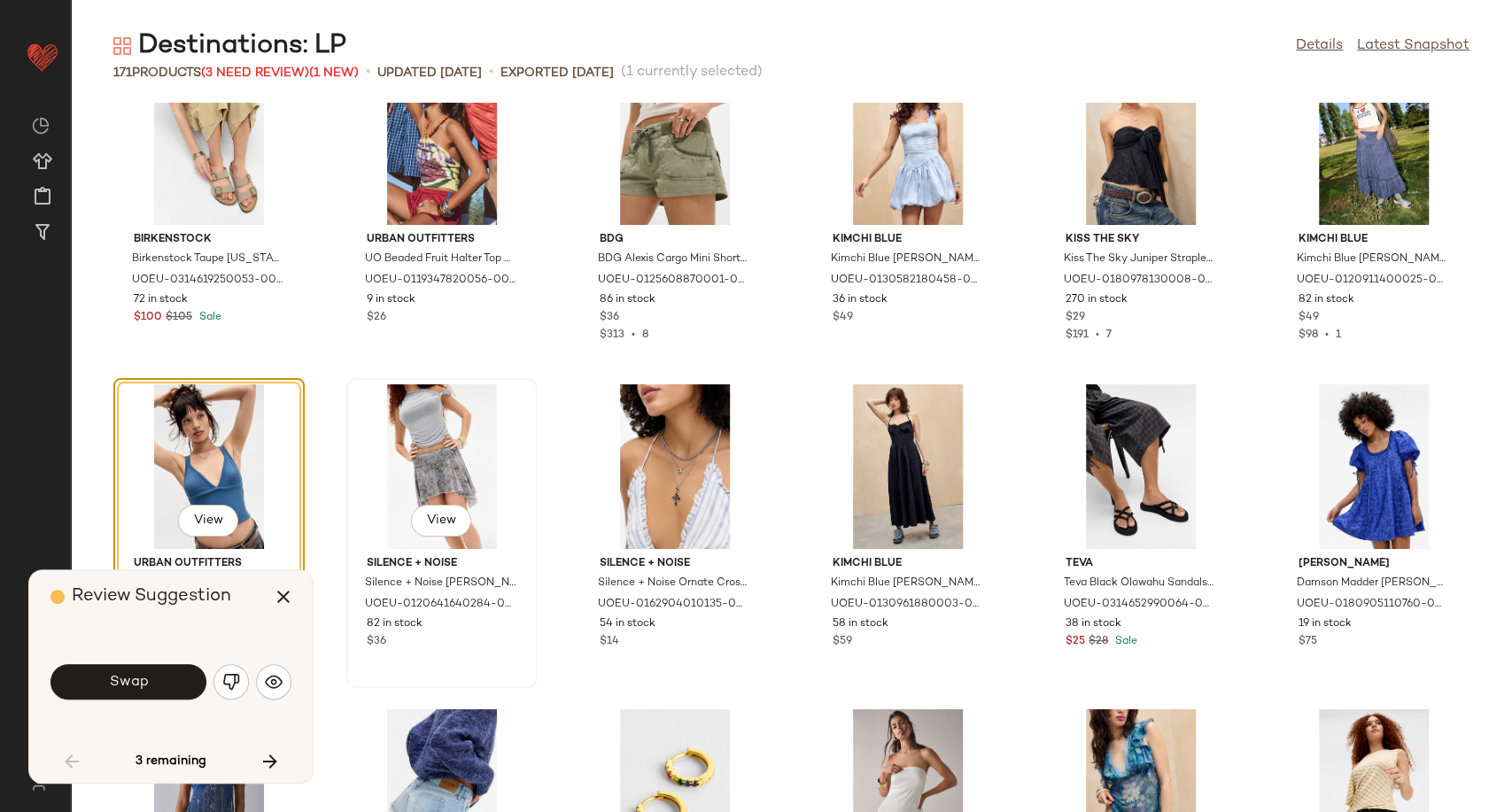
scroll to position [1719, 0]
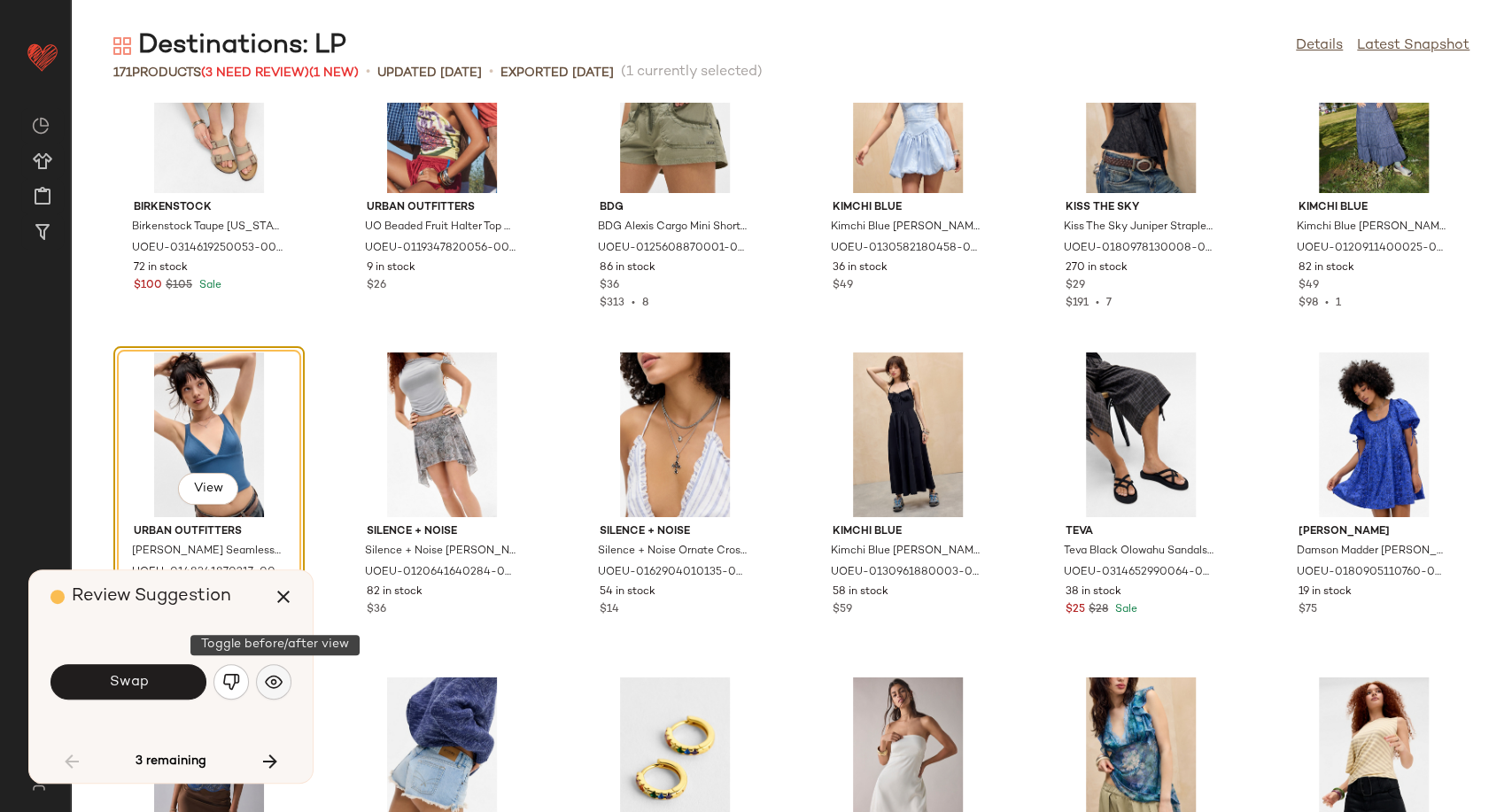
click at [279, 682] on img "button" at bounding box center [274, 682] width 17 height 17
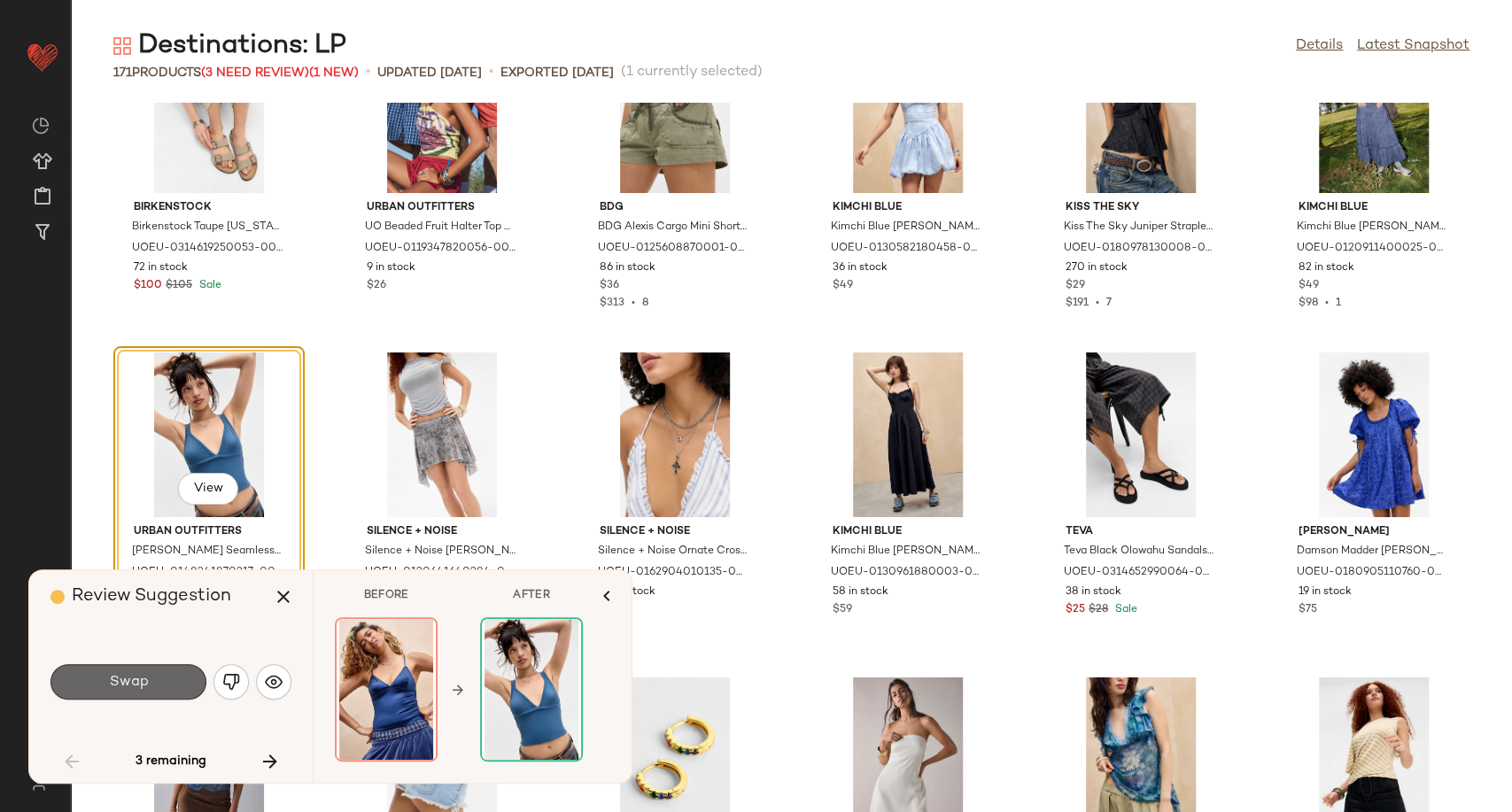
click at [163, 690] on button "Swap" at bounding box center [128, 682] width 156 height 36
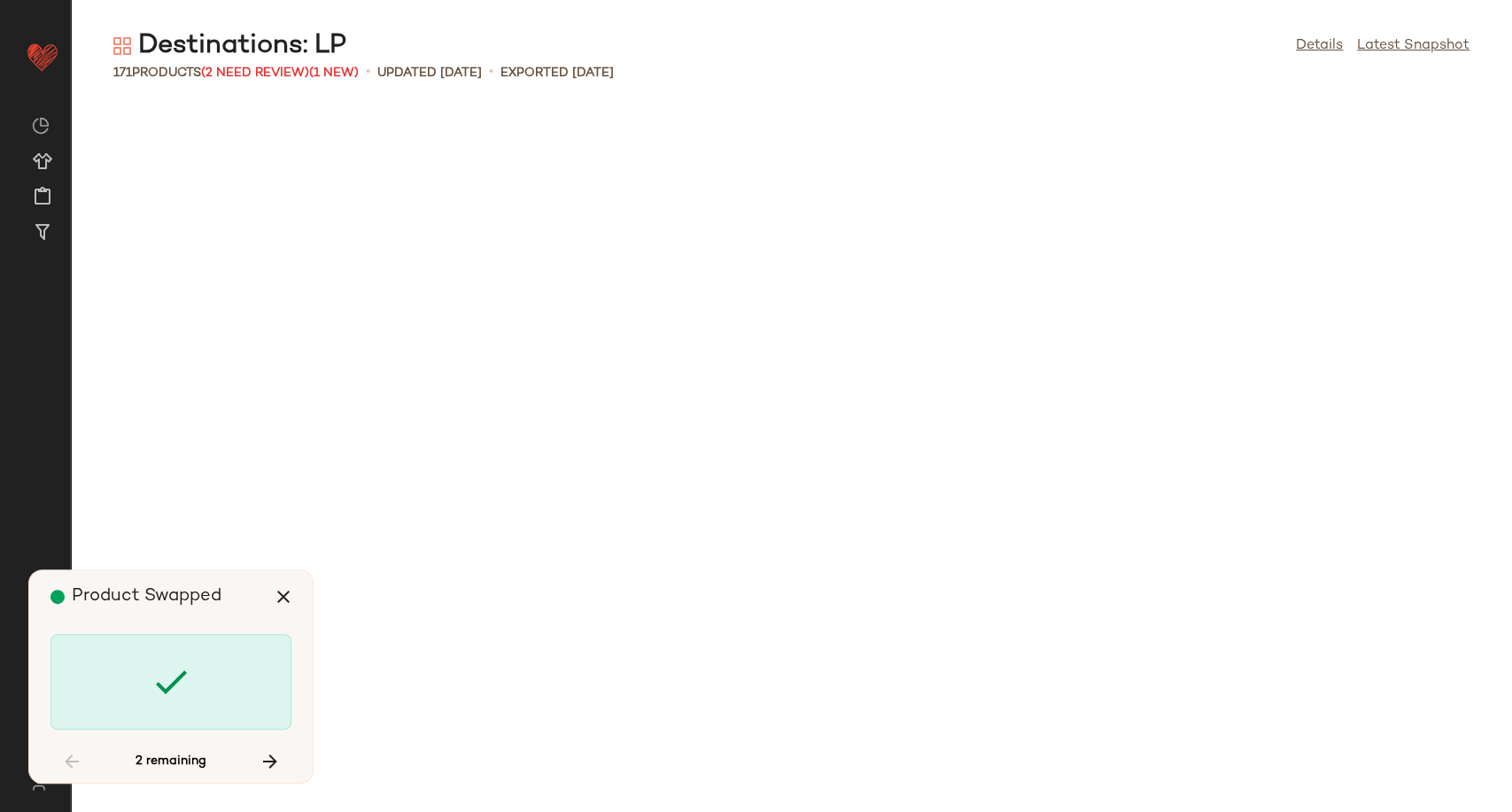
scroll to position [3243, 0]
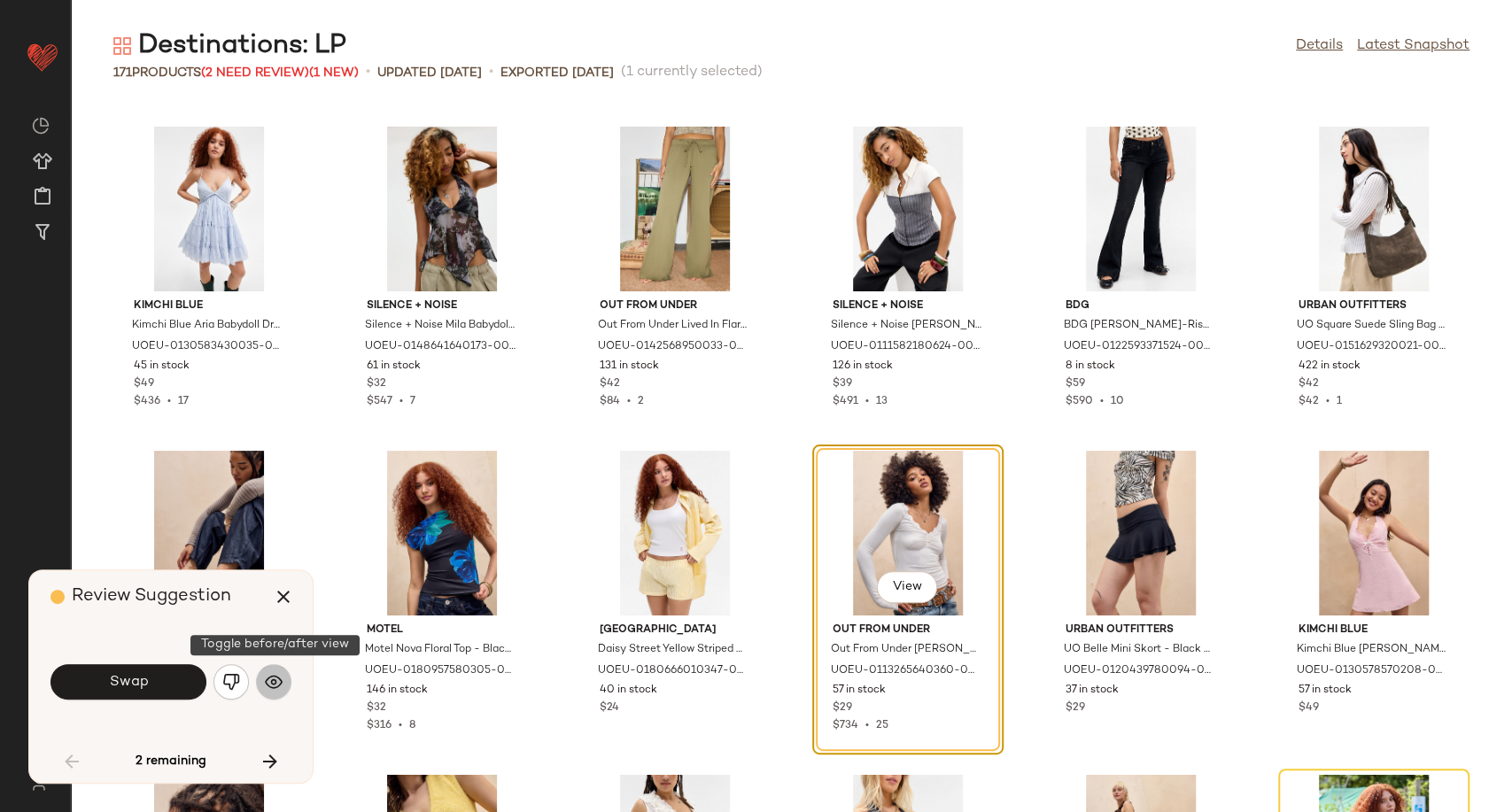
click at [270, 675] on img "button" at bounding box center [274, 682] width 17 height 17
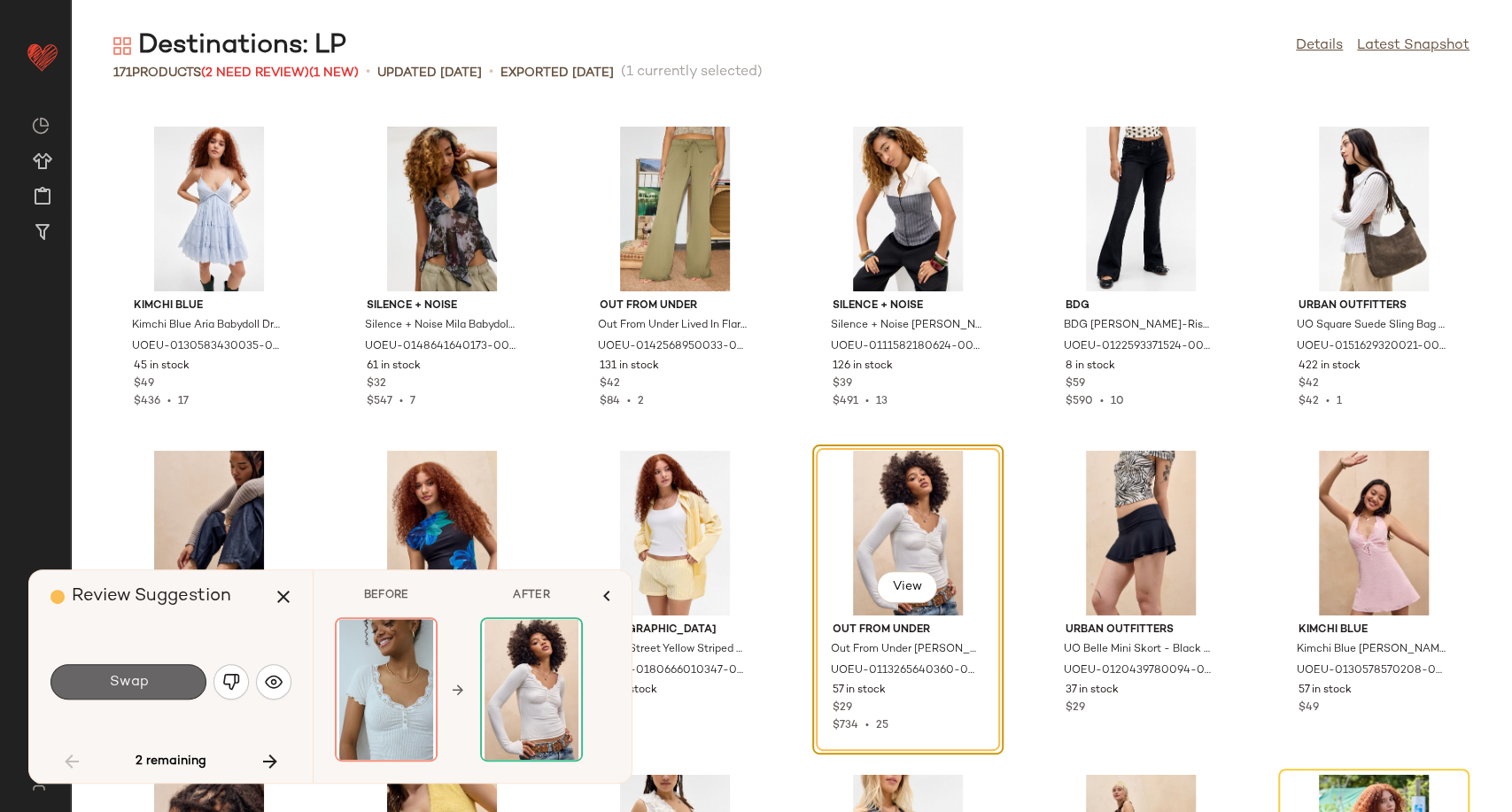
click at [151, 681] on button "Swap" at bounding box center [128, 682] width 156 height 36
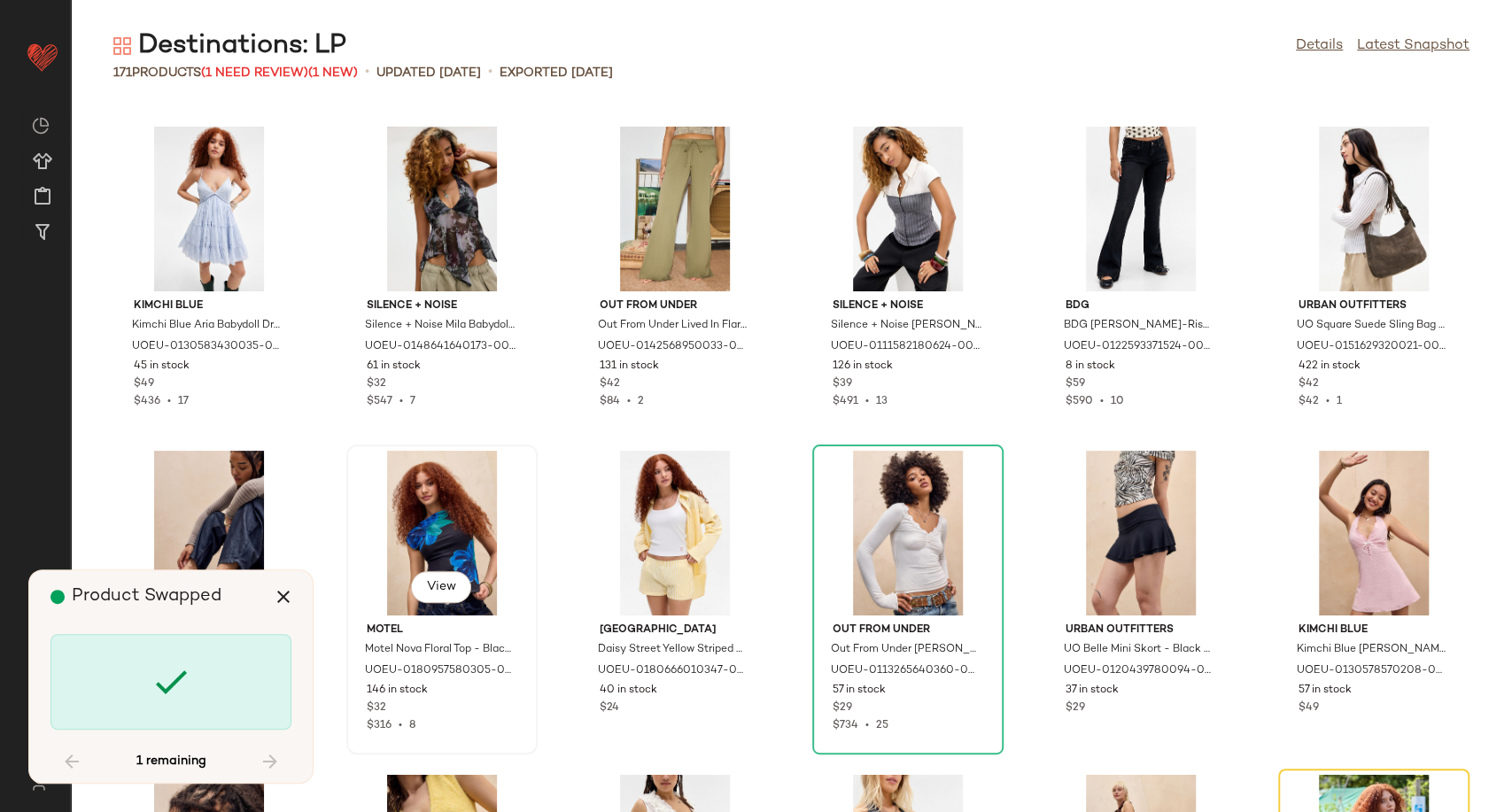
scroll to position [3566, 0]
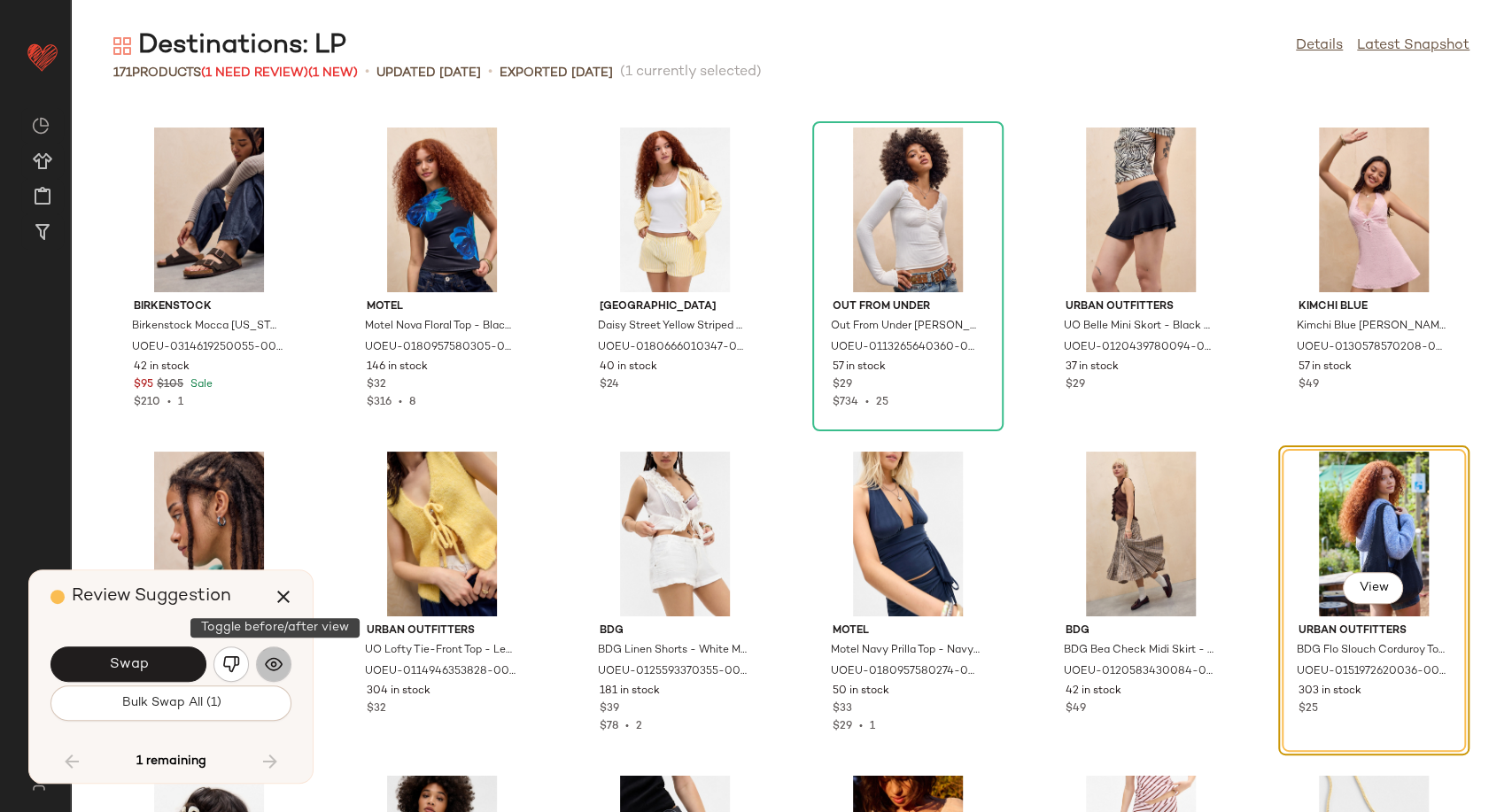
click at [267, 675] on button "button" at bounding box center [274, 664] width 36 height 36
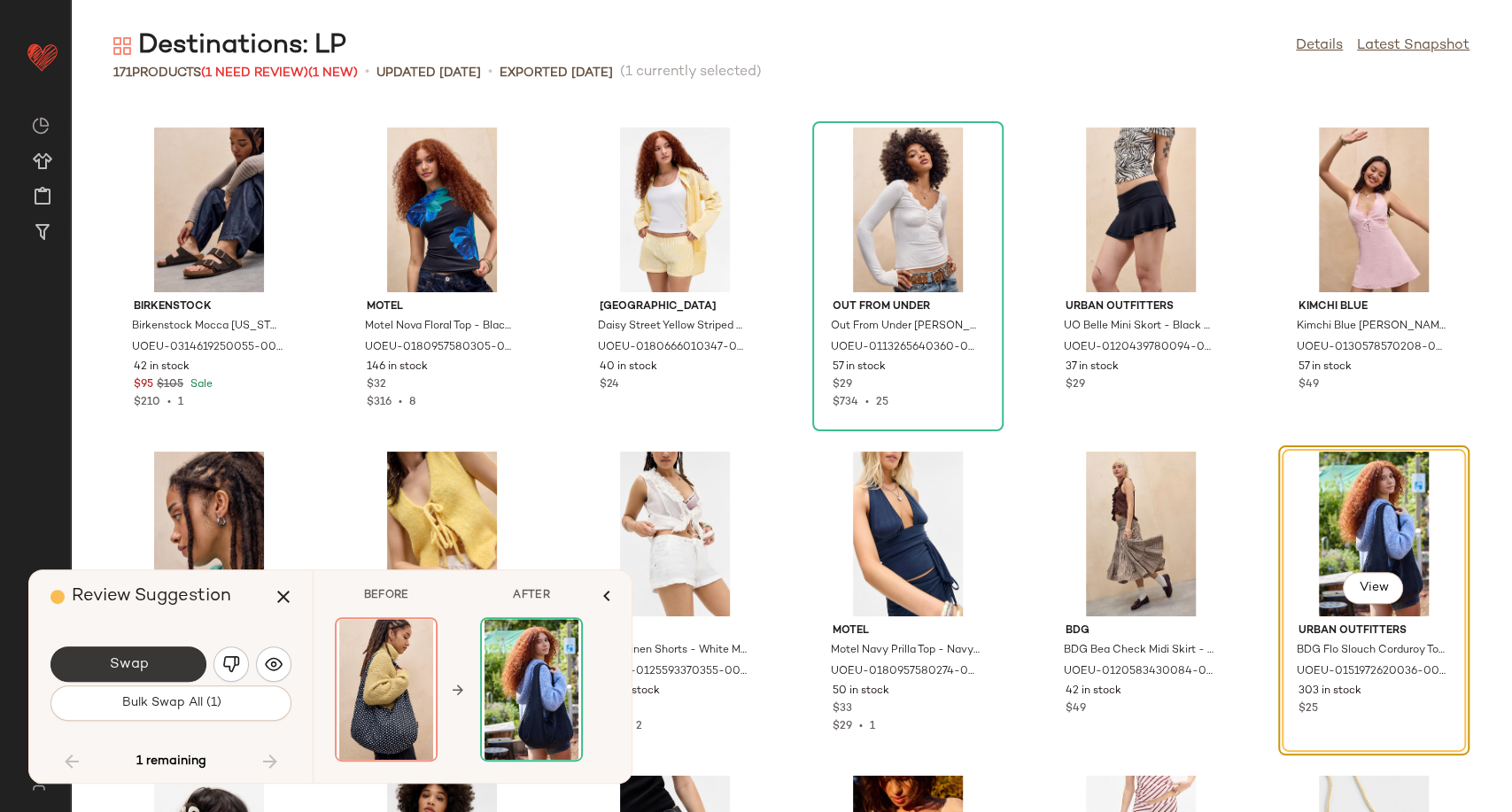
click at [162, 666] on button "Swap" at bounding box center [128, 664] width 156 height 36
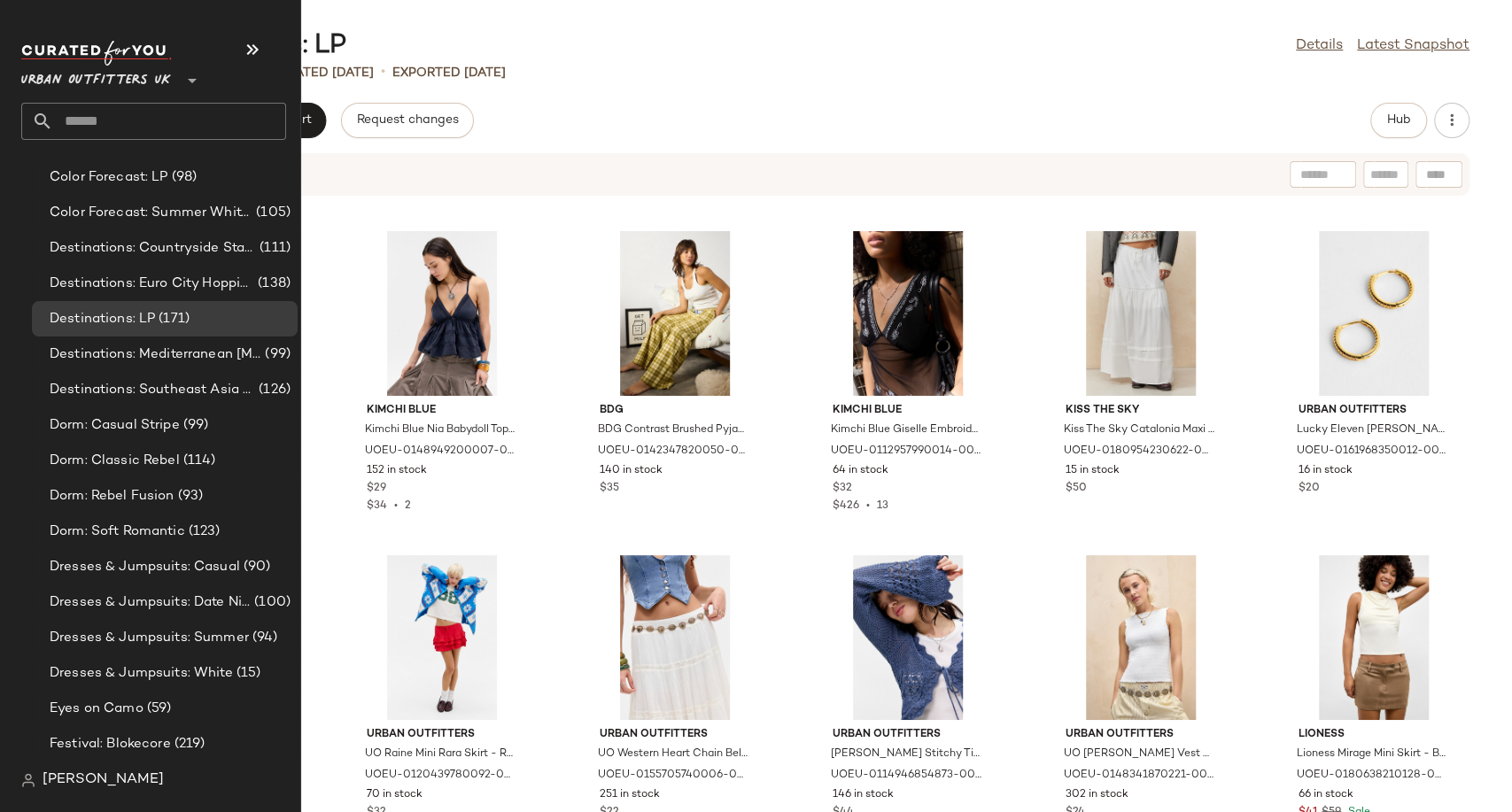
scroll to position [3346, 0]
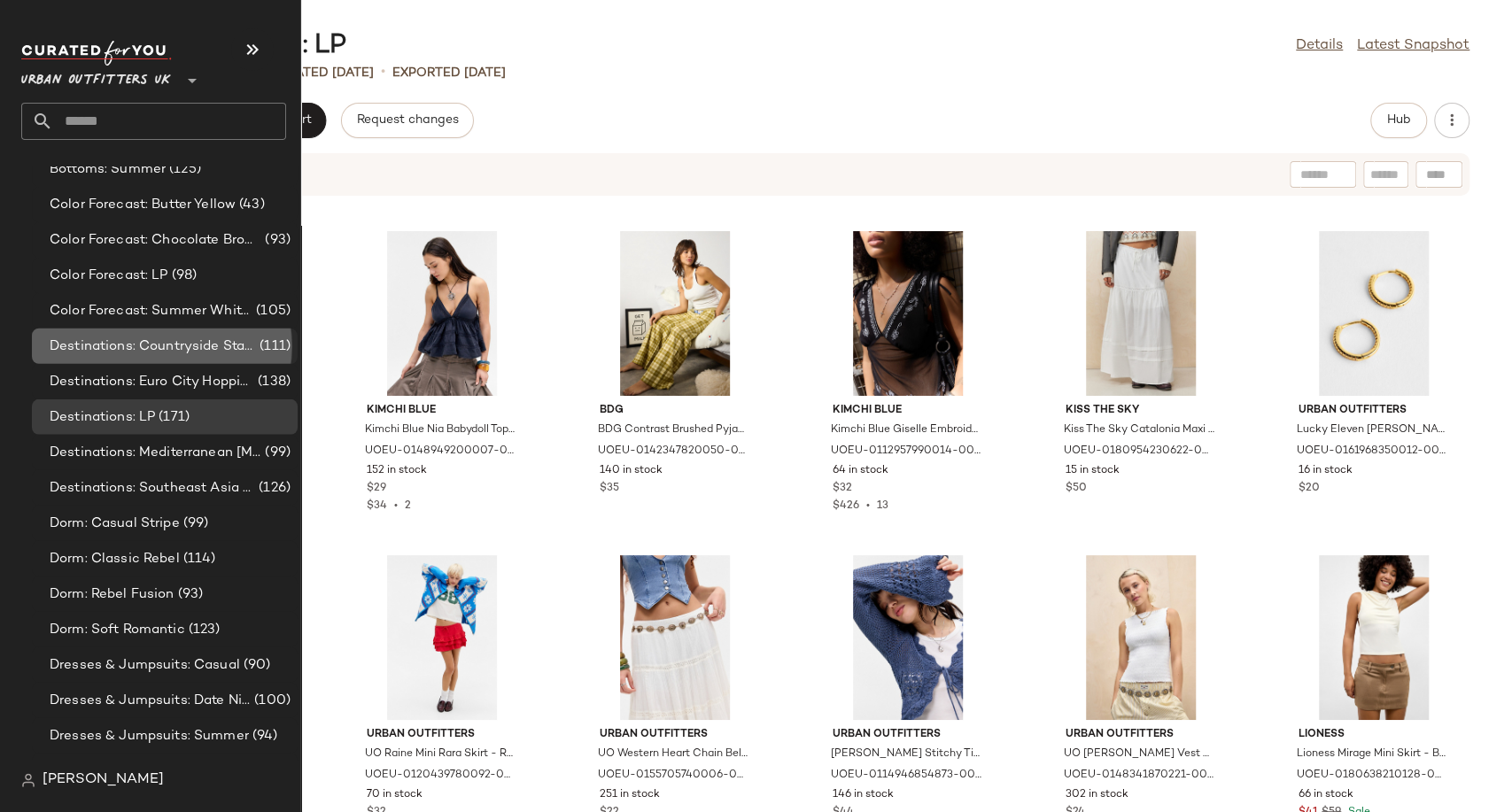
click at [148, 342] on span "Destinations: Countryside Staycation" at bounding box center [152, 346] width 206 height 20
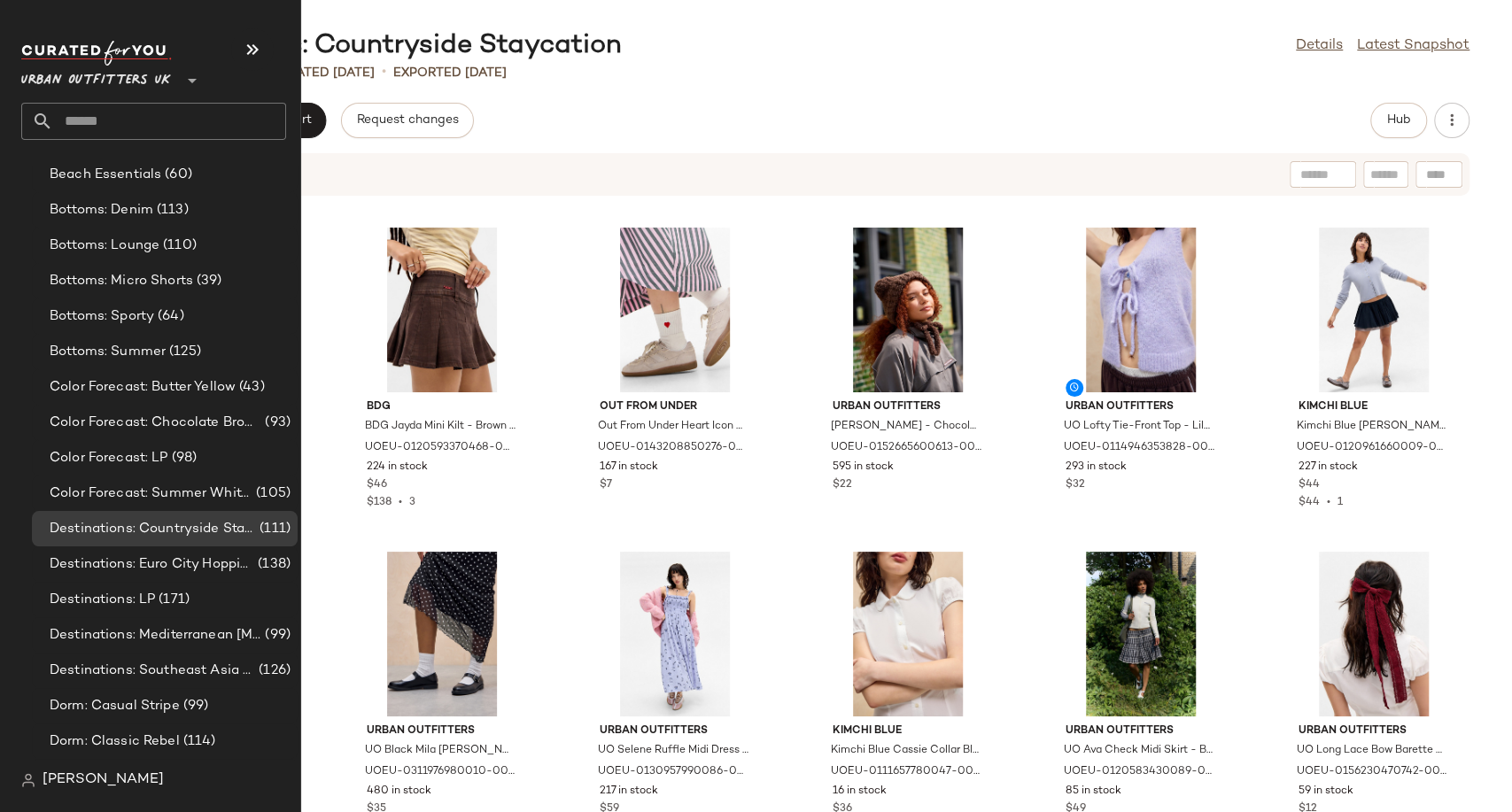
scroll to position [3150, 0]
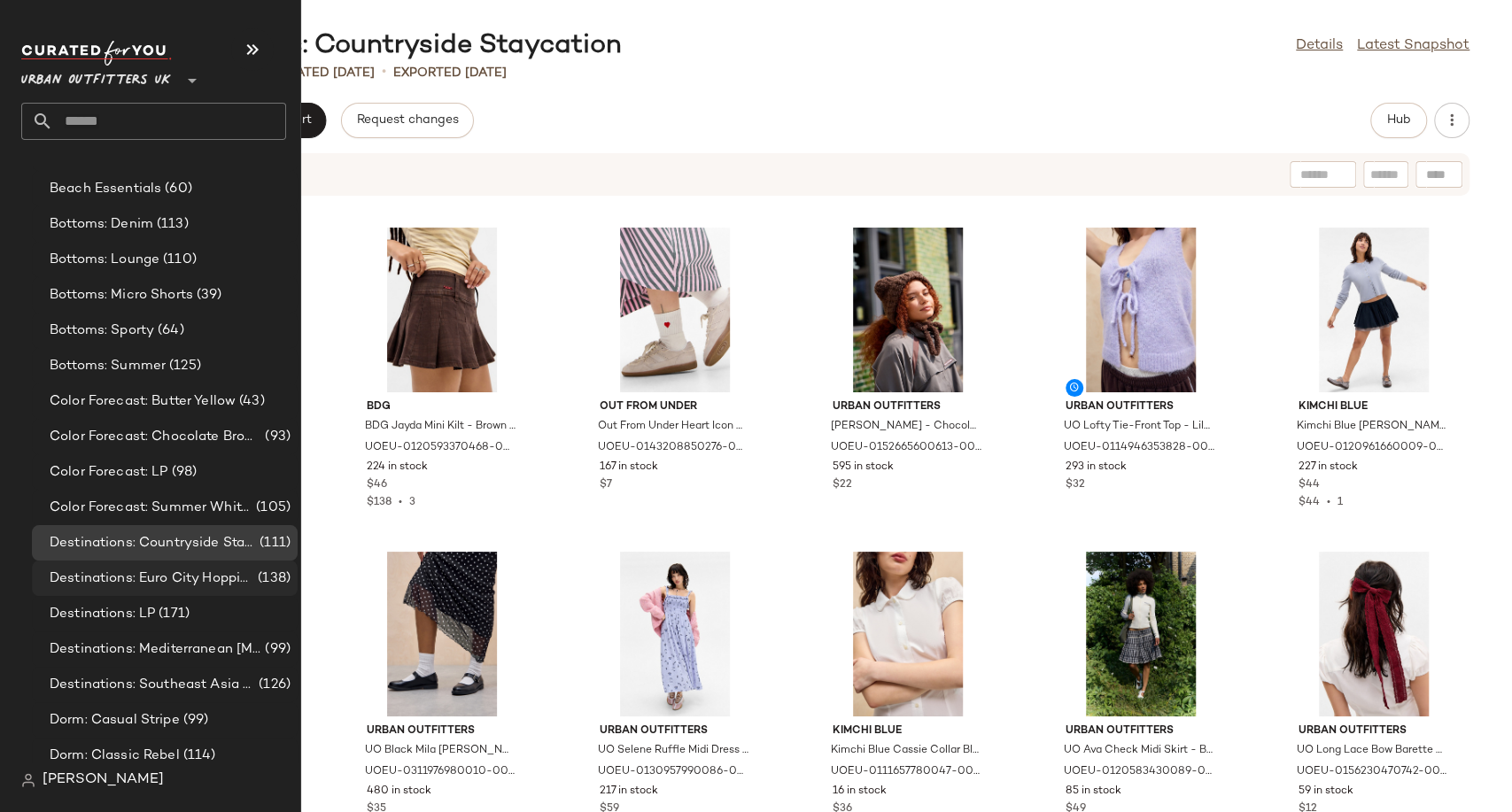
click at [115, 571] on span "Destinations: Euro City Hopping" at bounding box center [151, 579] width 204 height 20
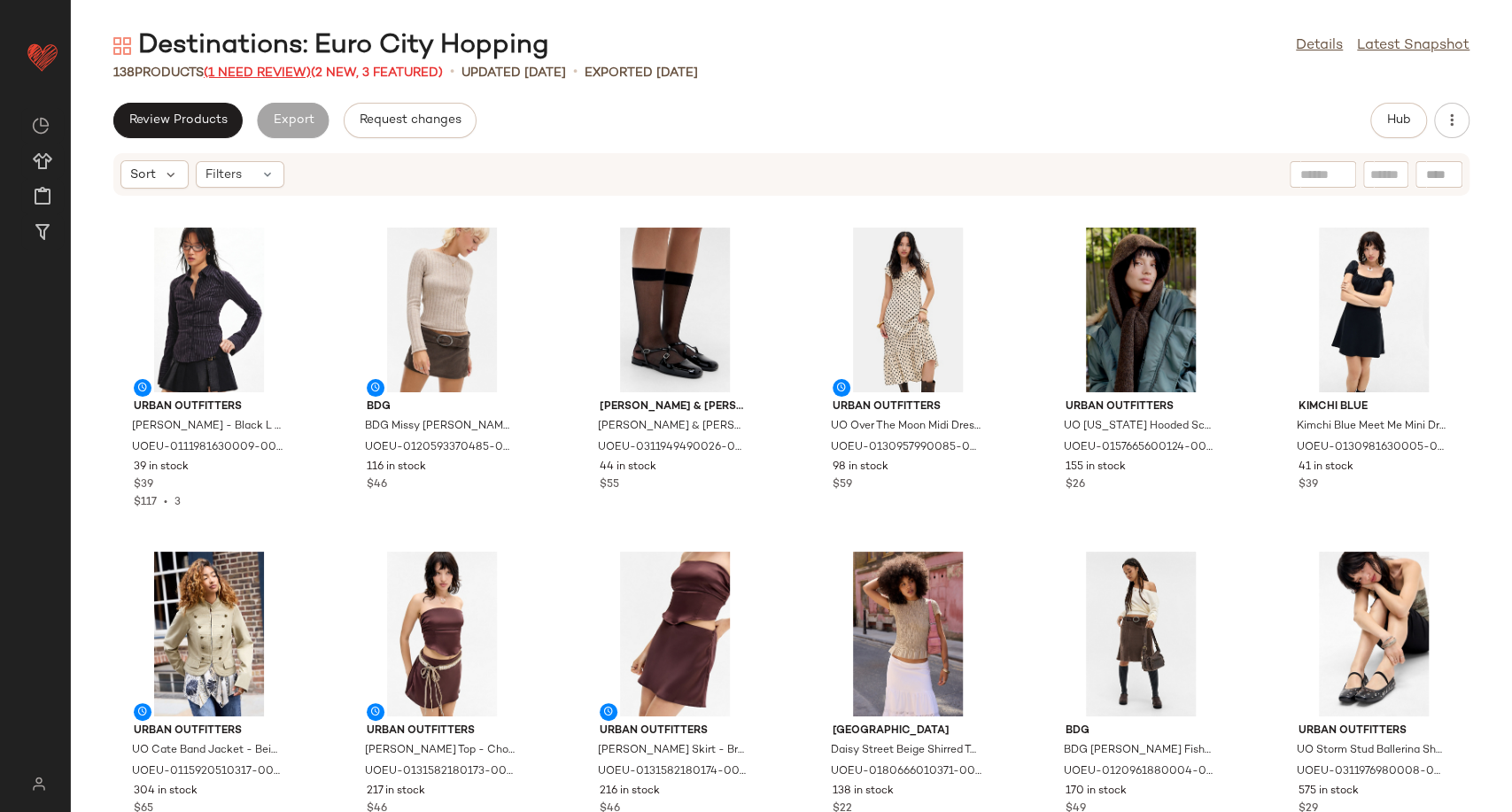
click at [235, 68] on span "(1 Need Review)" at bounding box center [256, 73] width 107 height 14
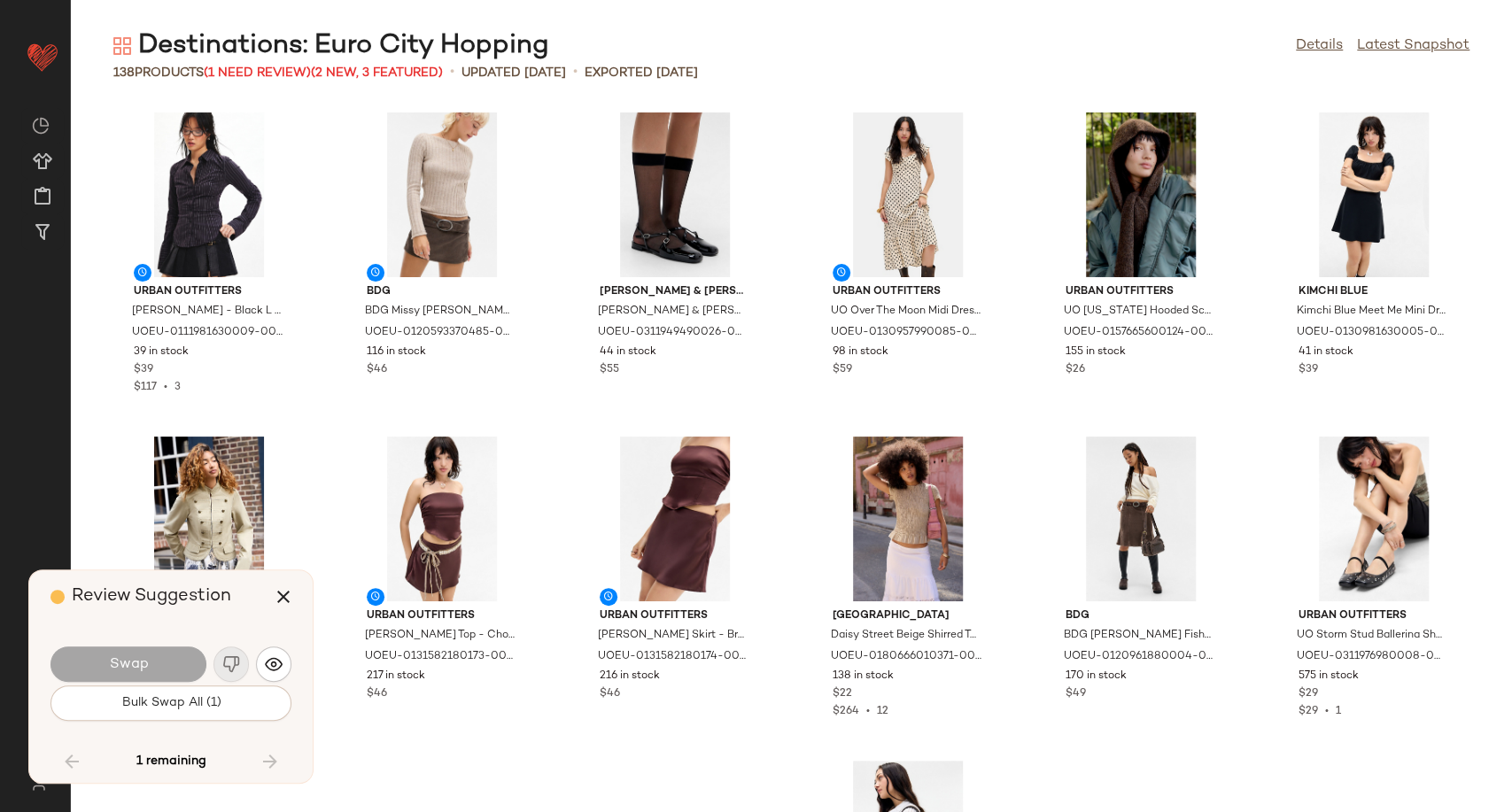
scroll to position [4863, 0]
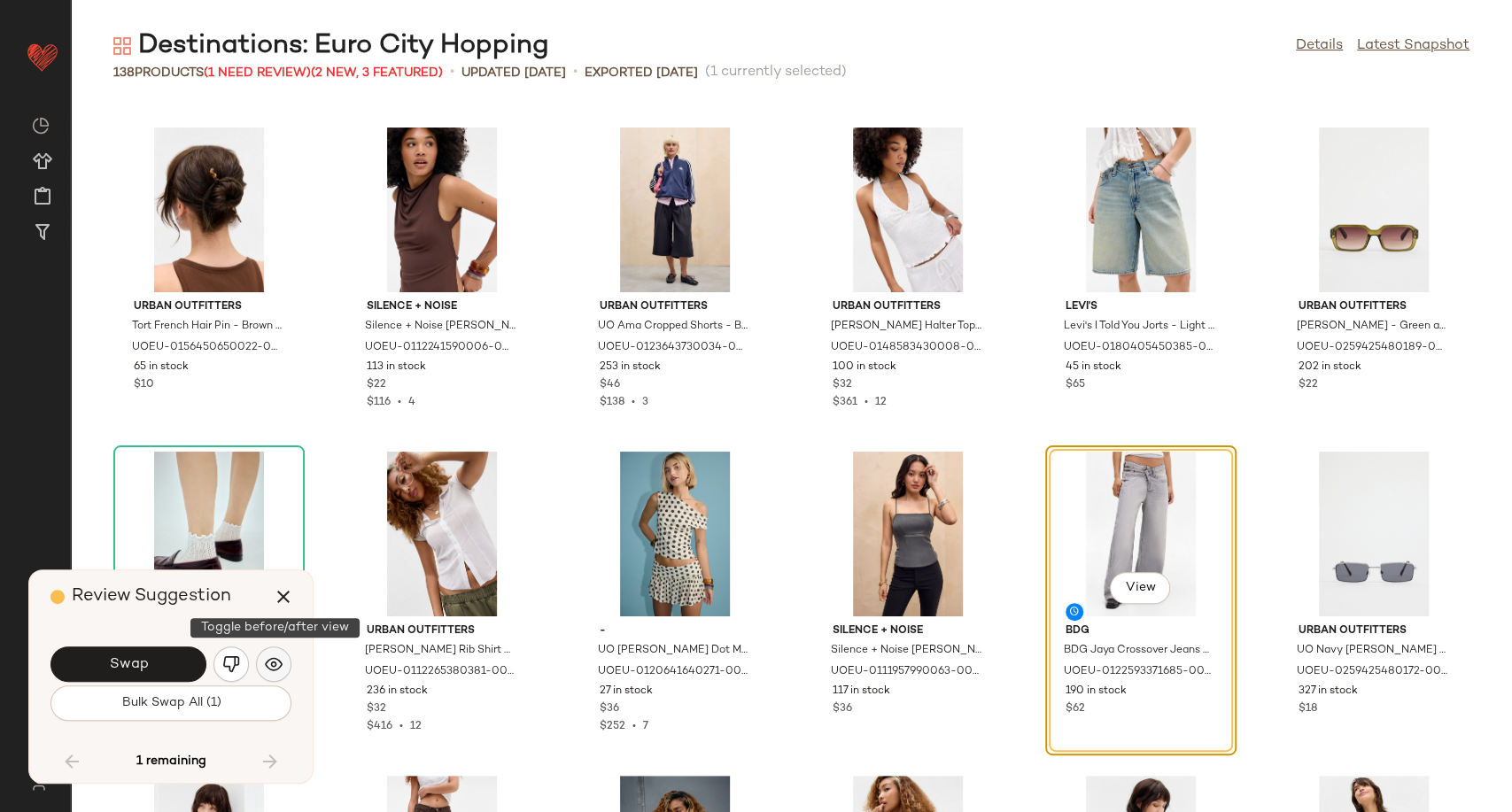
click at [278, 667] on img "button" at bounding box center [274, 664] width 17 height 17
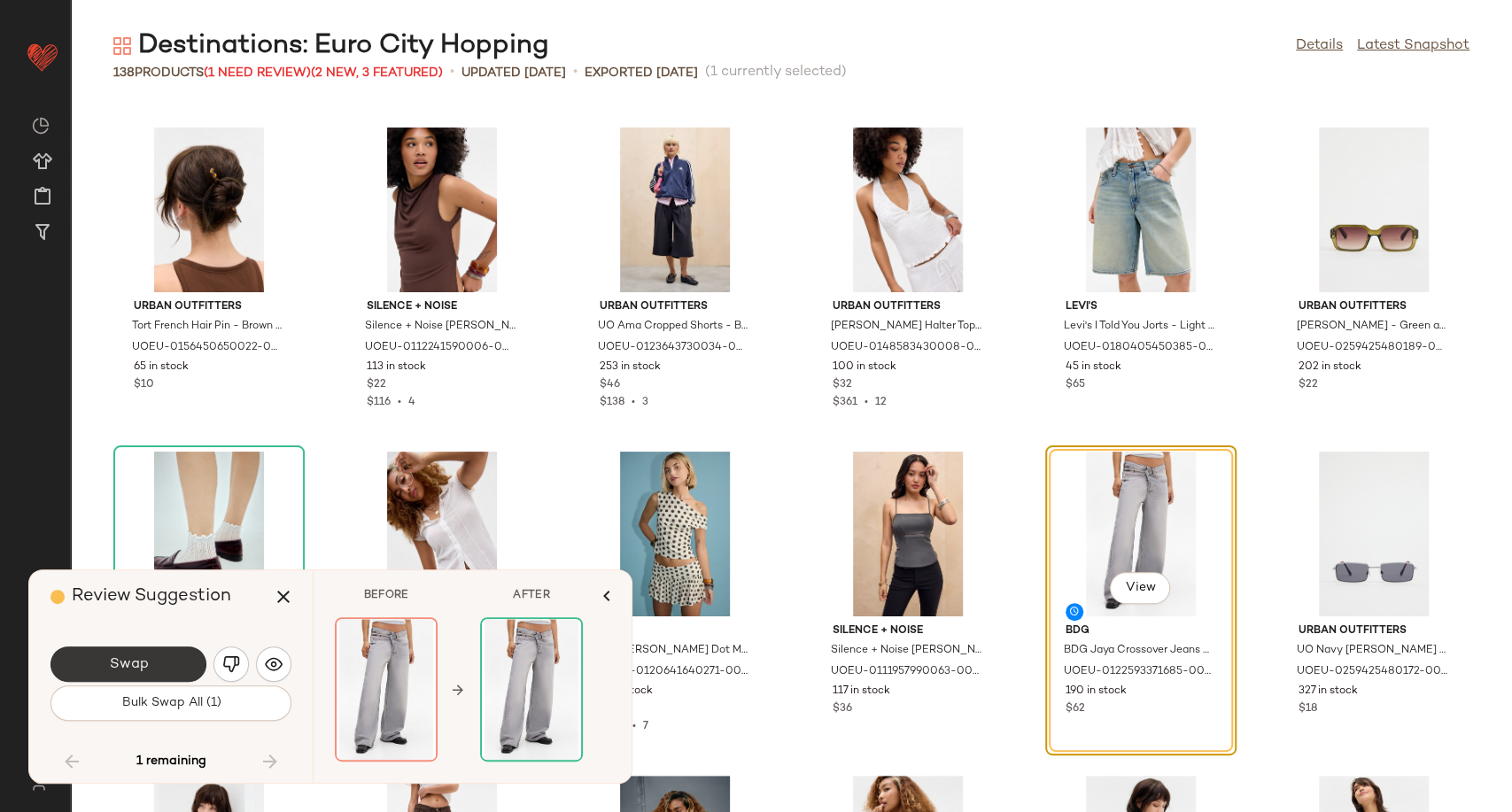
click at [159, 661] on button "Swap" at bounding box center [128, 664] width 156 height 36
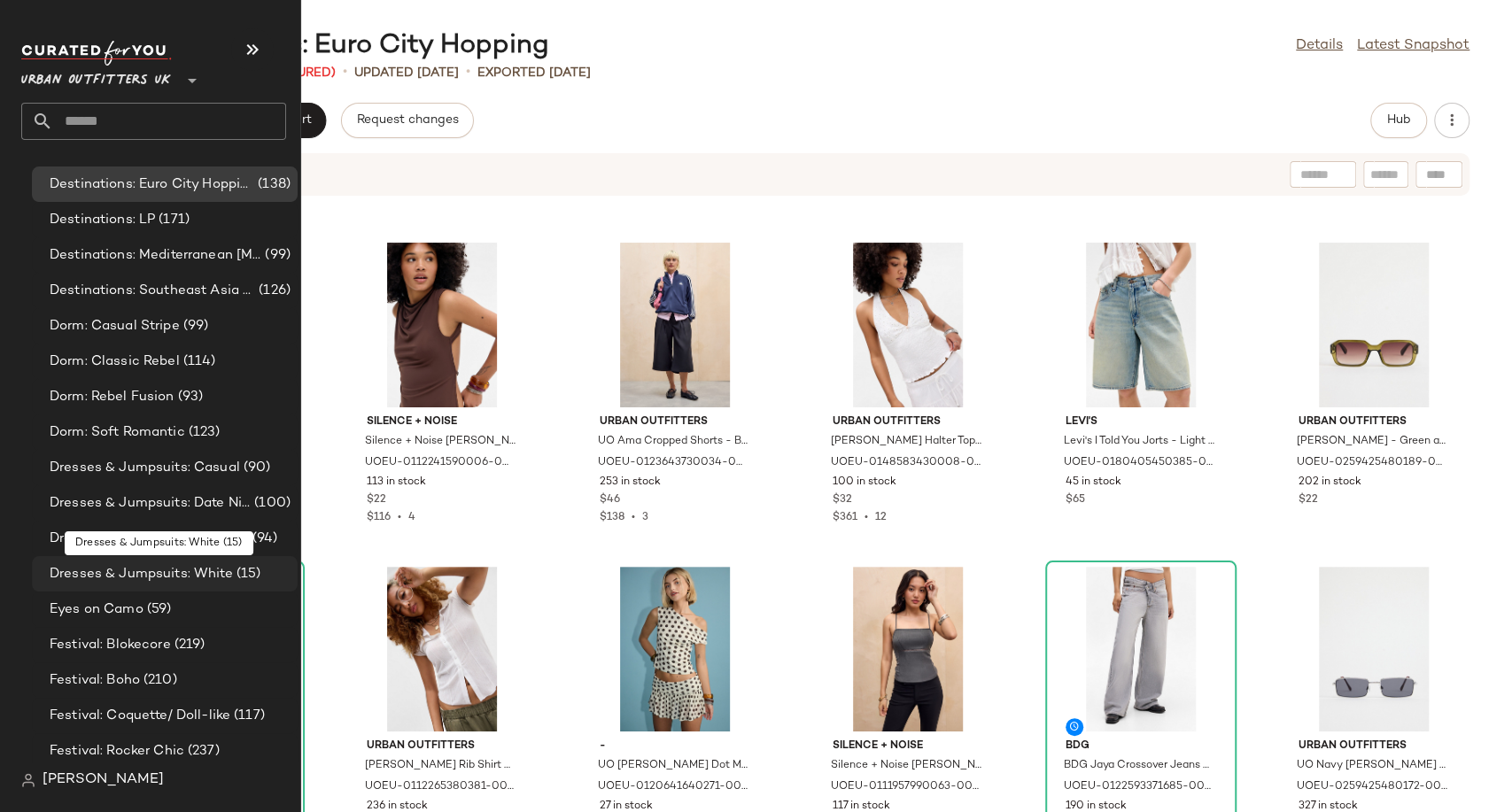
scroll to position [3445, 0]
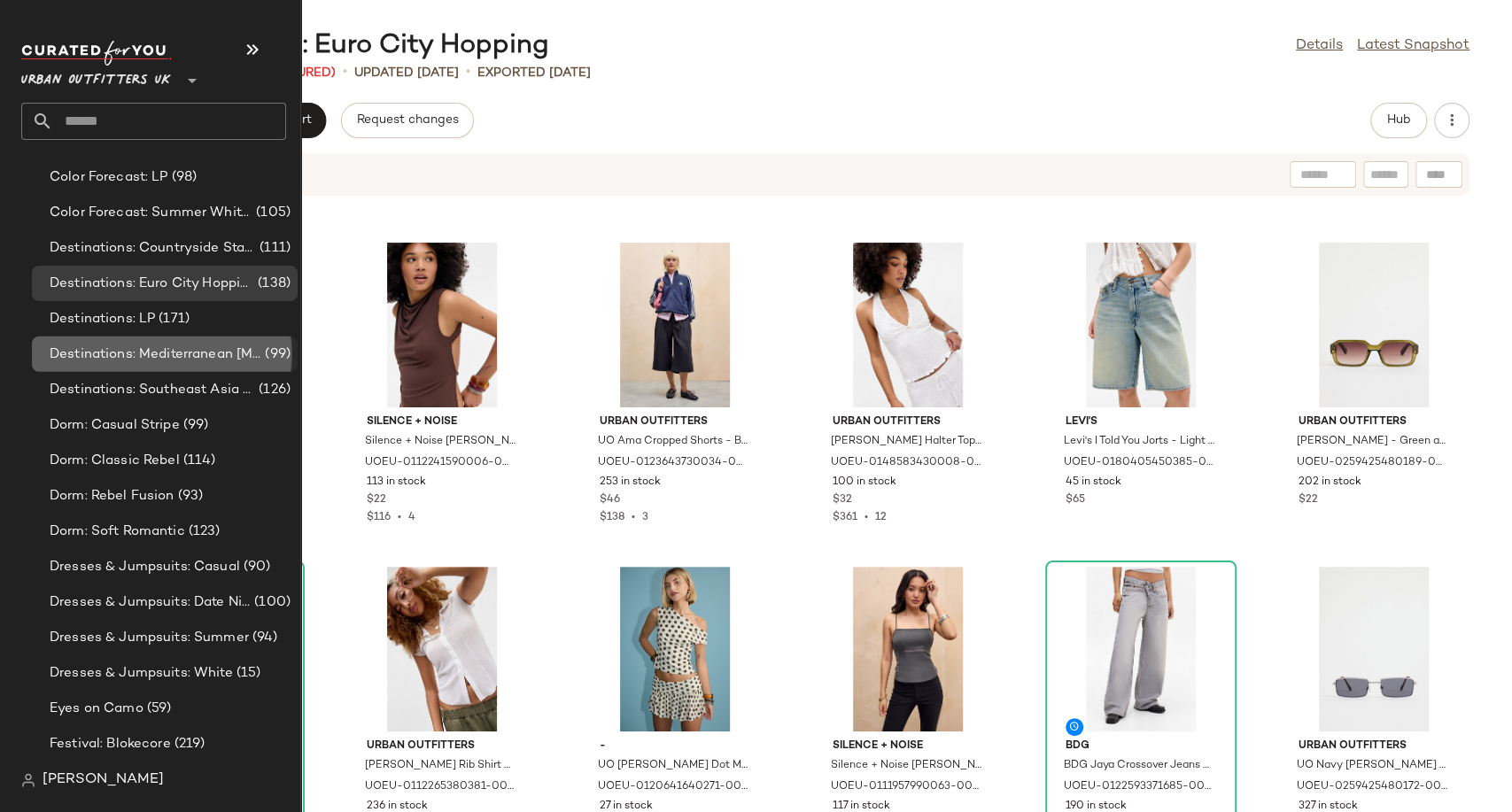
click at [165, 347] on span "Destinations: Mediterranean [MEDICAL_DATA]" at bounding box center [155, 354] width 212 height 20
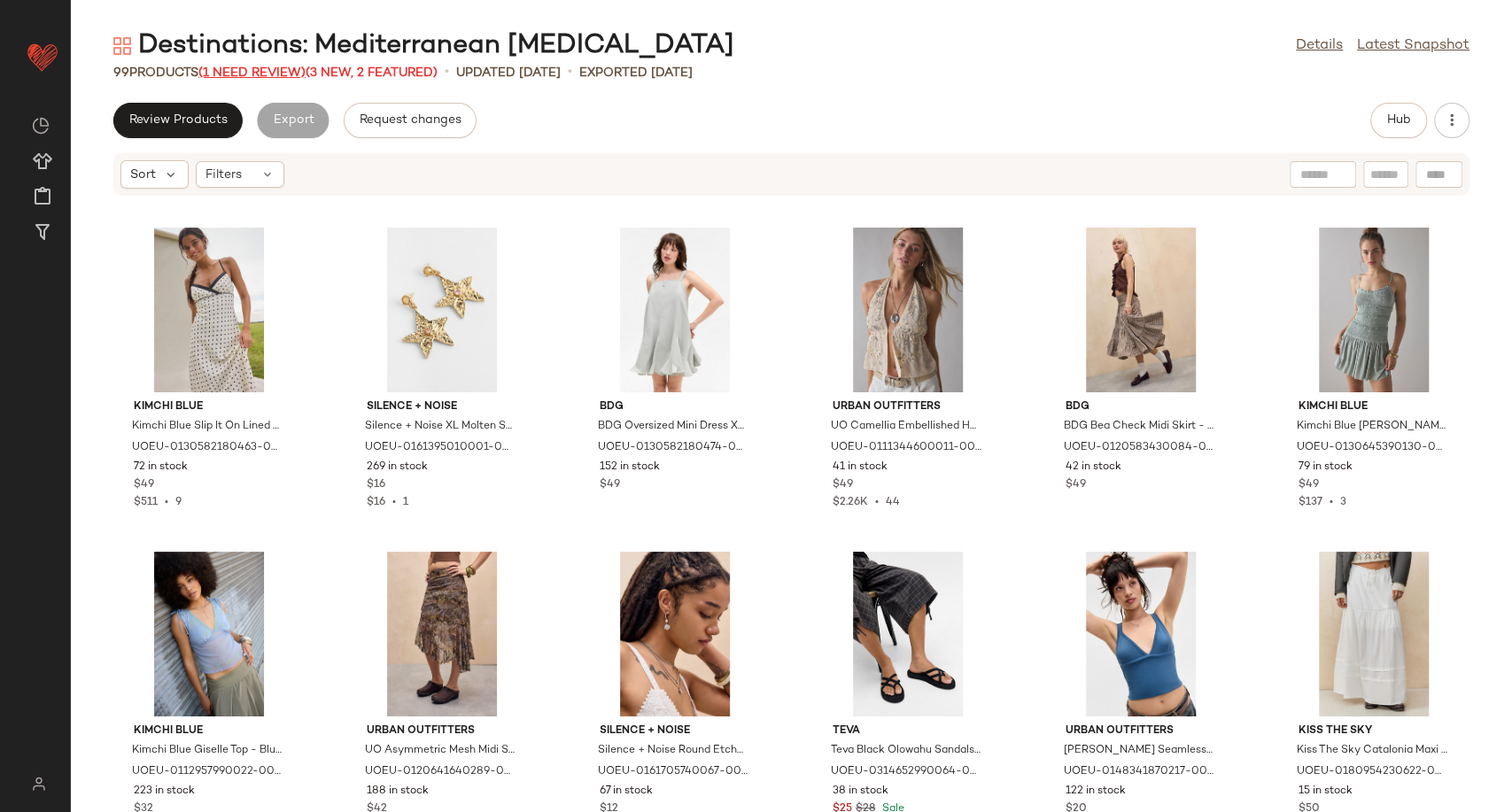
click at [262, 67] on span "(1 Need Review)" at bounding box center [252, 73] width 107 height 14
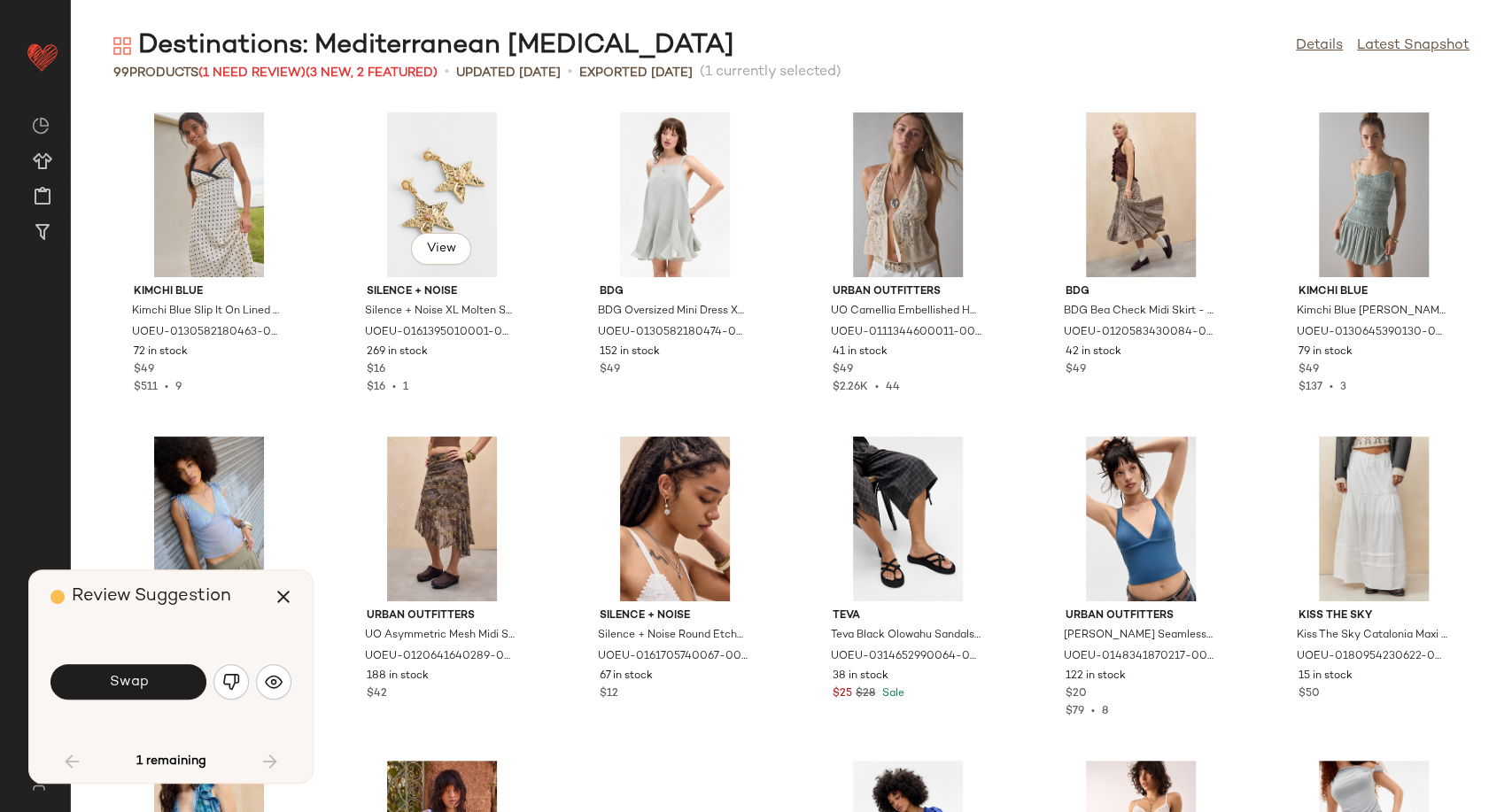
scroll to position [663, 0]
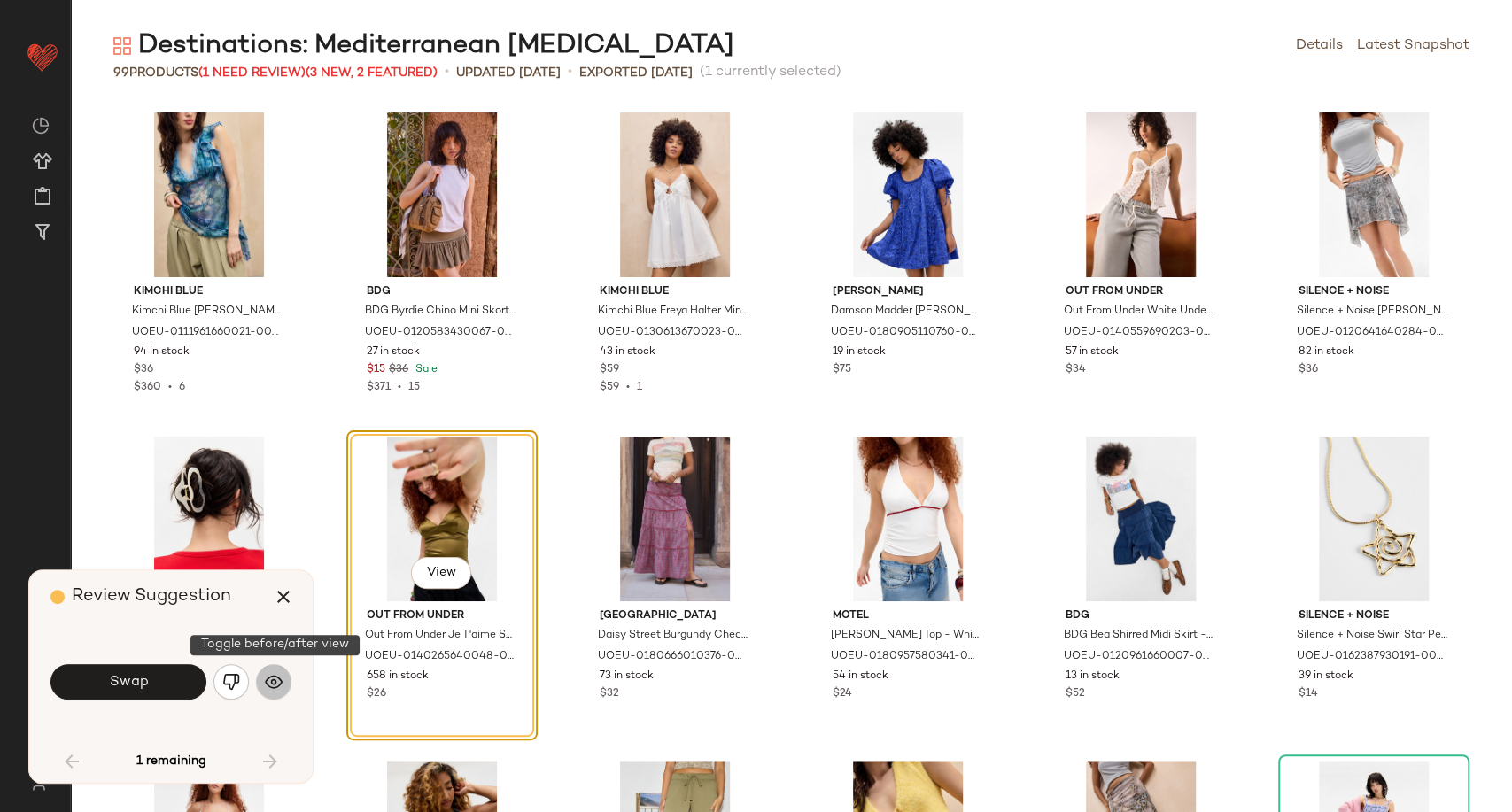
click at [277, 679] on img "button" at bounding box center [274, 682] width 17 height 17
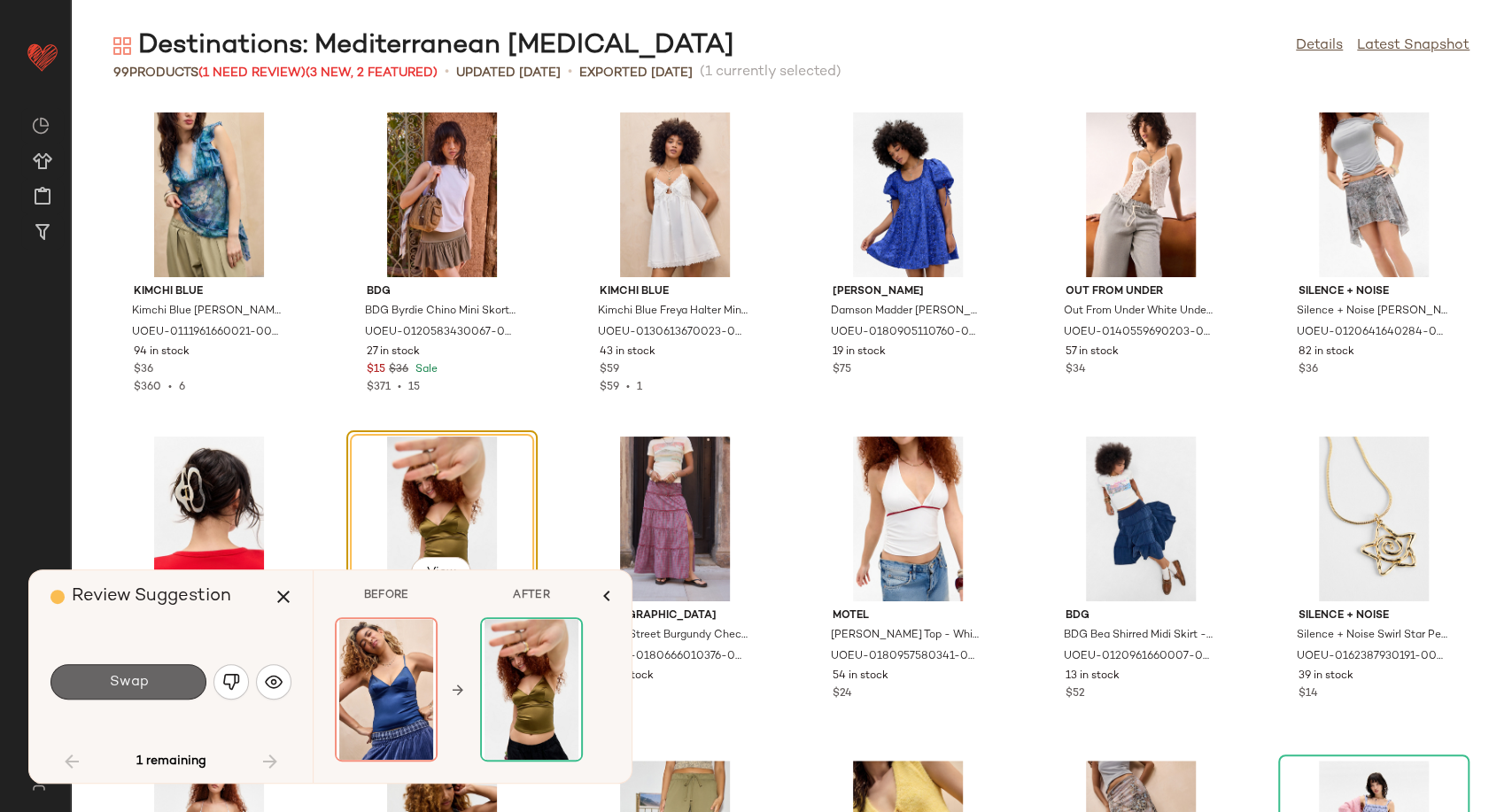
click at [161, 676] on button "Swap" at bounding box center [128, 682] width 156 height 36
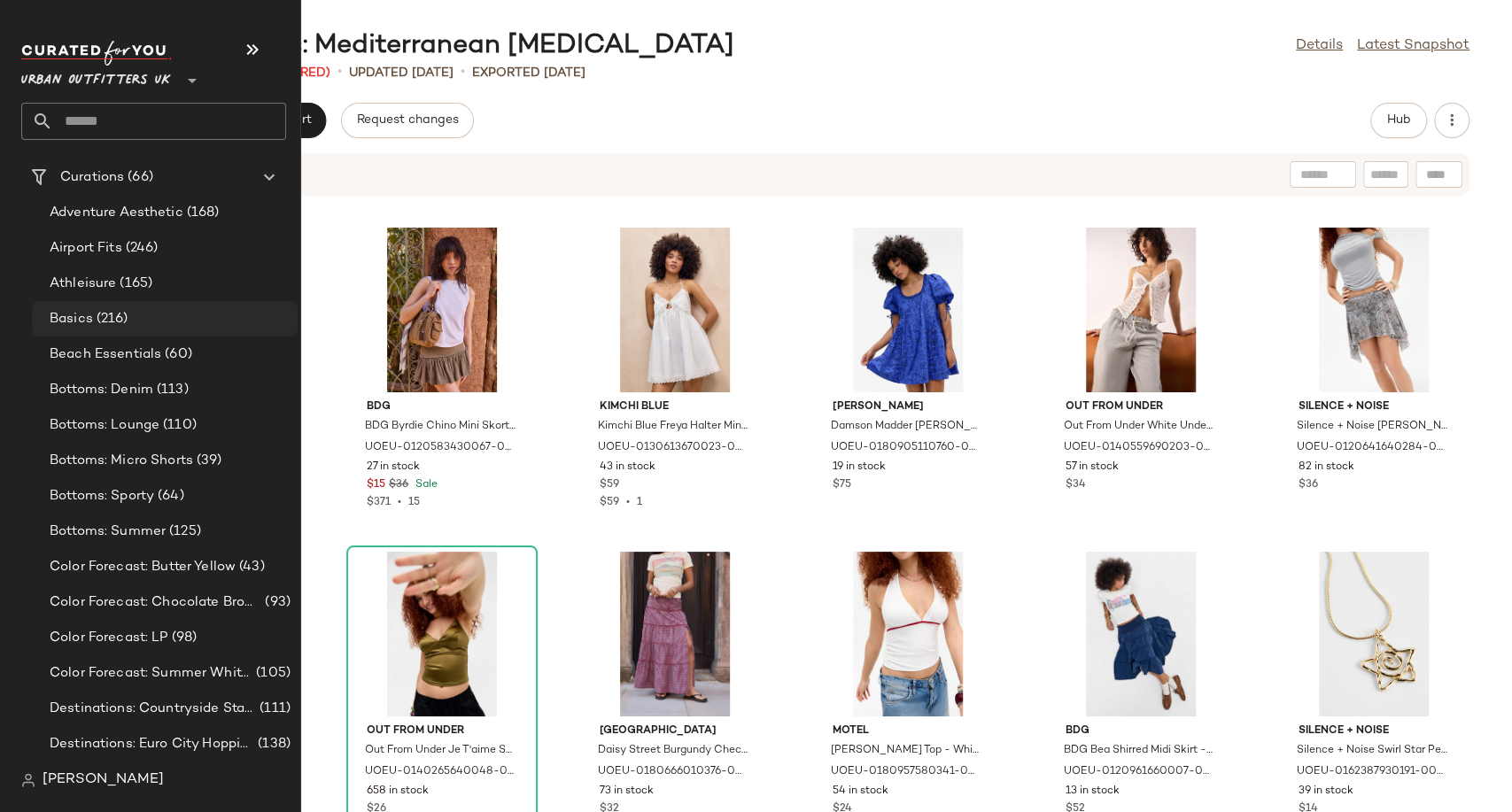
scroll to position [3150, 0]
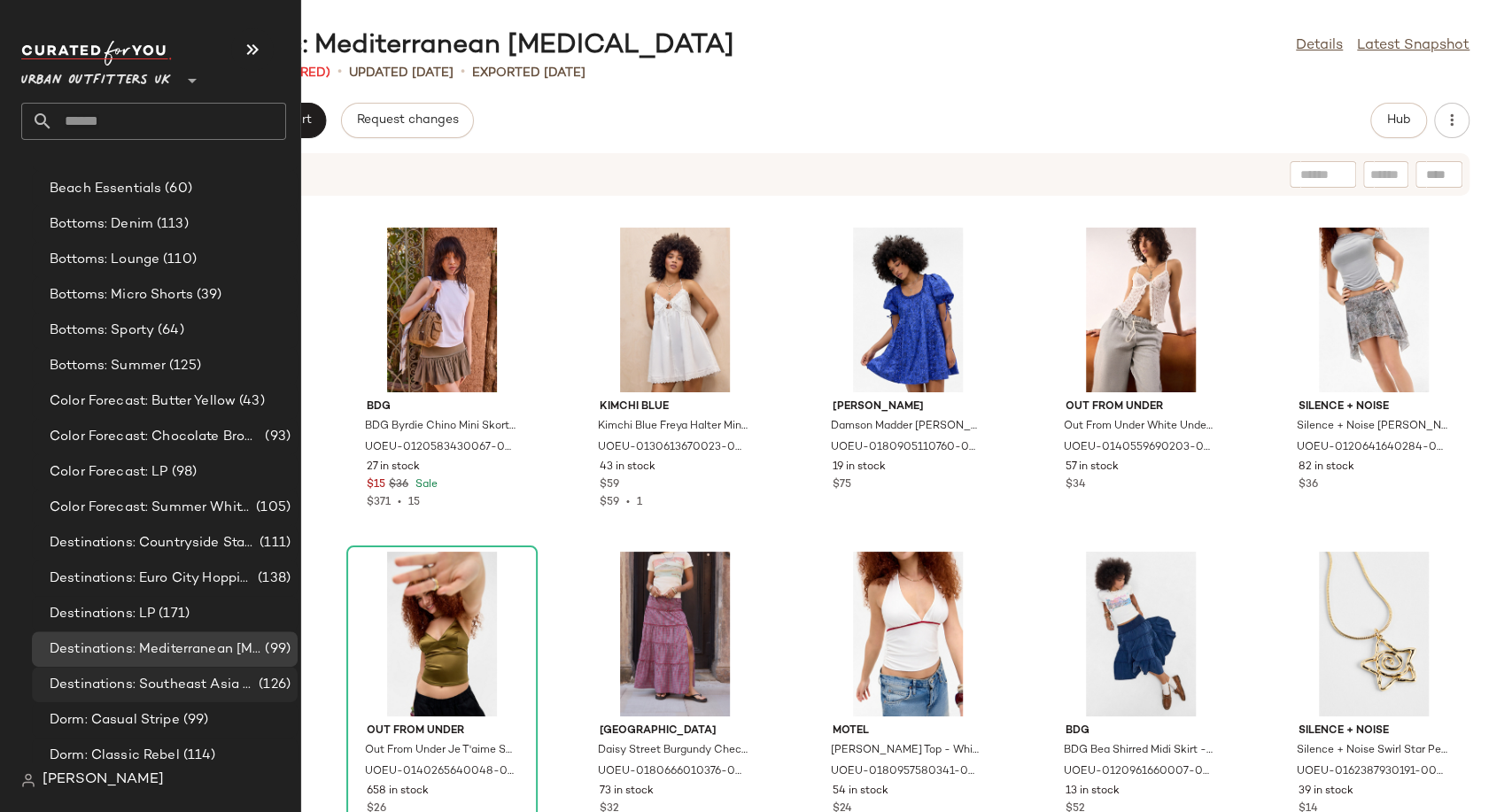
click at [182, 688] on span "Destinations: Southeast Asia Adventures" at bounding box center [151, 685] width 205 height 20
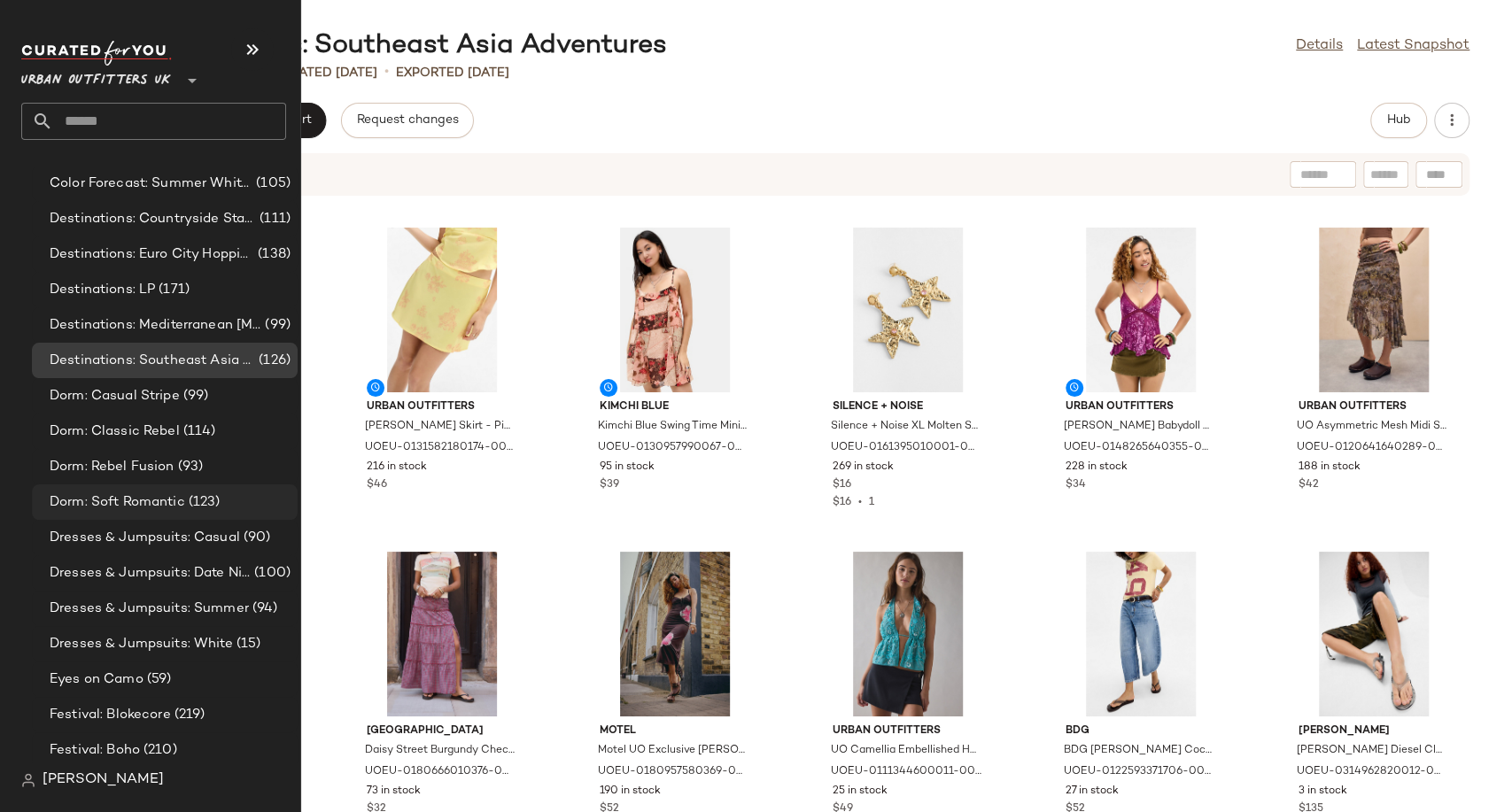
scroll to position [2983, 0]
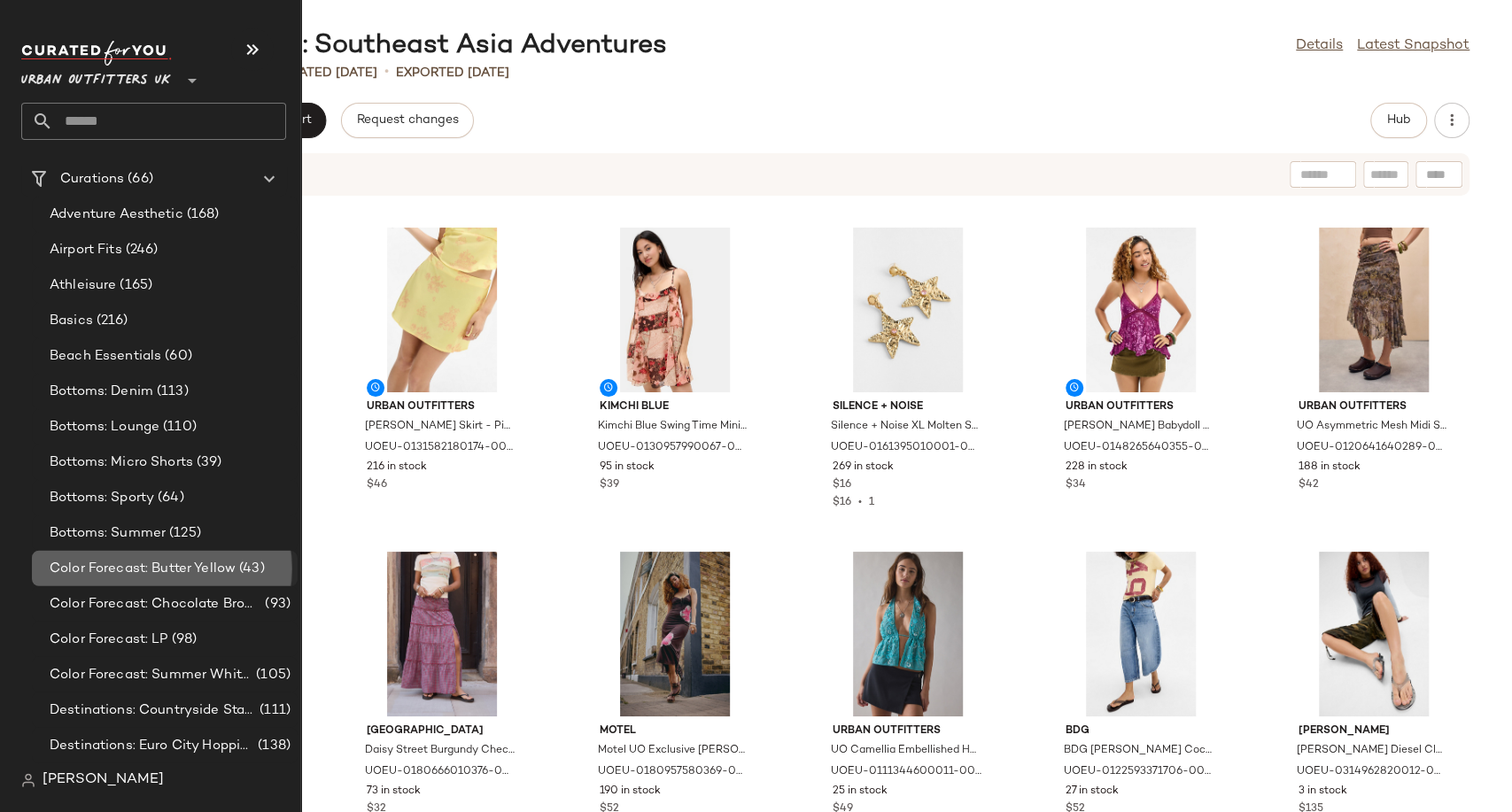
click at [164, 563] on span "Color Forecast: Butter Yellow" at bounding box center [142, 569] width 186 height 20
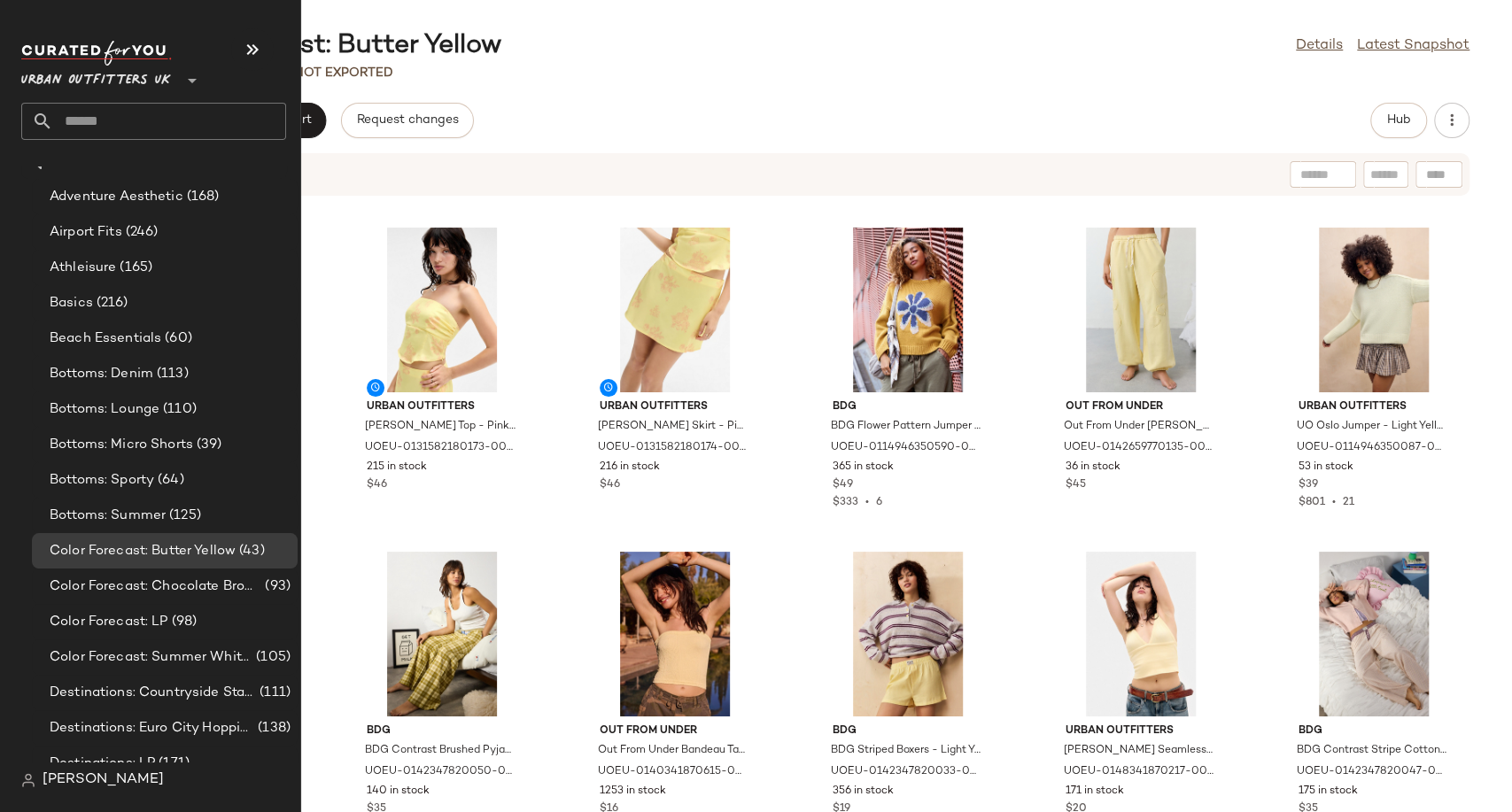
scroll to position [3248, 0]
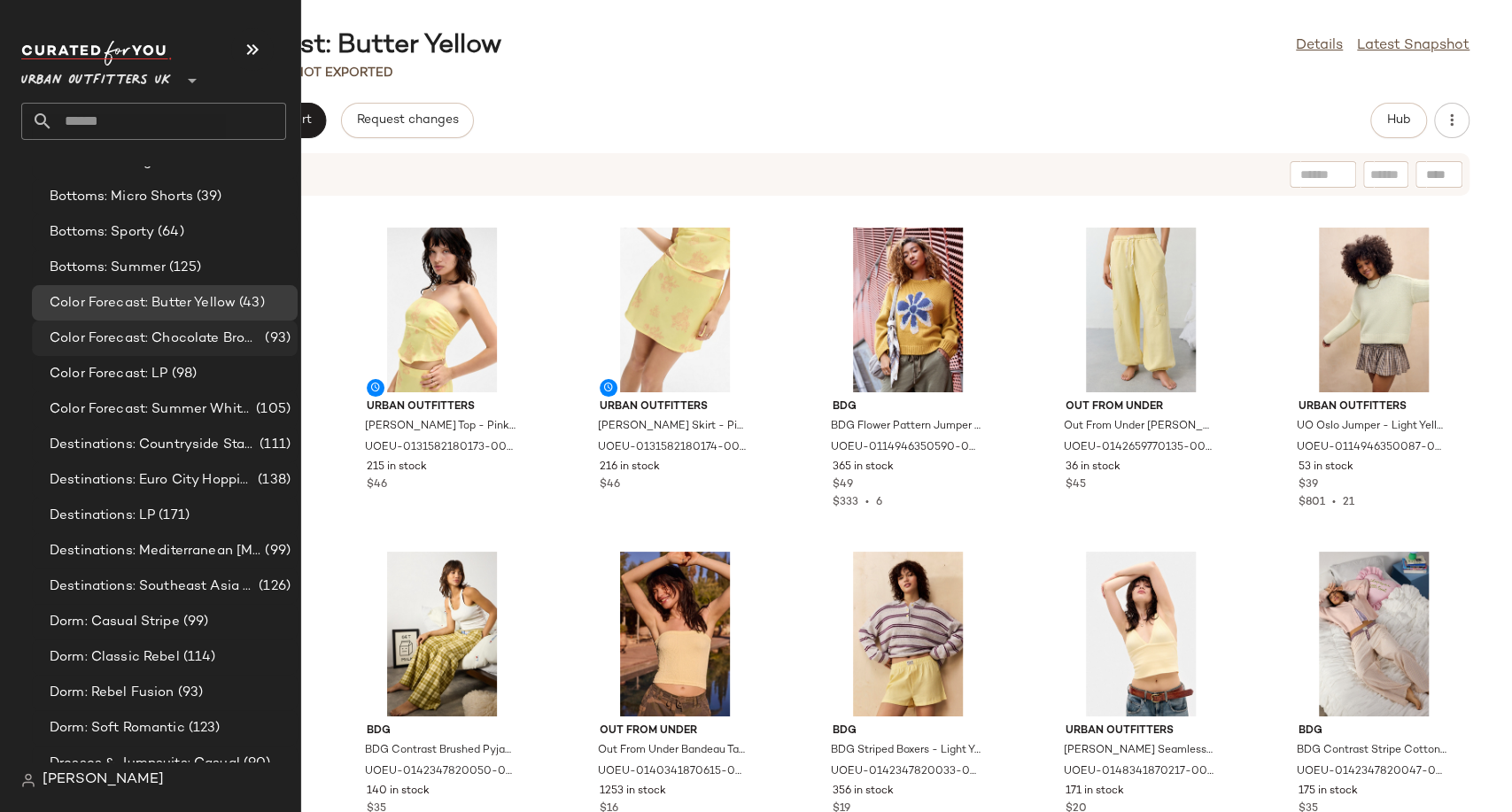
click at [158, 337] on span "Color Forecast: Chocolate Brown" at bounding box center [155, 338] width 212 height 20
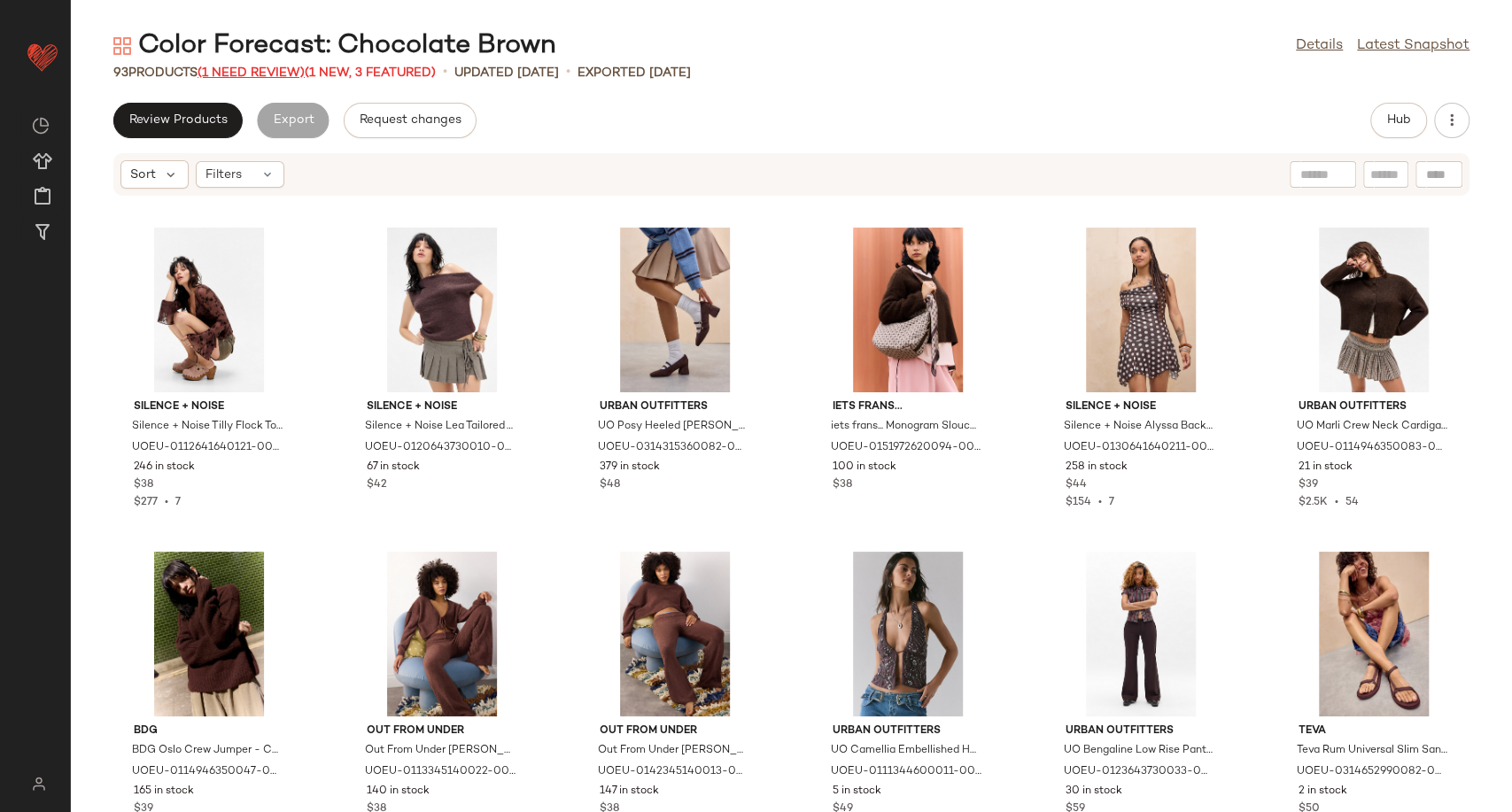
click at [294, 79] on span "(1 Need Review)" at bounding box center [251, 73] width 107 height 14
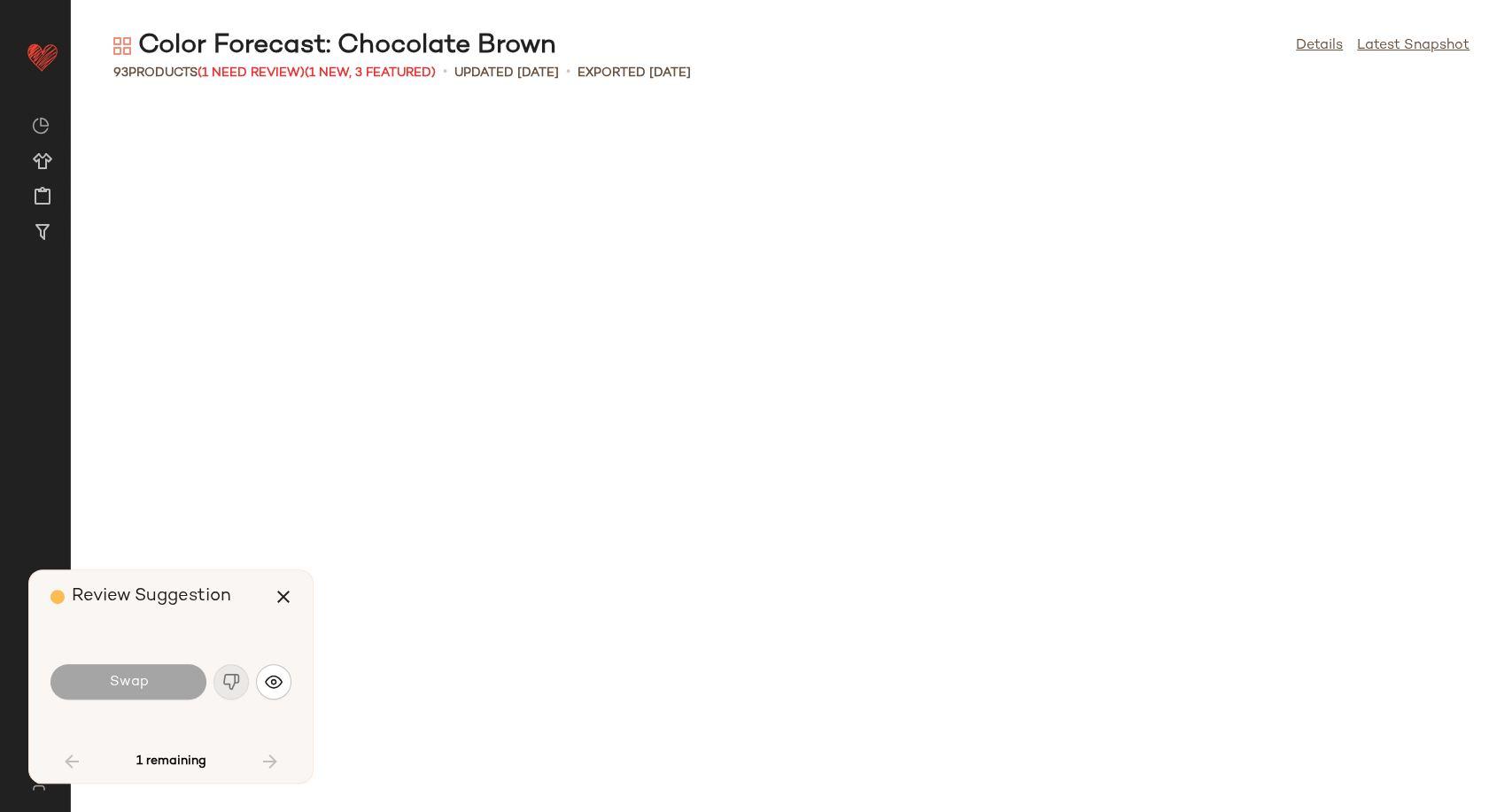
scroll to position [1312, 0]
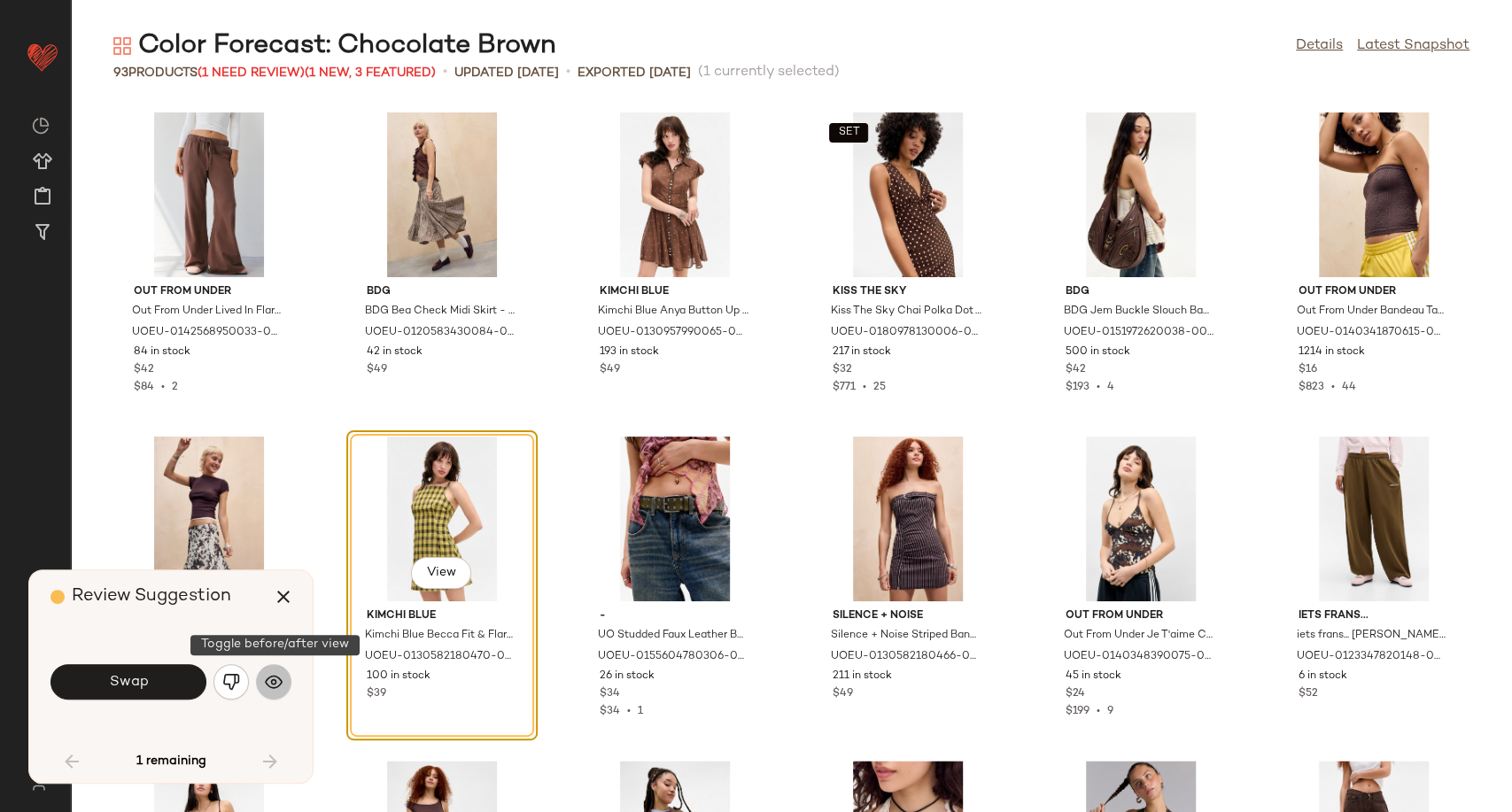
click at [267, 682] on img "button" at bounding box center [274, 682] width 17 height 17
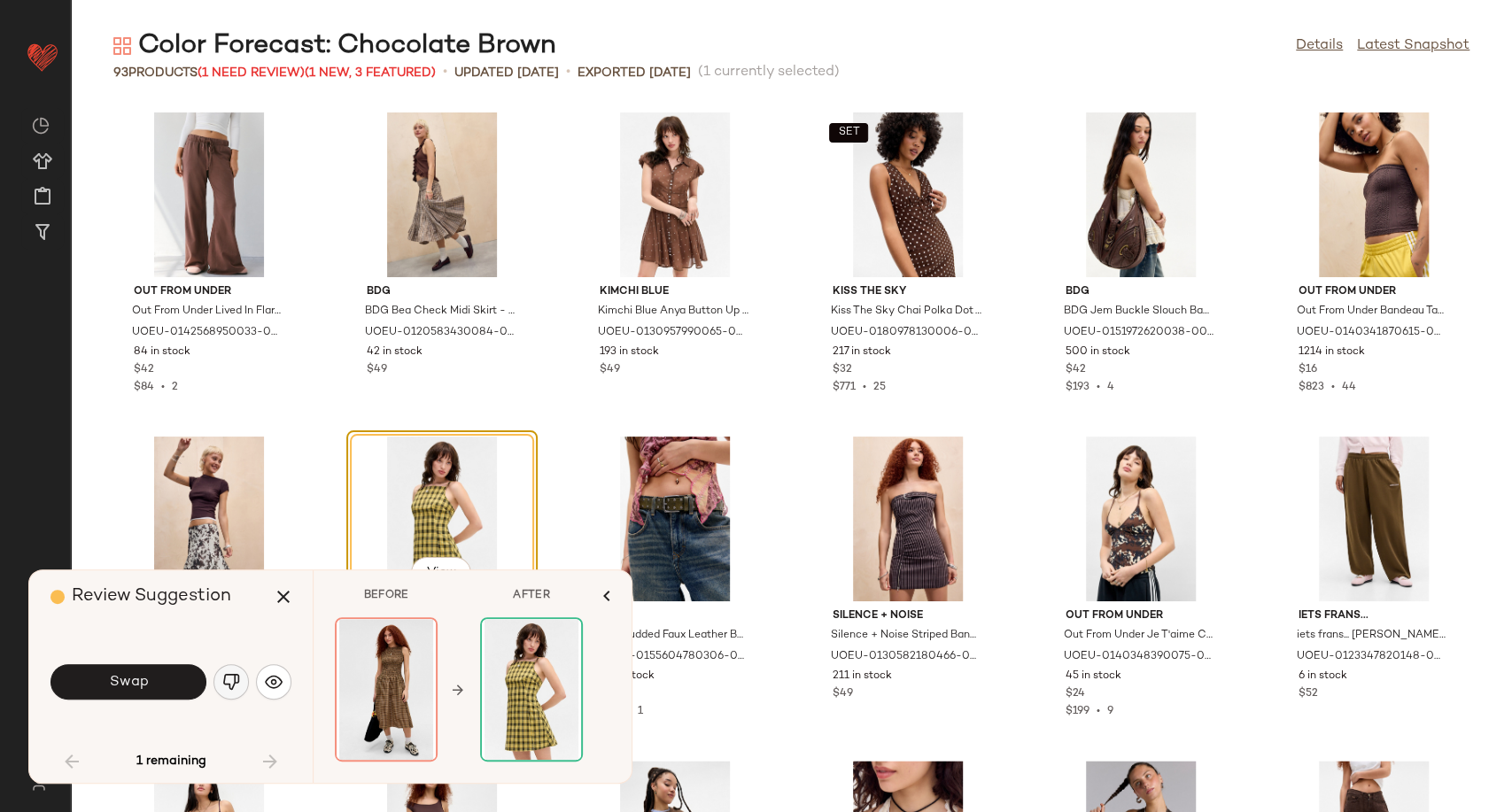
click at [234, 674] on img "button" at bounding box center [231, 682] width 17 height 17
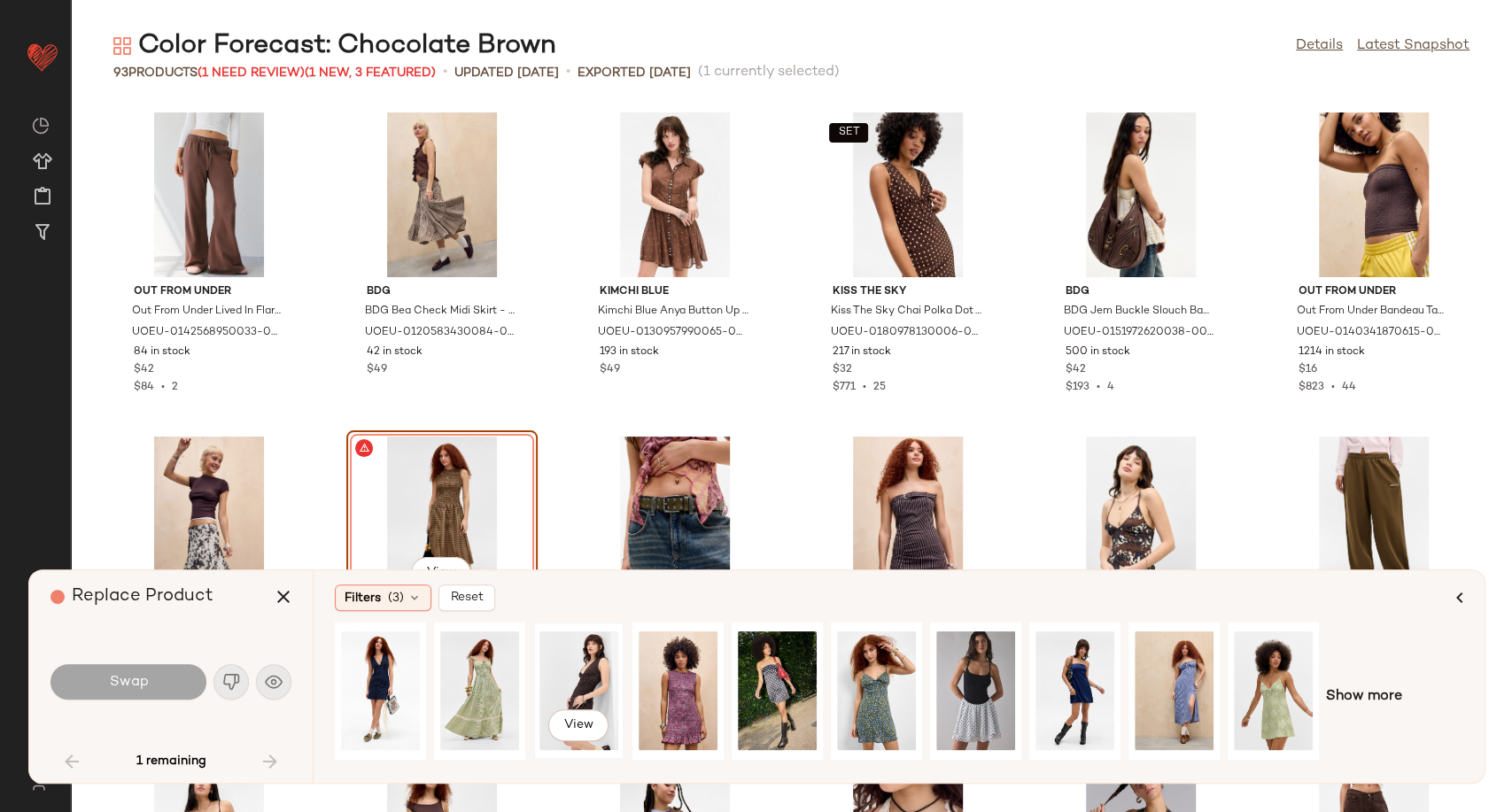
click at [580, 669] on div "View" at bounding box center [580, 690] width 79 height 125
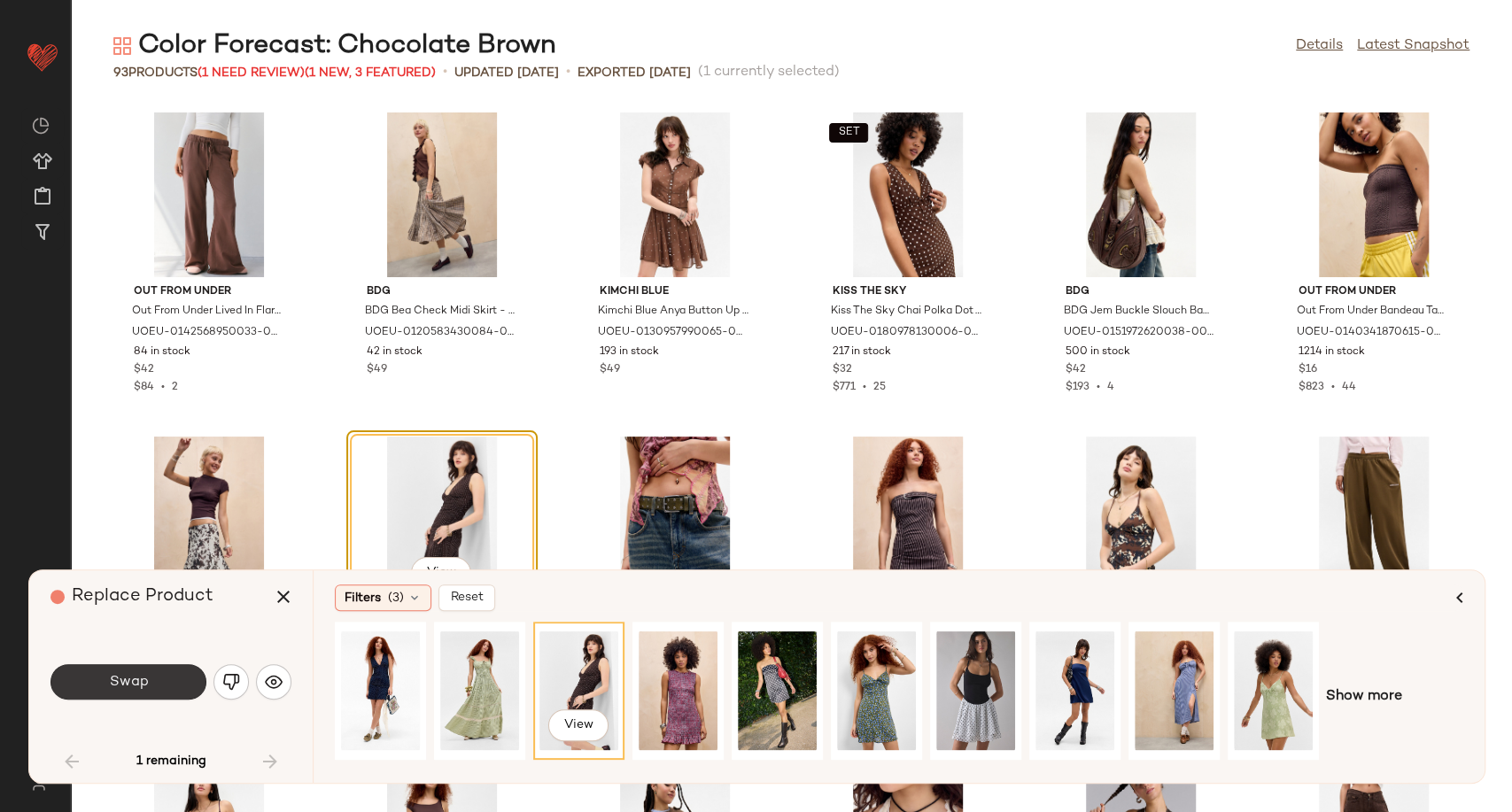
click at [154, 692] on button "Swap" at bounding box center [128, 682] width 156 height 36
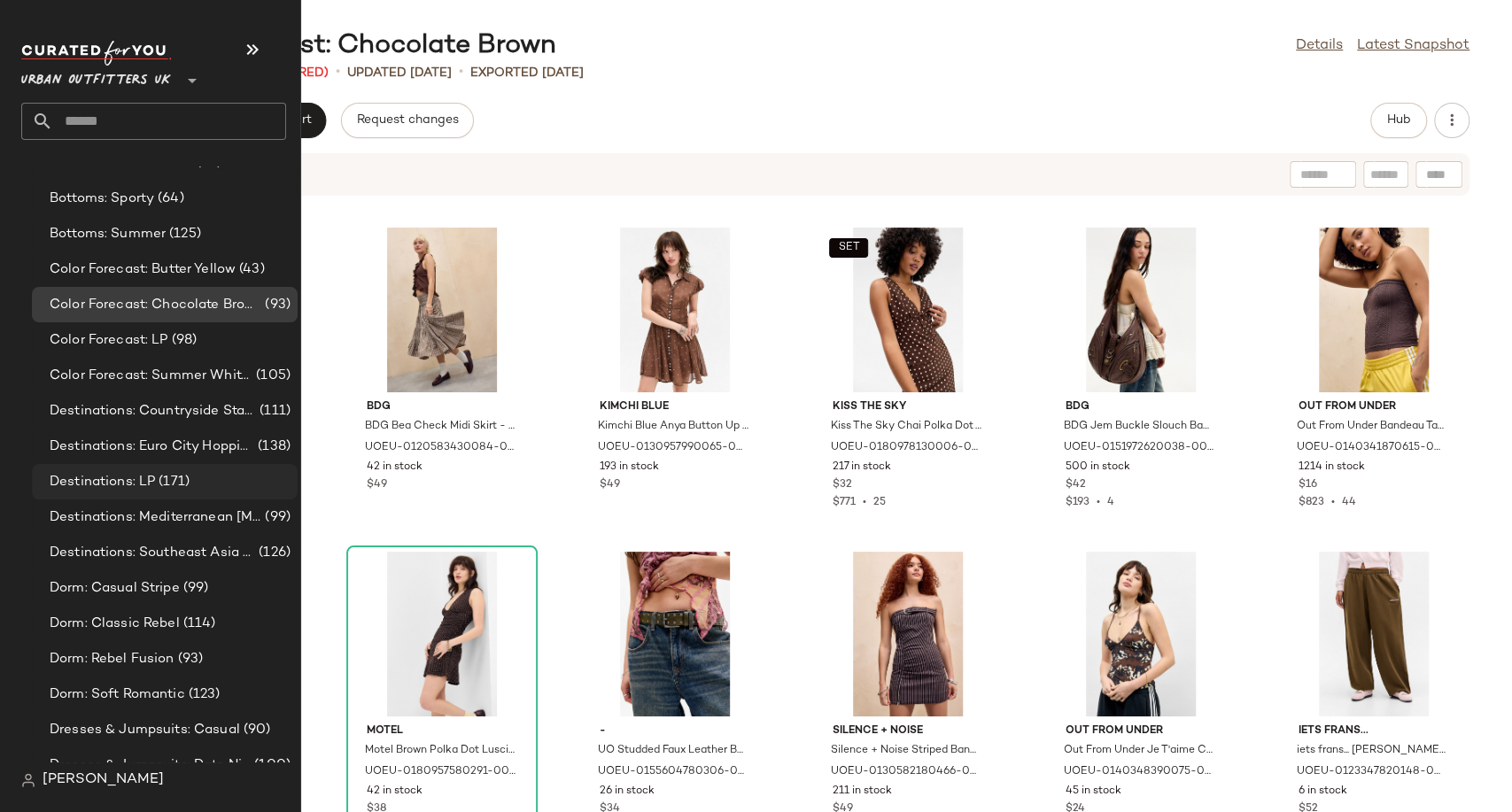
scroll to position [3248, 0]
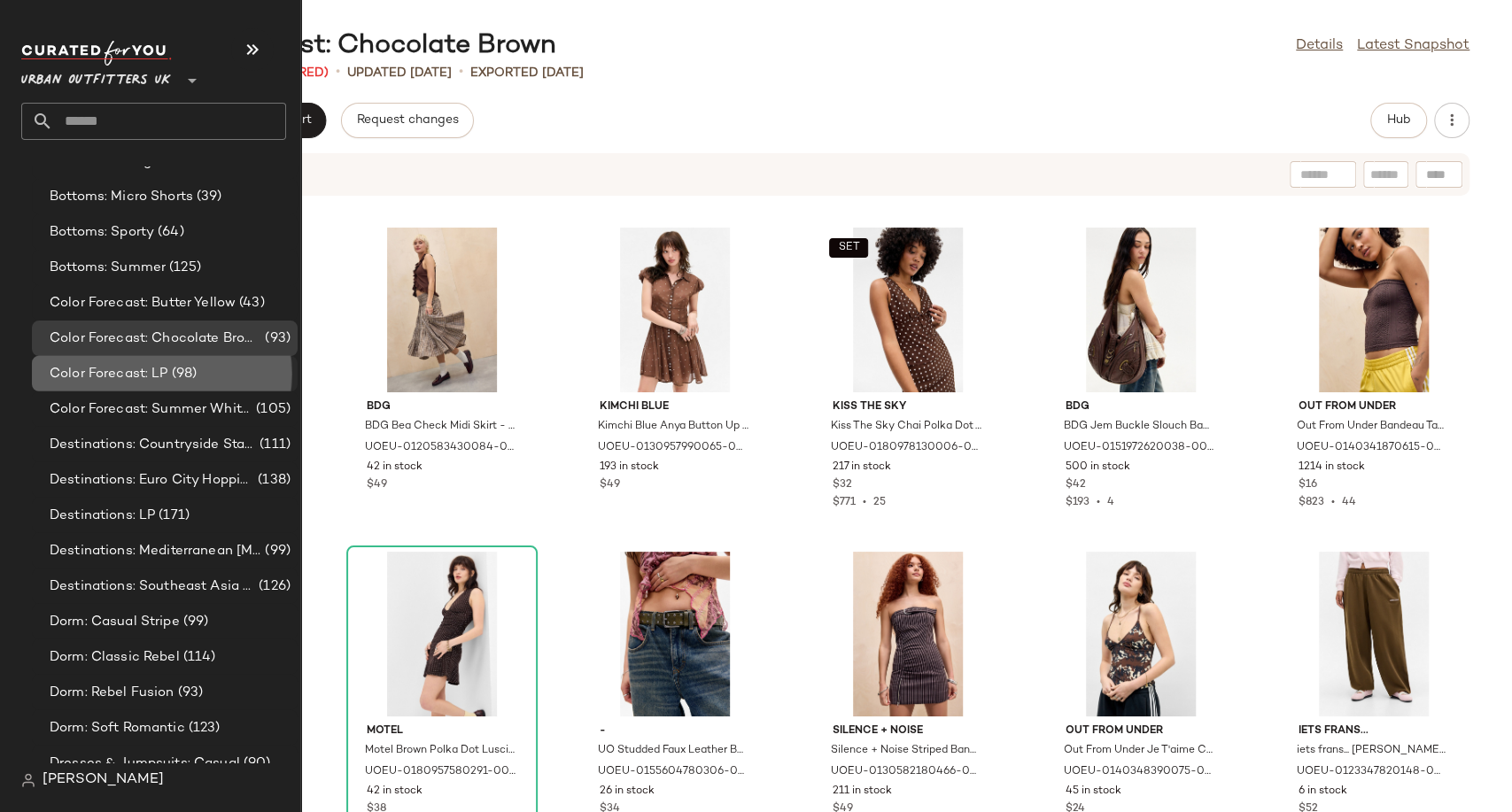
click at [148, 365] on span "Color Forecast: LP" at bounding box center [108, 374] width 119 height 20
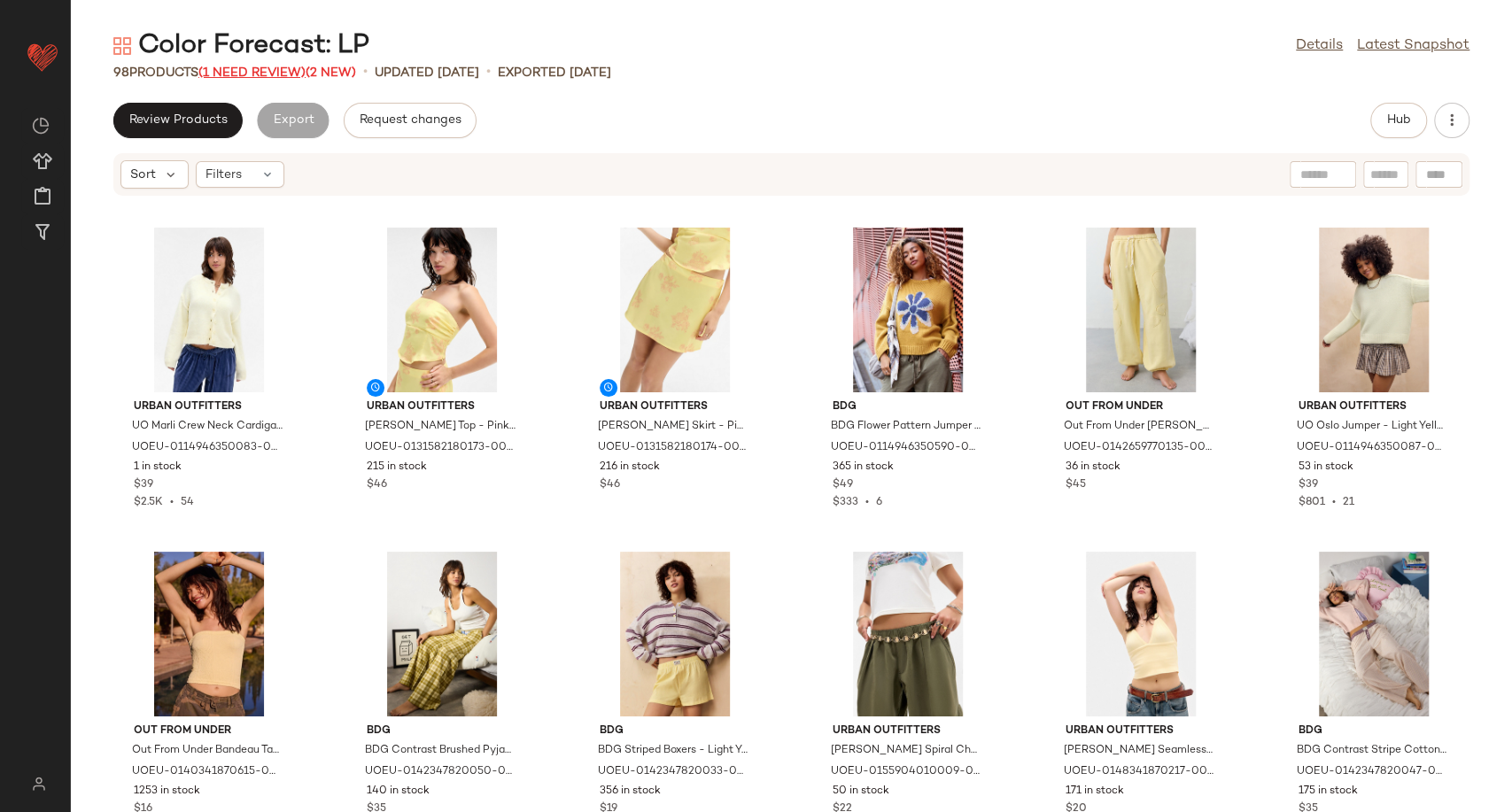
click at [252, 72] on span "(1 Need Review)" at bounding box center [252, 73] width 107 height 14
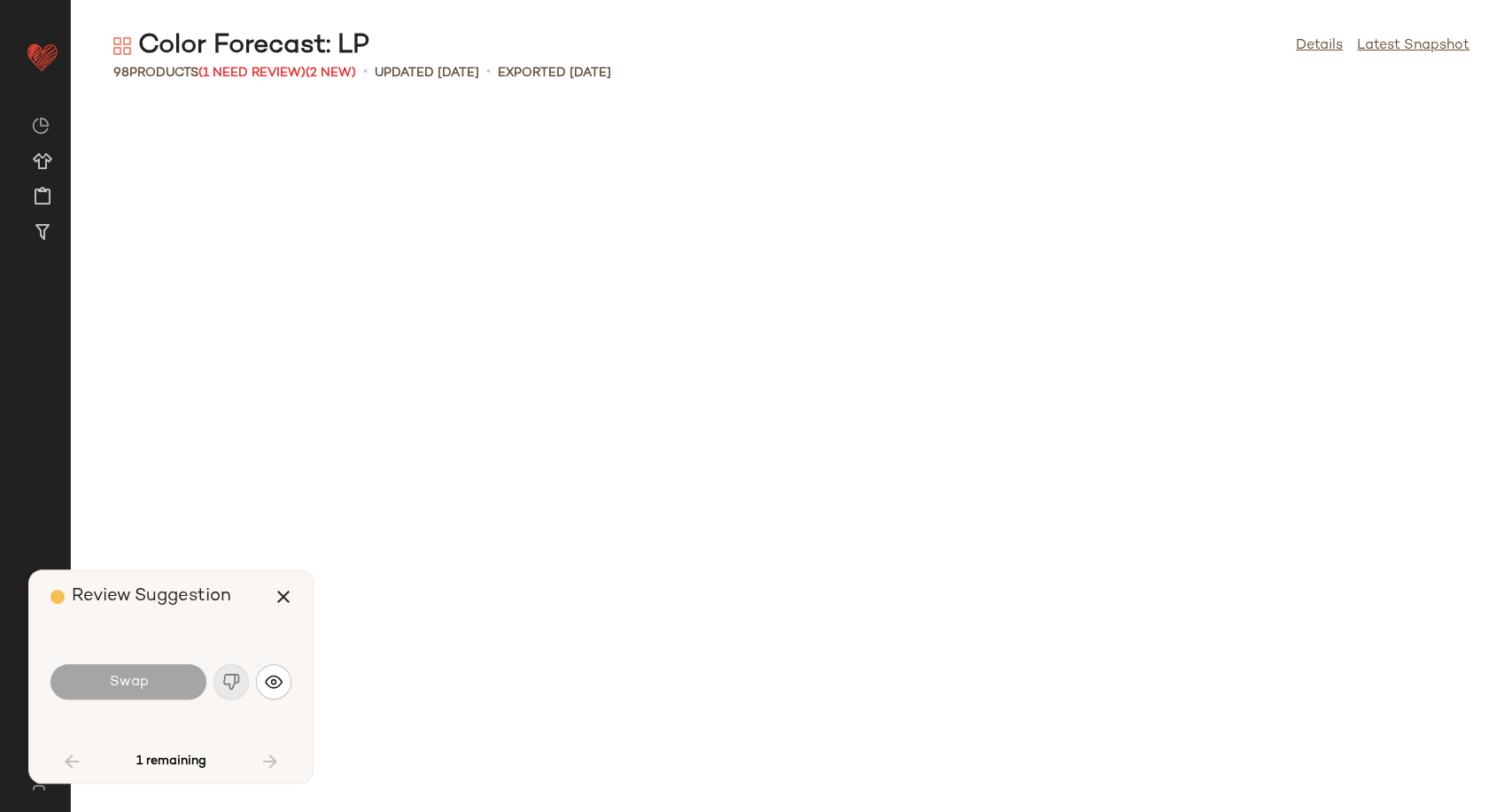
scroll to position [1621, 0]
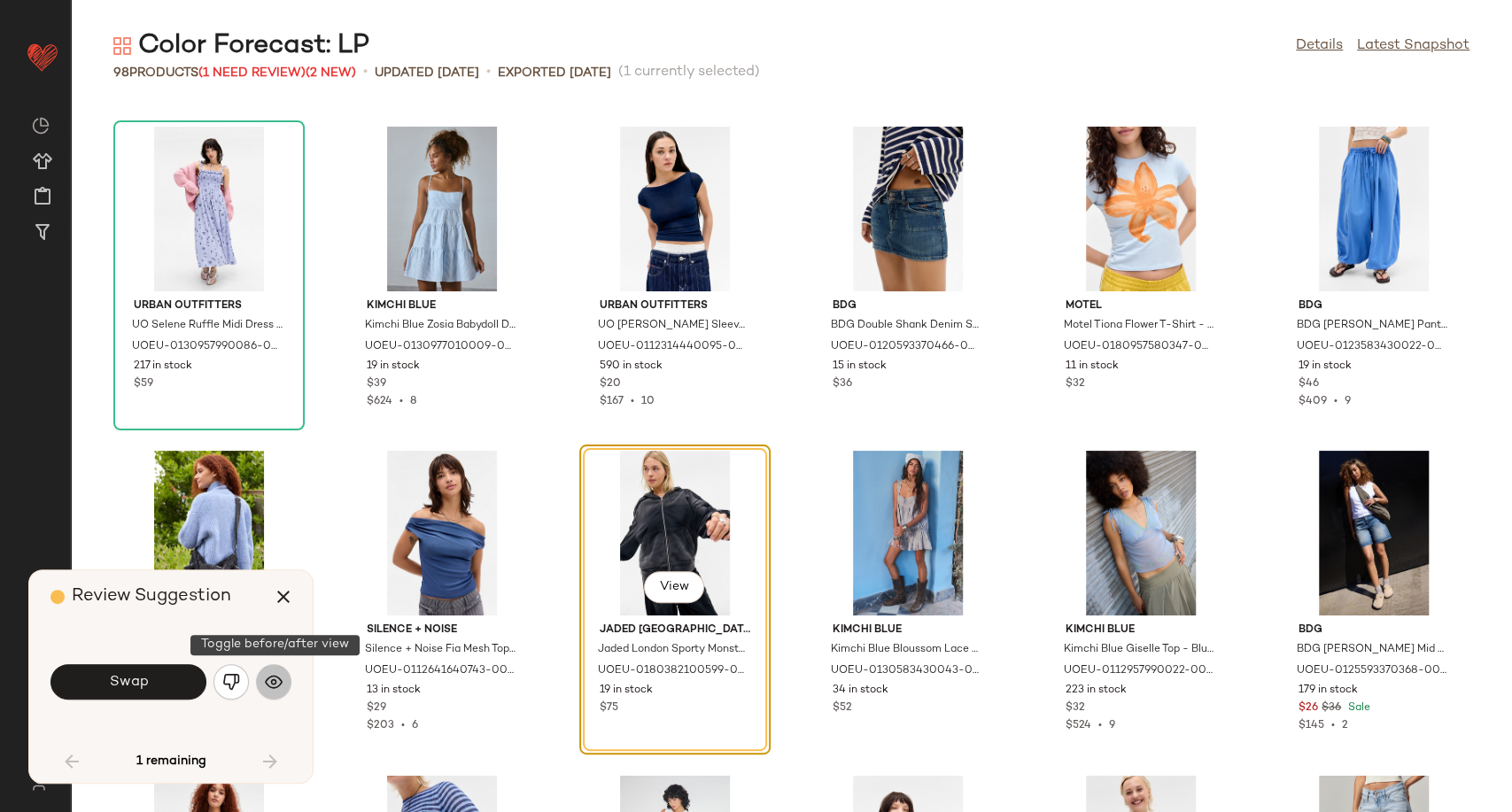
click at [269, 681] on img "button" at bounding box center [274, 682] width 17 height 17
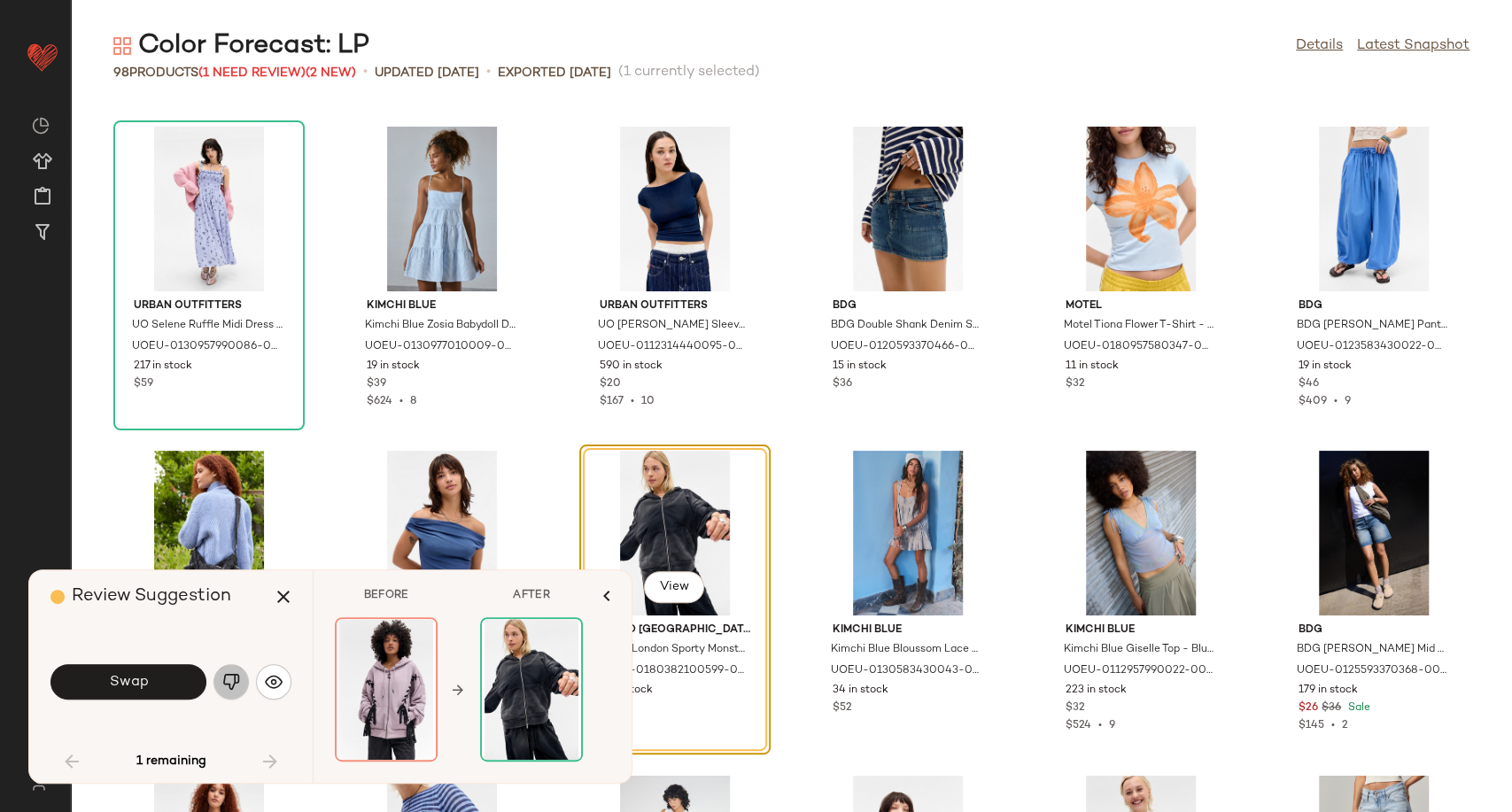
click at [223, 676] on img "button" at bounding box center [231, 682] width 17 height 17
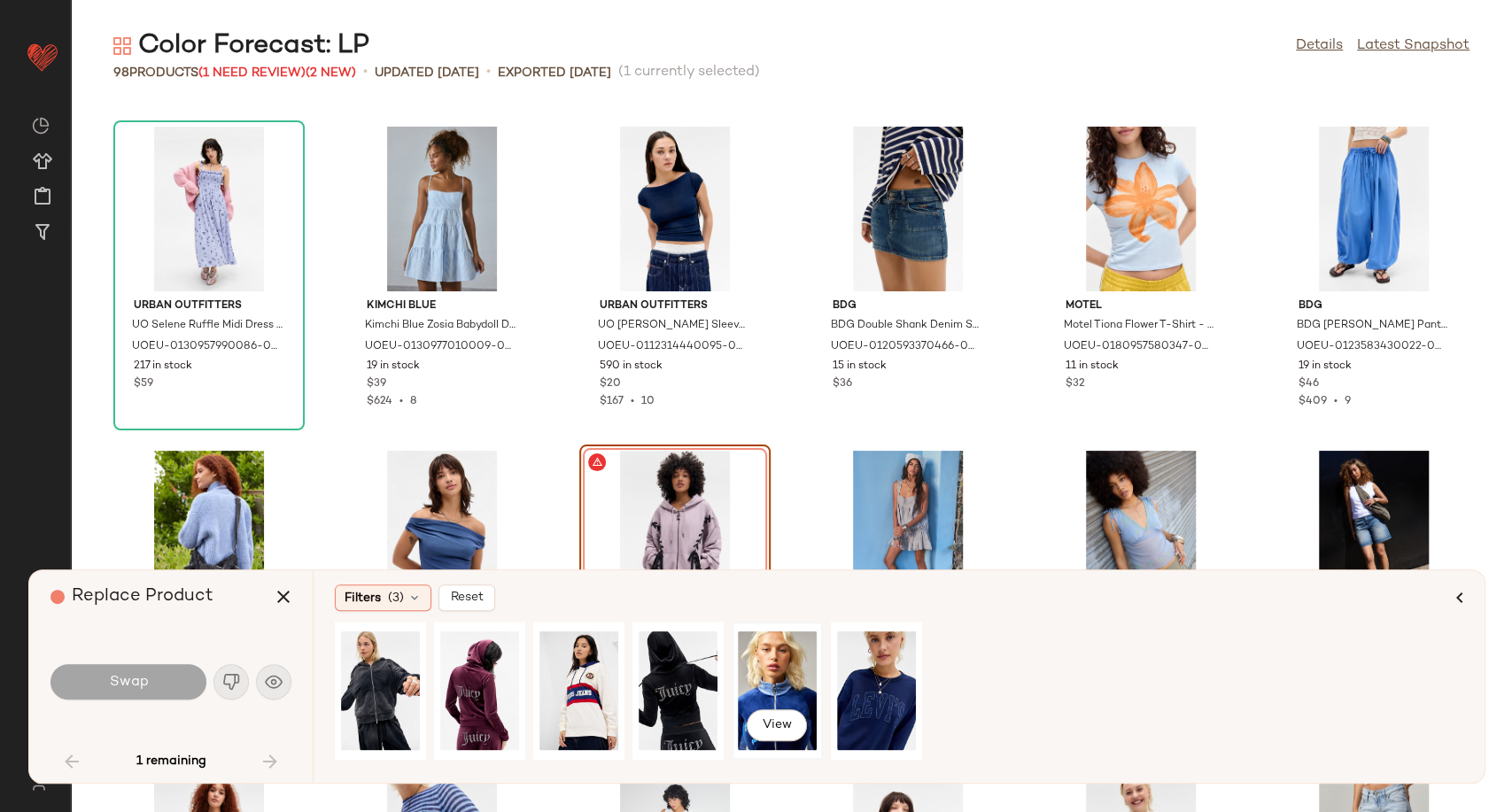
click at [785, 692] on div "View" at bounding box center [777, 690] width 79 height 125
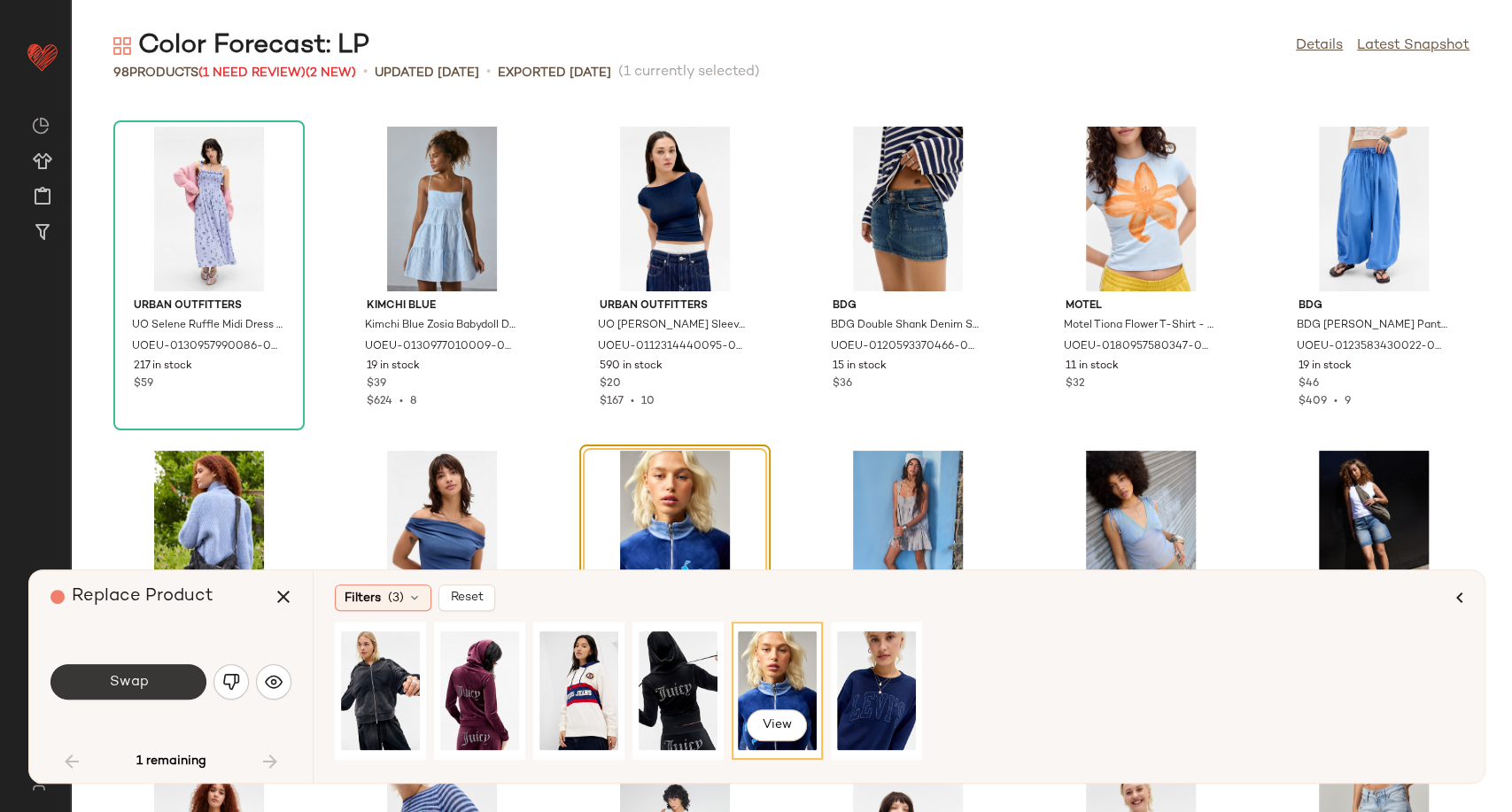
click at [106, 685] on button "Swap" at bounding box center [128, 682] width 156 height 36
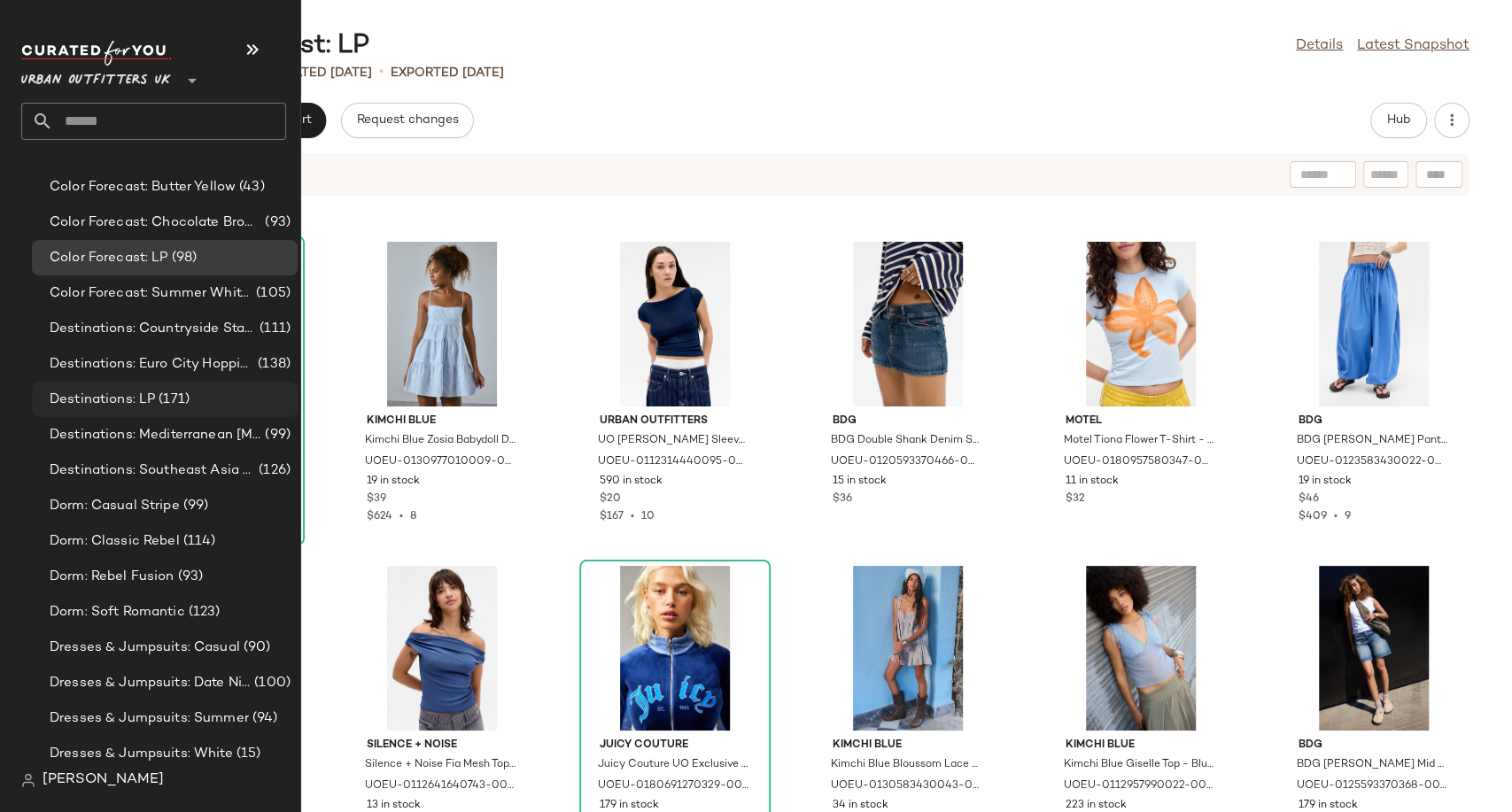
scroll to position [3346, 0]
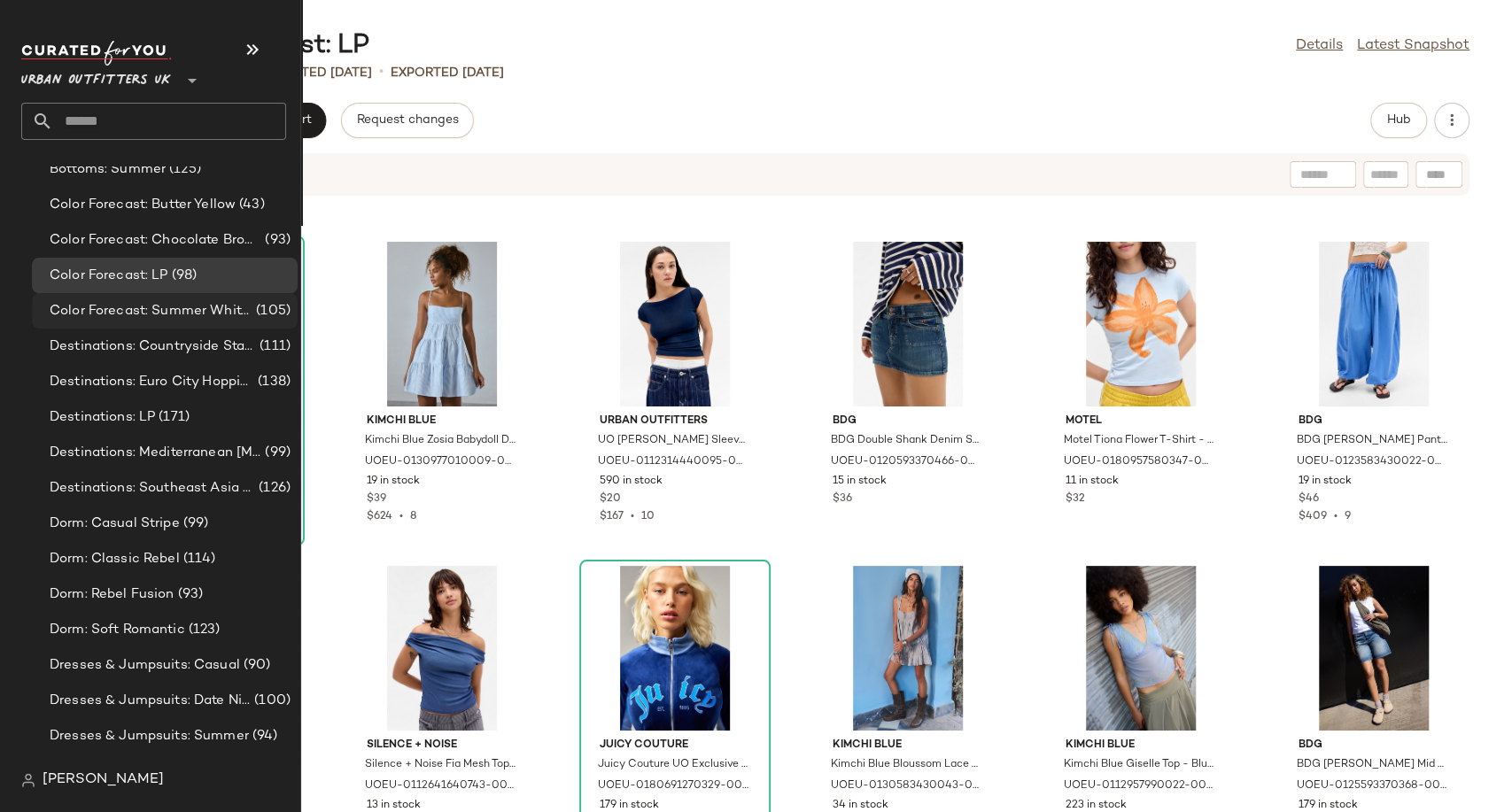
click at [224, 311] on span "Color Forecast: Summer Whites" at bounding box center [150, 311] width 202 height 20
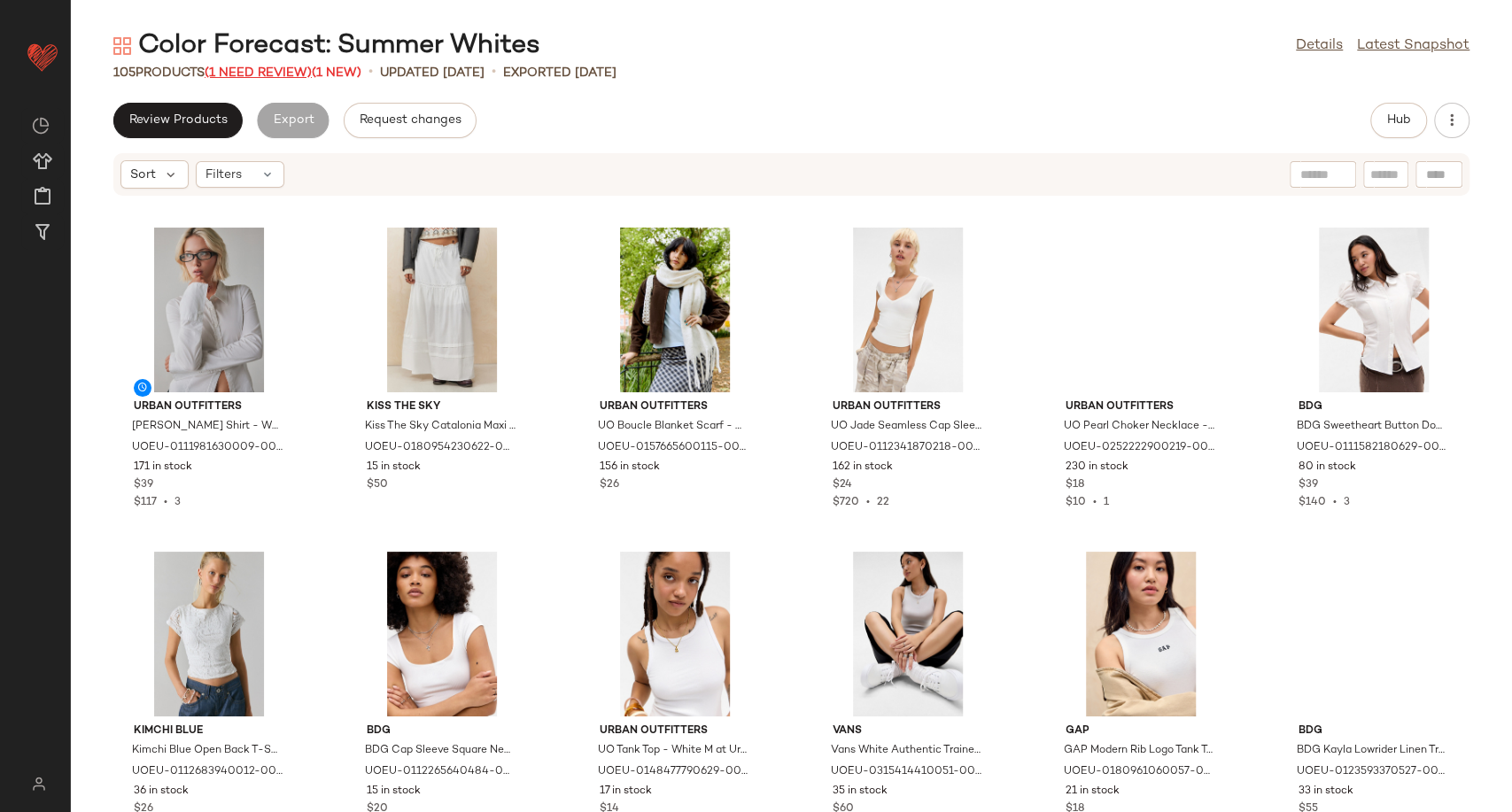
click at [270, 67] on span "(1 Need Review)" at bounding box center [257, 73] width 107 height 14
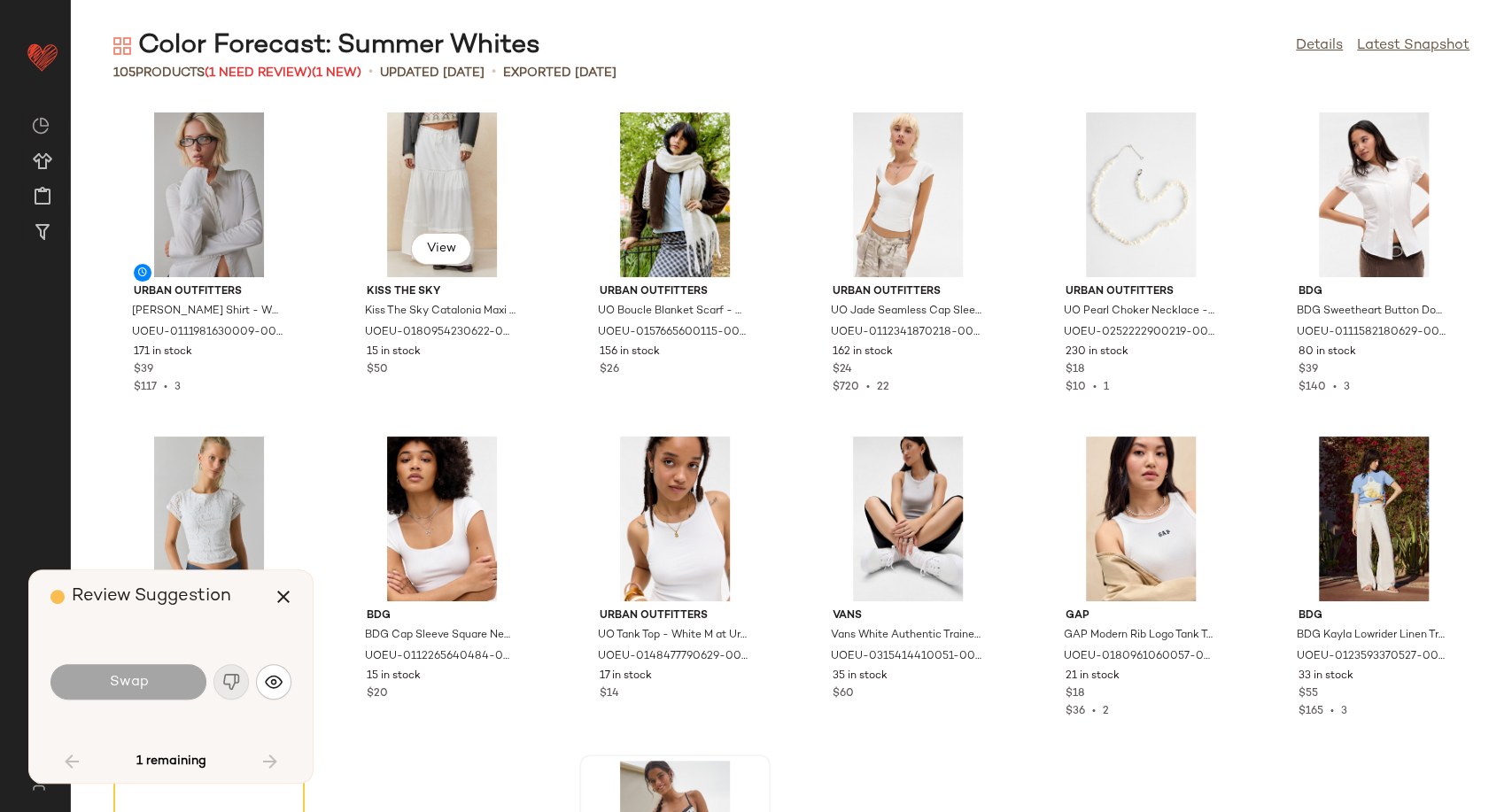
scroll to position [338, 0]
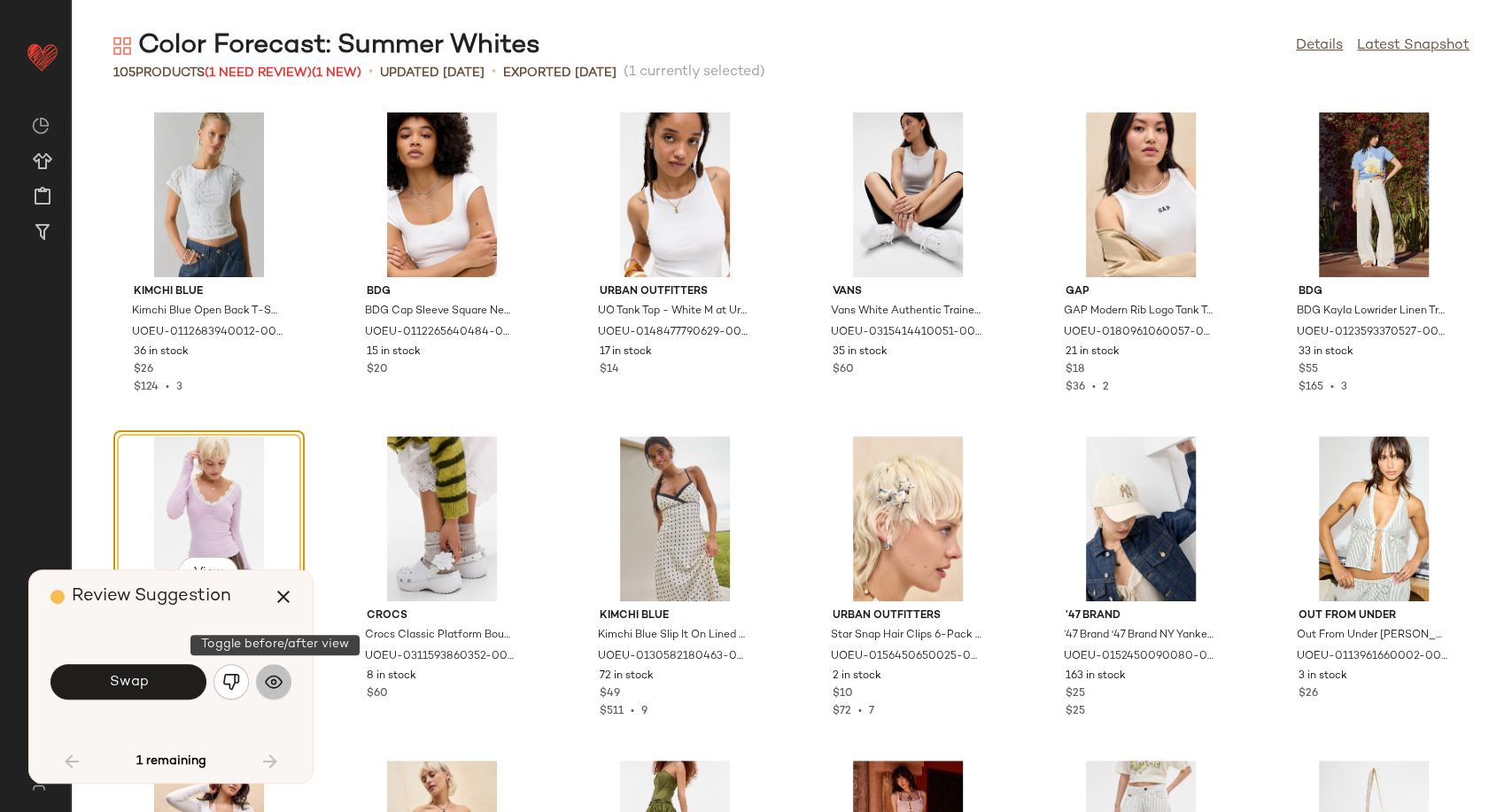
click at [271, 680] on img "button" at bounding box center [274, 682] width 17 height 17
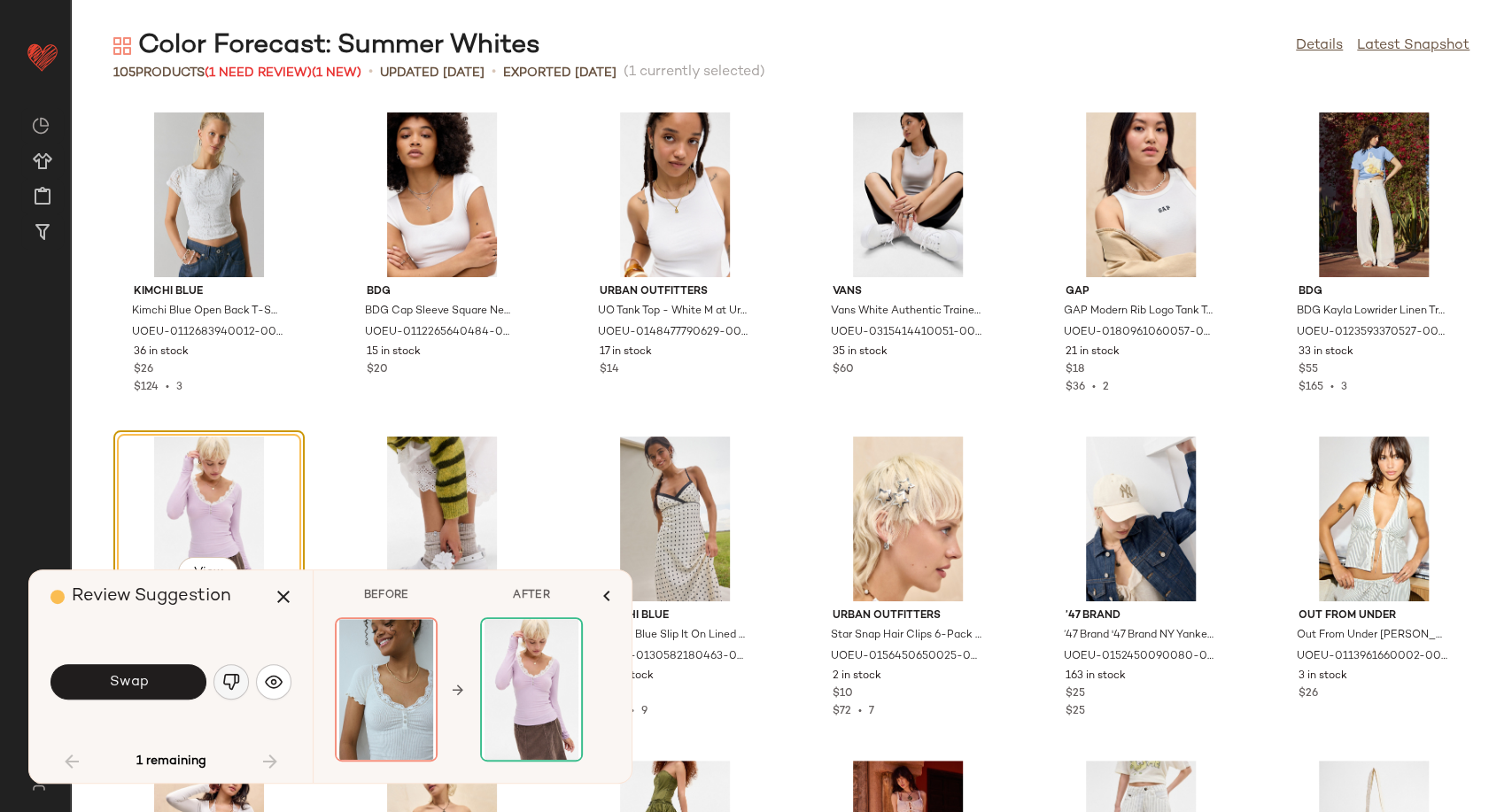
click at [234, 683] on img "button" at bounding box center [231, 682] width 17 height 17
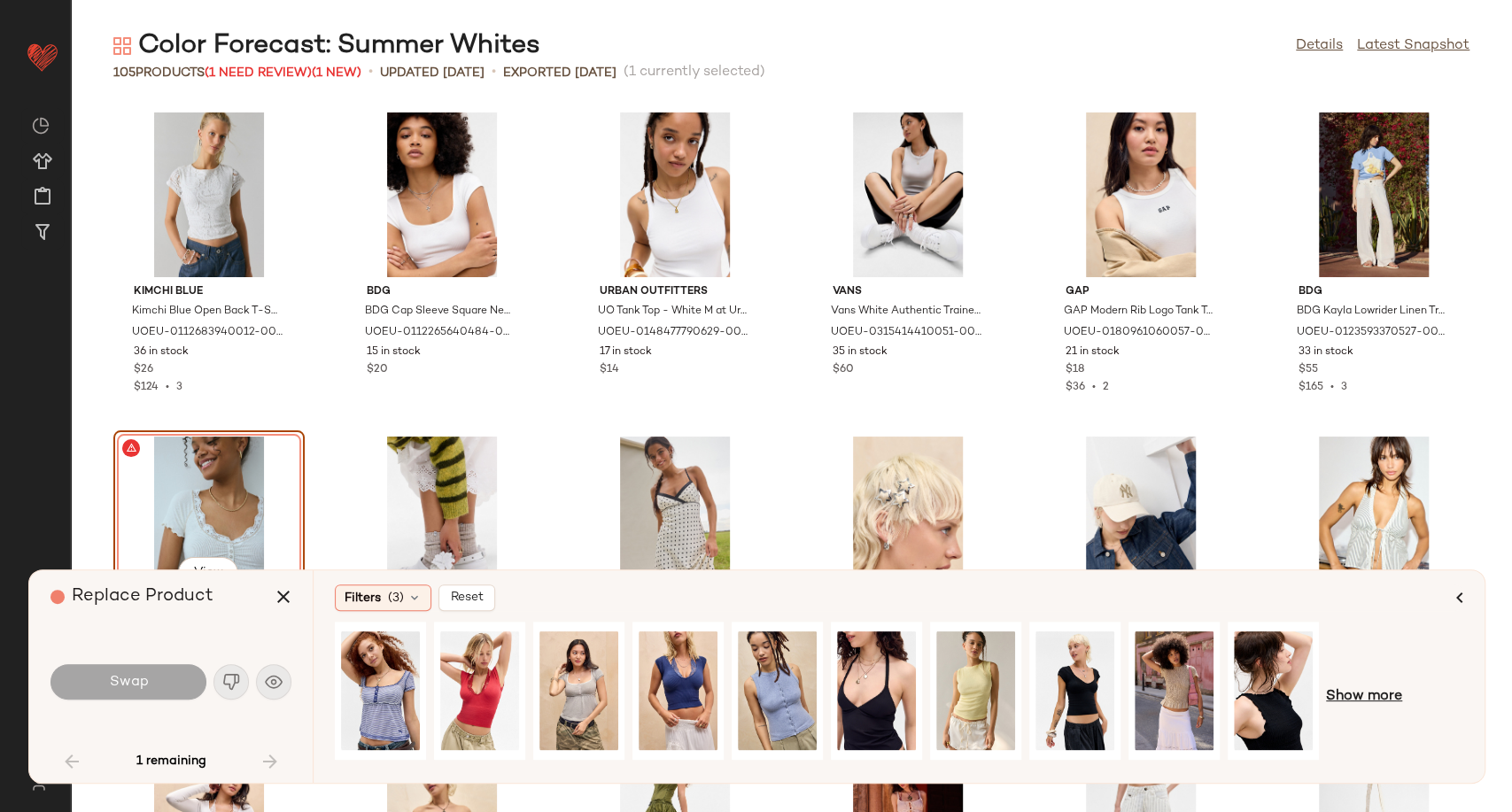
click at [1367, 703] on span "Show more" at bounding box center [1364, 697] width 76 height 21
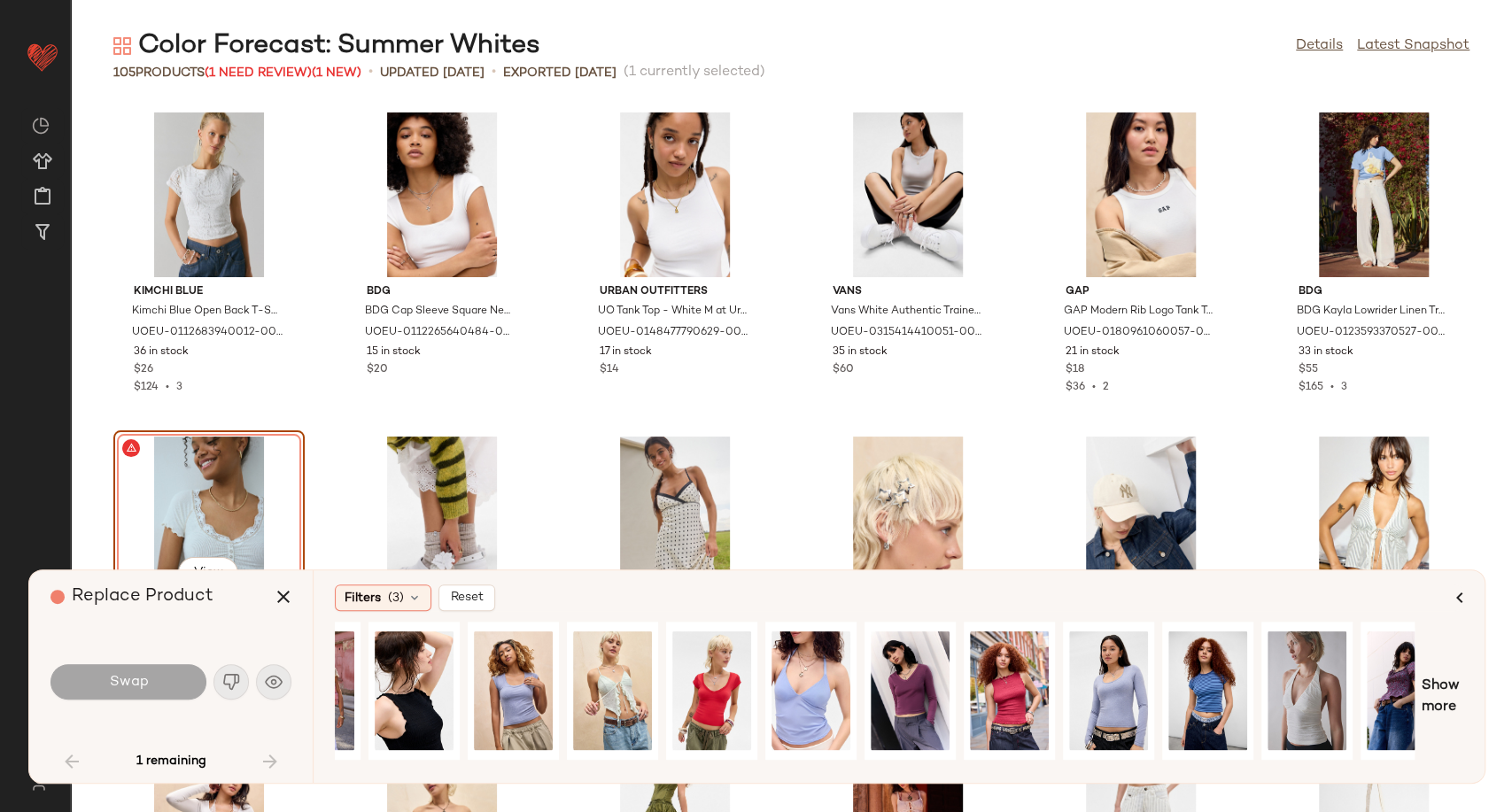
scroll to position [0, 896]
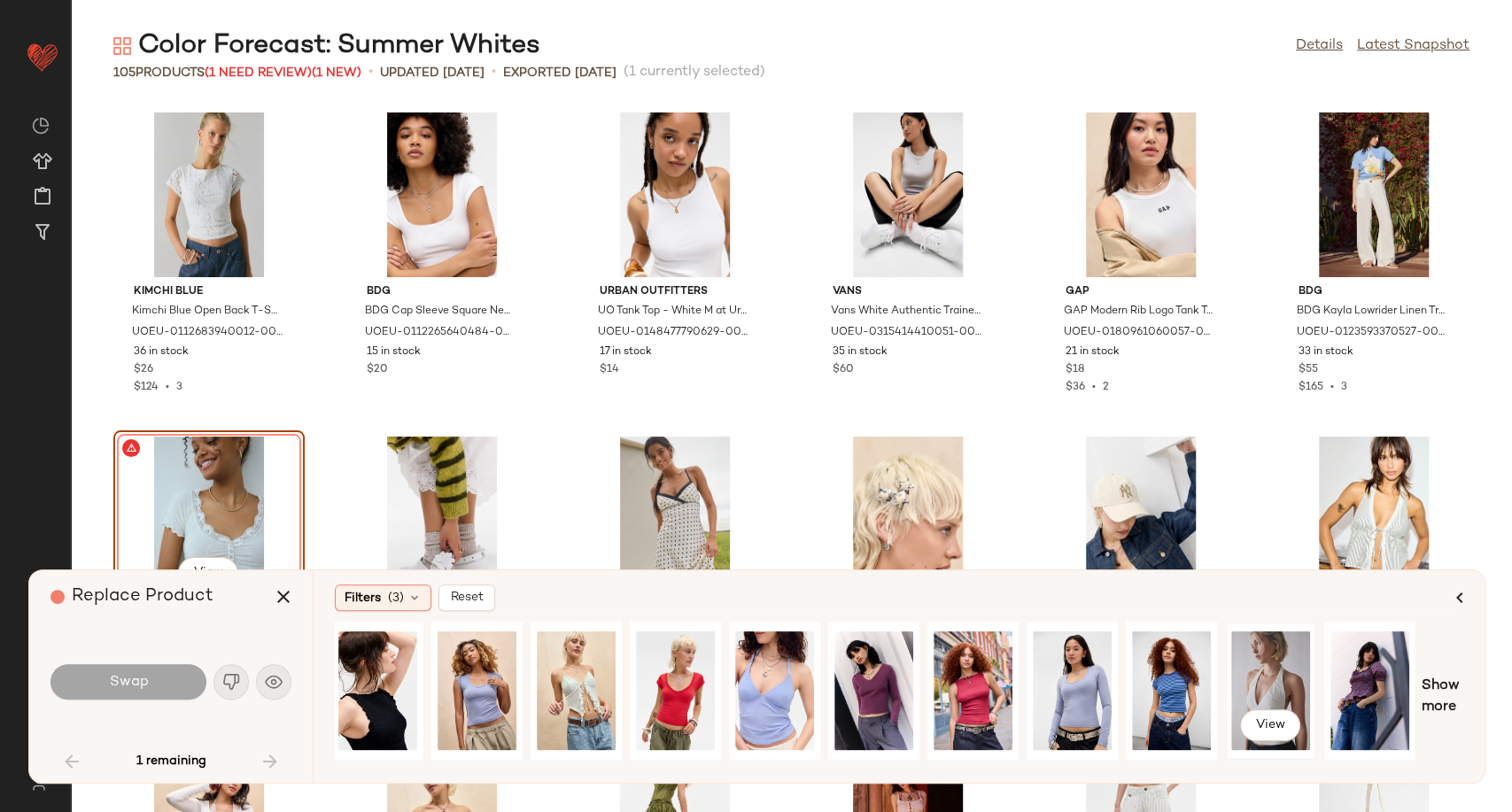
click at [1266, 683] on div "View" at bounding box center [1271, 690] width 79 height 125
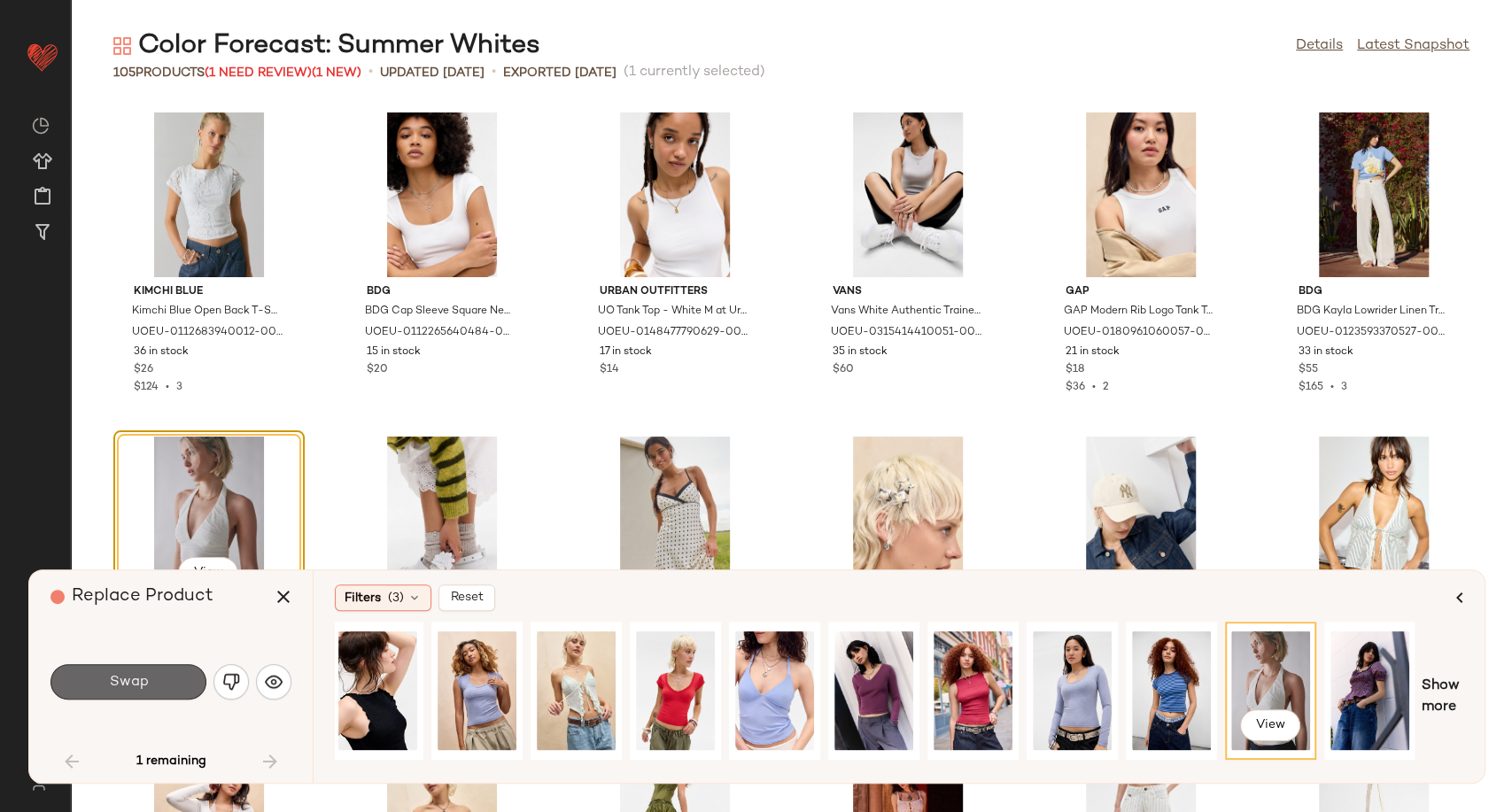
click at [168, 674] on button "Swap" at bounding box center [128, 682] width 156 height 36
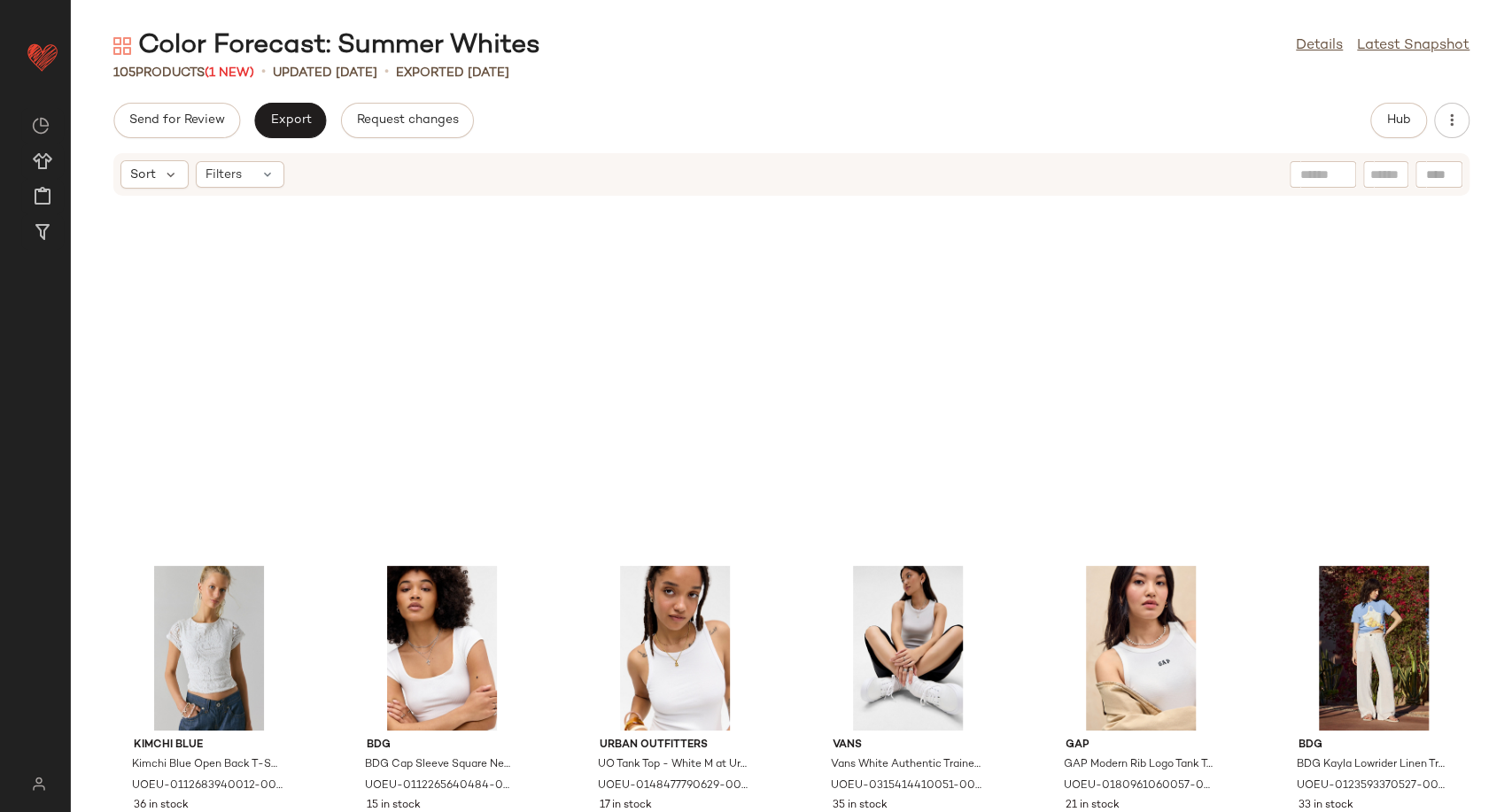
scroll to position [338, 0]
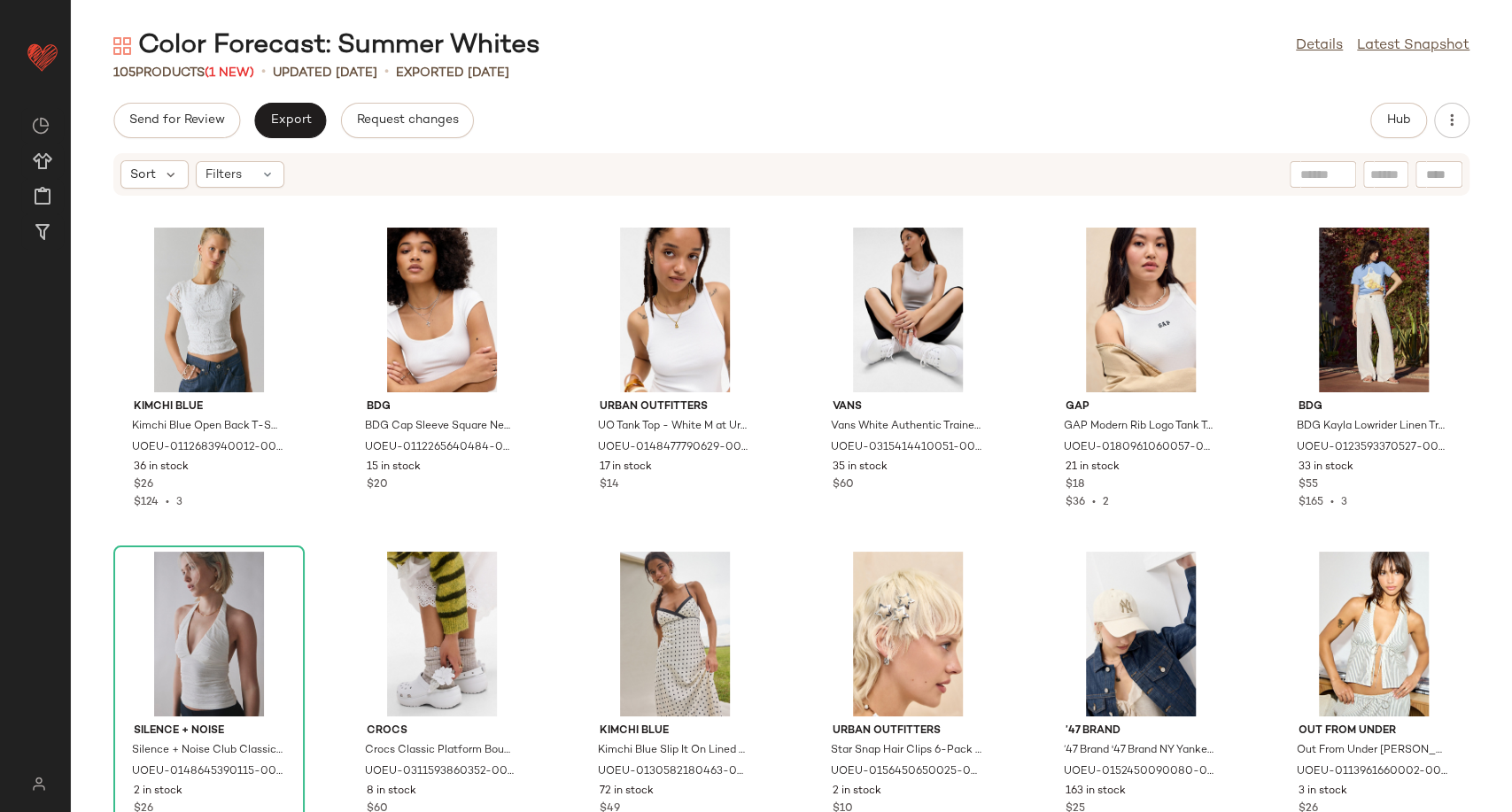
click at [588, 136] on div "Send for Review Export Request changes Hub" at bounding box center [792, 121] width 1442 height 36
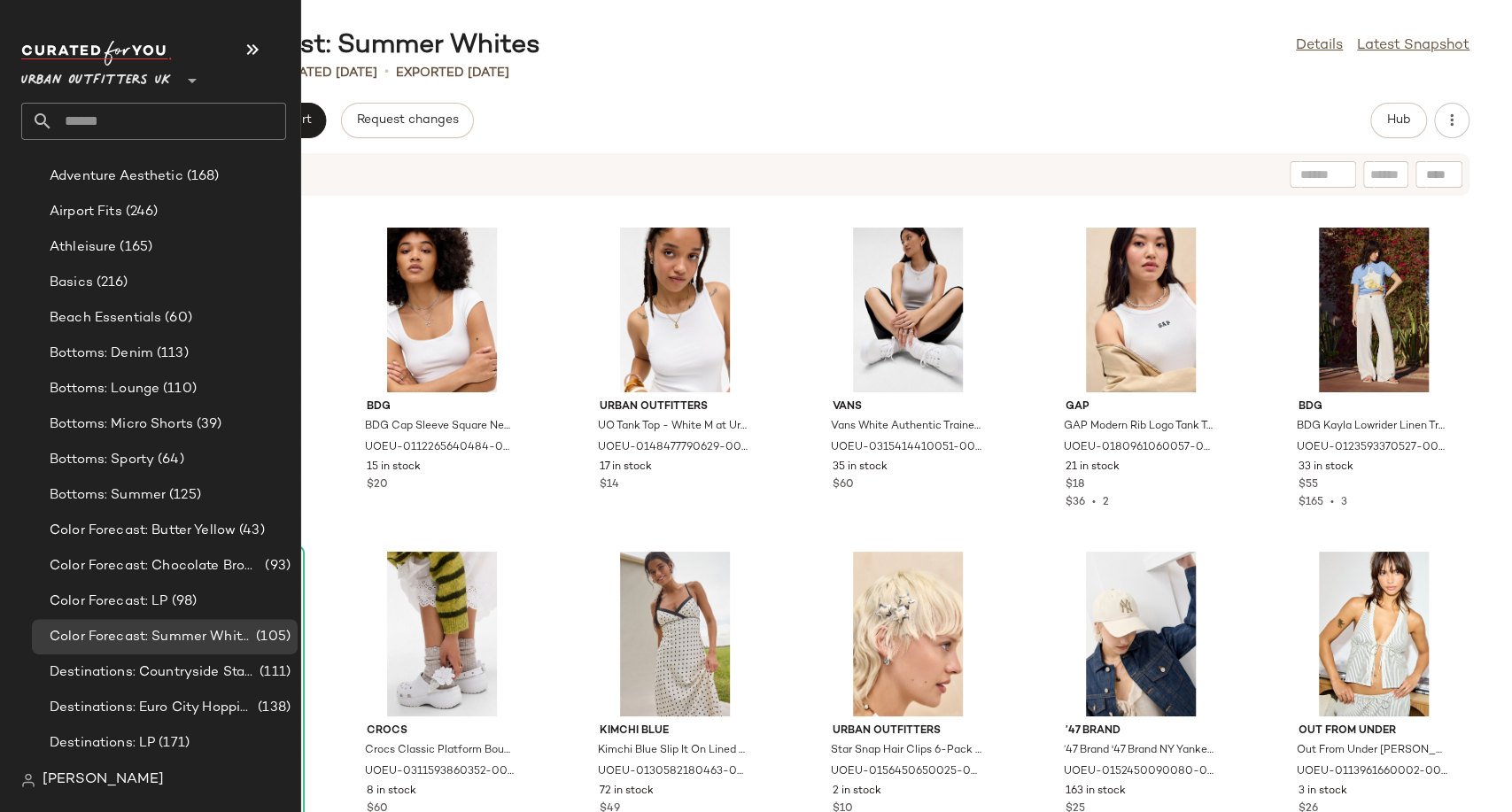
scroll to position [2756, 0]
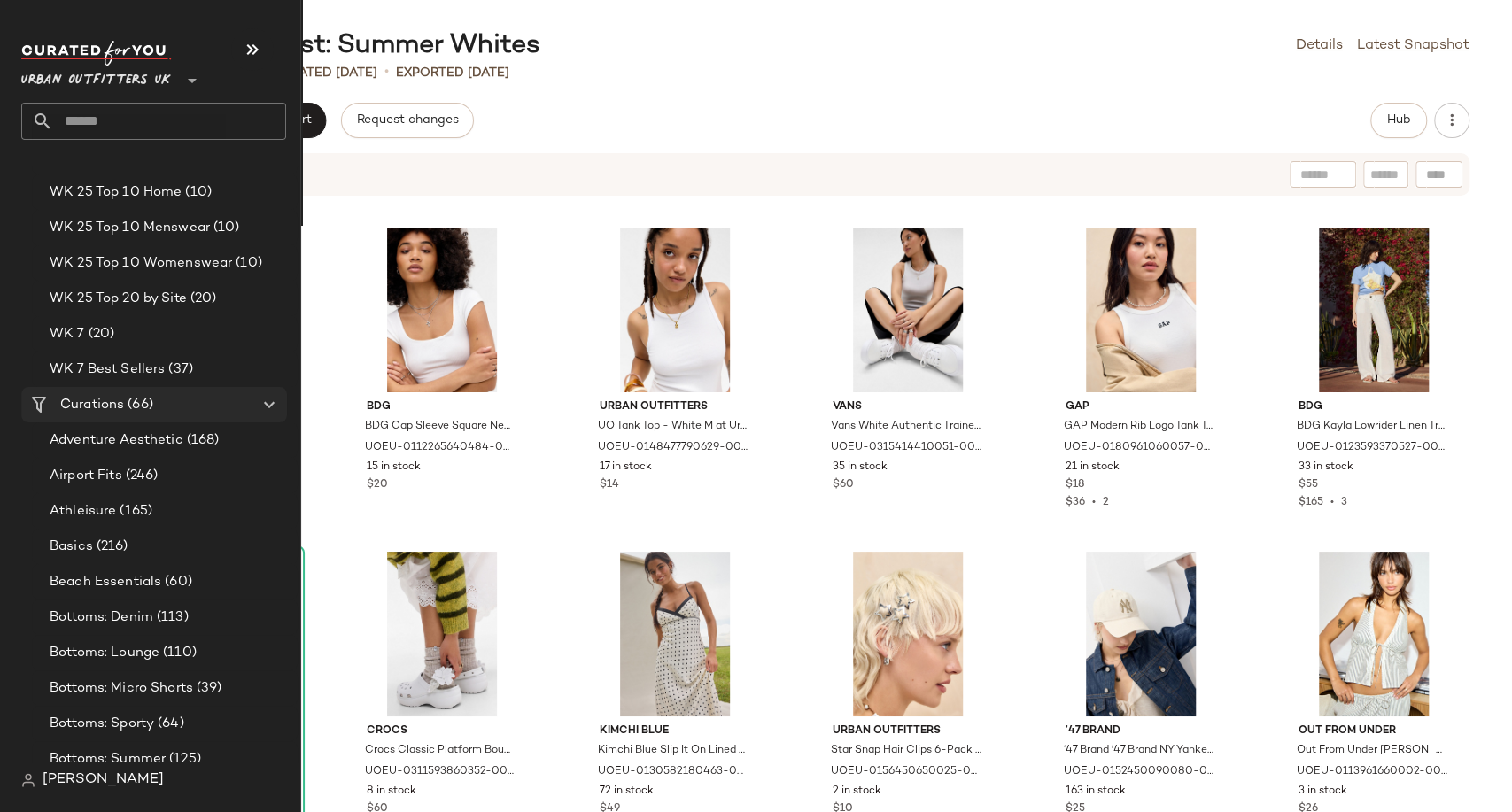
click at [148, 393] on Curations "Curations (66)" at bounding box center [154, 404] width 266 height 36
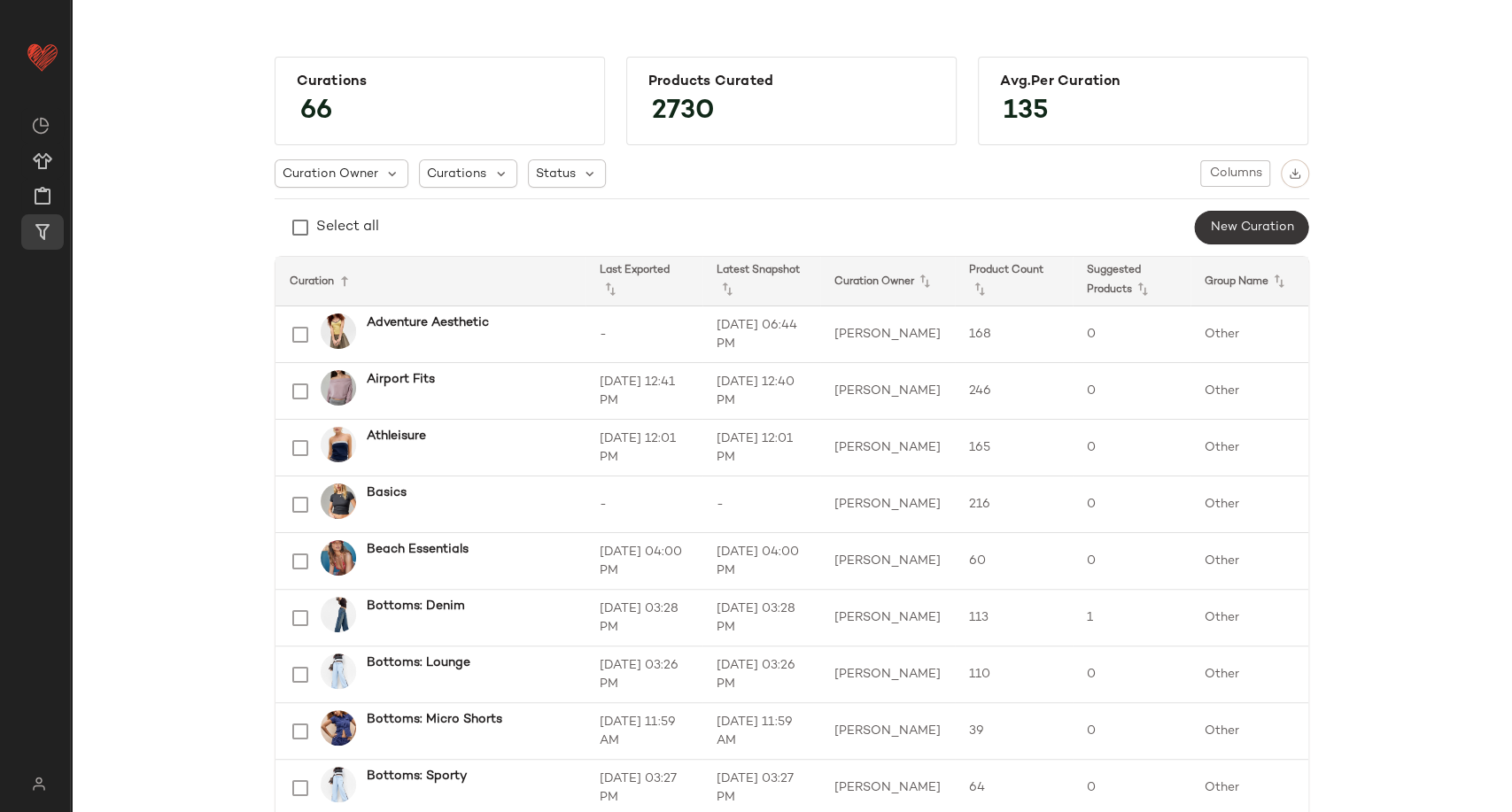
click at [1262, 228] on span "New Curation" at bounding box center [1251, 228] width 84 height 14
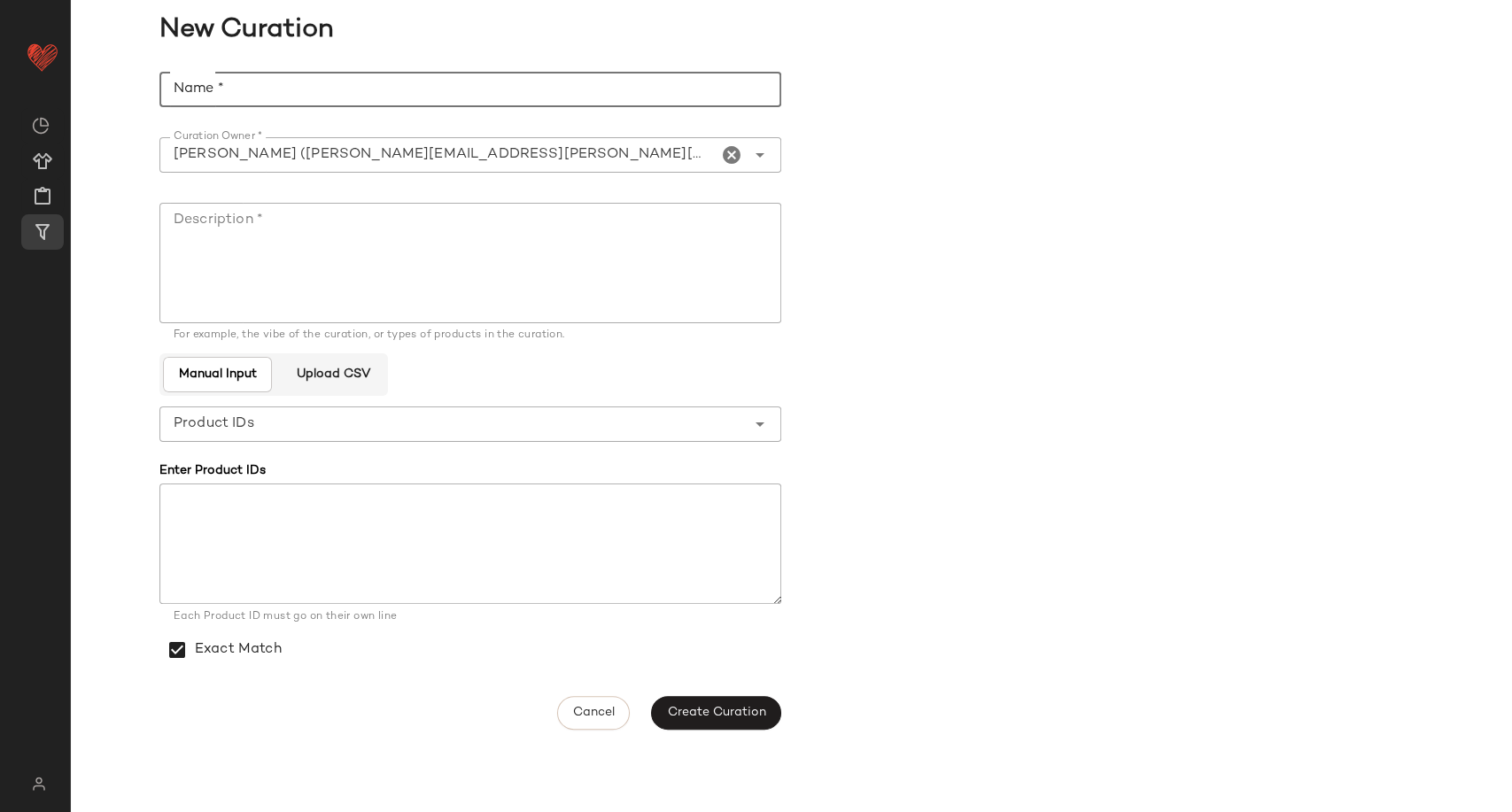
click at [452, 78] on input "Name *" at bounding box center [470, 89] width 622 height 36
paste input "**********"
type input "**********"
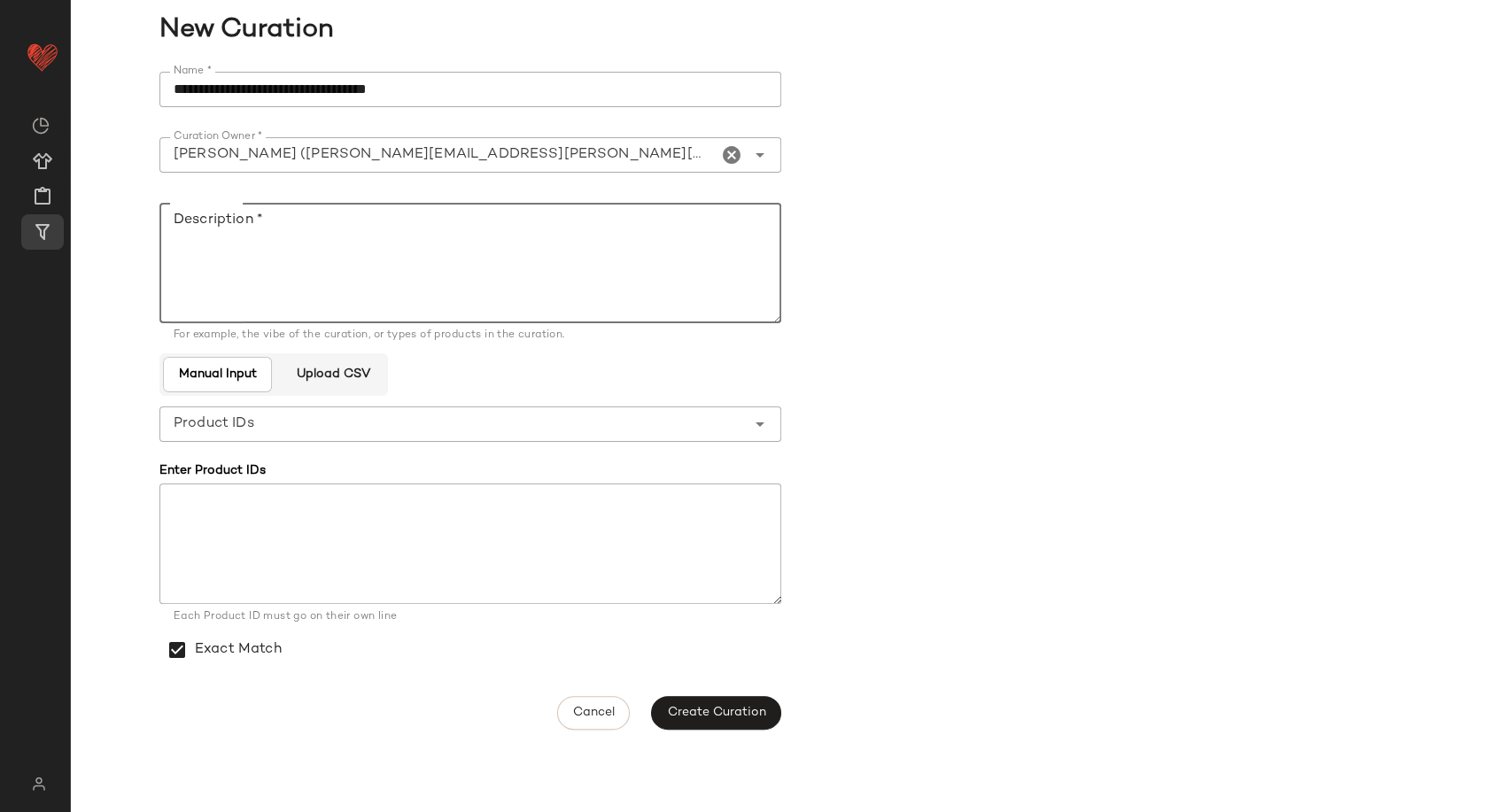
click at [676, 267] on textarea "Description *" at bounding box center [470, 262] width 622 height 121
type textarea "******"
click at [739, 718] on span "Create Curation" at bounding box center [716, 713] width 99 height 14
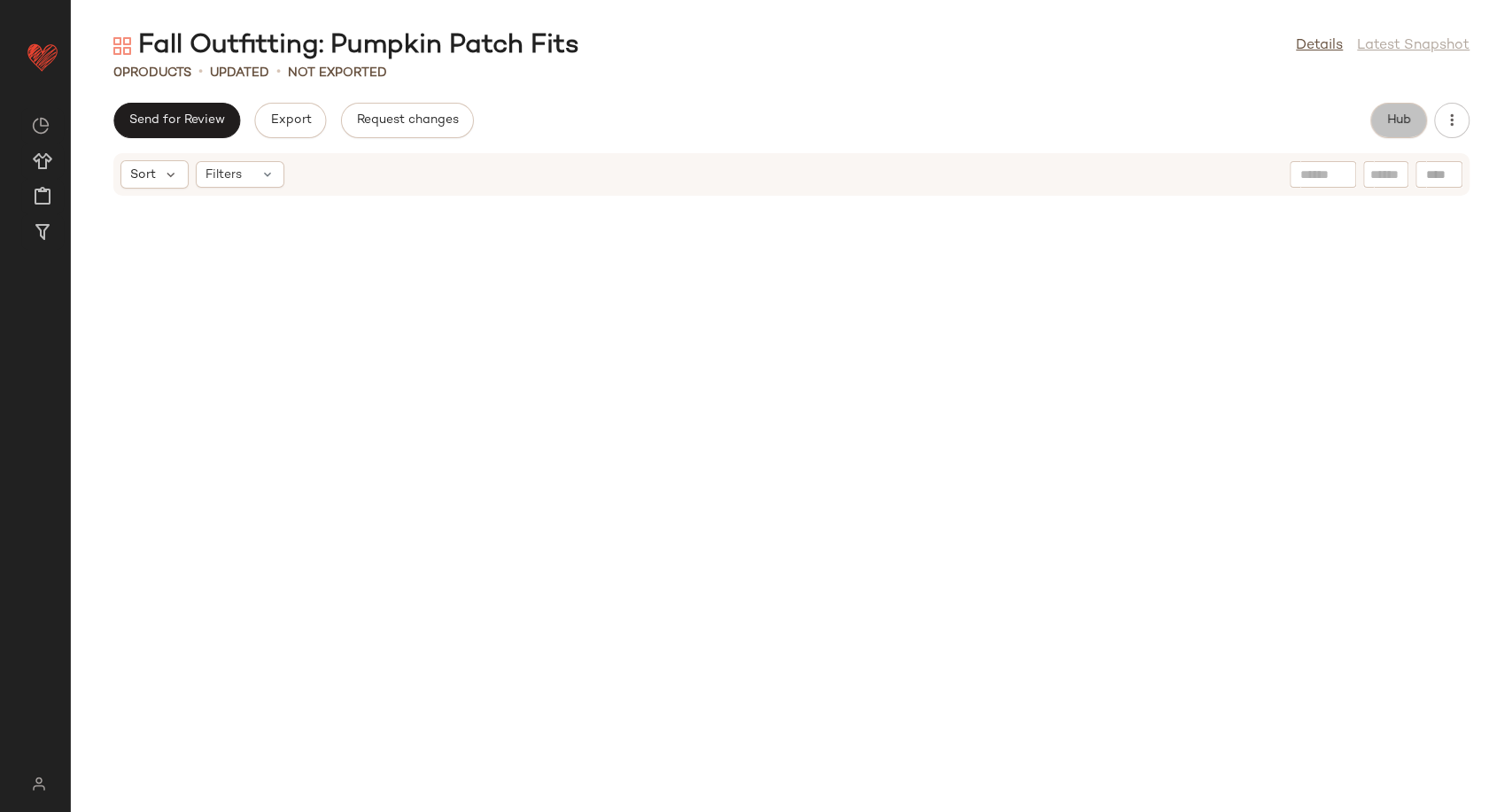
click at [1416, 125] on button "Hub" at bounding box center [1398, 121] width 57 height 36
